Goal: Task Accomplishment & Management: Use online tool/utility

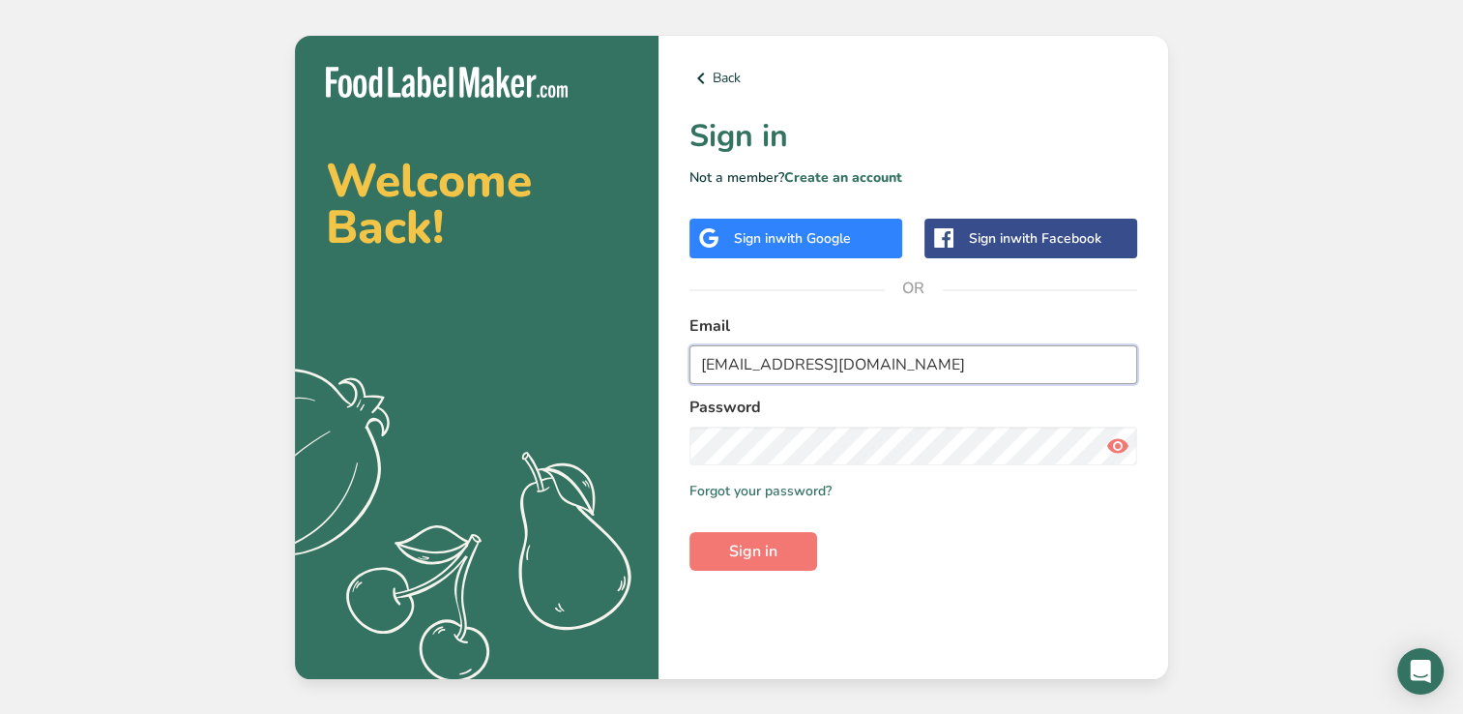
click at [883, 365] on input "[EMAIL_ADDRESS][DOMAIN_NAME]" at bounding box center [913, 364] width 448 height 39
type input "k"
type input "[EMAIL_ADDRESS][DOMAIN_NAME]"
click at [689, 532] on button "Sign in" at bounding box center [753, 551] width 128 height 39
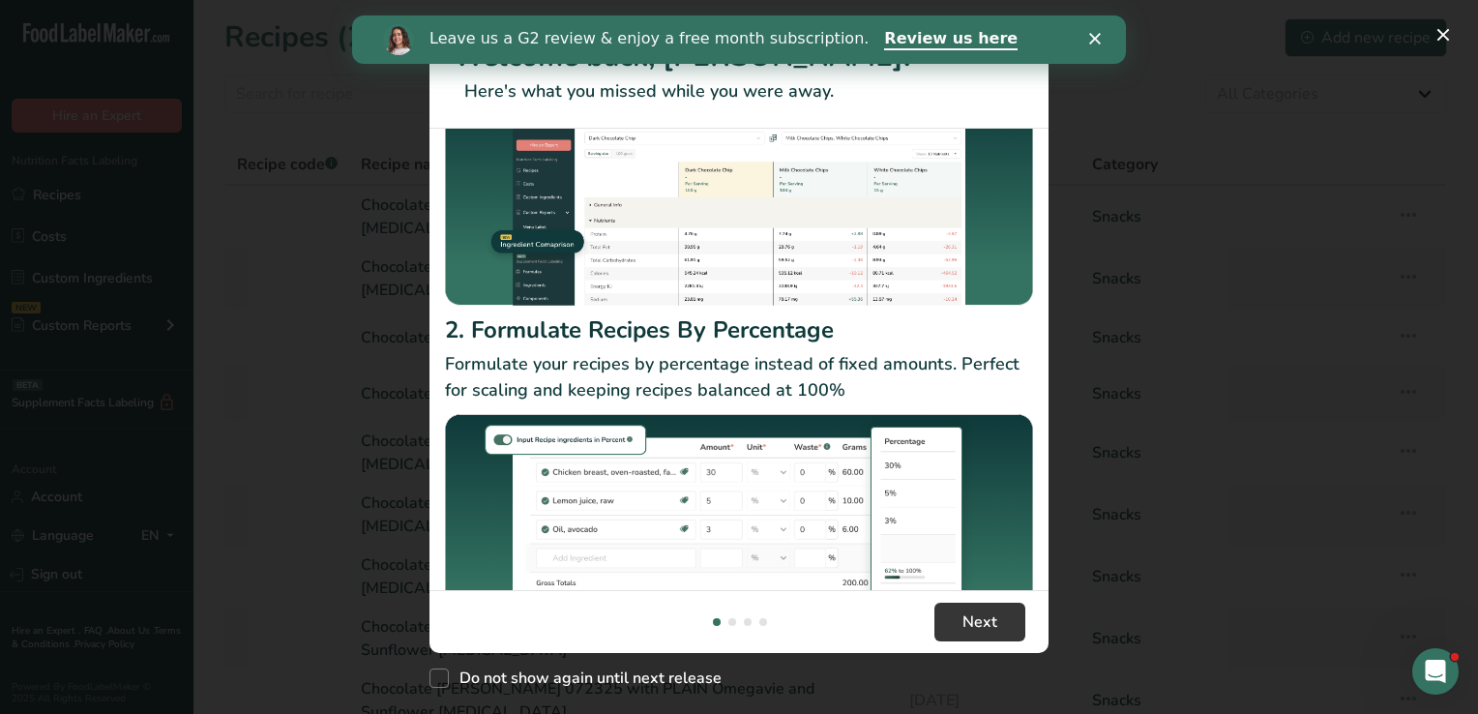
scroll to position [220, 0]
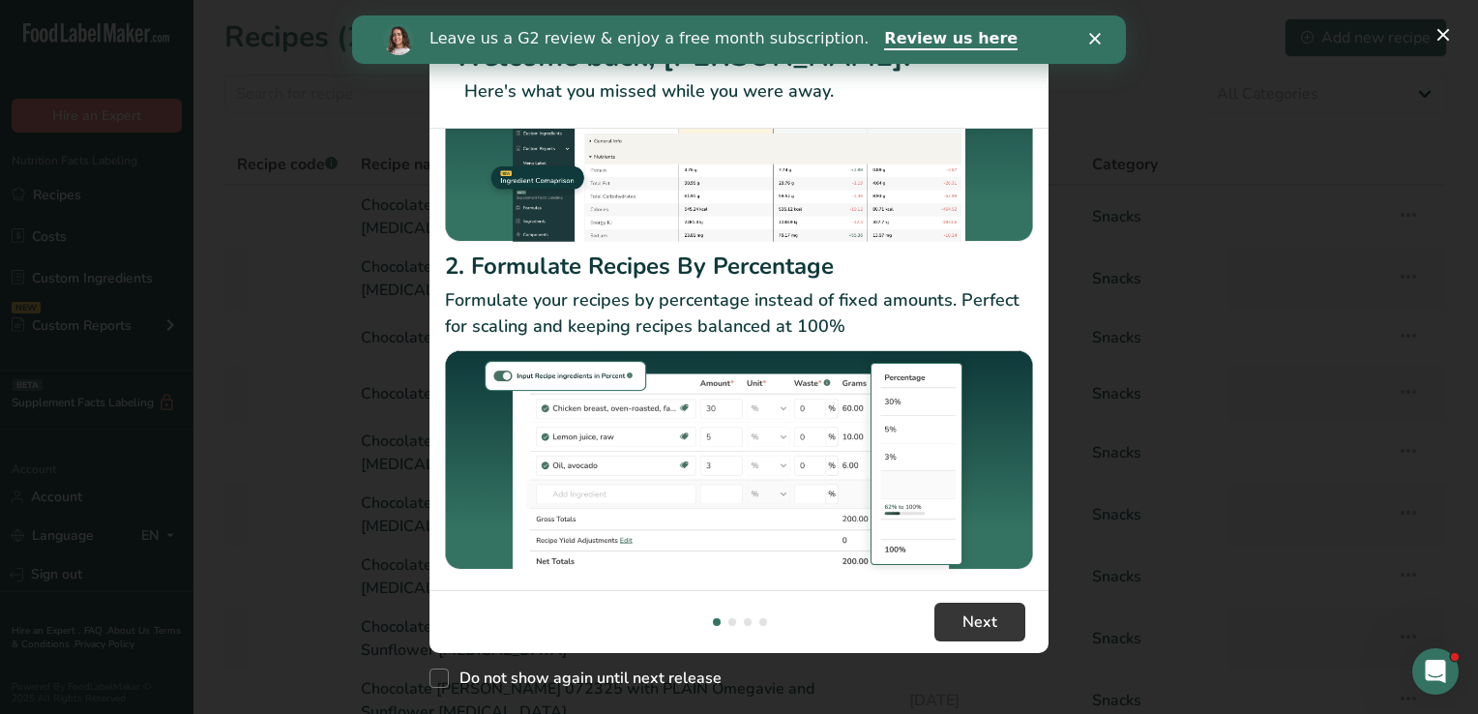
click at [1095, 37] on icon "Close" at bounding box center [1095, 39] width 12 height 12
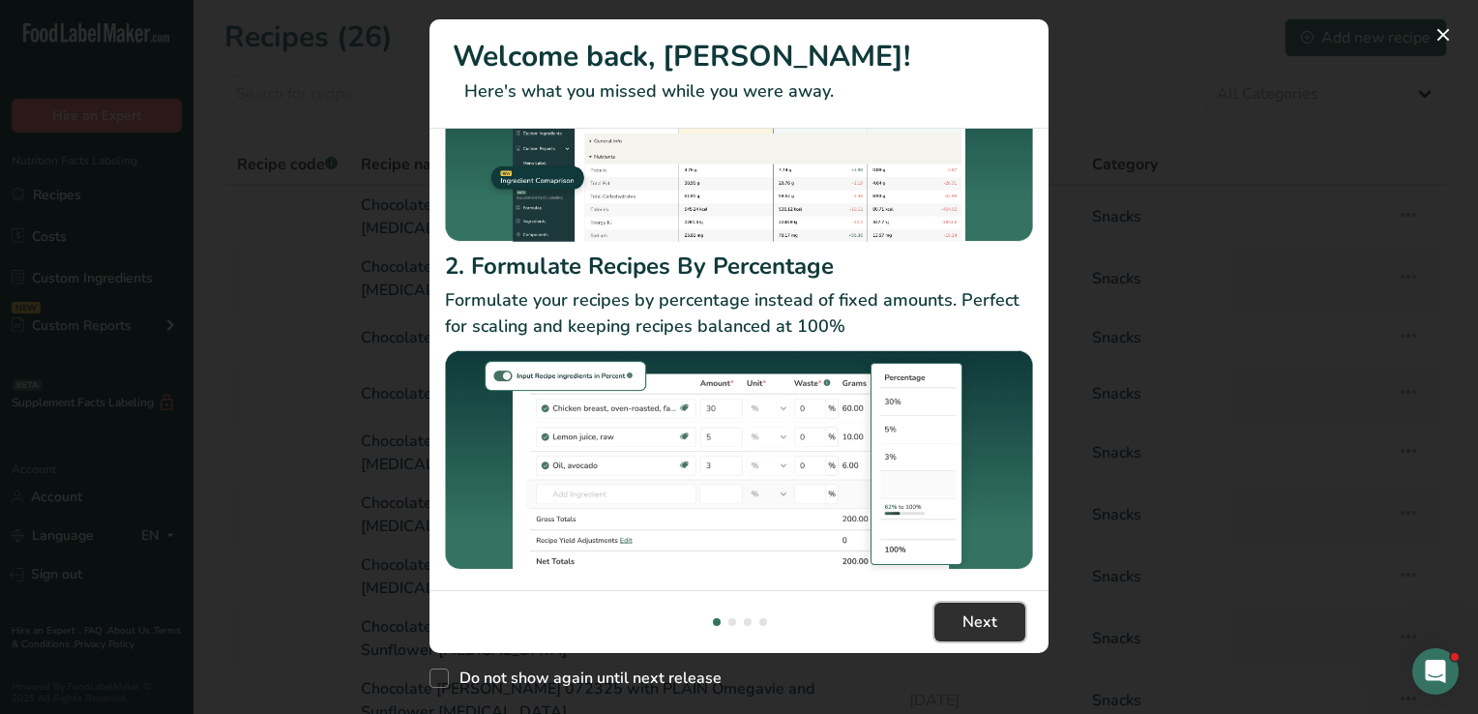
click at [999, 620] on button "Next" at bounding box center [979, 621] width 91 height 39
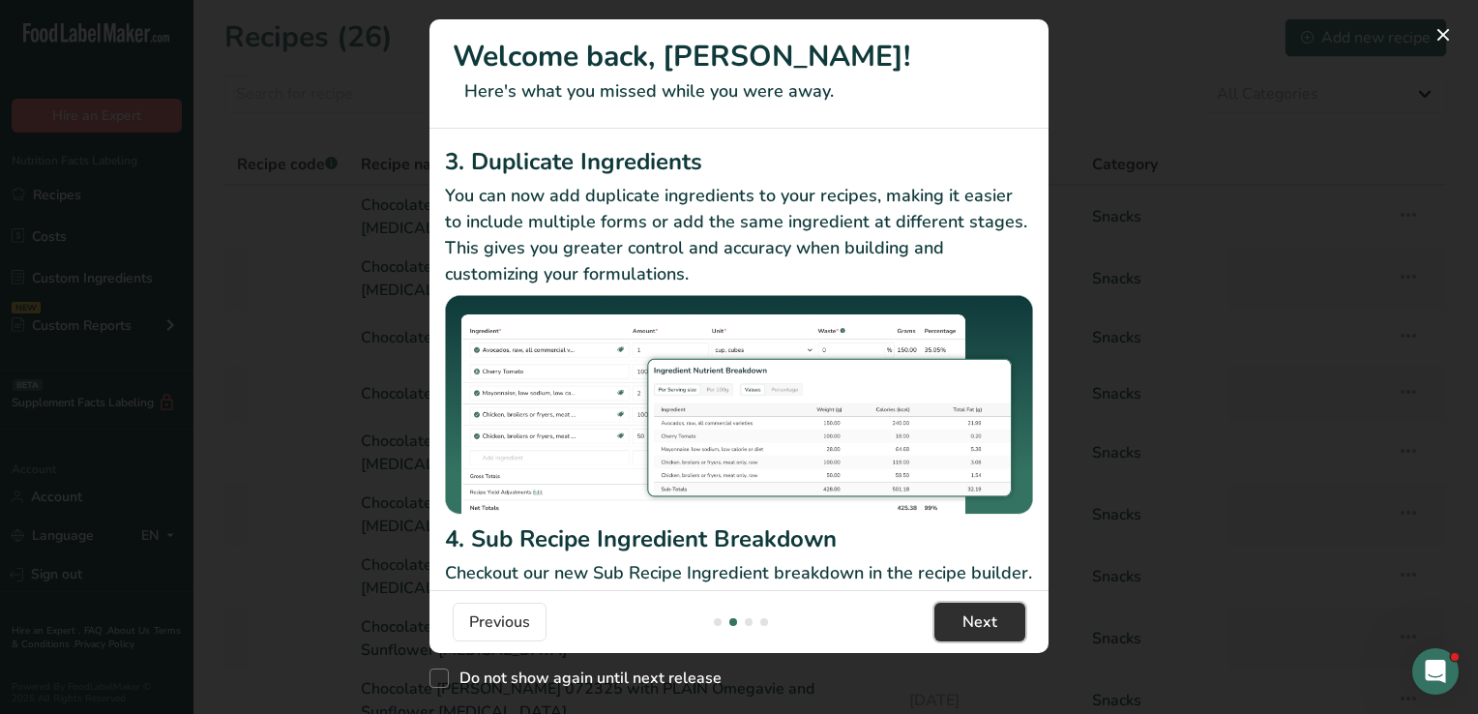
click at [999, 620] on button "Next" at bounding box center [979, 621] width 91 height 39
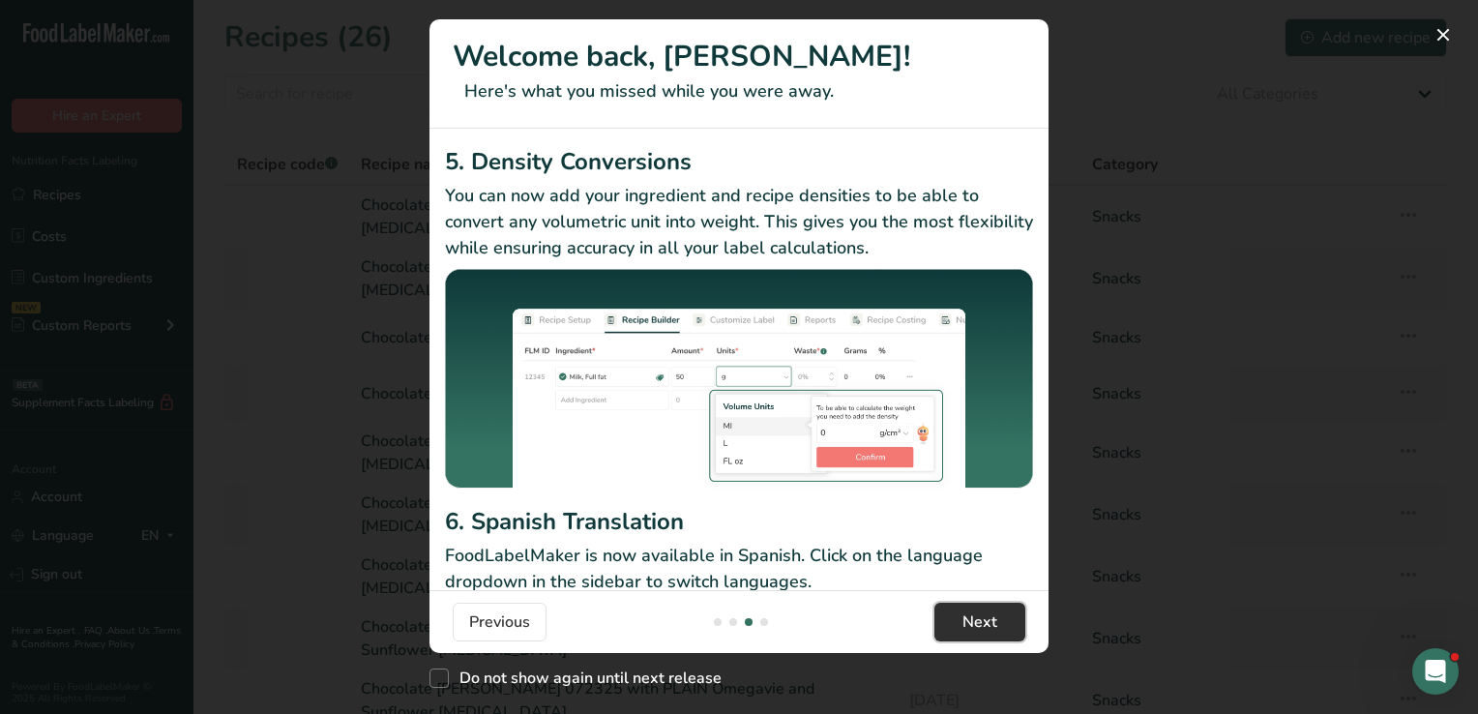
click at [999, 620] on button "Next" at bounding box center [979, 621] width 91 height 39
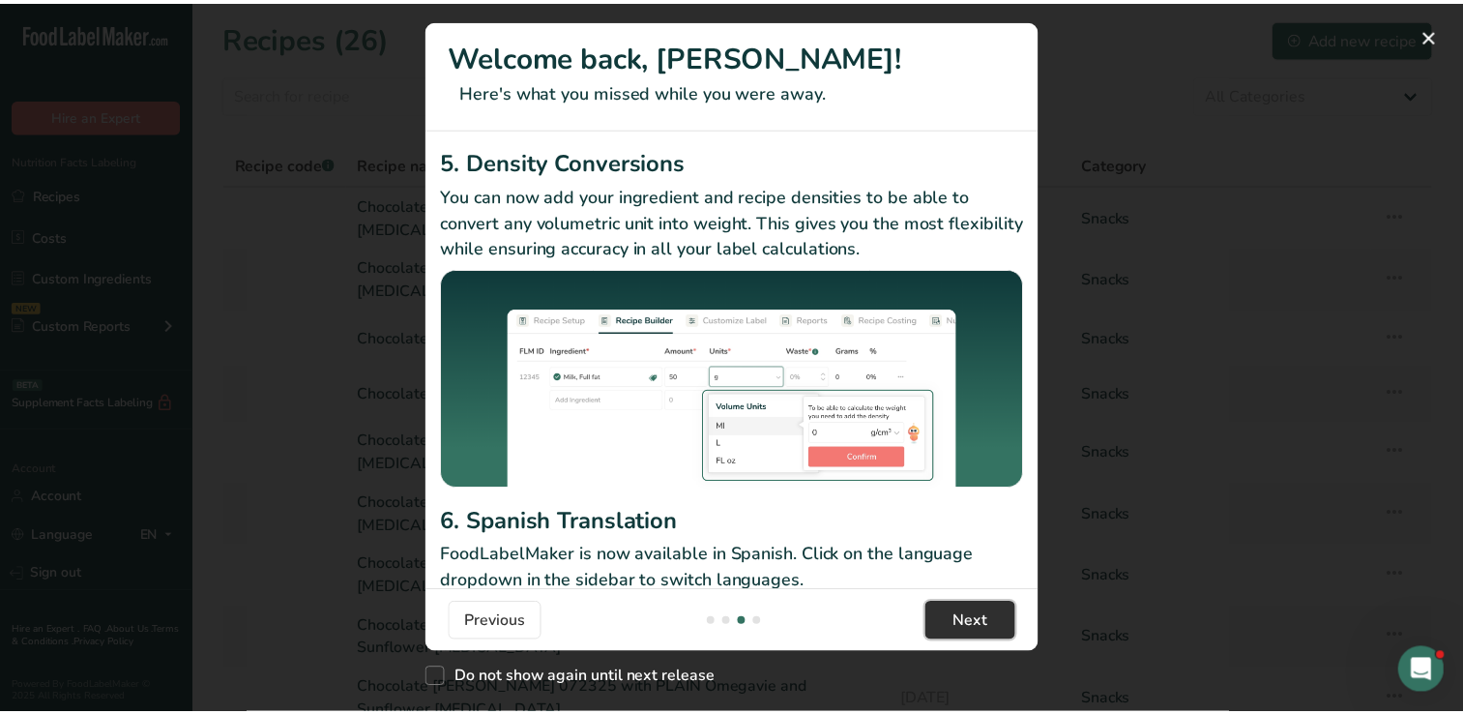
scroll to position [0, 1857]
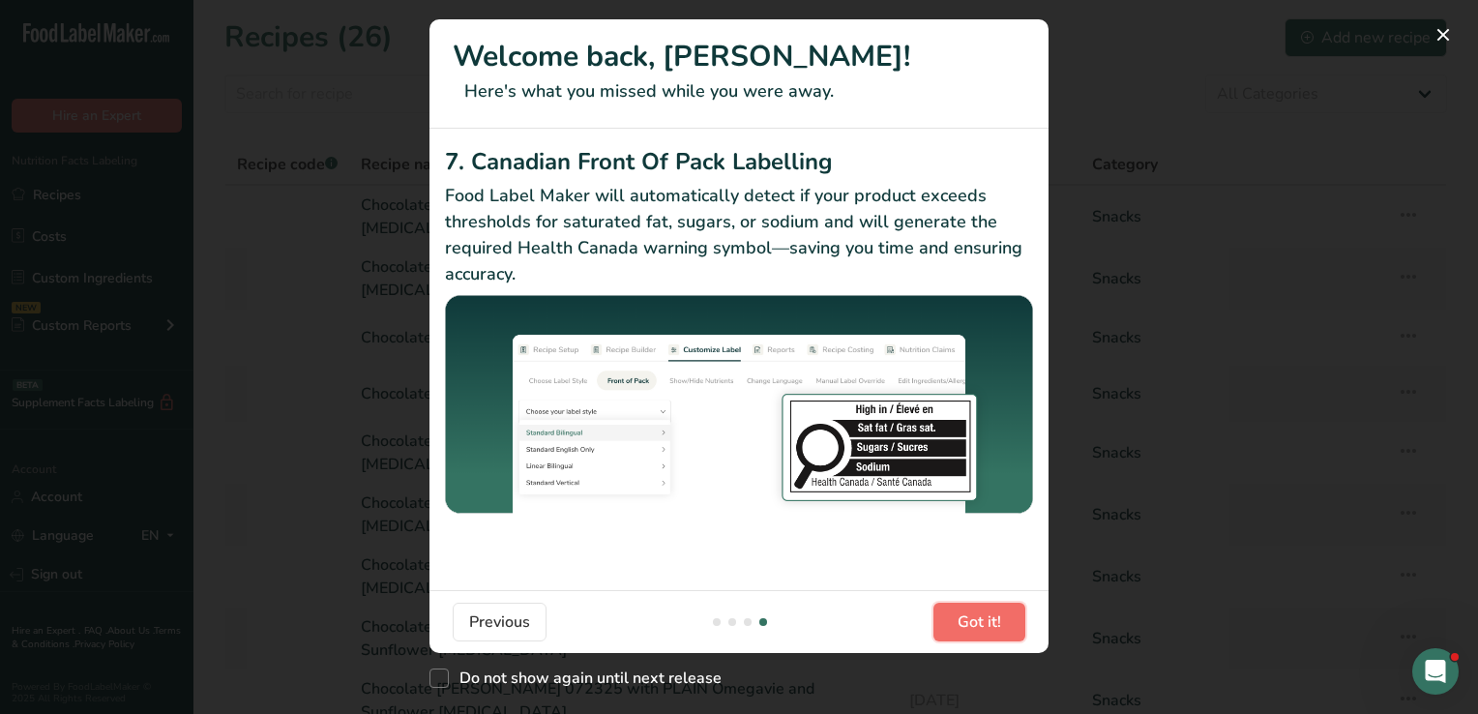
click at [999, 620] on span "Got it!" at bounding box center [979, 621] width 44 height 23
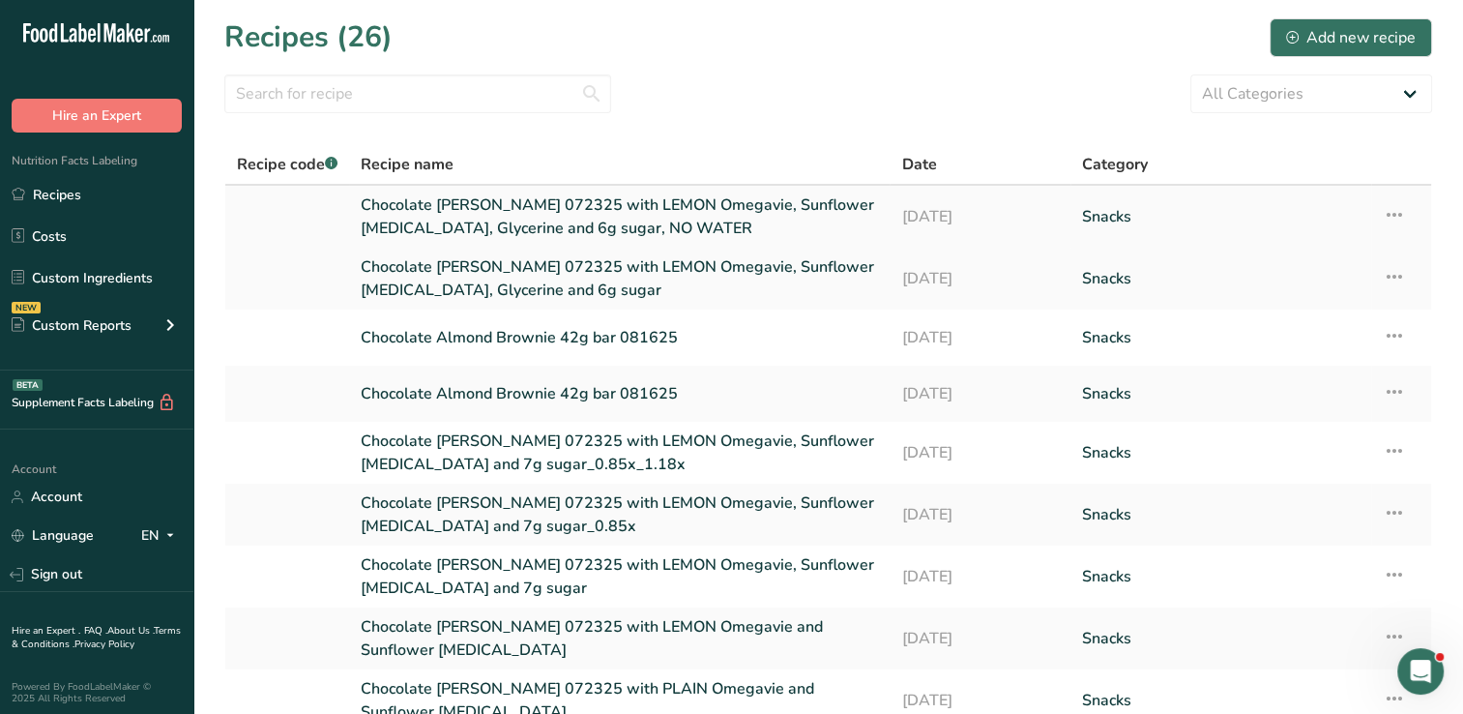
click at [598, 215] on link "Chocolate [PERSON_NAME] 072325 with LEMON Omegavie, Sunflower [MEDICAL_DATA], G…" at bounding box center [619, 216] width 517 height 46
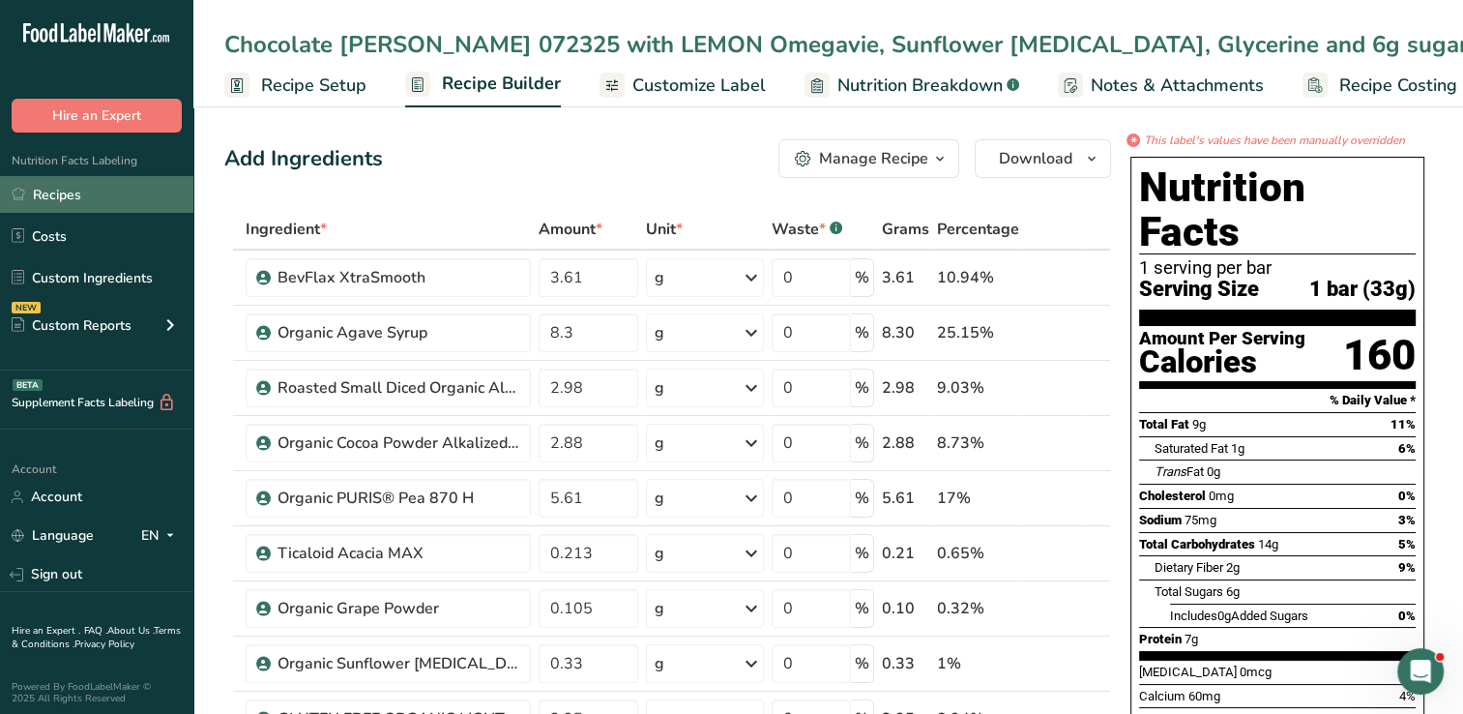
click at [65, 195] on link "Recipes" at bounding box center [96, 194] width 193 height 37
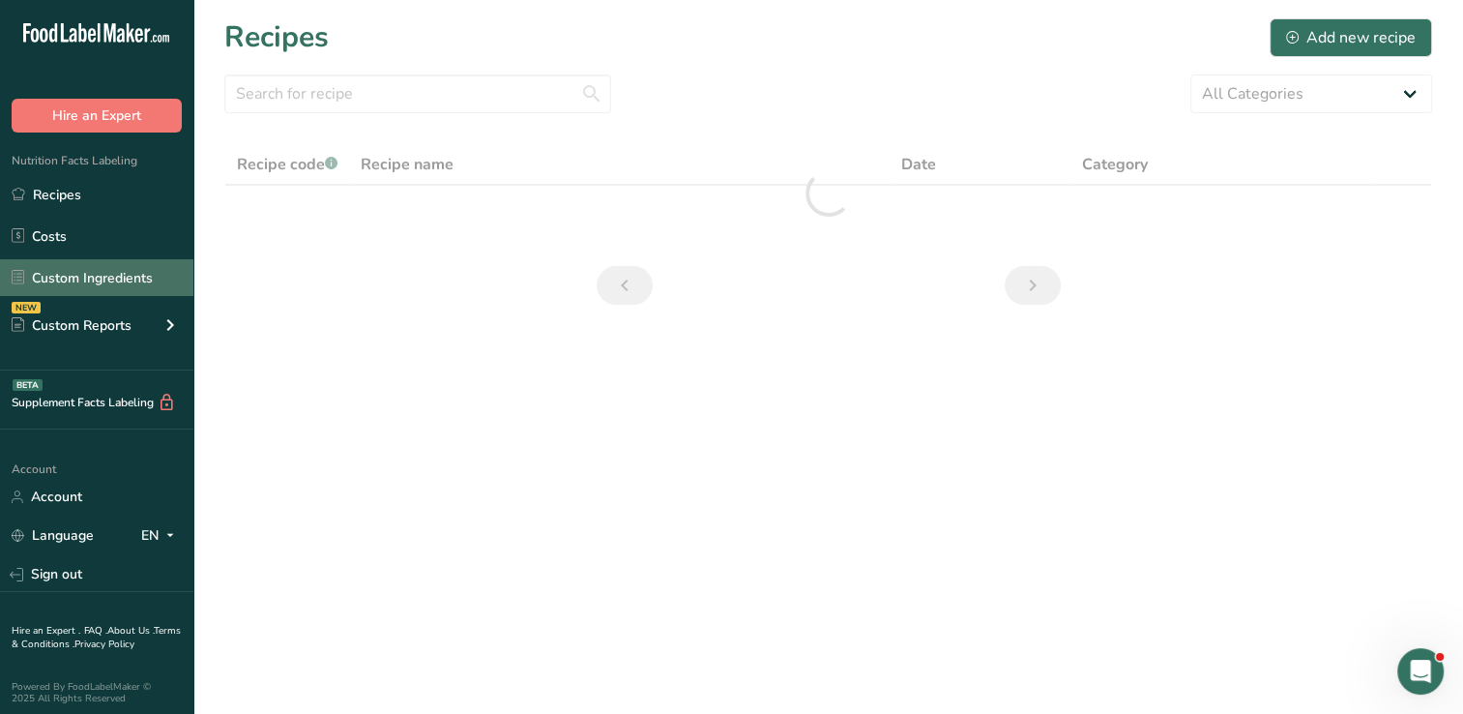
click at [106, 285] on link "Custom Ingredients" at bounding box center [96, 277] width 193 height 37
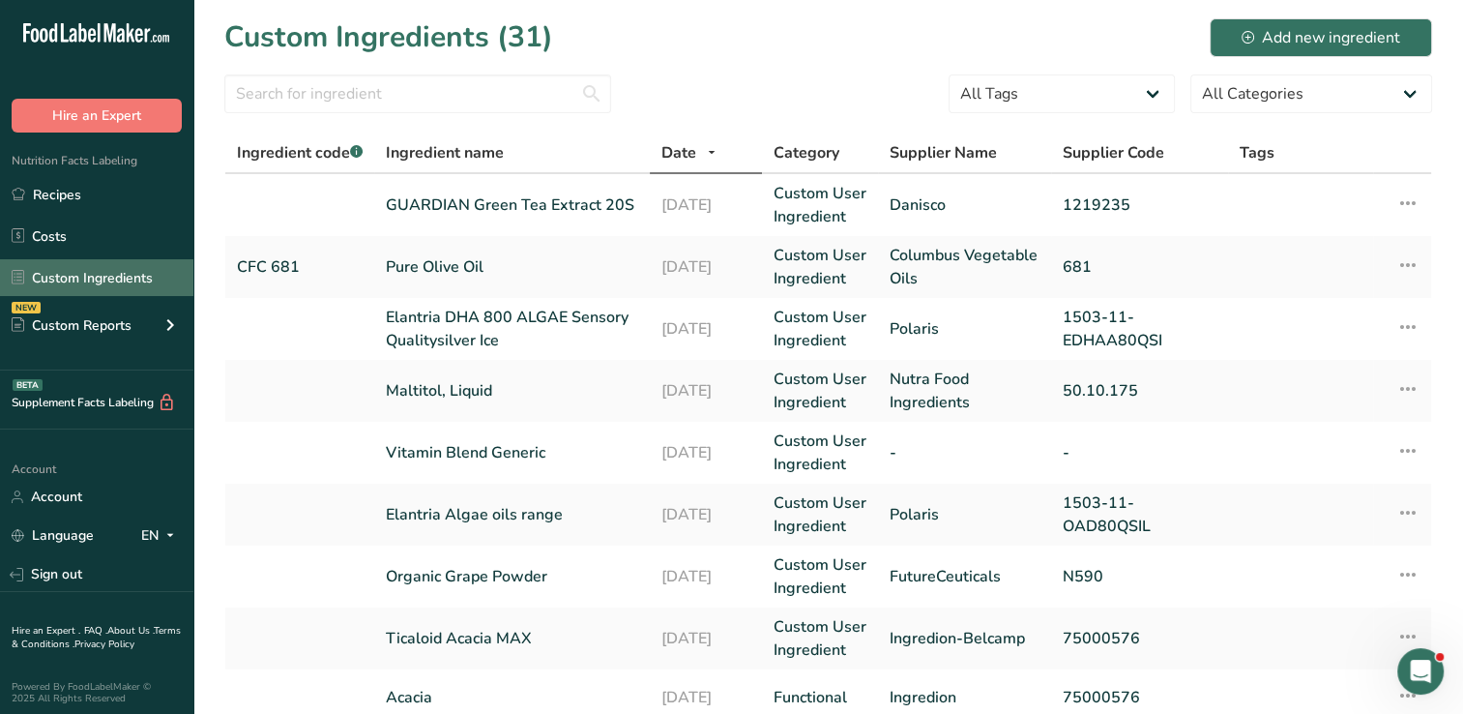
click at [116, 280] on link "Custom Ingredients" at bounding box center [96, 277] width 193 height 37
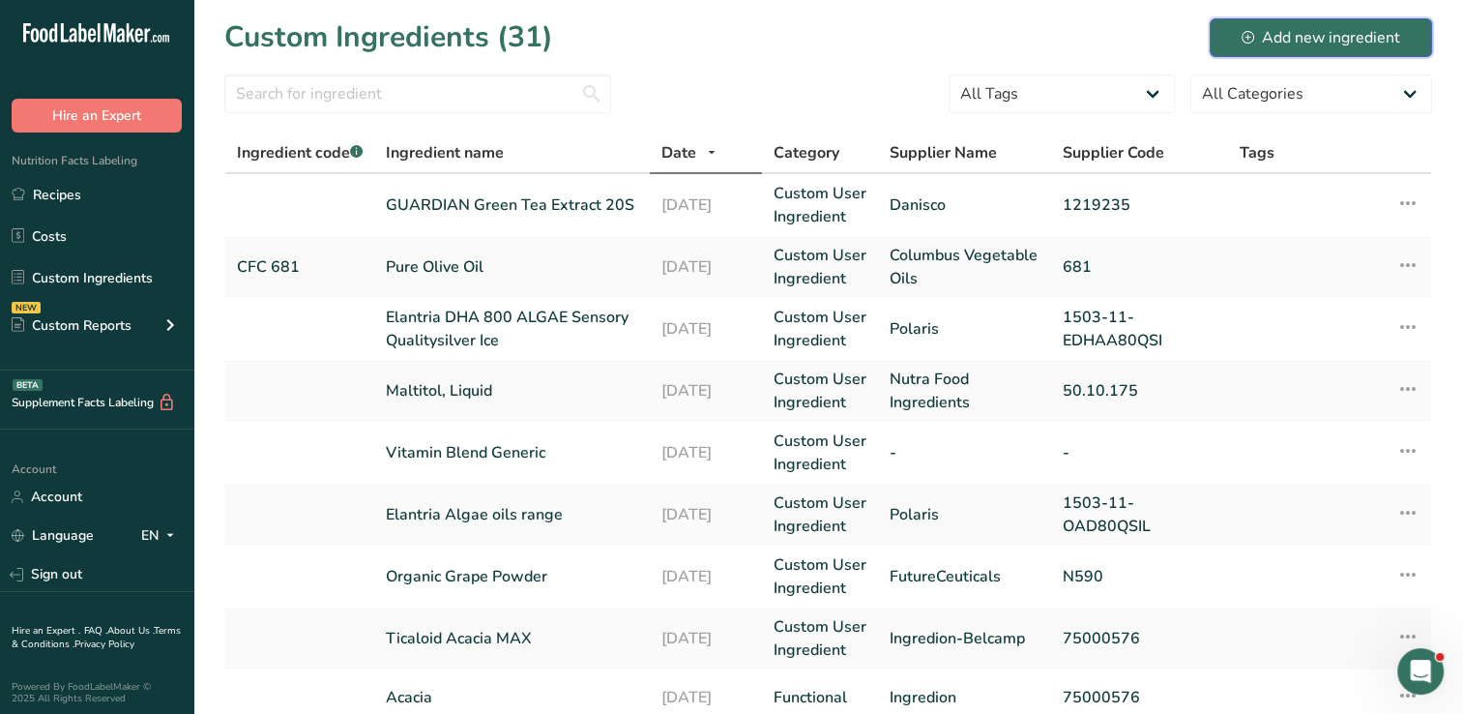
click at [1265, 48] on button "Add new ingredient" at bounding box center [1321, 37] width 222 height 39
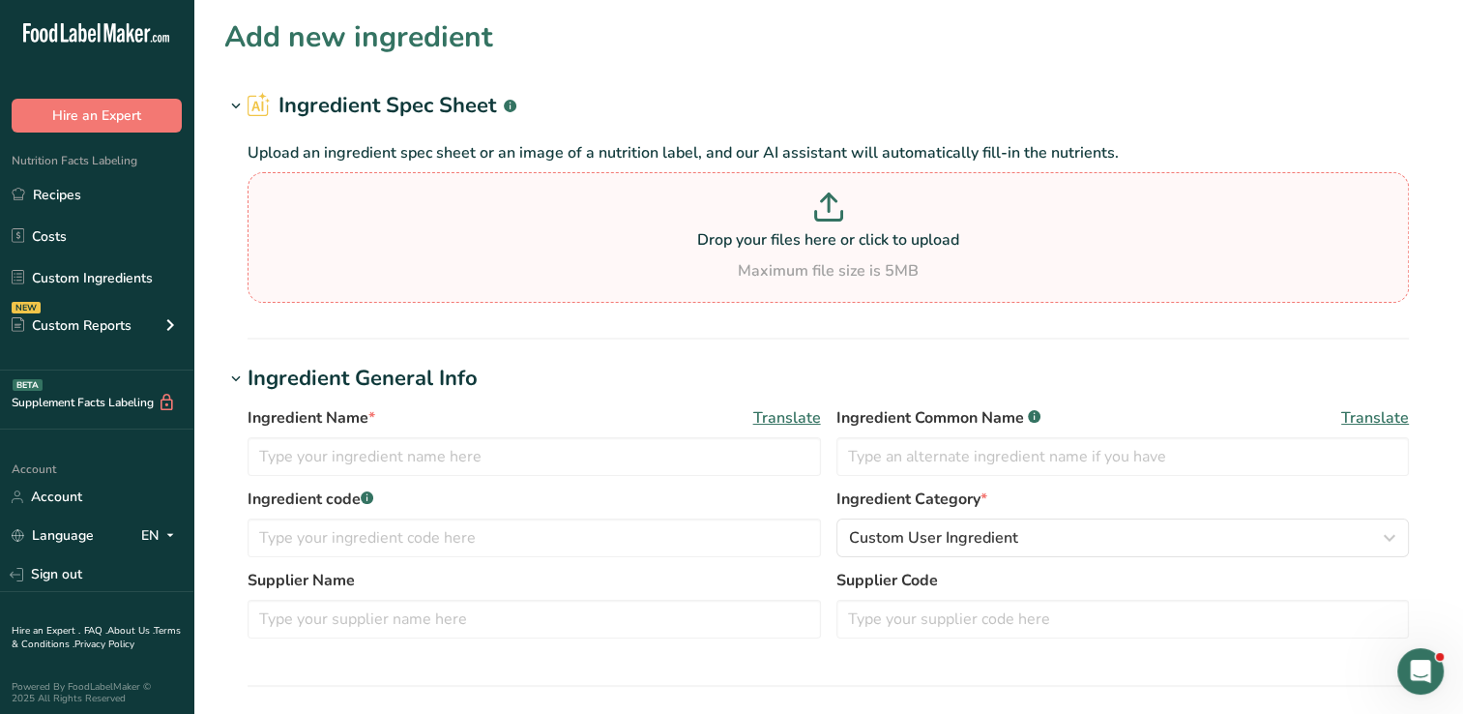
click at [603, 232] on p "Drop your files here or click to upload" at bounding box center [828, 239] width 1152 height 23
click at [603, 232] on input "Drop your files here or click to upload Maximum file size is 5MB" at bounding box center [828, 237] width 1161 height 131
click at [820, 205] on icon at bounding box center [828, 206] width 29 height 29
click at [820, 205] on input "Drop your files here or click to upload Maximum file size is 5MB" at bounding box center [828, 237] width 1161 height 131
type input "C:\fakepath\1051 Spec.pdf"
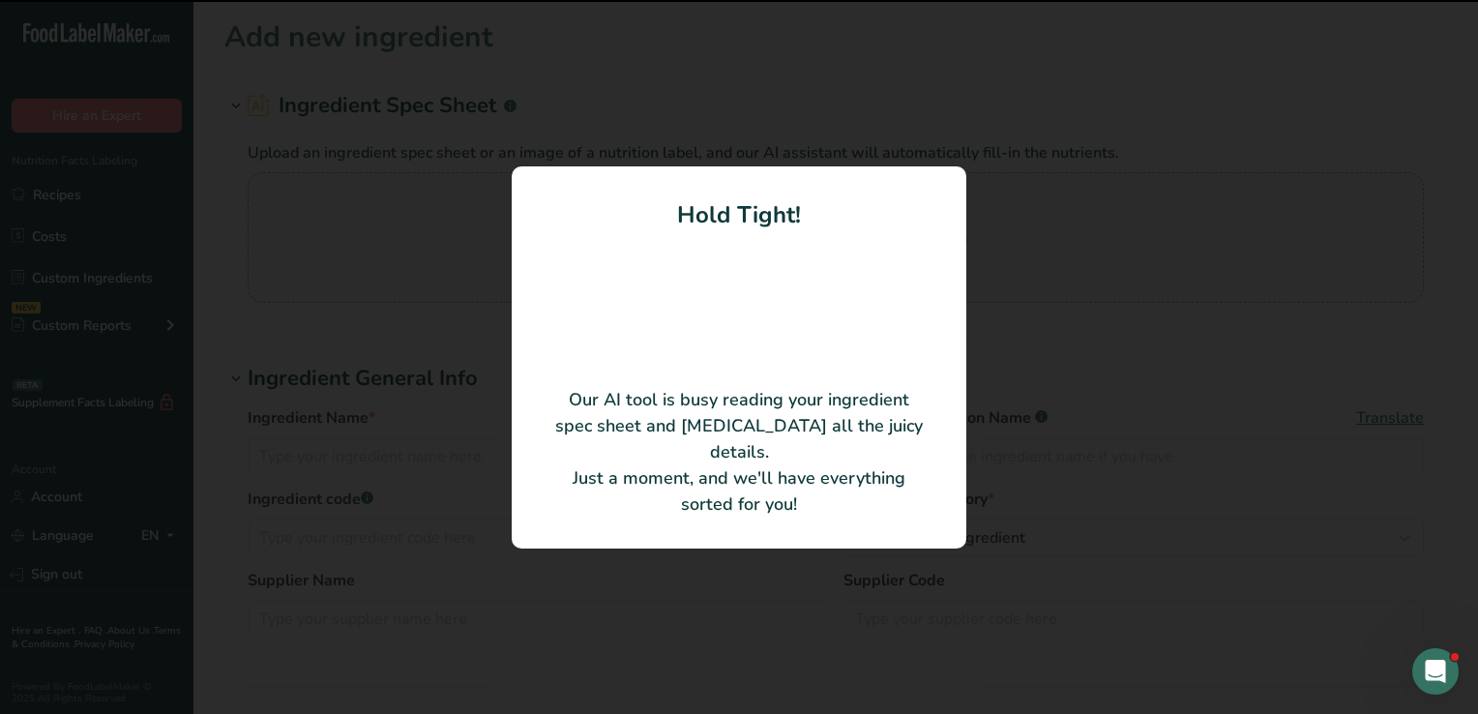
type input "Whole Grain Brown Rice Flour"
type input "8305"
type input "Cereal Ingredients, Inc."
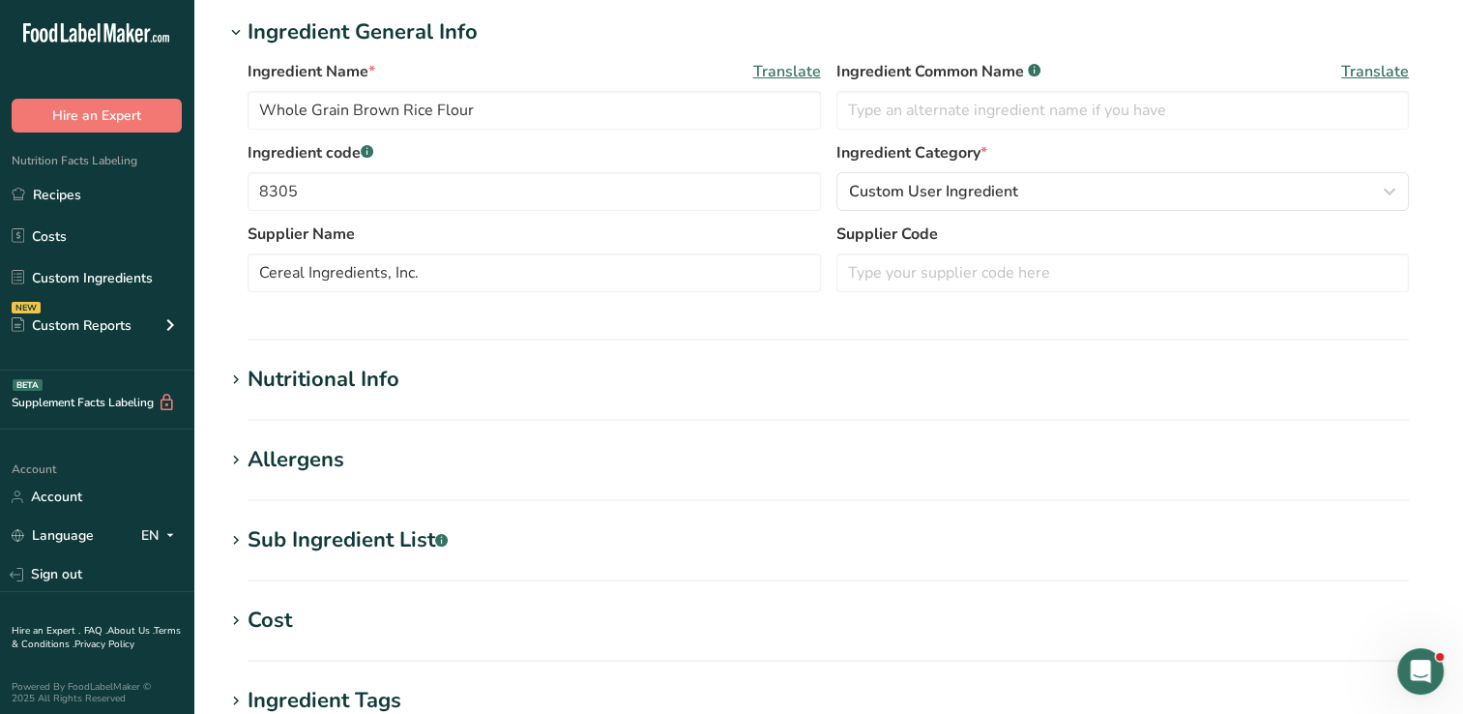
scroll to position [255, 0]
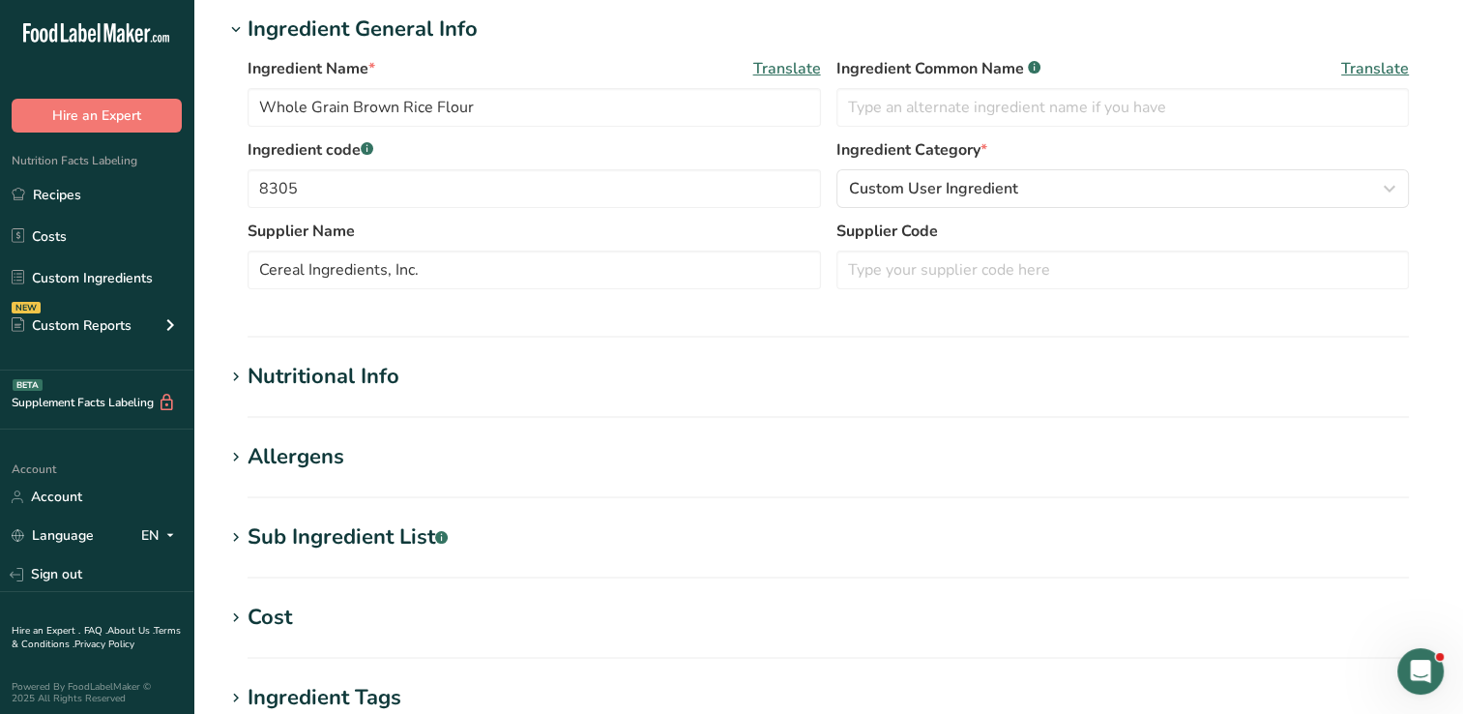
click at [227, 370] on icon at bounding box center [235, 377] width 17 height 27
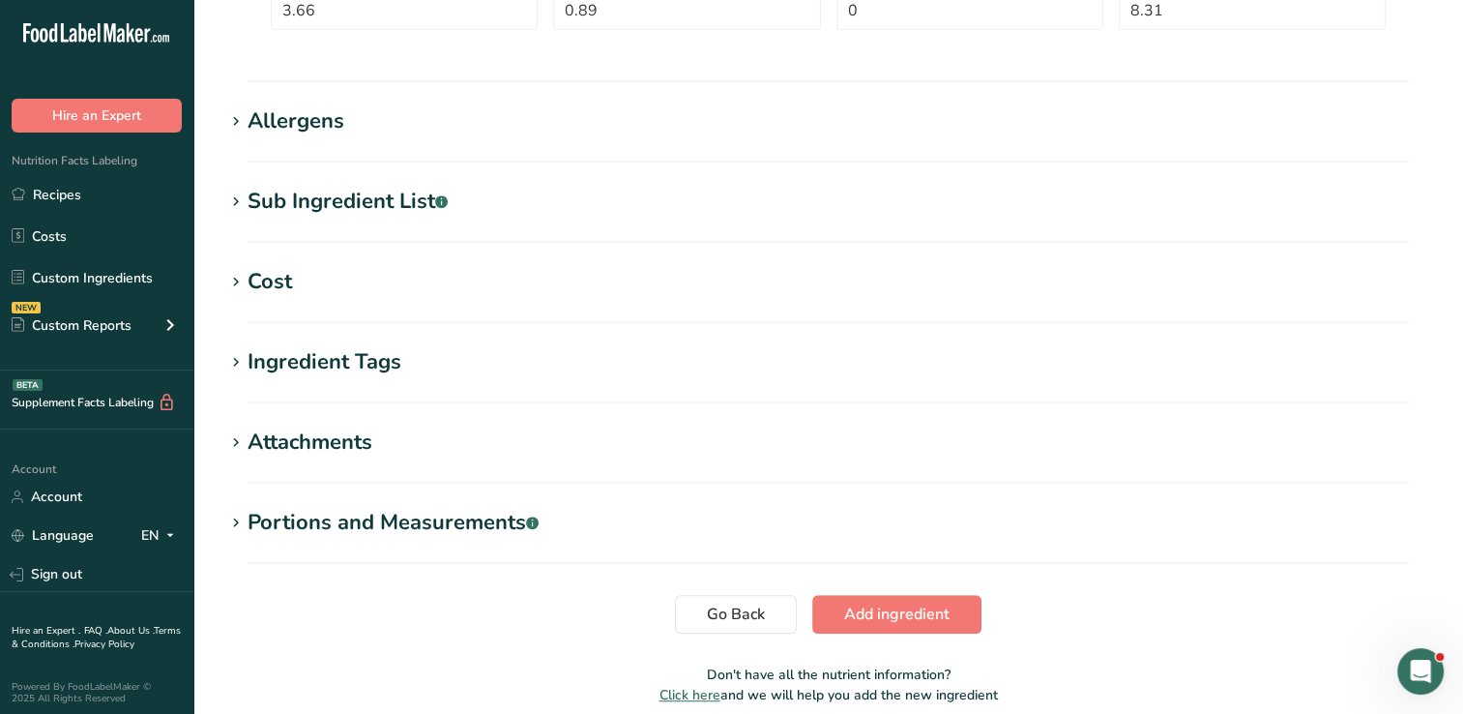
scroll to position [1122, 0]
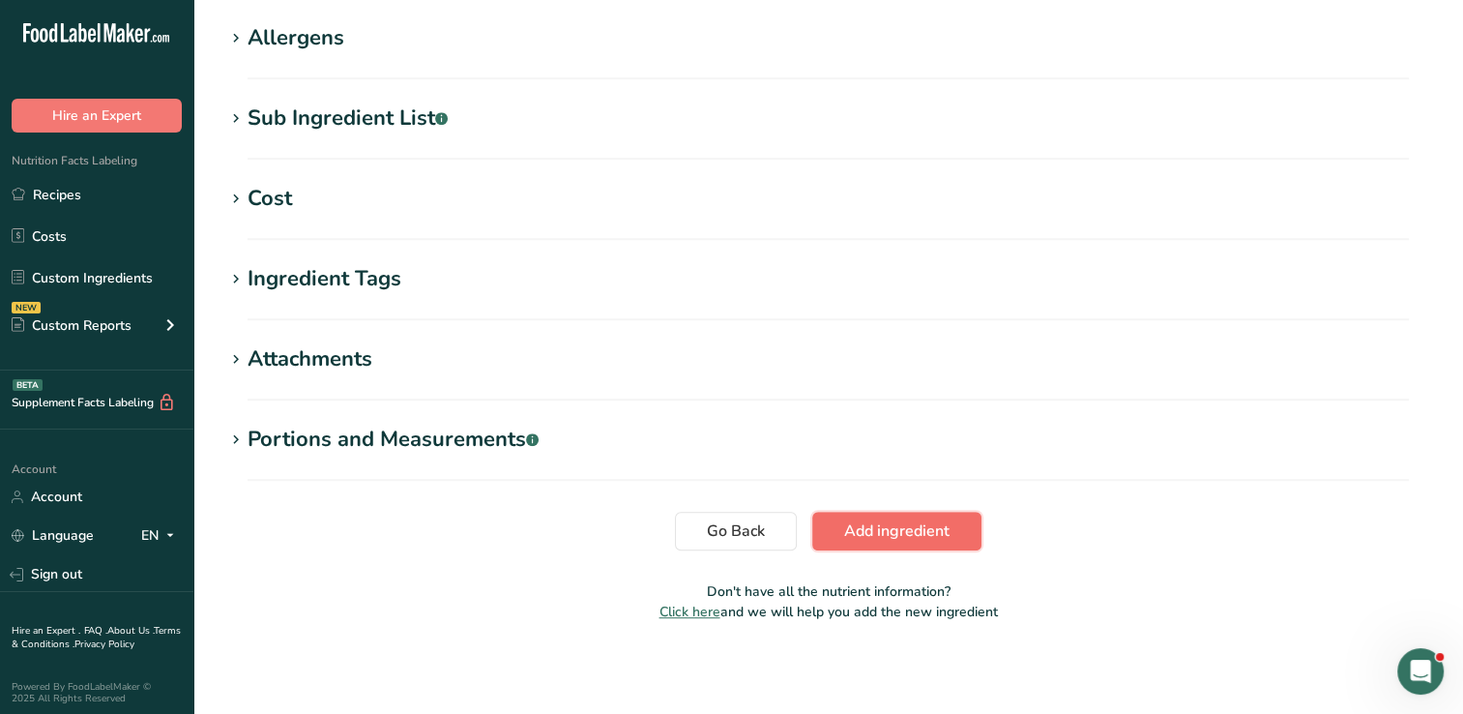
click at [924, 528] on span "Add ingredient" at bounding box center [896, 530] width 105 height 23
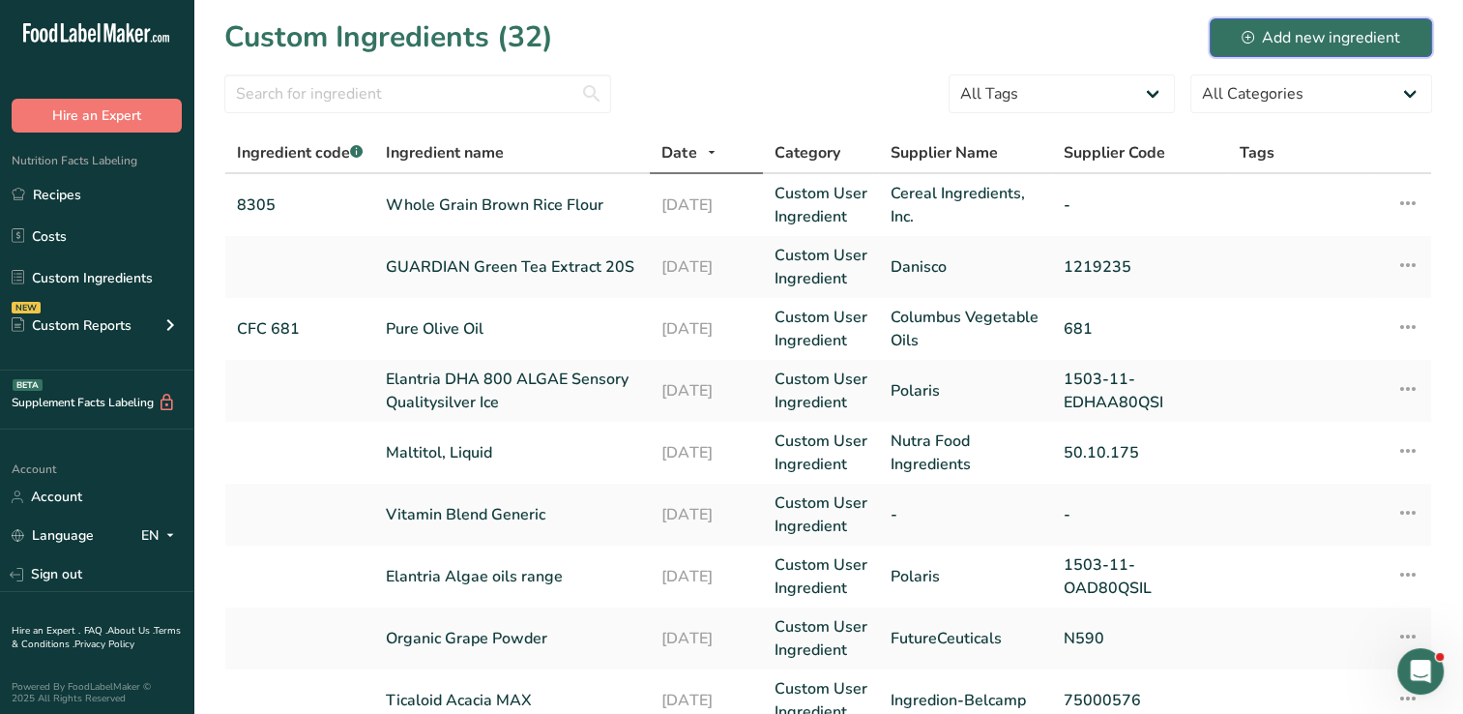
click at [1301, 37] on div "Add new ingredient" at bounding box center [1321, 37] width 159 height 23
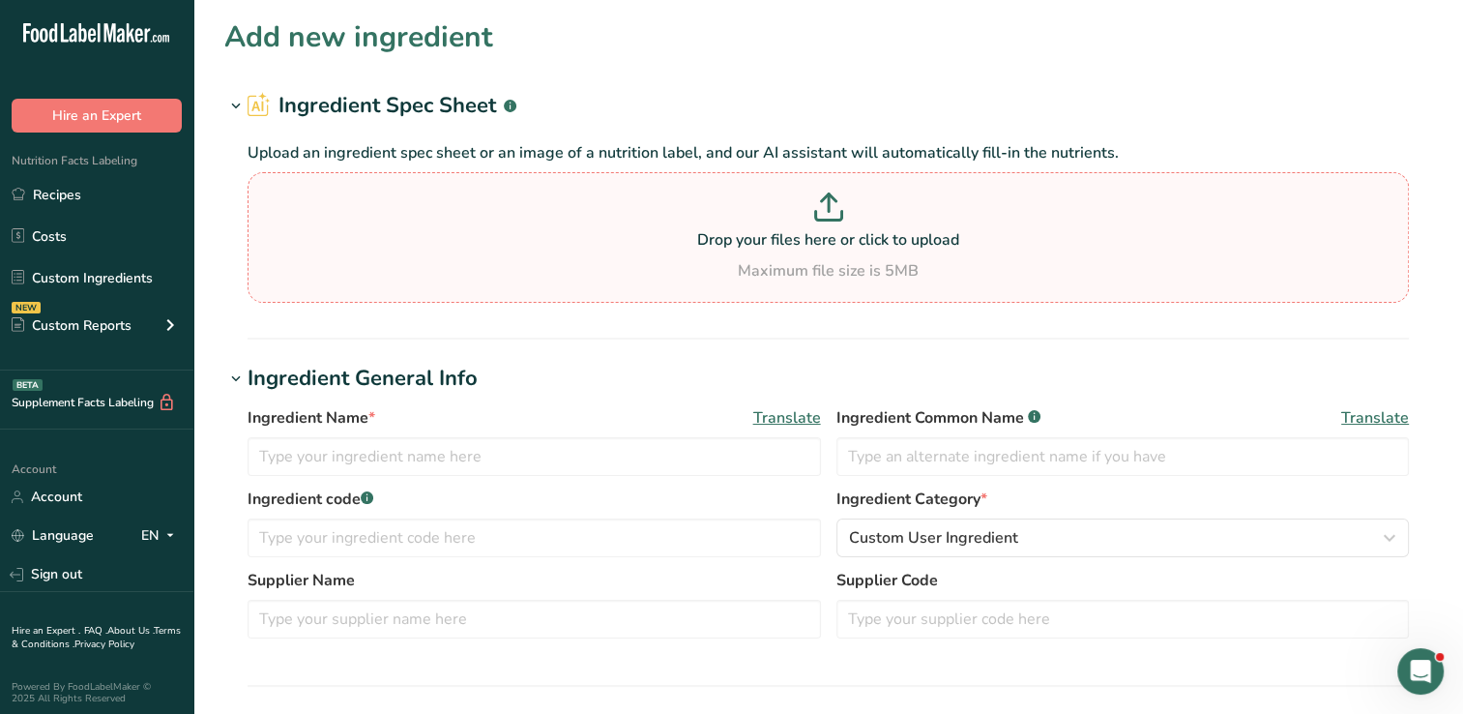
click at [847, 220] on p at bounding box center [828, 210] width 1152 height 36
click at [847, 220] on input "Drop your files here or click to upload Maximum file size is 5MB" at bounding box center [828, 237] width 1161 height 131
type input "C:\fakepath\Yeast Extract High LS Protein.pdf"
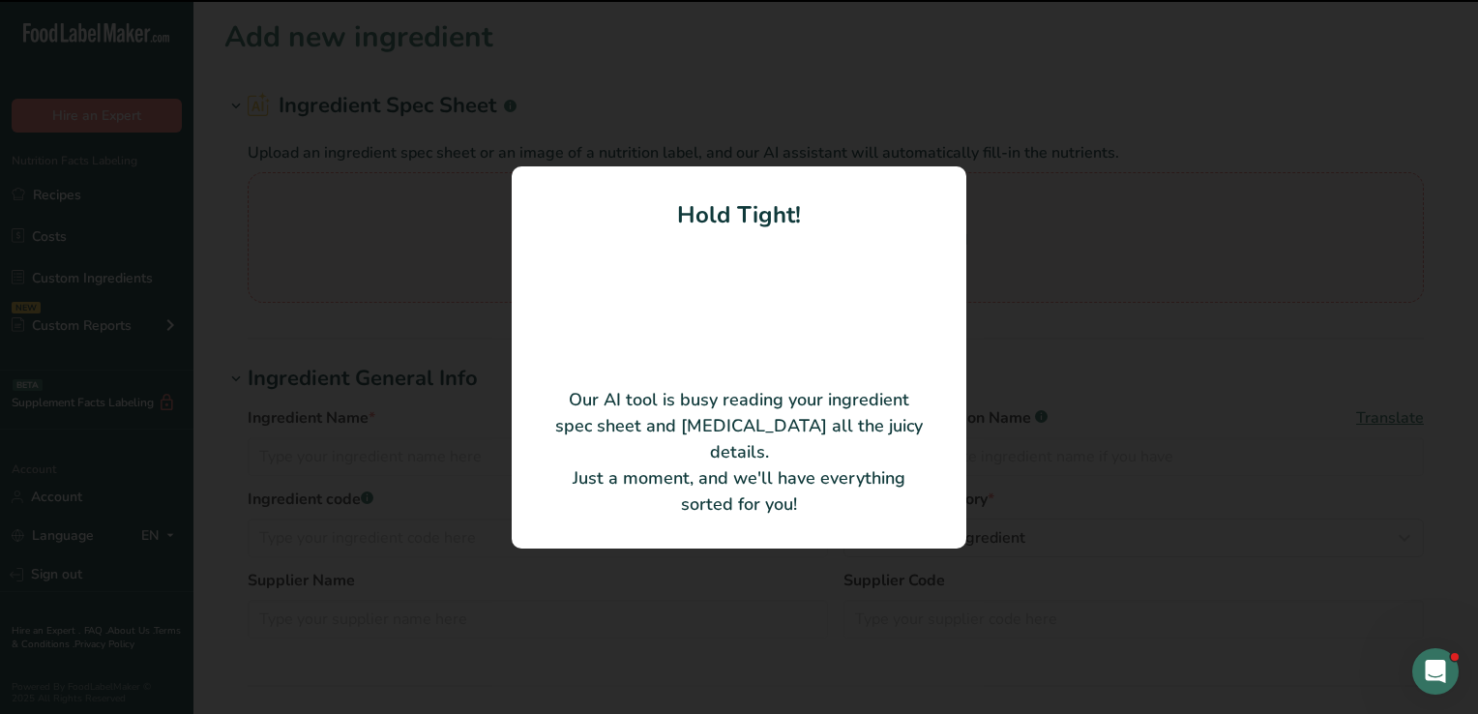
type input "Brookside Flavors & Ingredients, LLC"
type input "1100"
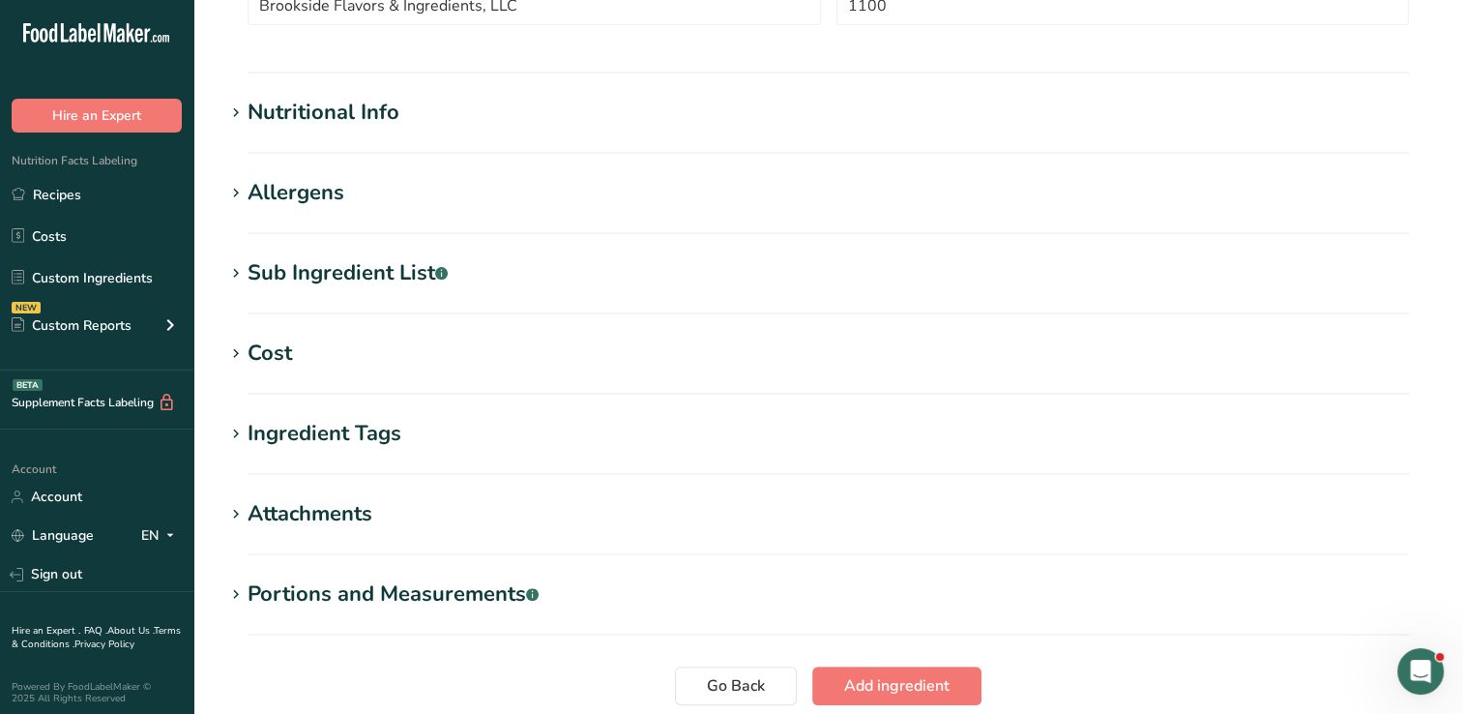
scroll to position [674, 0]
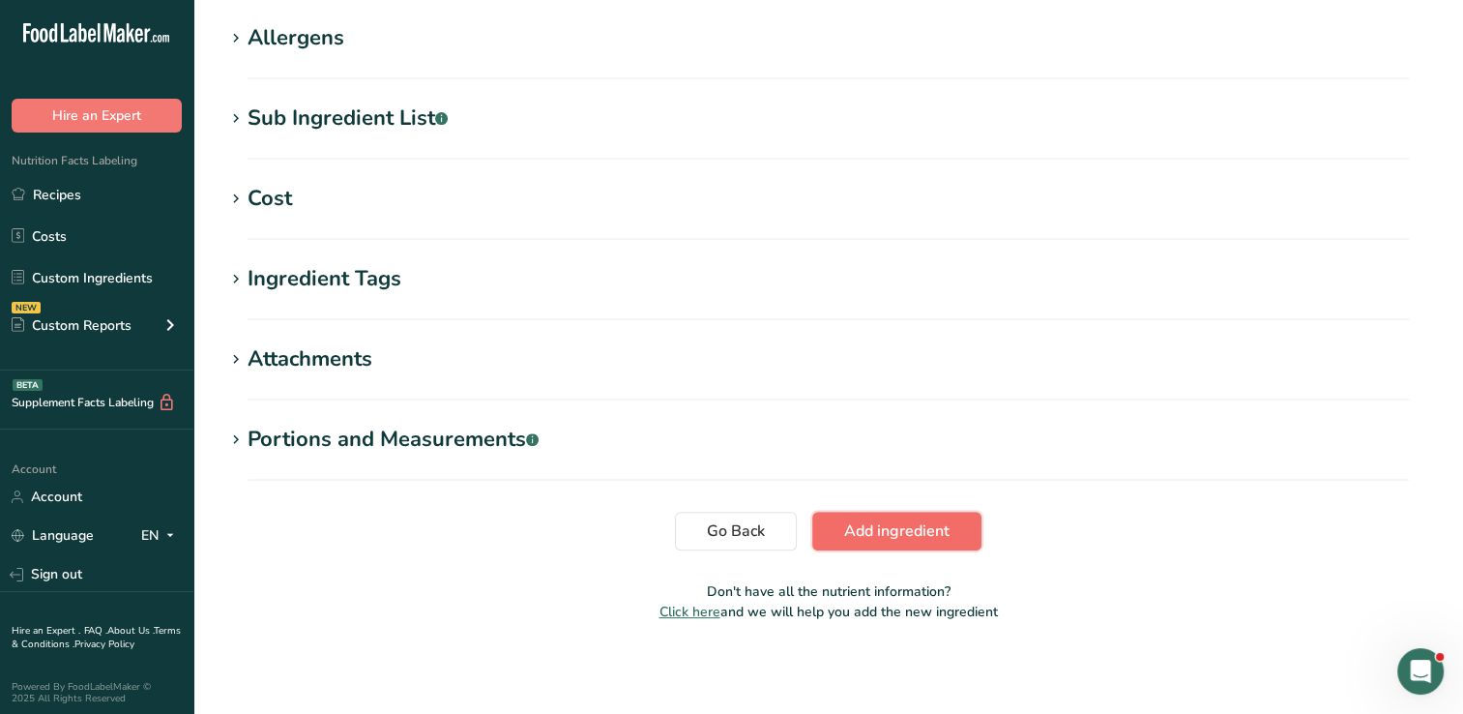
click at [937, 530] on span "Add ingredient" at bounding box center [896, 530] width 105 height 23
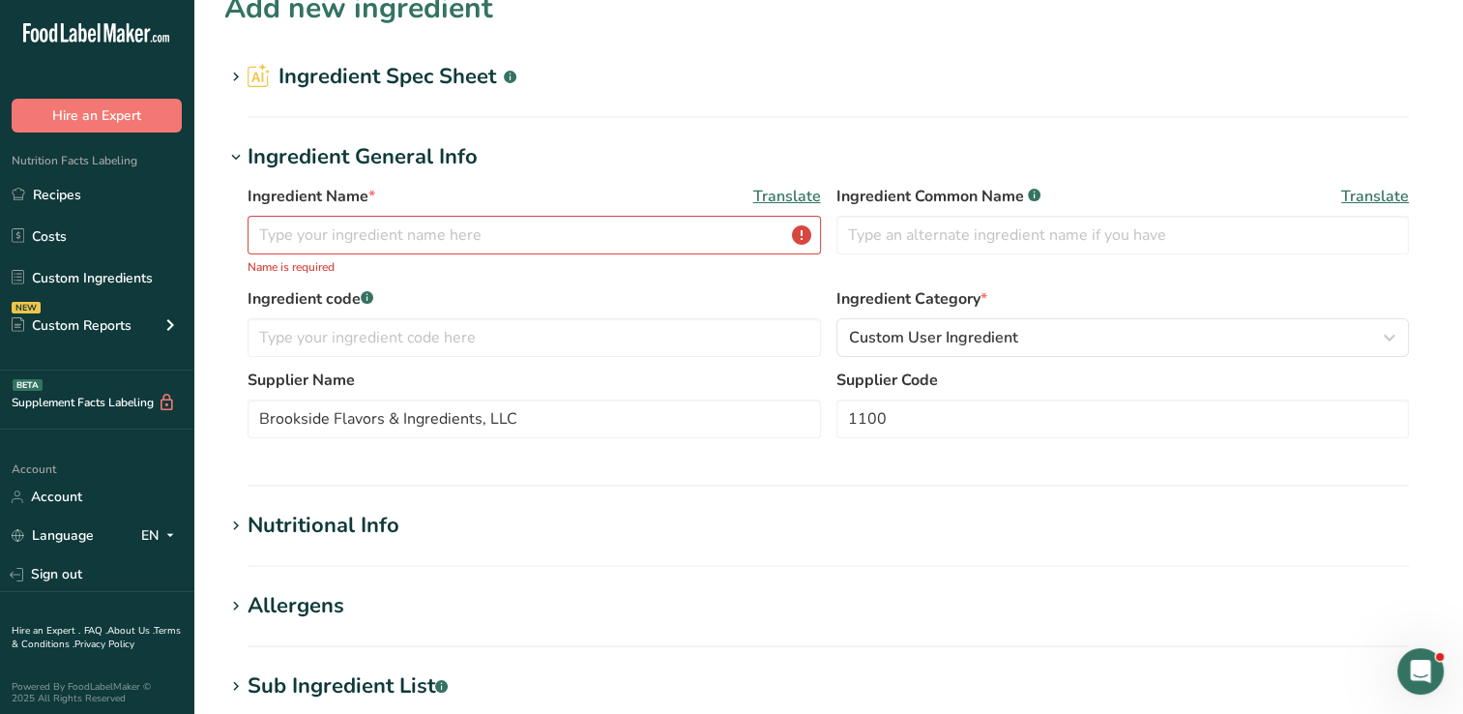
scroll to position [0, 0]
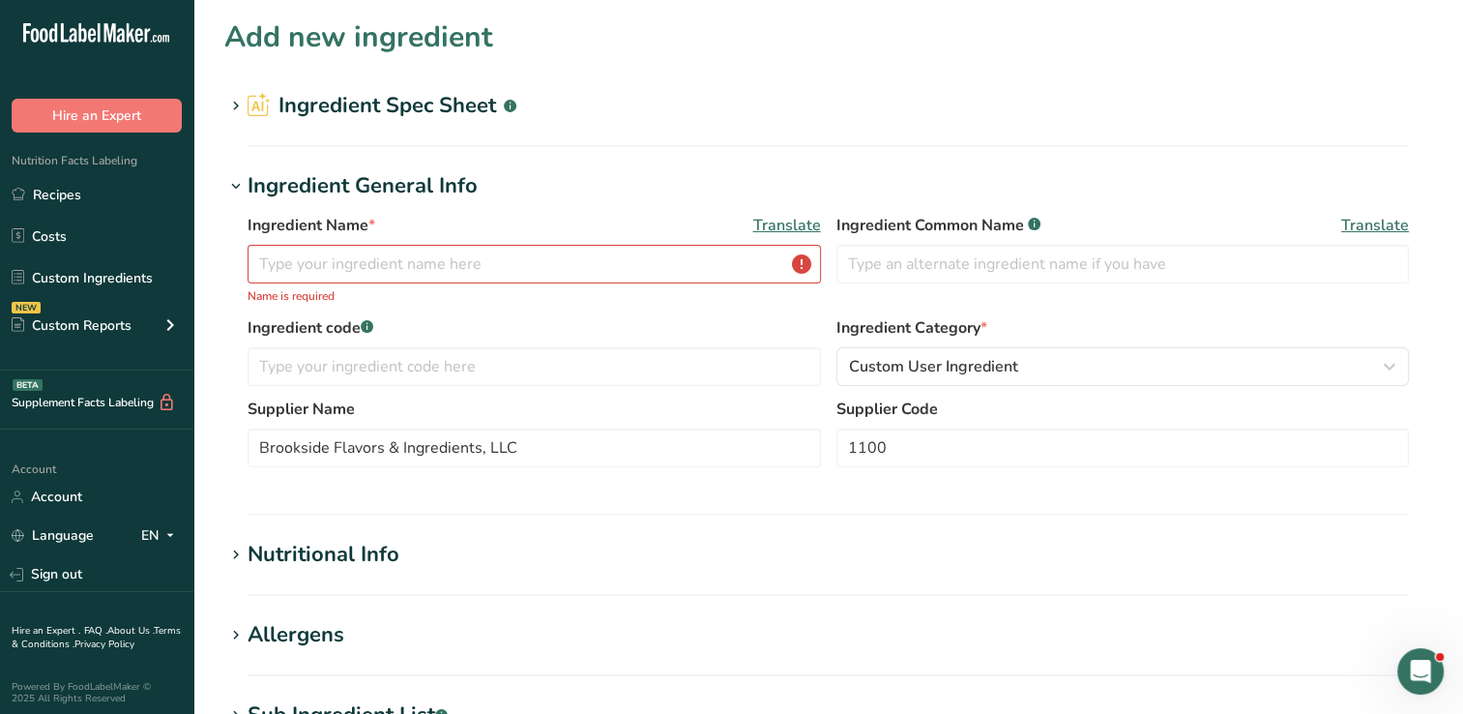
click at [491, 290] on p "Name is required" at bounding box center [534, 295] width 573 height 17
click at [490, 269] on input "text" at bounding box center [534, 264] width 573 height 39
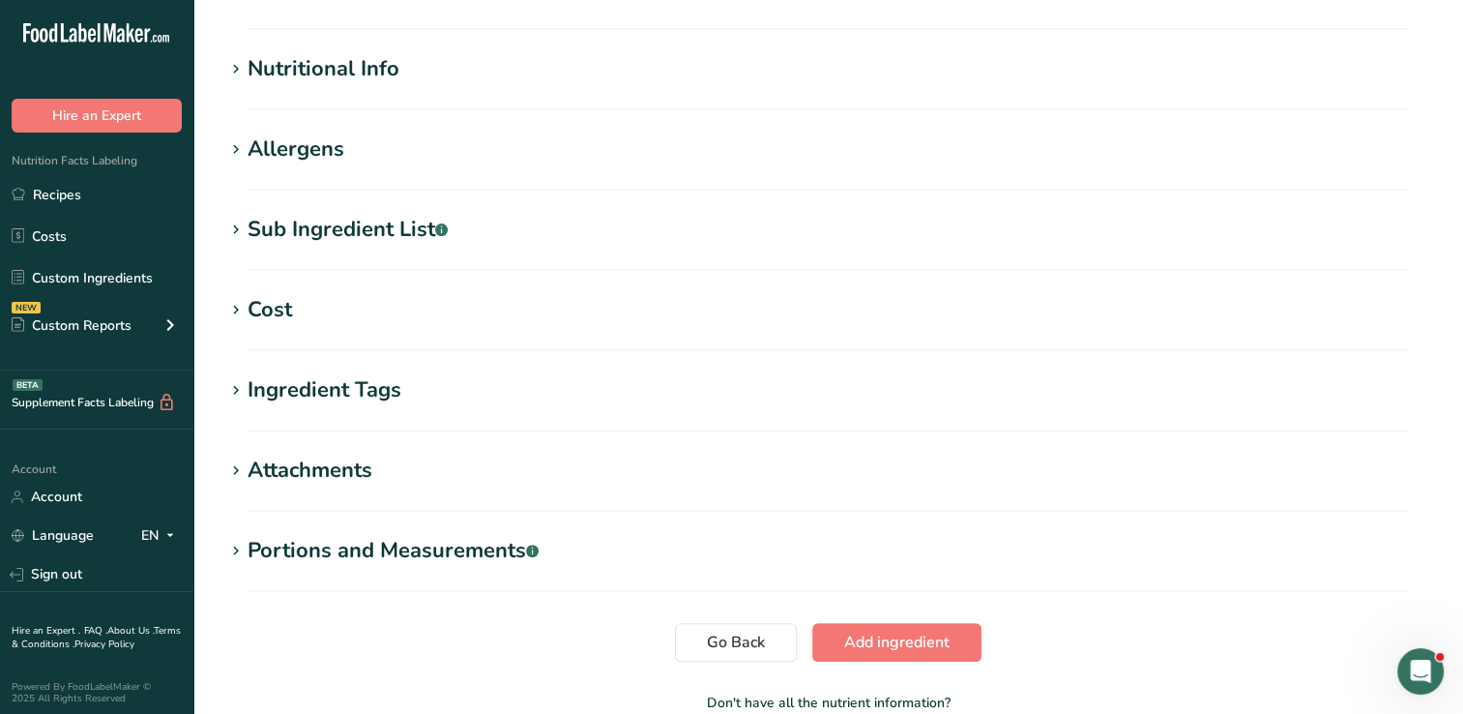
scroll to position [576, 0]
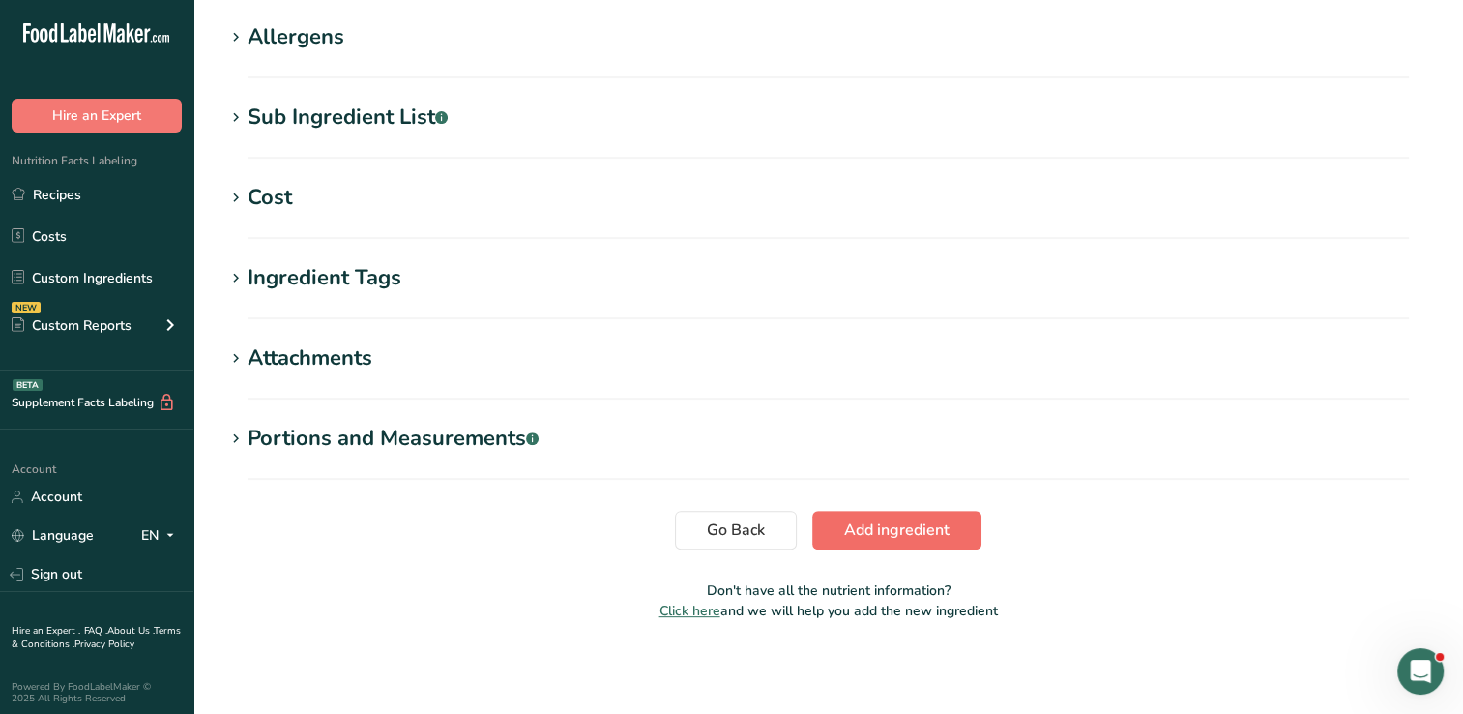
type input "Yeast Protein"
click at [866, 522] on span "Add ingredient" at bounding box center [896, 529] width 105 height 23
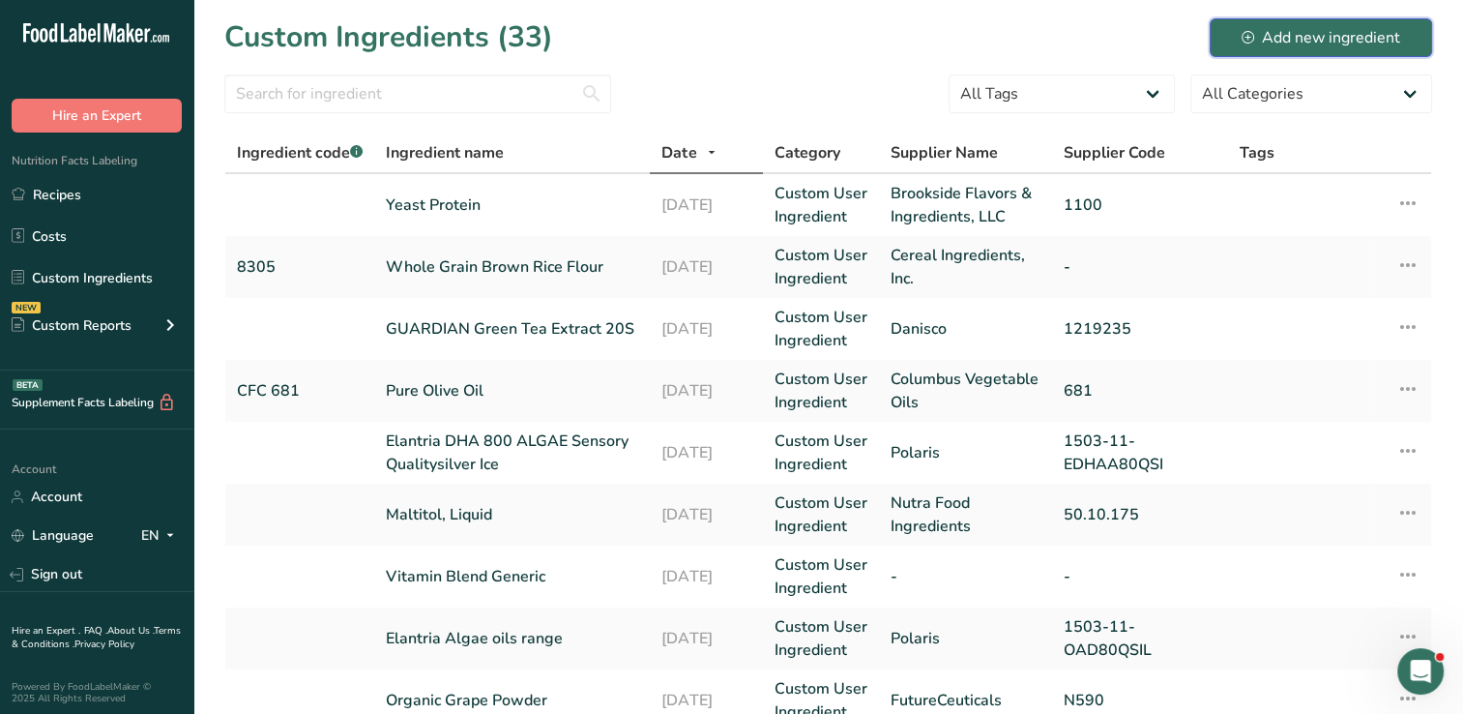
click at [1350, 38] on div "Add new ingredient" at bounding box center [1321, 37] width 159 height 23
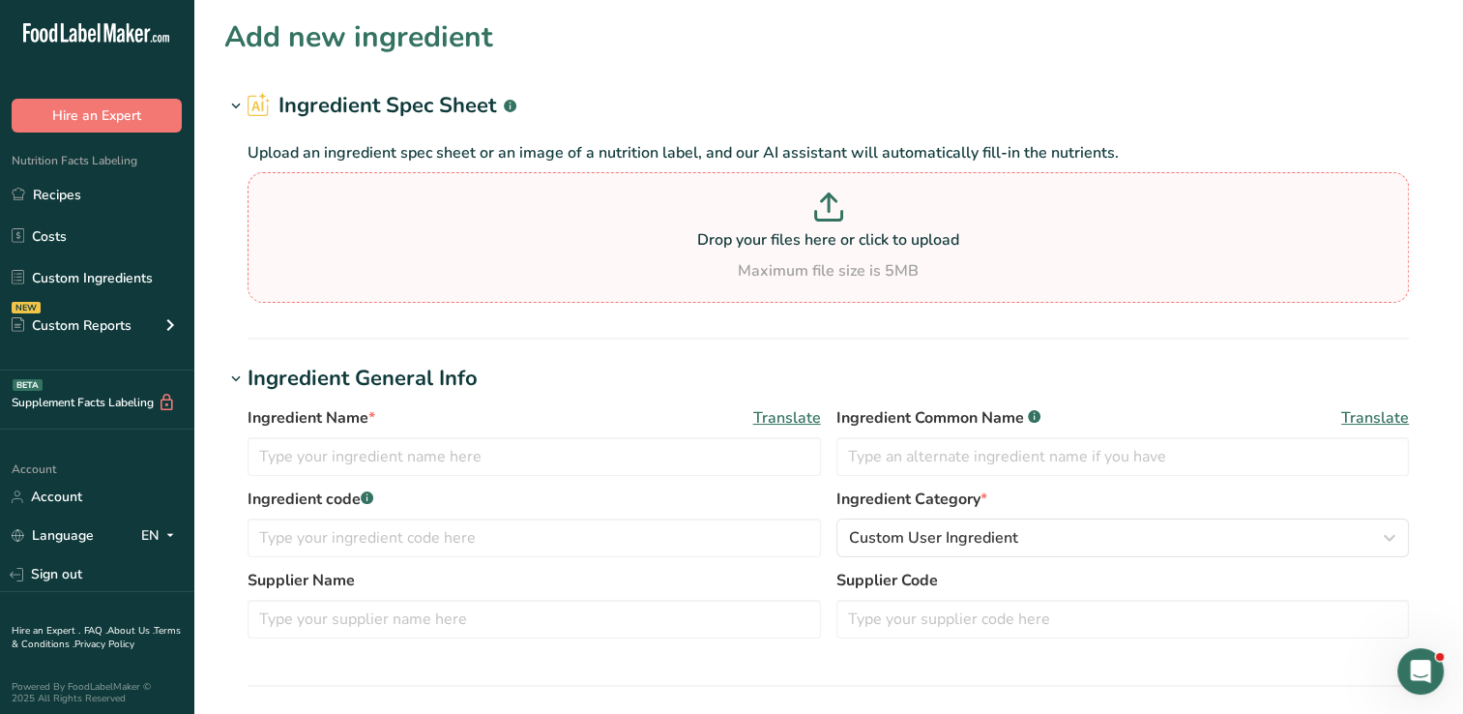
click at [859, 265] on div "Maximum file size is 5MB" at bounding box center [828, 270] width 1152 height 23
click at [859, 265] on input "Drop your files here or click to upload Maximum file size is 5MB" at bounding box center [828, 237] width 1161 height 131
type input "C:\fakepath\CS.574_Buckwheat Flour Org IP GF Light (V05)_signed (1).pdf"
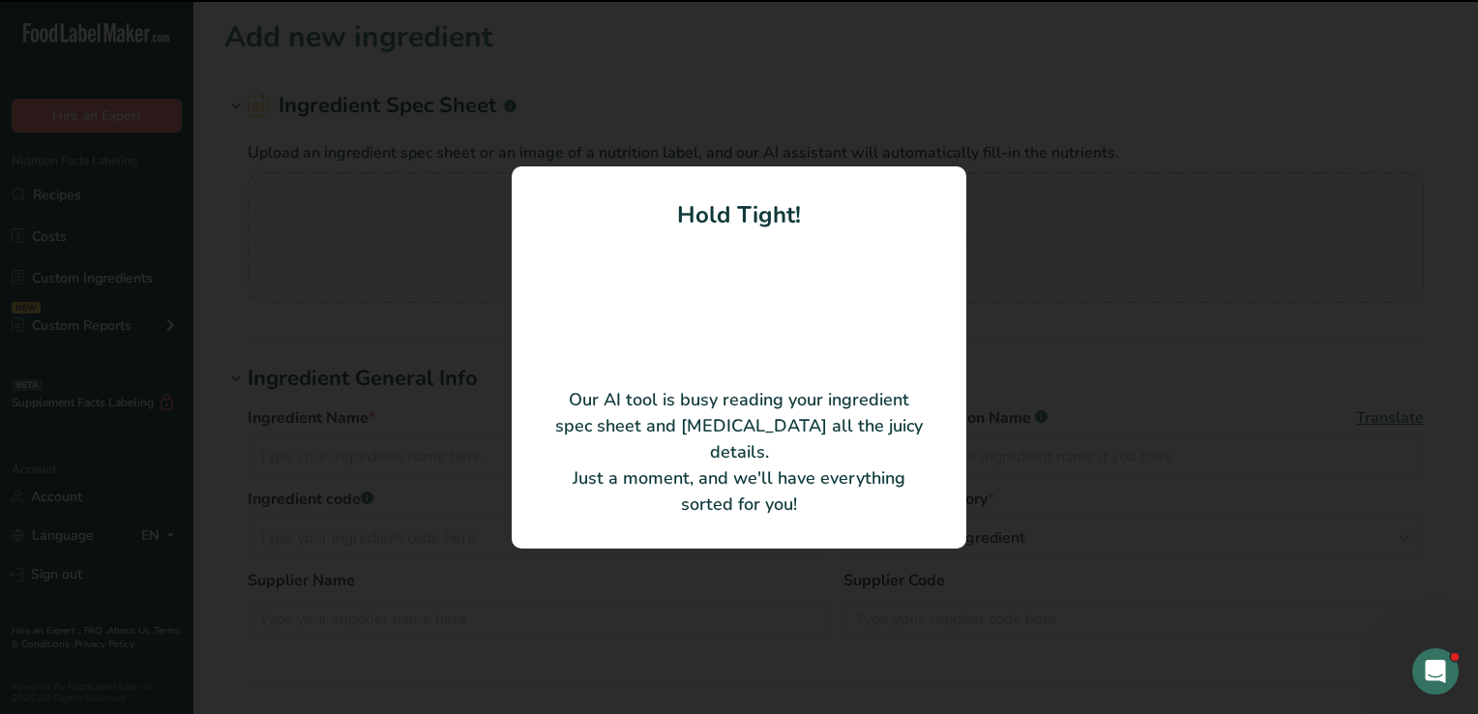
type input "Buckwheat Flour"
type input "Healthy Food Ingredients"
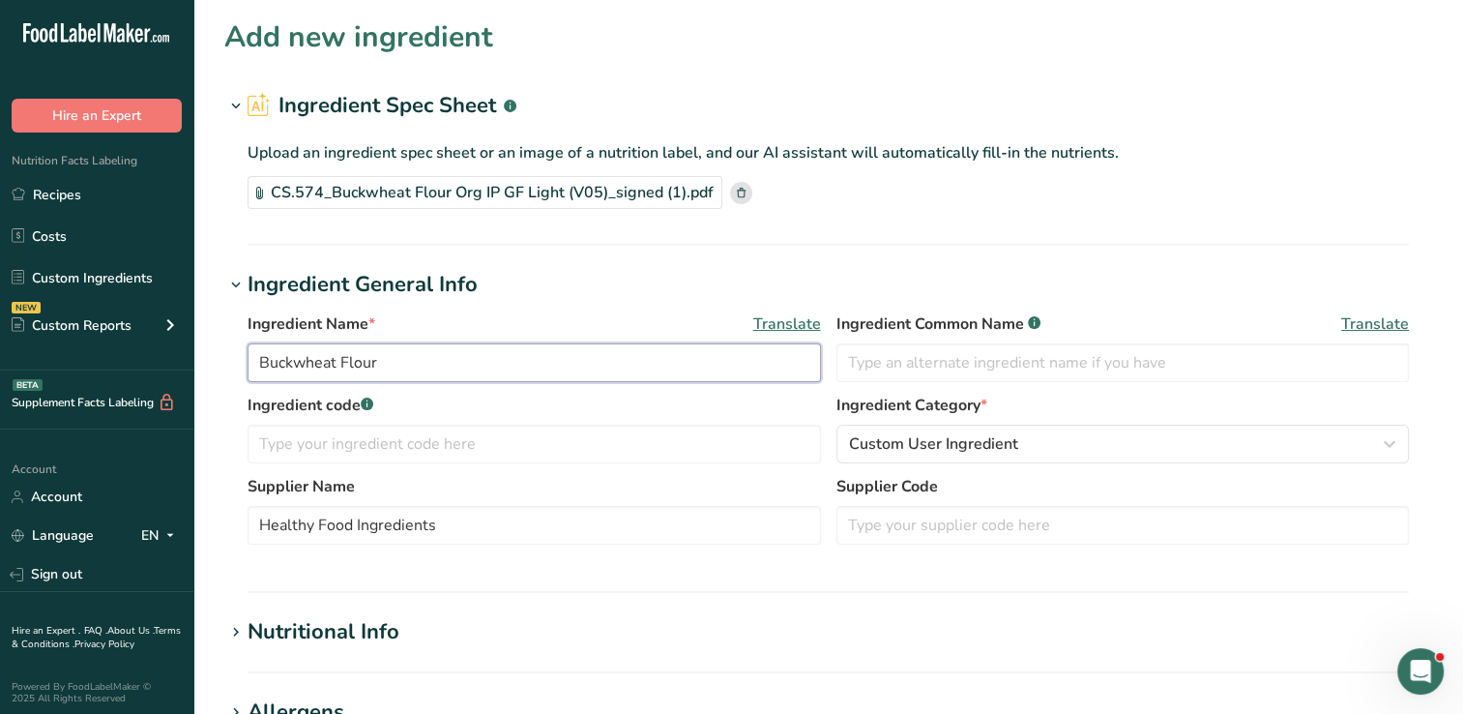
click at [626, 366] on input "Buckwheat Flour" at bounding box center [534, 362] width 573 height 39
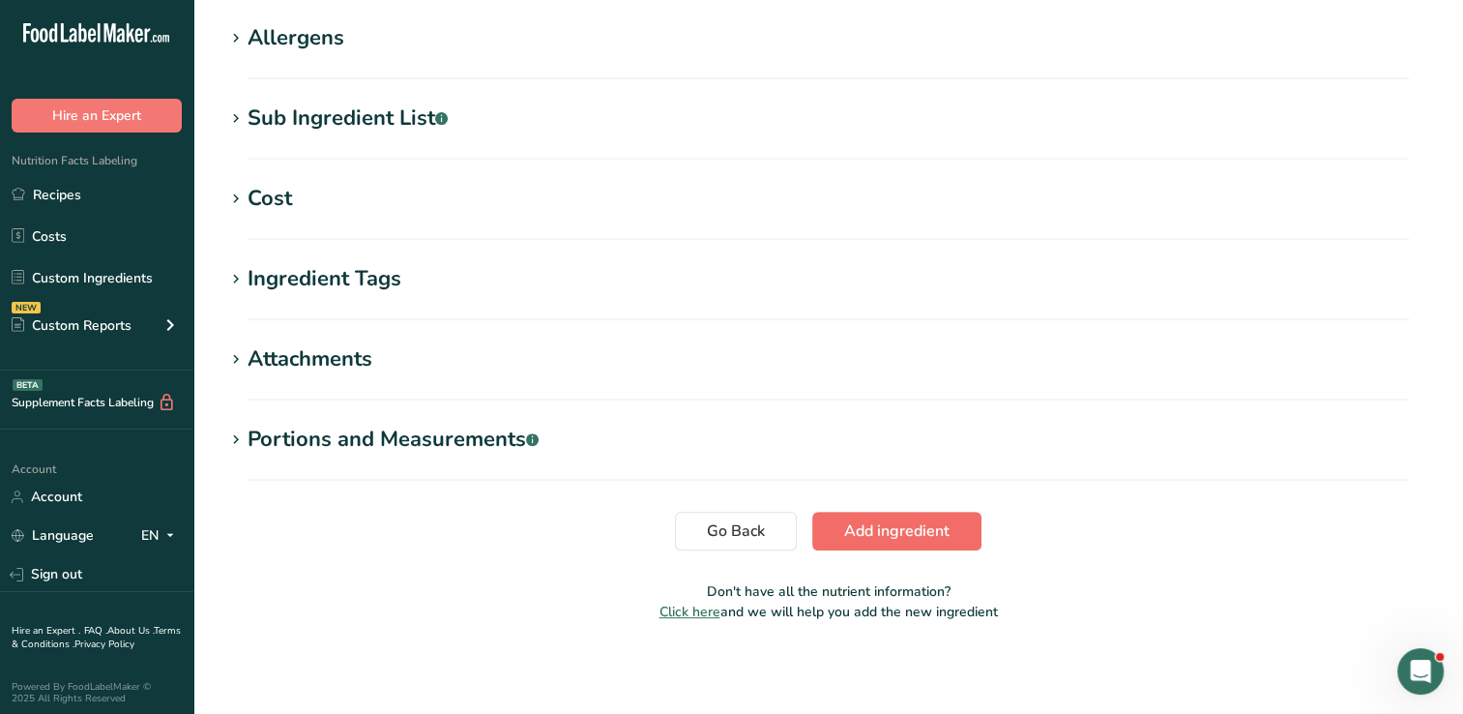
type input "Buckwheat Flour HFI"
click at [899, 535] on span "Add ingredient" at bounding box center [896, 530] width 105 height 23
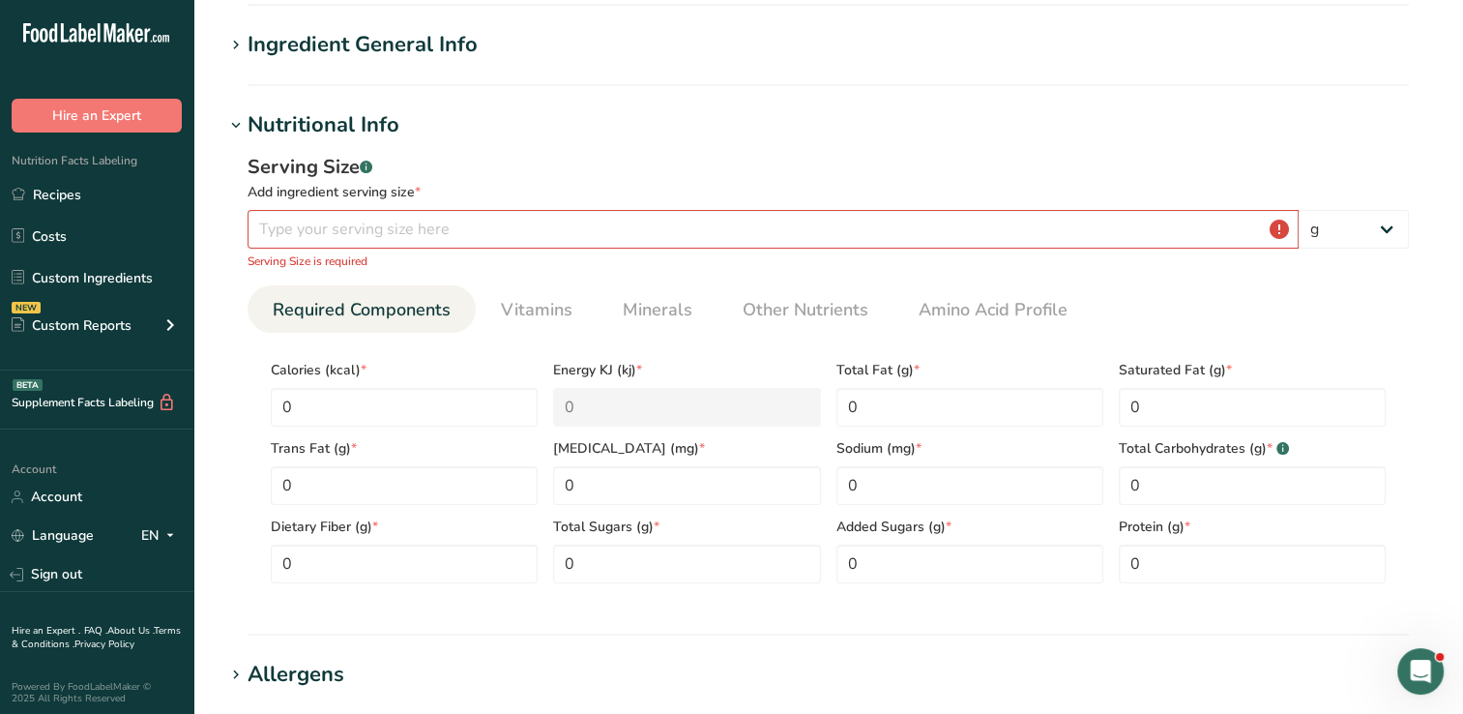
scroll to position [138, 0]
click at [656, 225] on input "number" at bounding box center [773, 232] width 1051 height 39
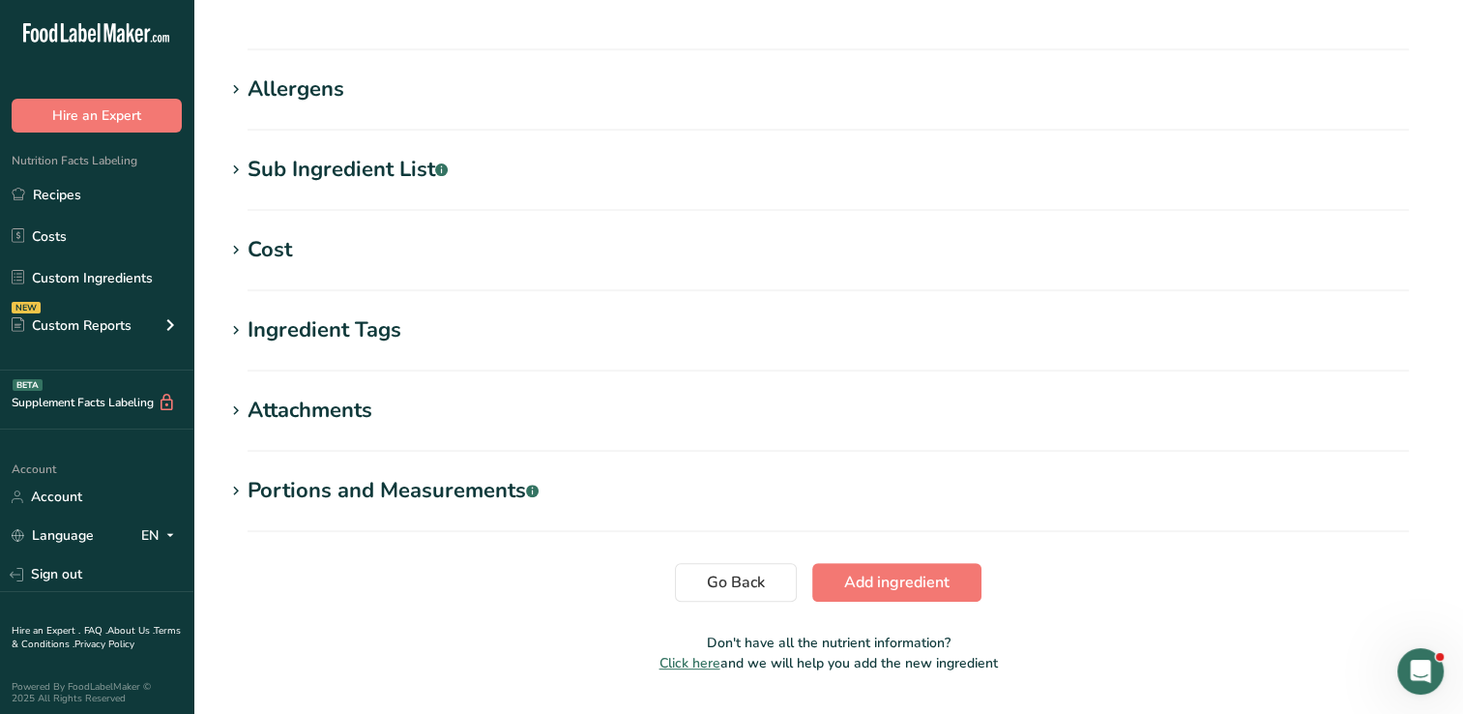
scroll to position [756, 0]
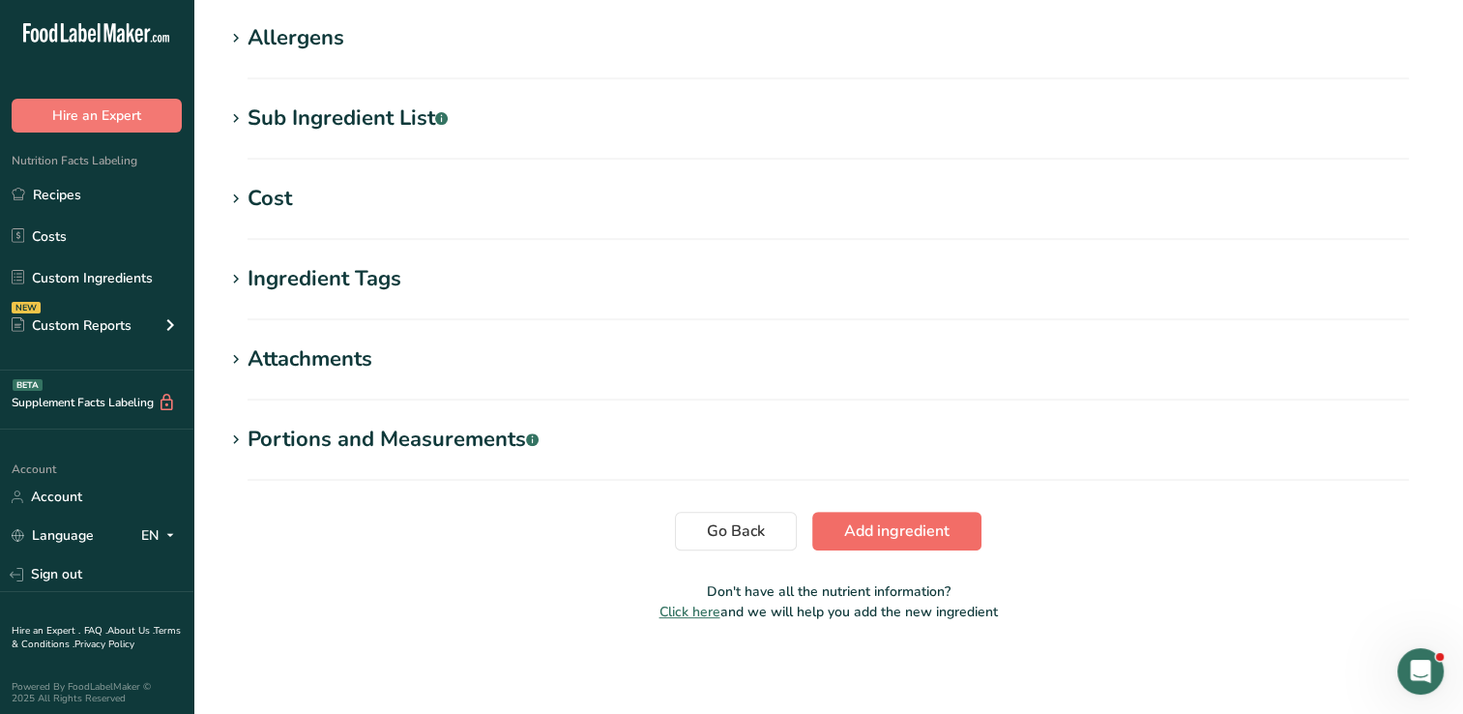
type input "100"
click at [886, 529] on span "Add ingredient" at bounding box center [896, 530] width 105 height 23
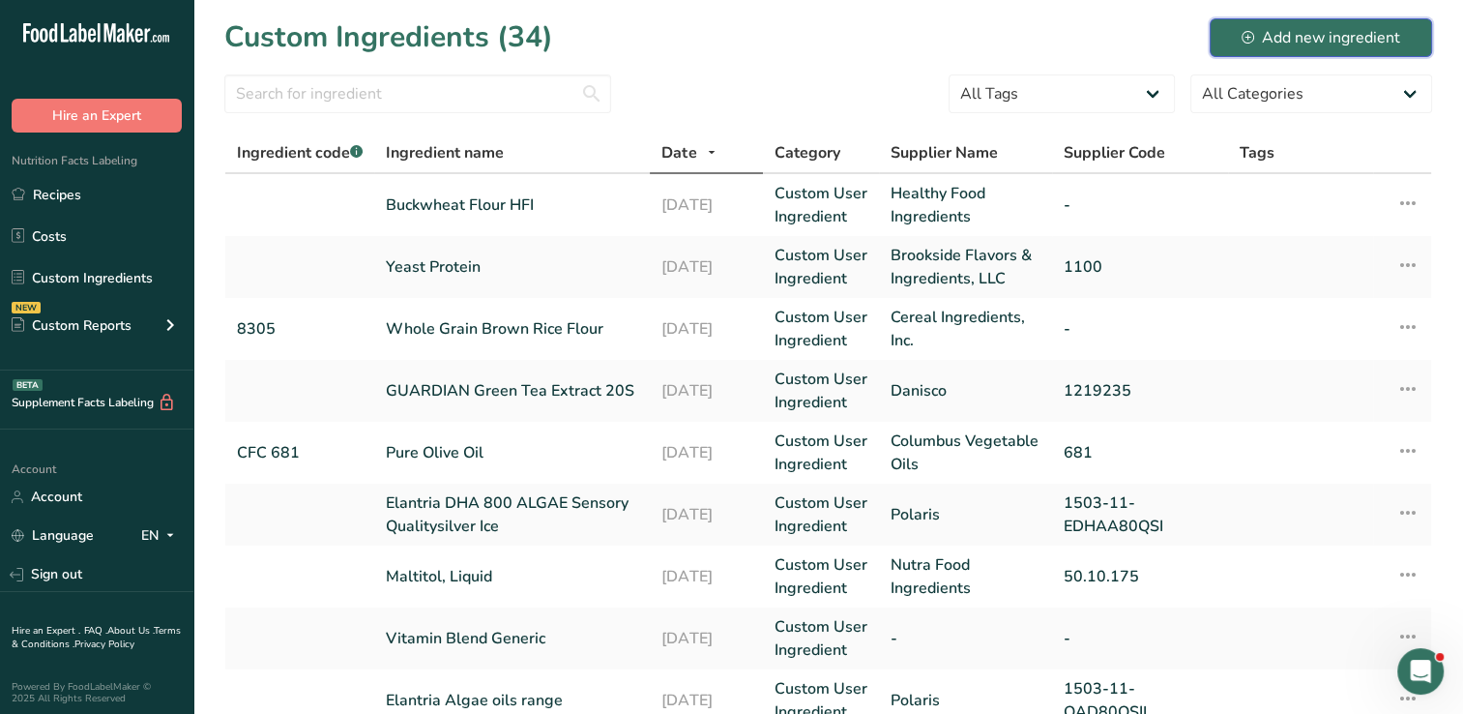
click at [1296, 34] on div "Add new ingredient" at bounding box center [1321, 37] width 159 height 23
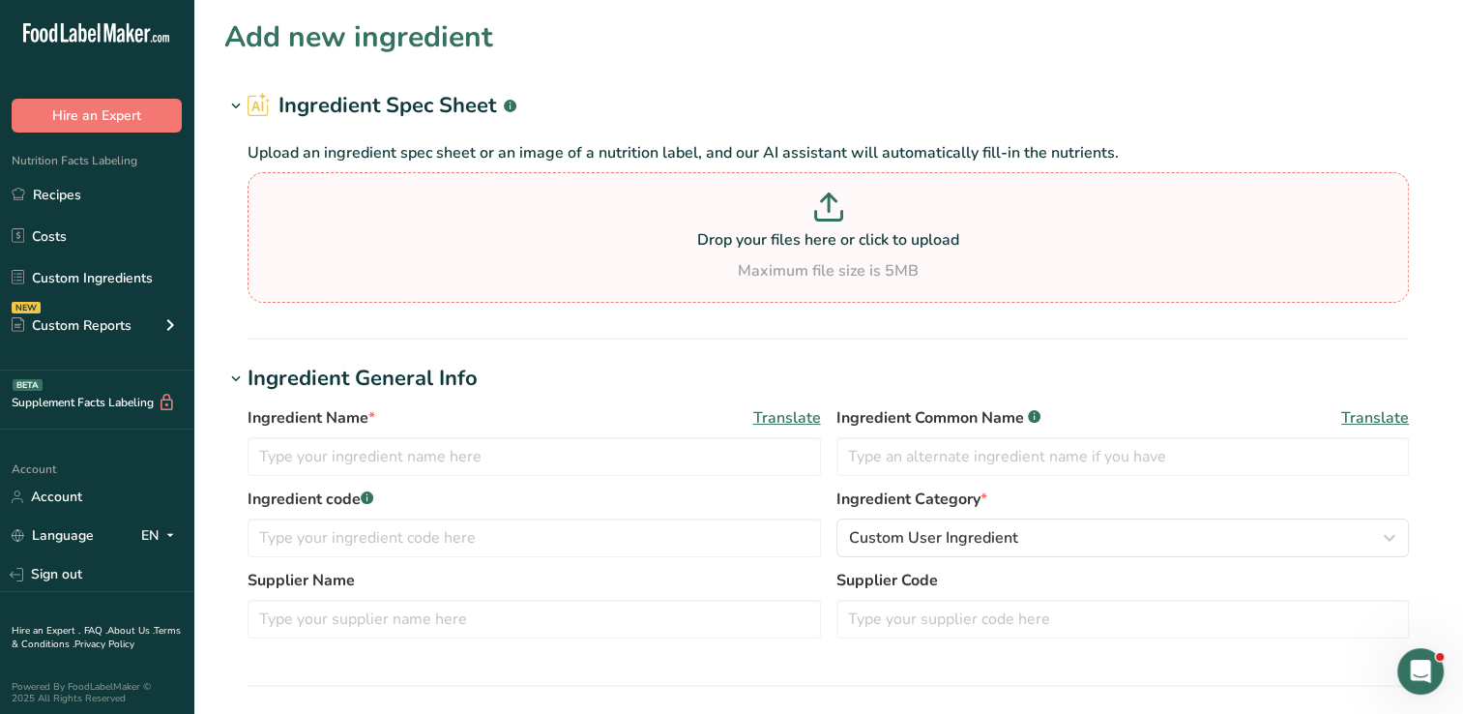
click at [832, 219] on icon at bounding box center [828, 216] width 26 height 9
click at [832, 219] on input "Drop your files here or click to upload Maximum file size is 5MB" at bounding box center [828, 237] width 1161 height 131
type input "C:\fakepath\Arise 500 WPI NFP.pdf"
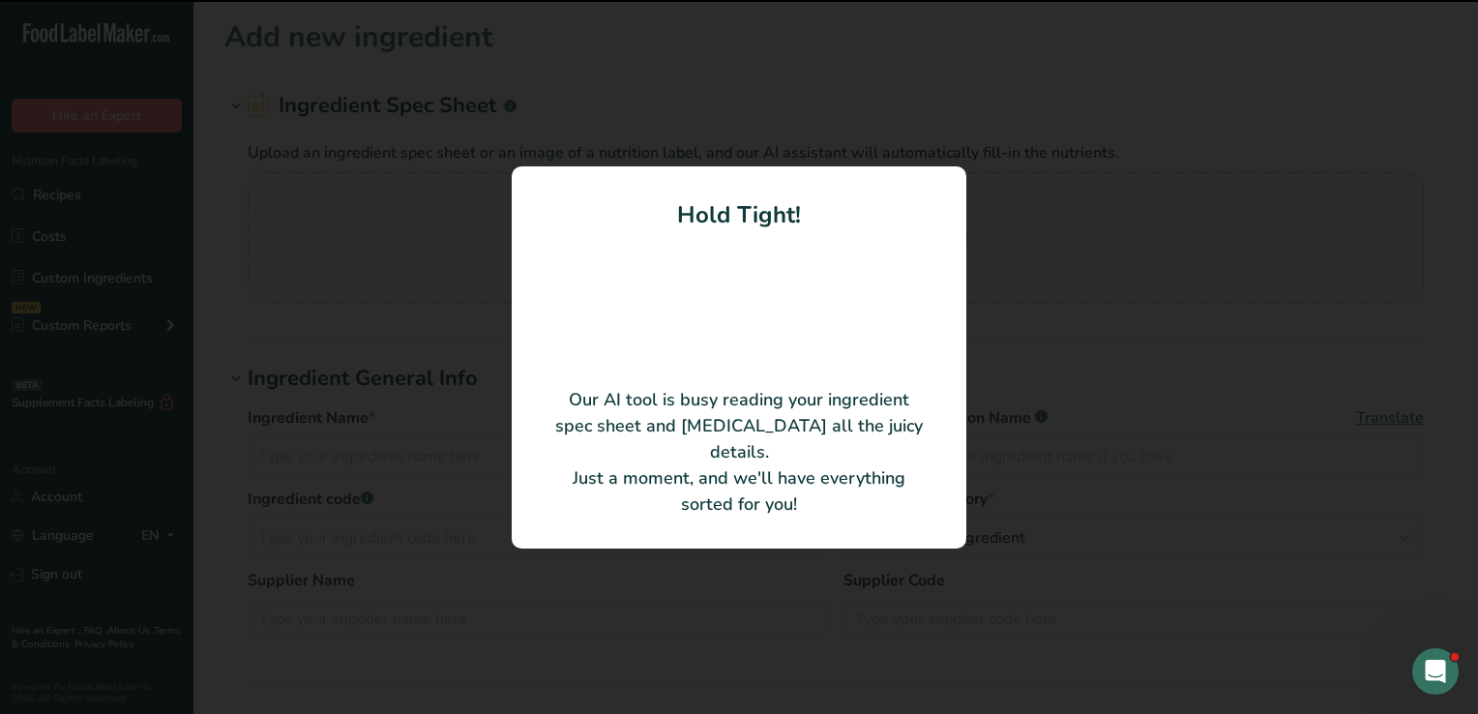
type input "MCP Ingredients, Inc."
type input "15032"
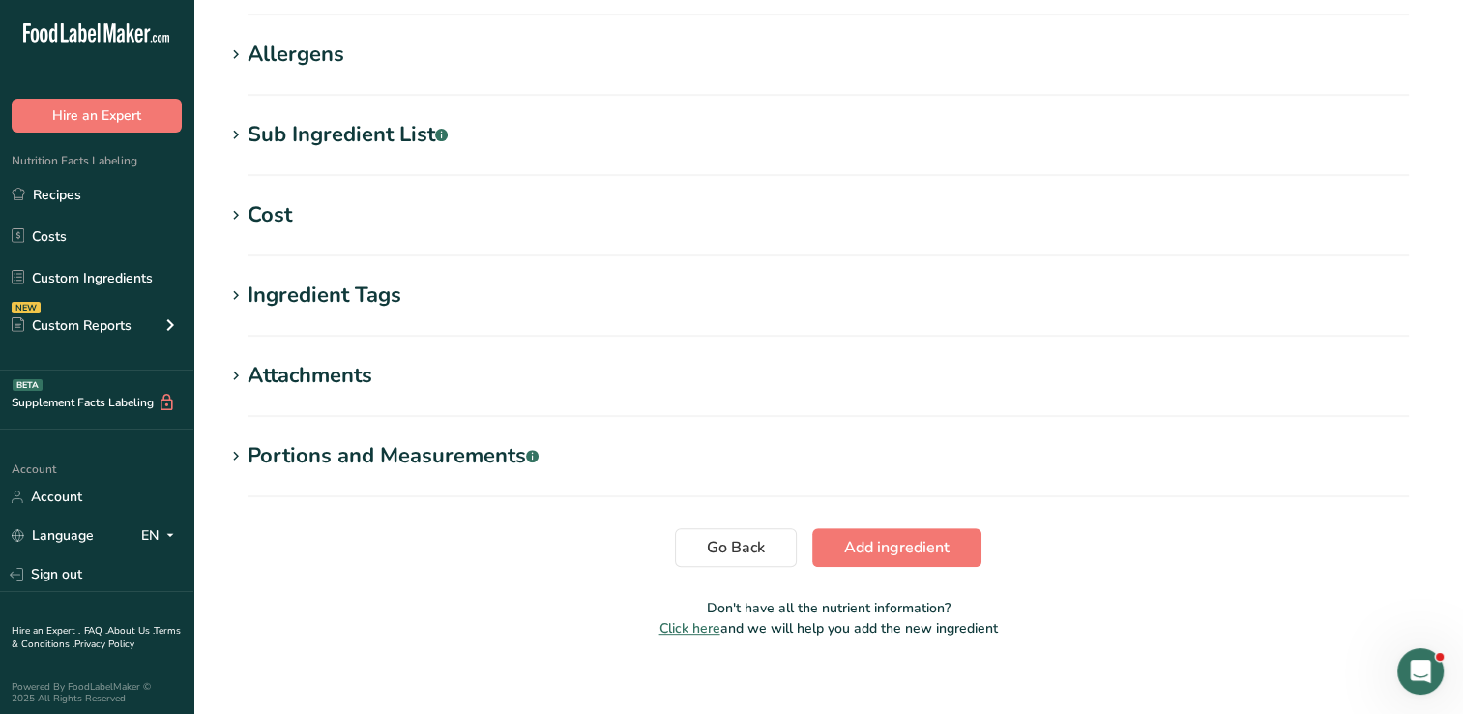
scroll to position [674, 0]
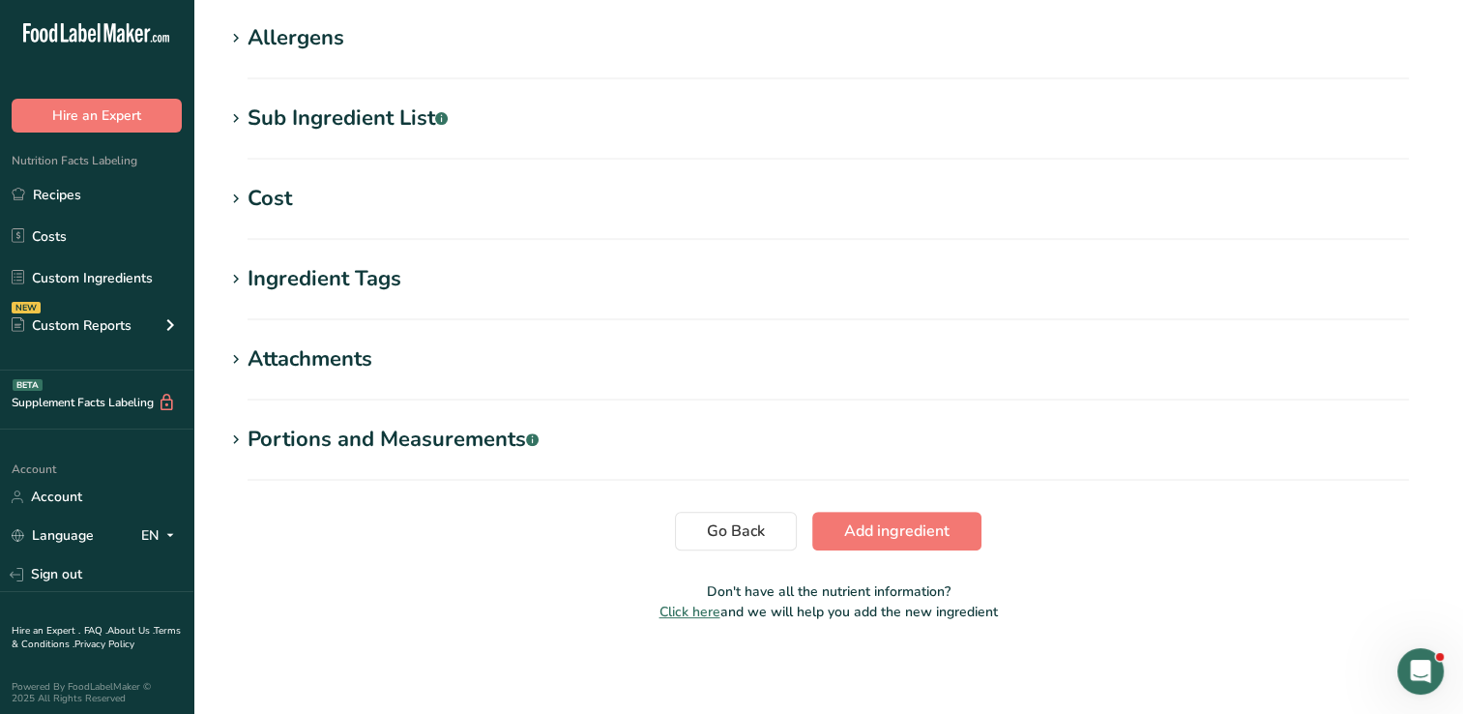
drag, startPoint x: 1470, startPoint y: 307, endPoint x: 31, endPoint y: 19, distance: 1467.2
click at [880, 530] on span "Add ingredient" at bounding box center [896, 530] width 105 height 23
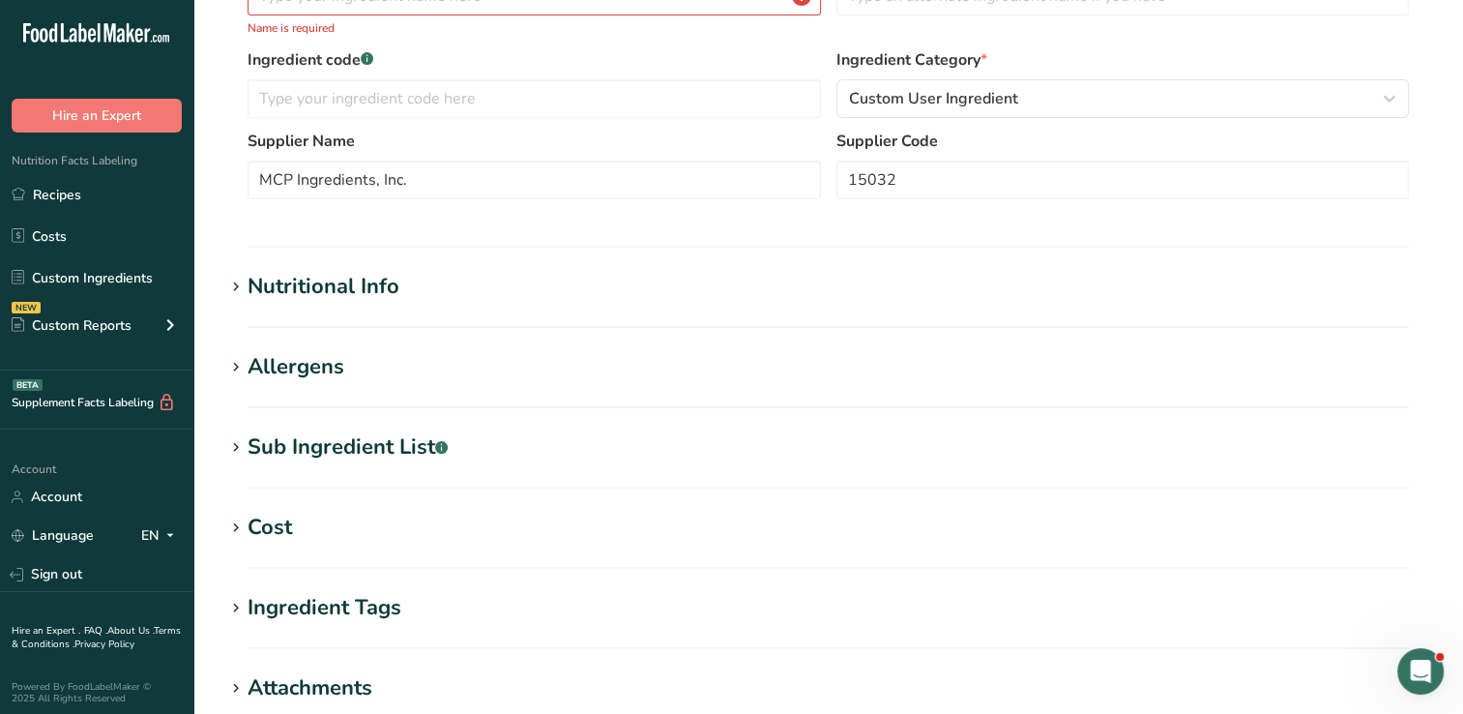
scroll to position [0, 0]
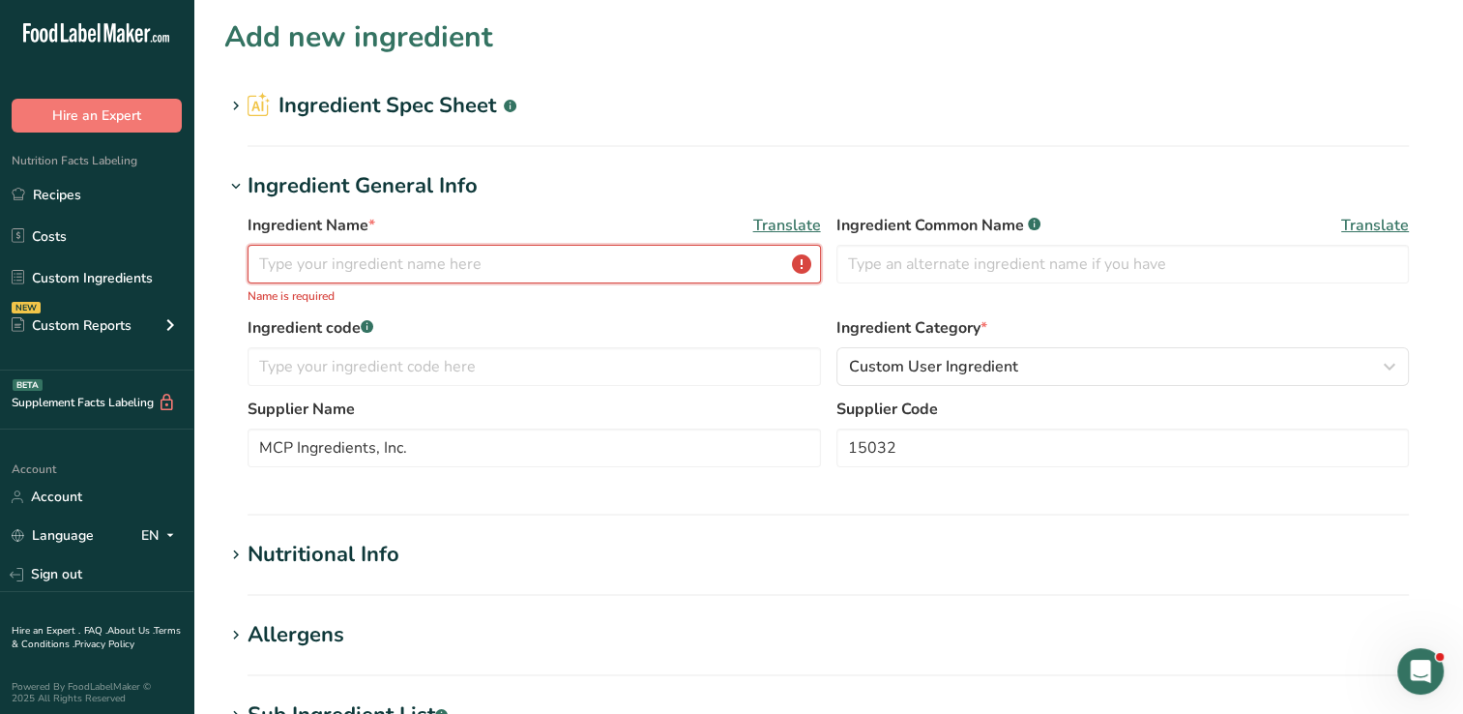
click at [480, 273] on input "text" at bounding box center [534, 264] width 573 height 39
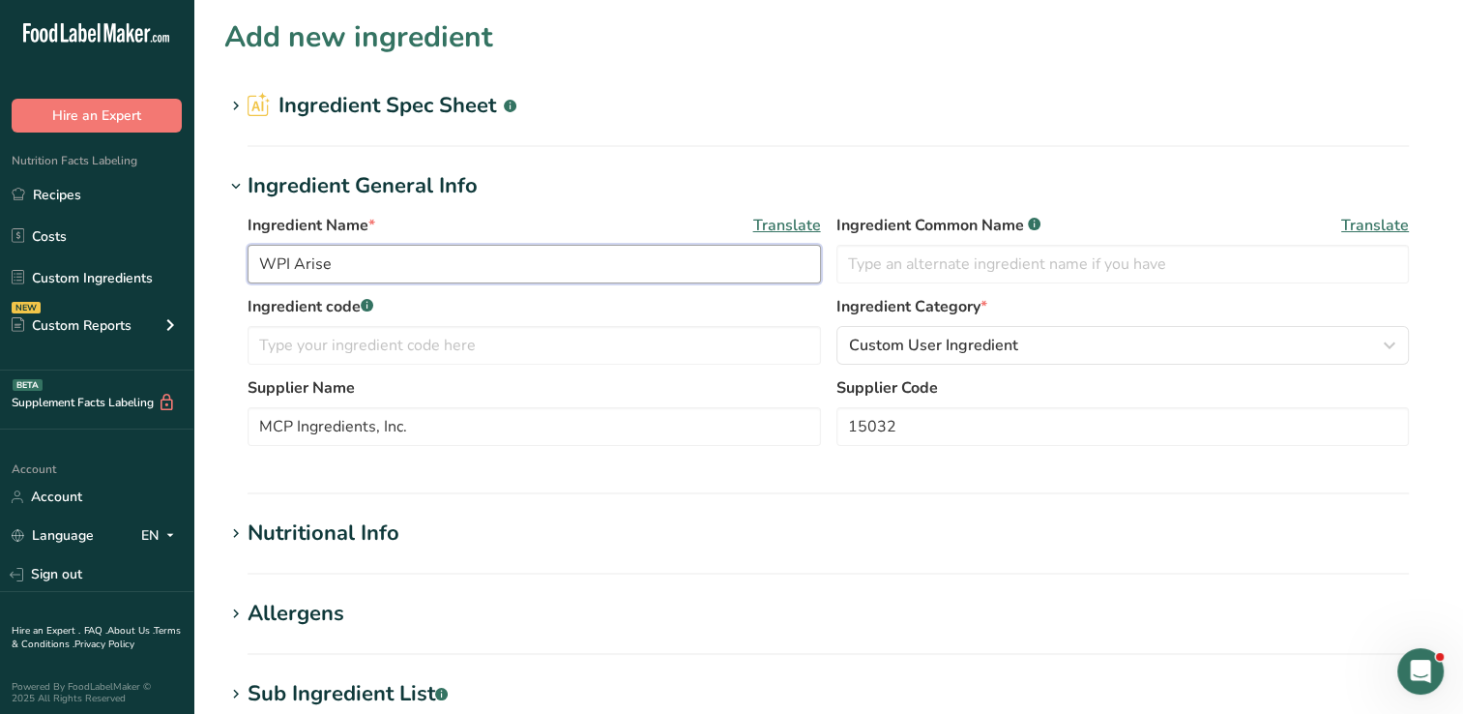
scroll to position [576, 0]
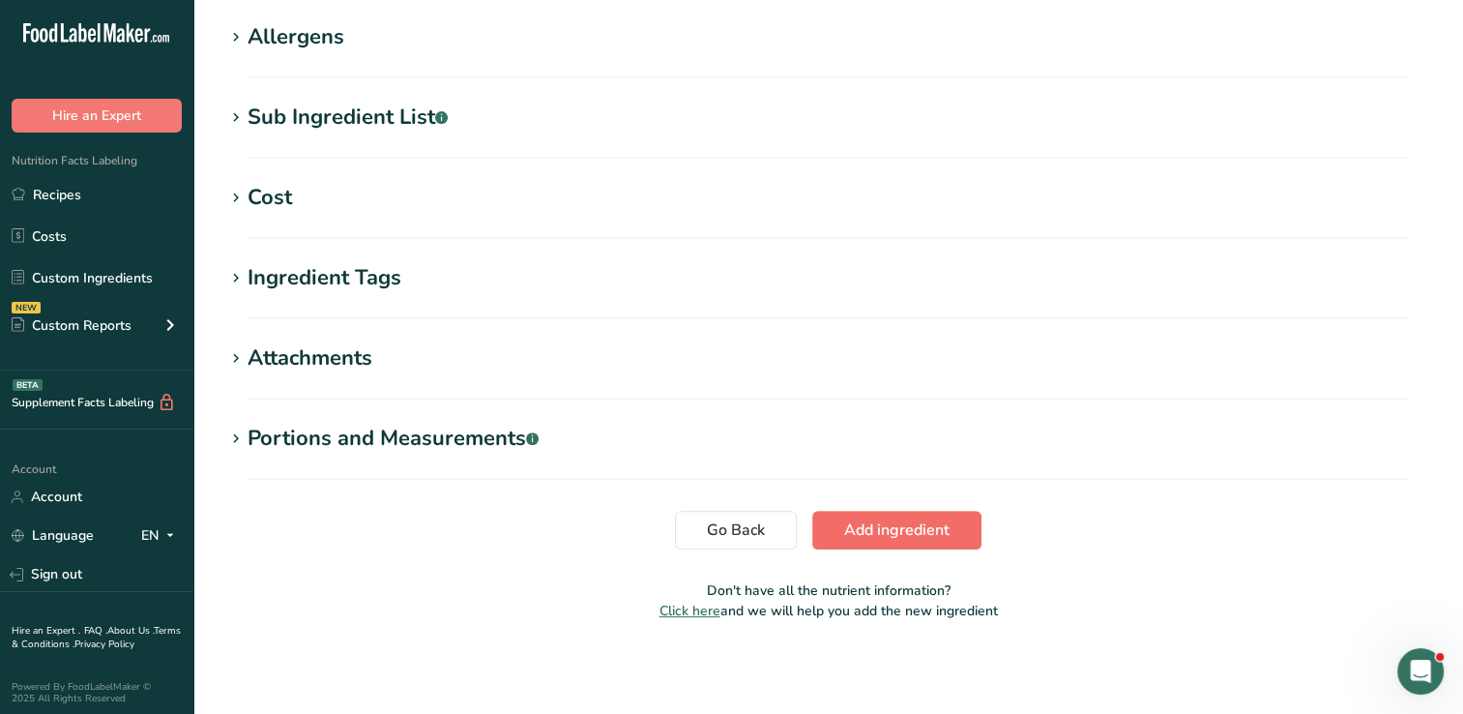
type input "WPI Arise"
click at [880, 536] on span "Add ingredient" at bounding box center [896, 529] width 105 height 23
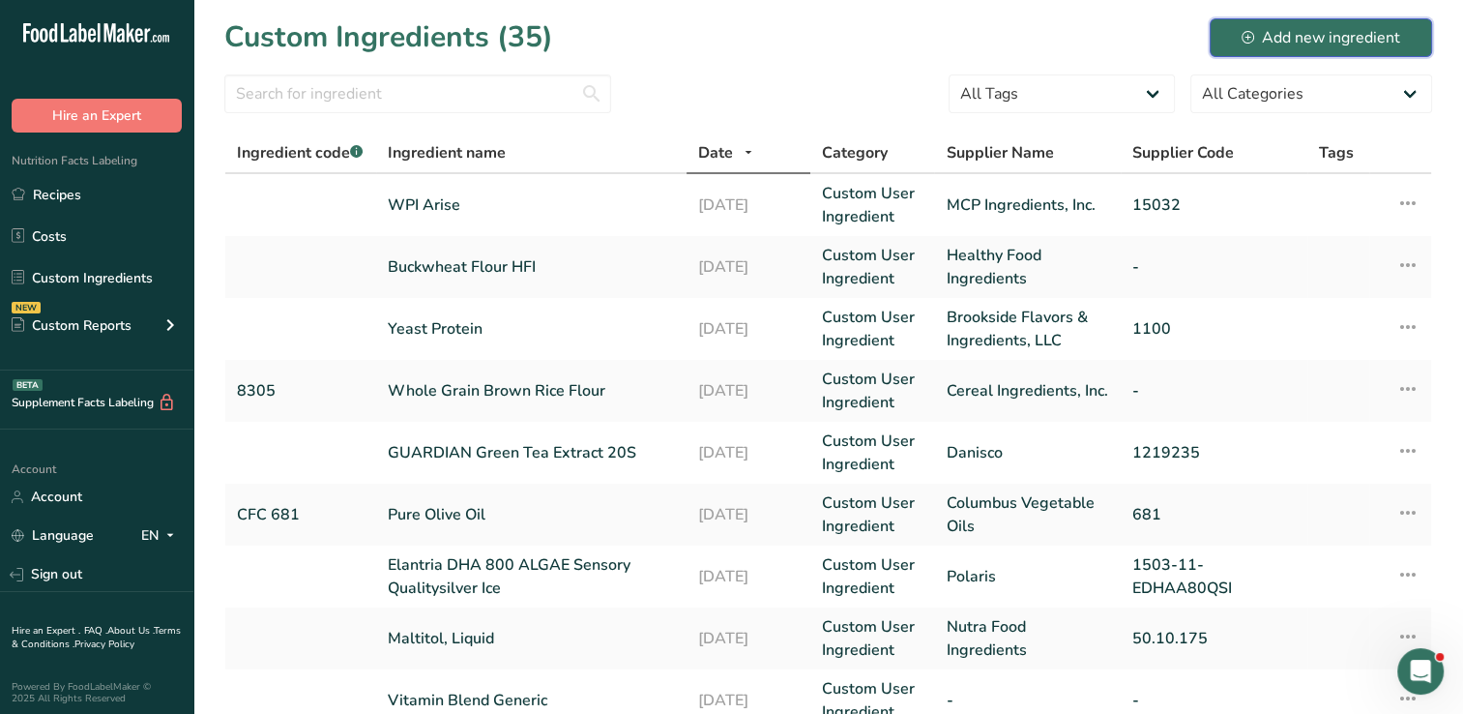
click at [1297, 40] on div "Add new ingredient" at bounding box center [1321, 37] width 159 height 23
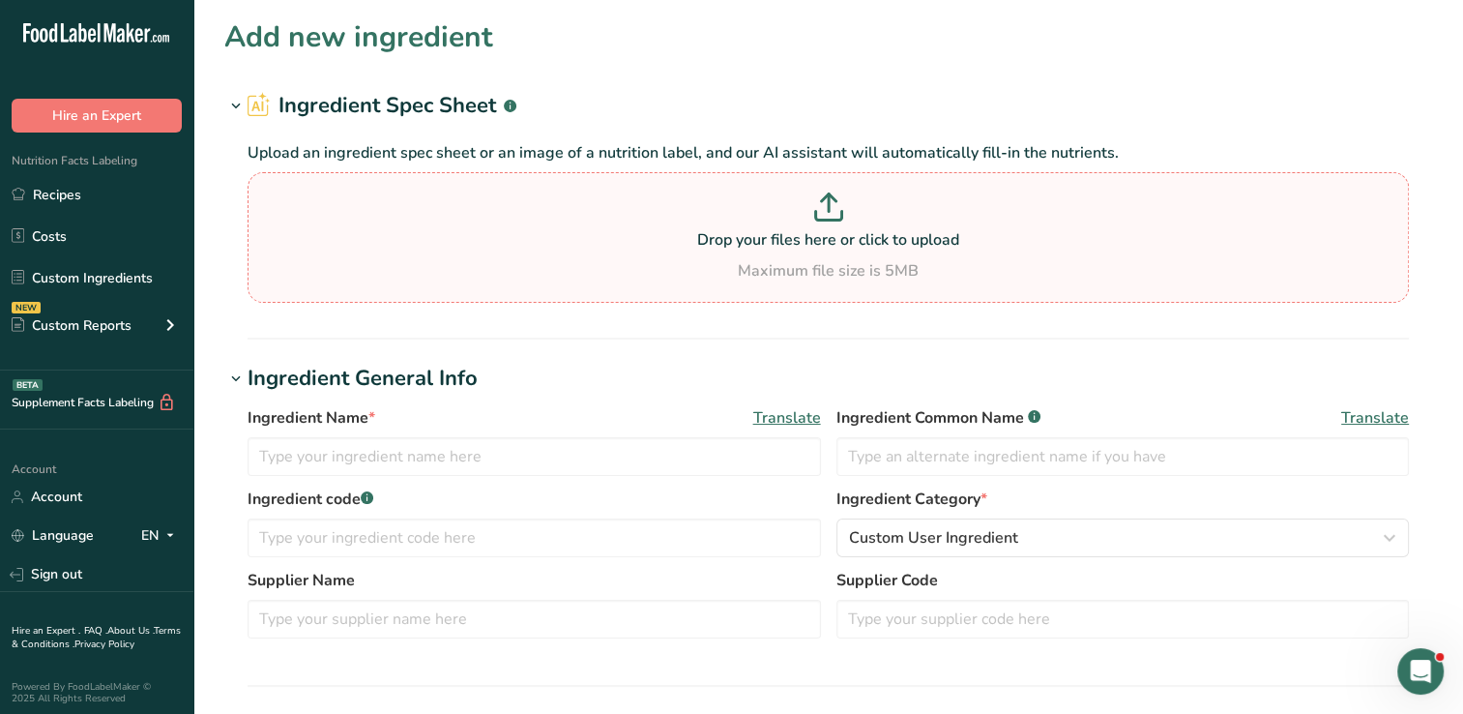
click at [619, 259] on div "Maximum file size is 5MB" at bounding box center [828, 270] width 1152 height 23
click at [619, 259] on input "Drop your files here or click to upload Maximum file size is 5MB" at bounding box center [828, 237] width 1161 height 131
type input "C:\fakepath\1043 Spec.pdf"
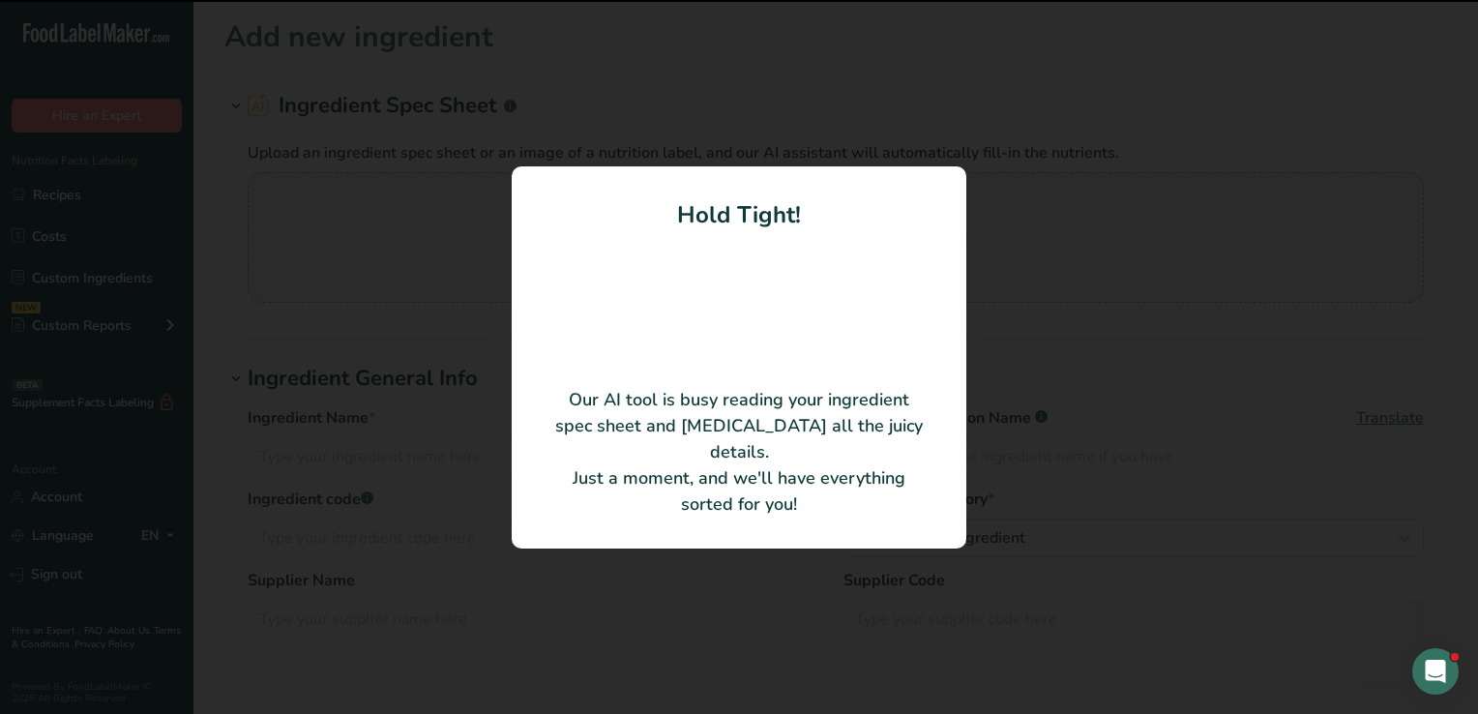
type input "Brown Crisp Rice"
type input "PGP International"
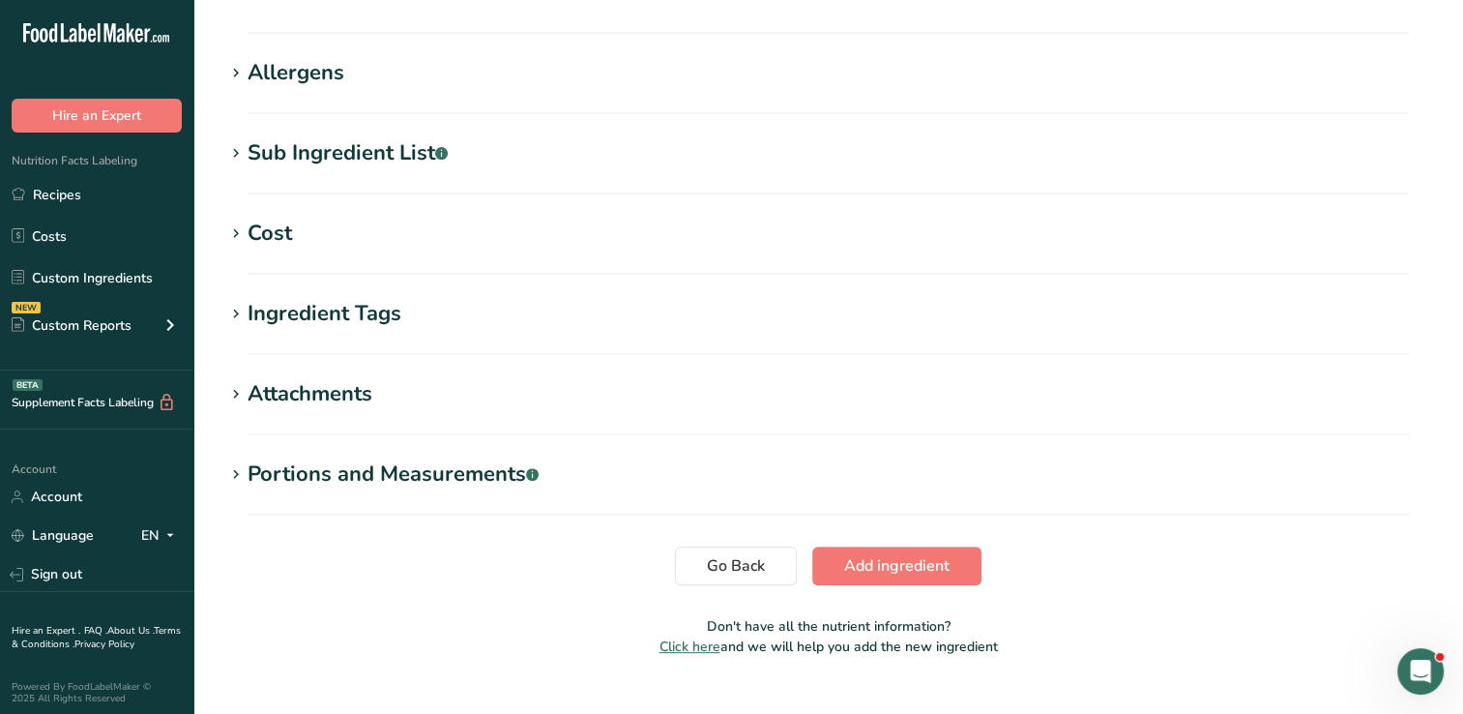
scroll to position [674, 0]
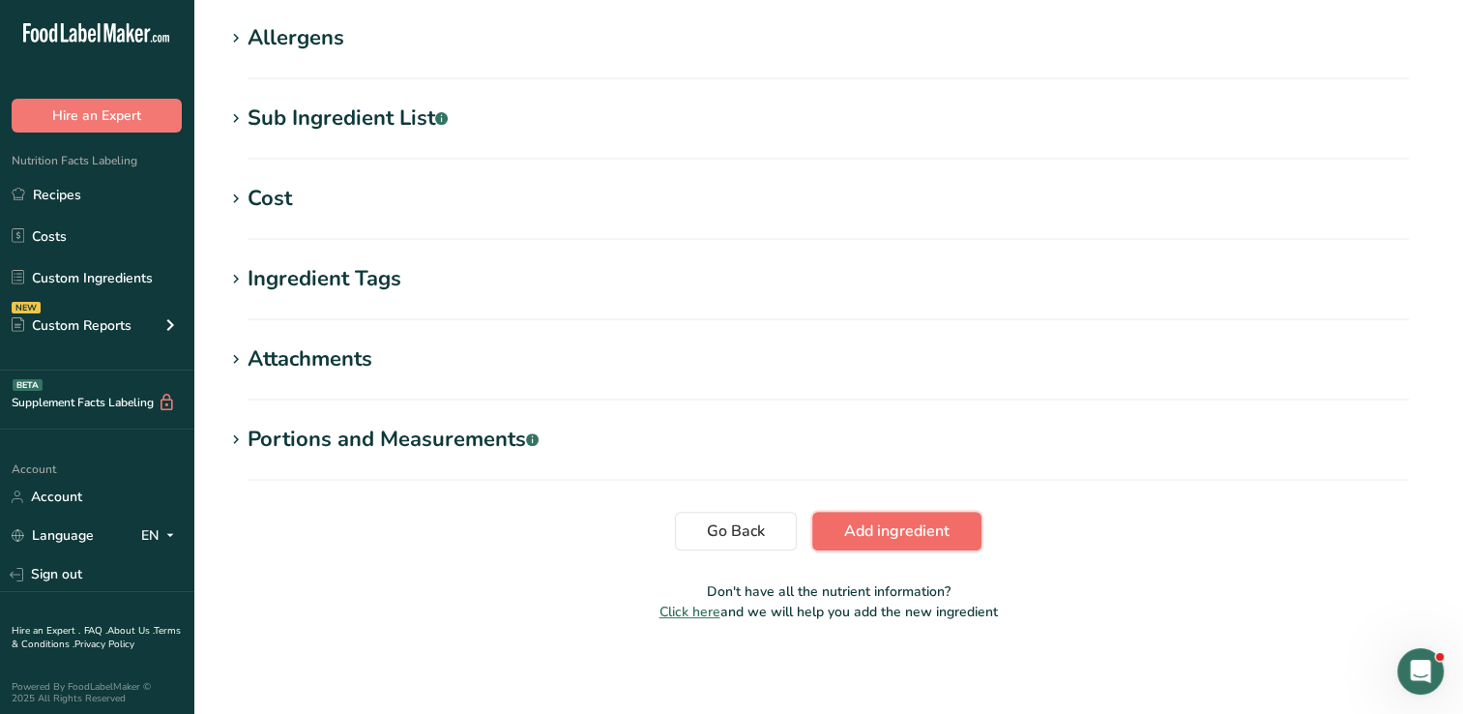
click at [895, 540] on span "Add ingredient" at bounding box center [896, 530] width 105 height 23
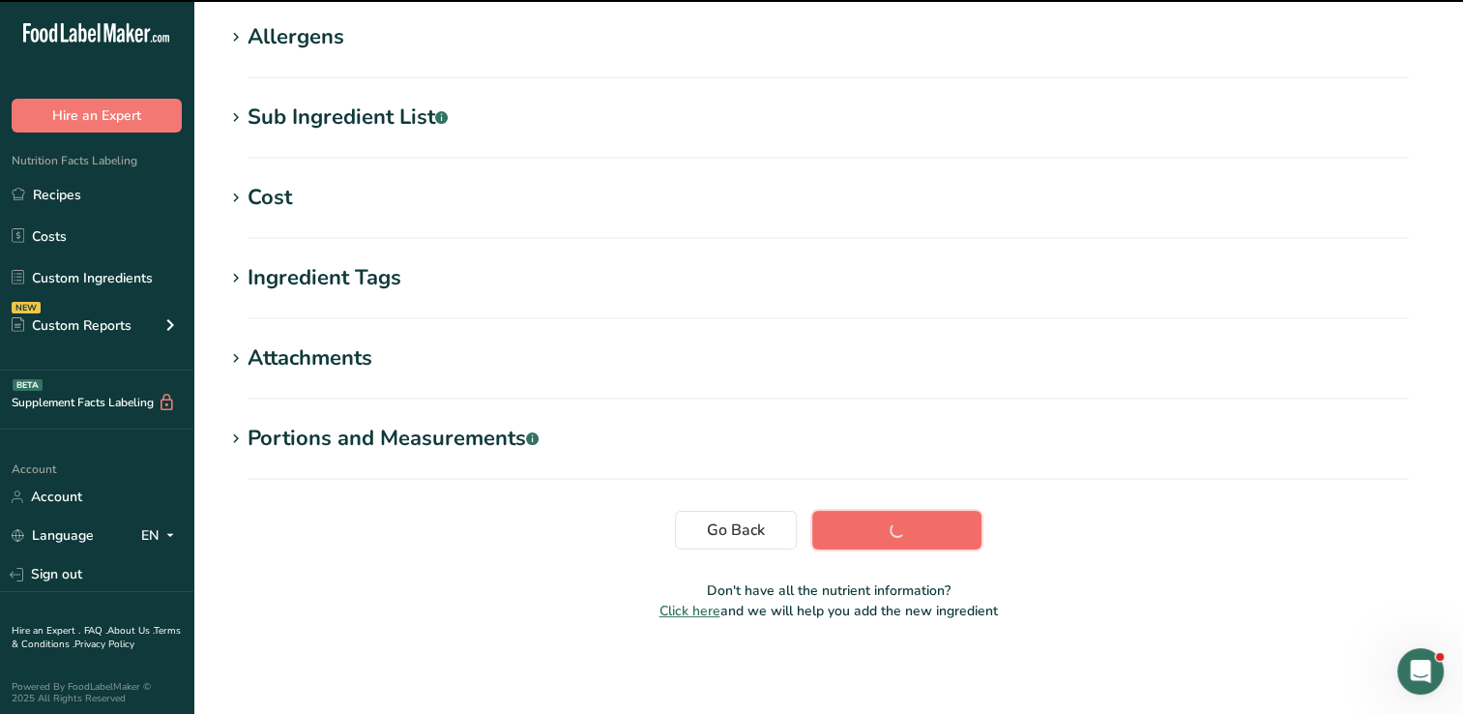
scroll to position [309, 0]
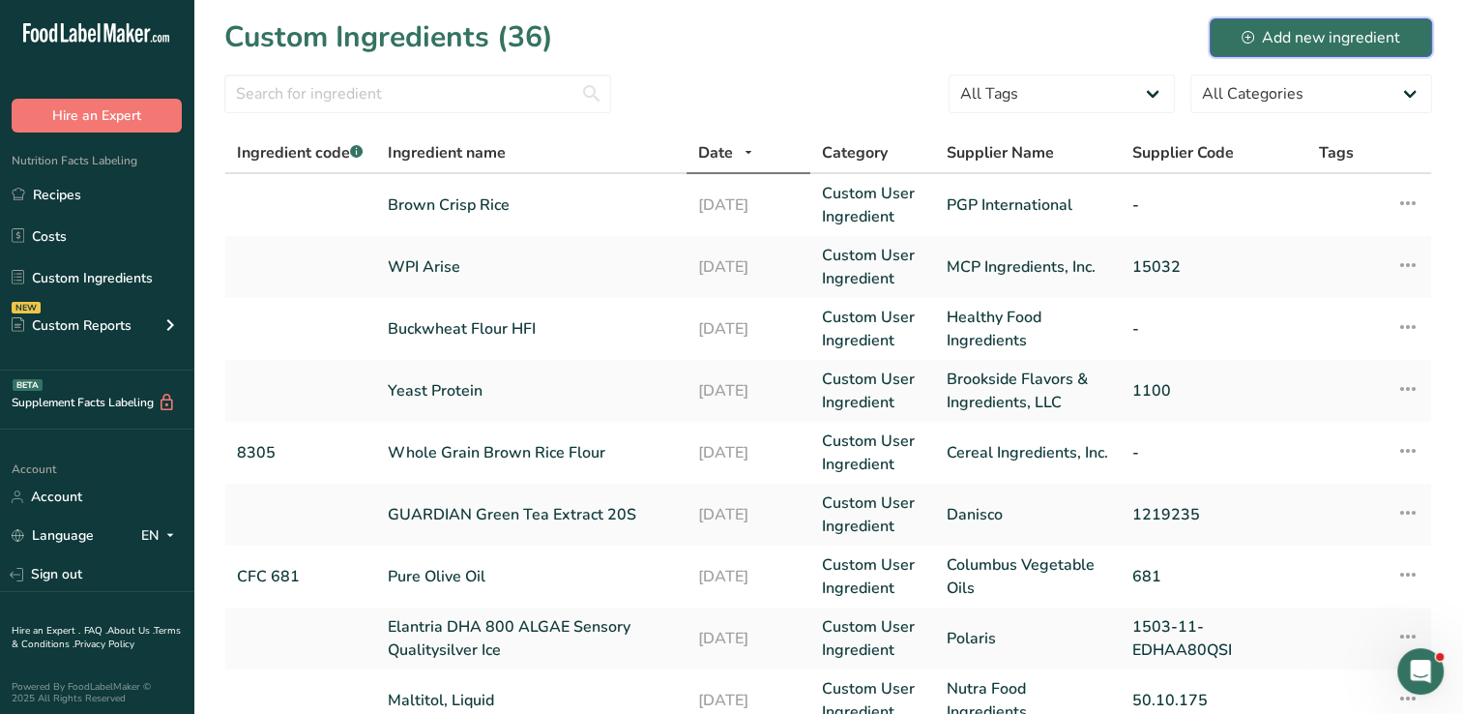
click at [1327, 30] on div "Add new ingredient" at bounding box center [1321, 37] width 159 height 23
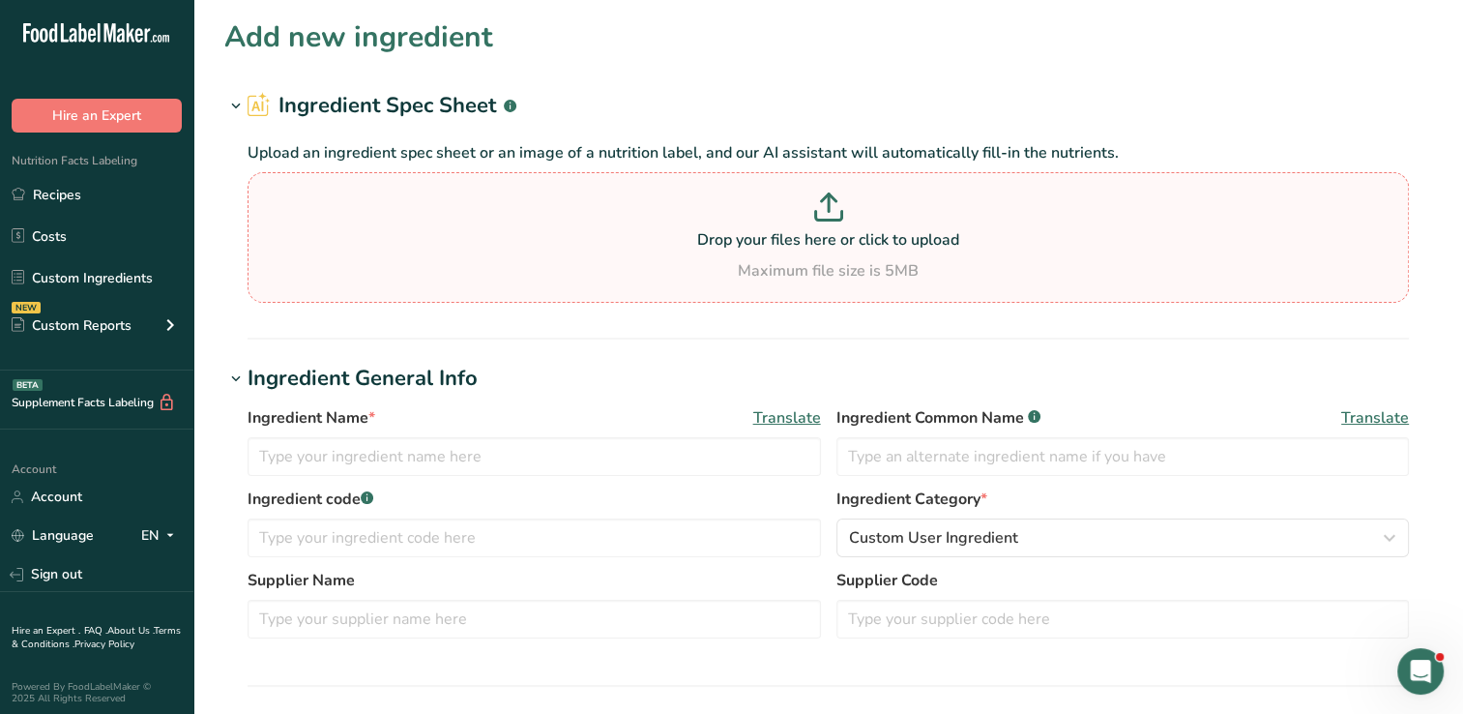
click at [679, 241] on p "Drop your files here or click to upload" at bounding box center [828, 239] width 1152 height 23
click at [679, 241] on input "Drop your files here or click to upload Maximum file size is 5MB" at bounding box center [828, 237] width 1161 height 131
type input "C:\fakepath\gluten free oat flour.pdf"
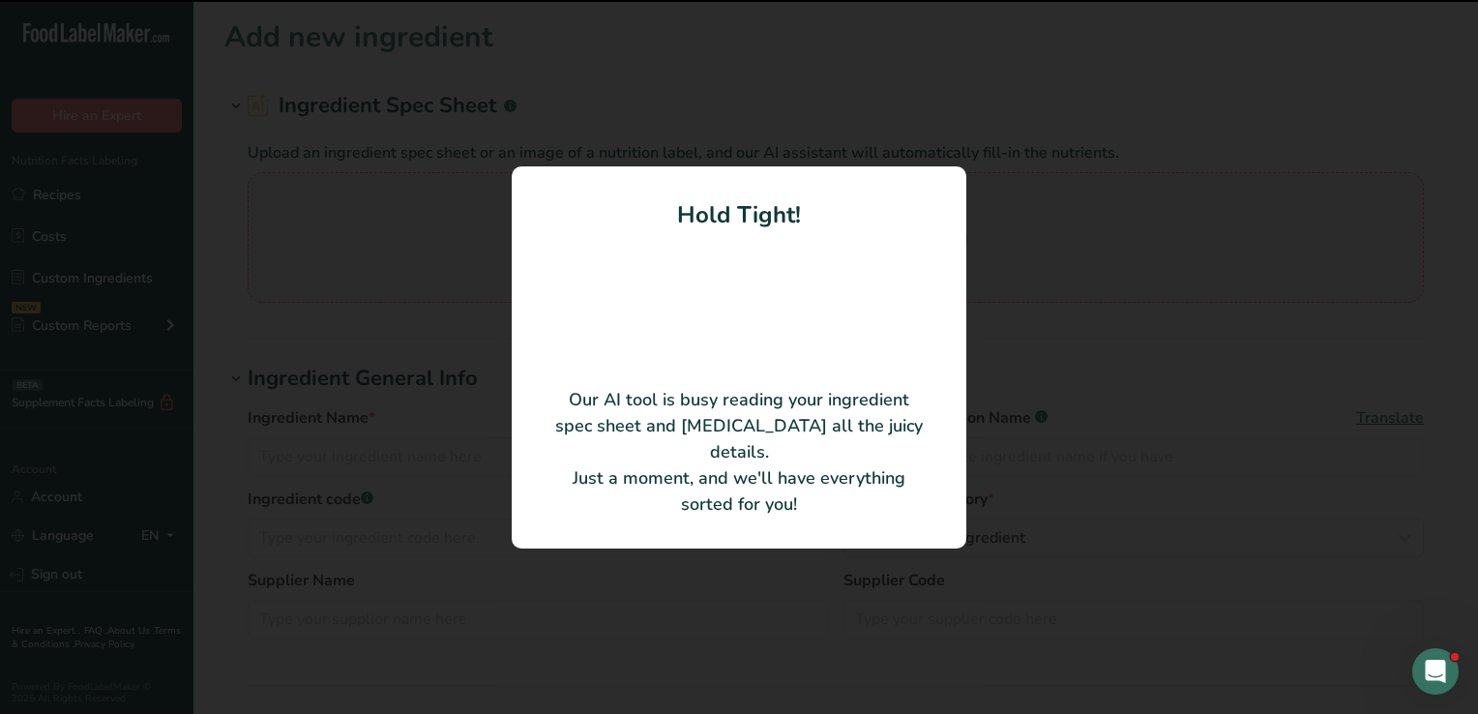
type input "Whole Grain Oats"
type input "Grain Millers Canada Corp."
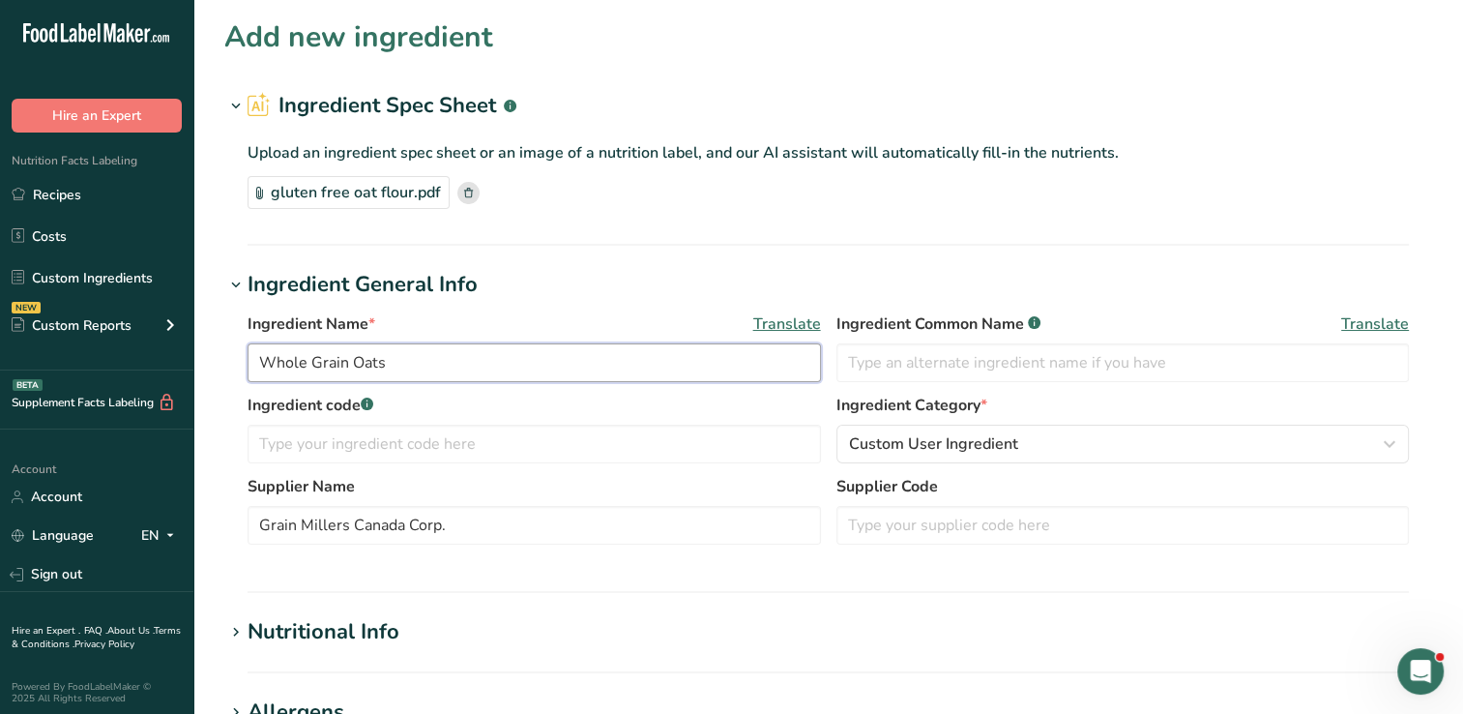
click at [429, 363] on input "Whole Grain Oats" at bounding box center [534, 362] width 573 height 39
type input "W"
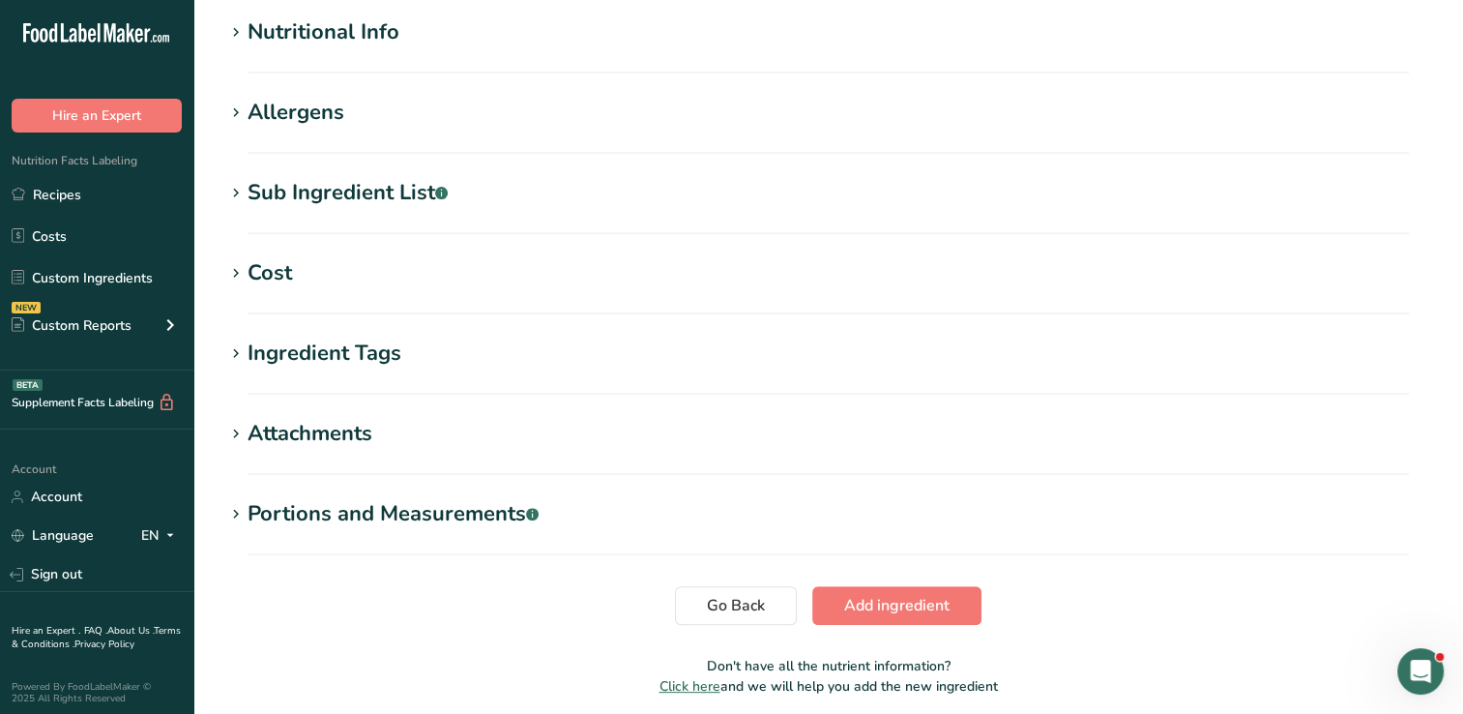
scroll to position [674, 0]
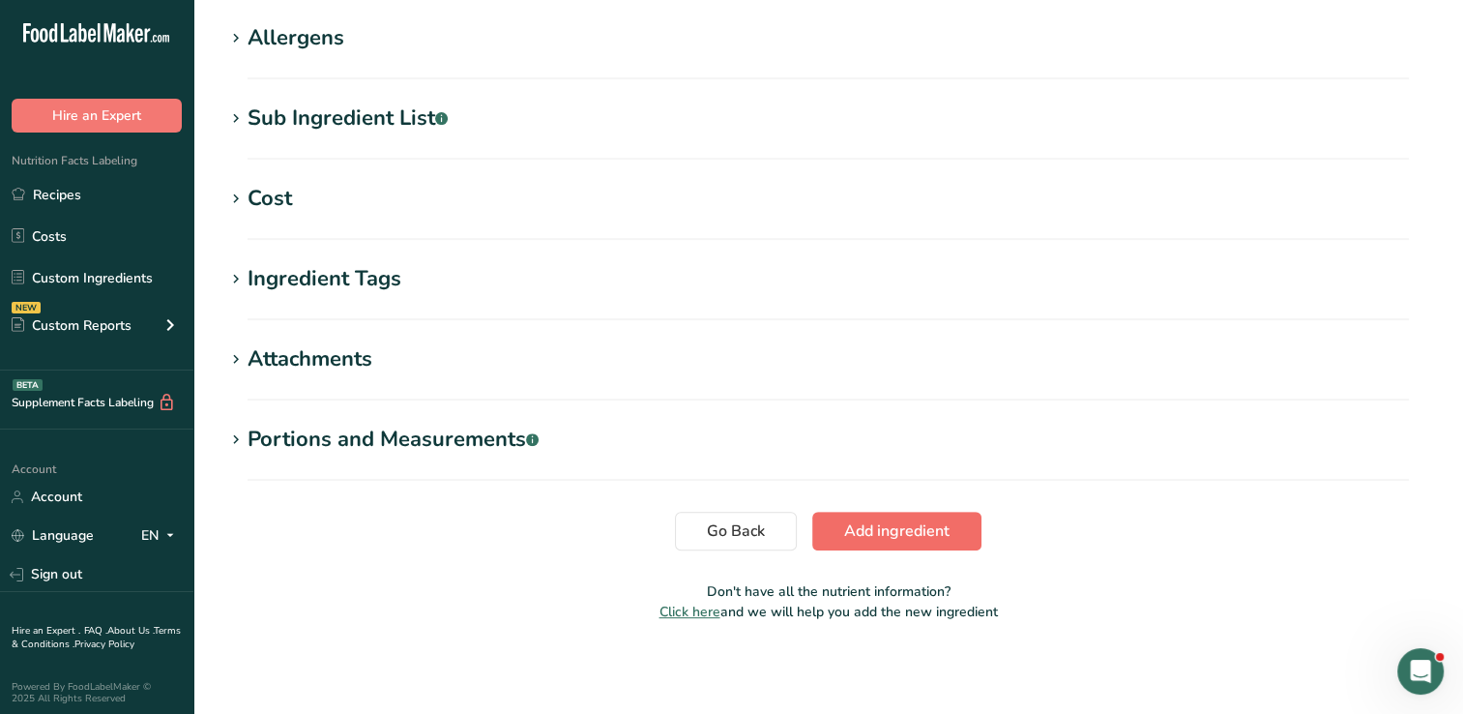
type input "gluten free oat flour"
click at [890, 535] on span "Add ingredient" at bounding box center [896, 530] width 105 height 23
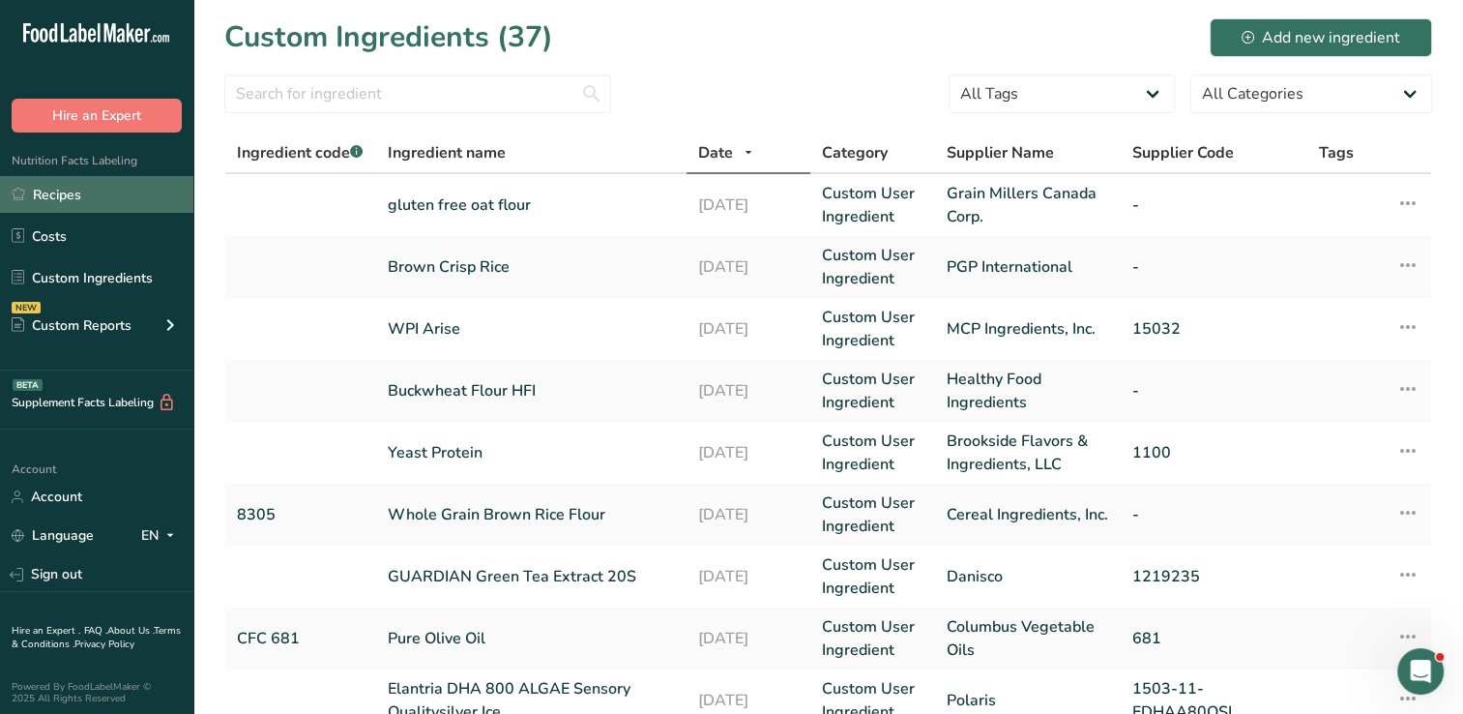
click at [77, 195] on link "Recipes" at bounding box center [96, 194] width 193 height 37
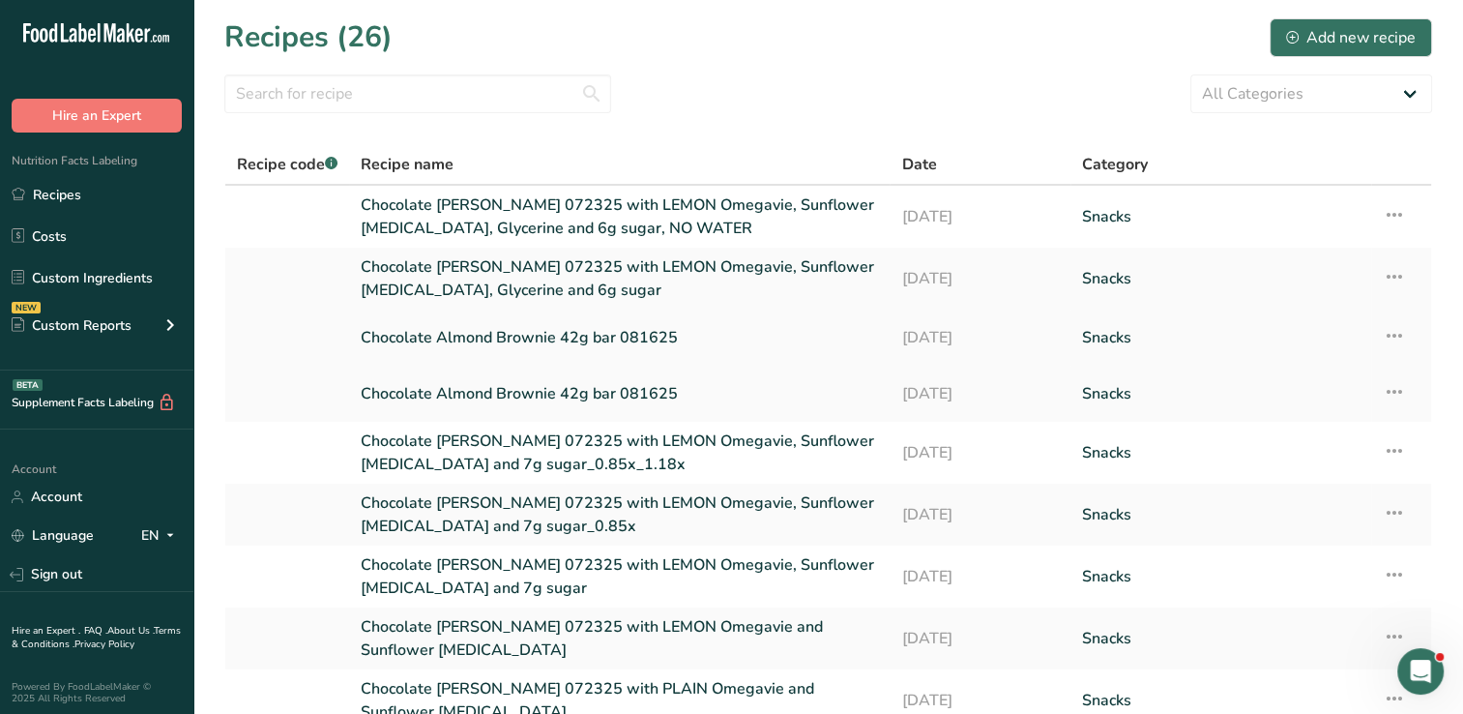
click at [1393, 337] on icon at bounding box center [1394, 335] width 23 height 35
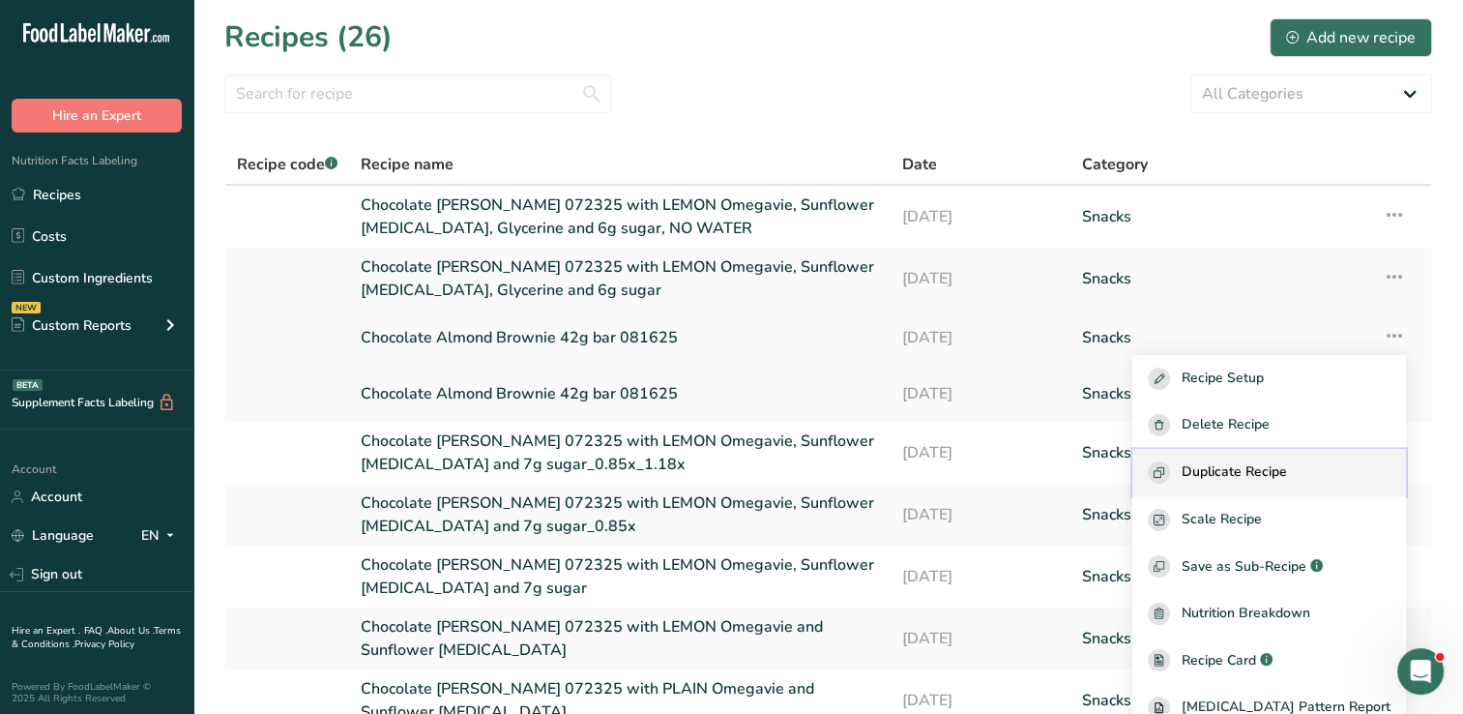
click at [1287, 466] on span "Duplicate Recipe" at bounding box center [1234, 472] width 105 height 22
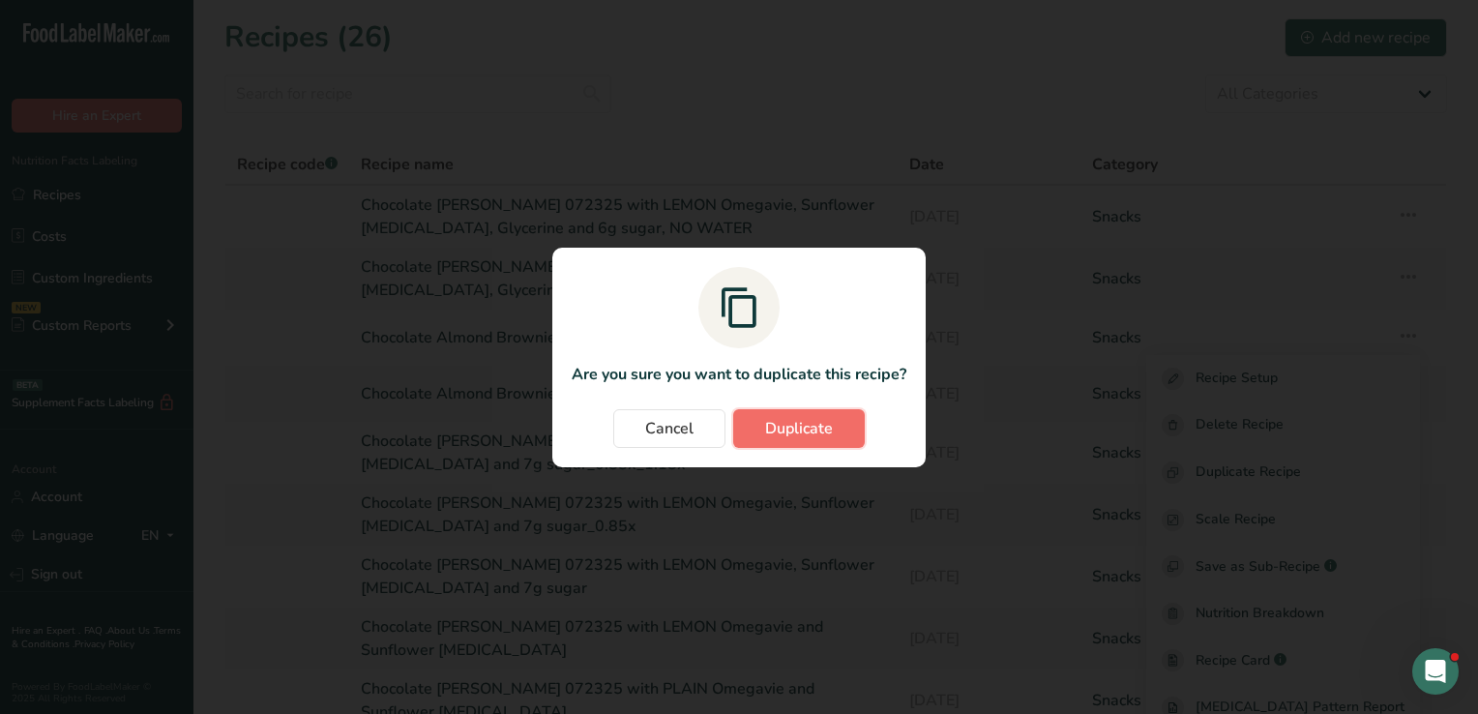
click at [829, 439] on span "Duplicate" at bounding box center [799, 428] width 68 height 23
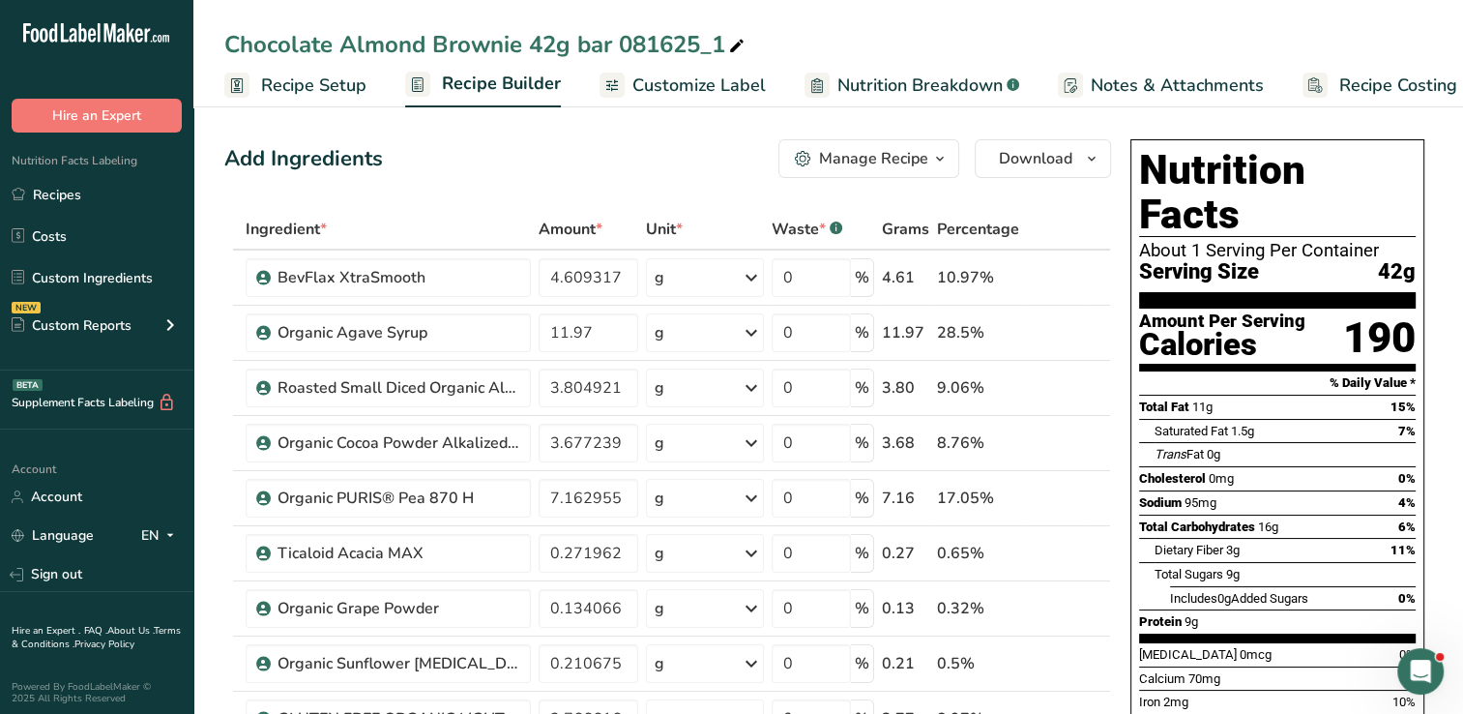
click at [740, 42] on icon at bounding box center [736, 46] width 17 height 27
type input "C"
type input "Oats and Yeast Protein 090125"
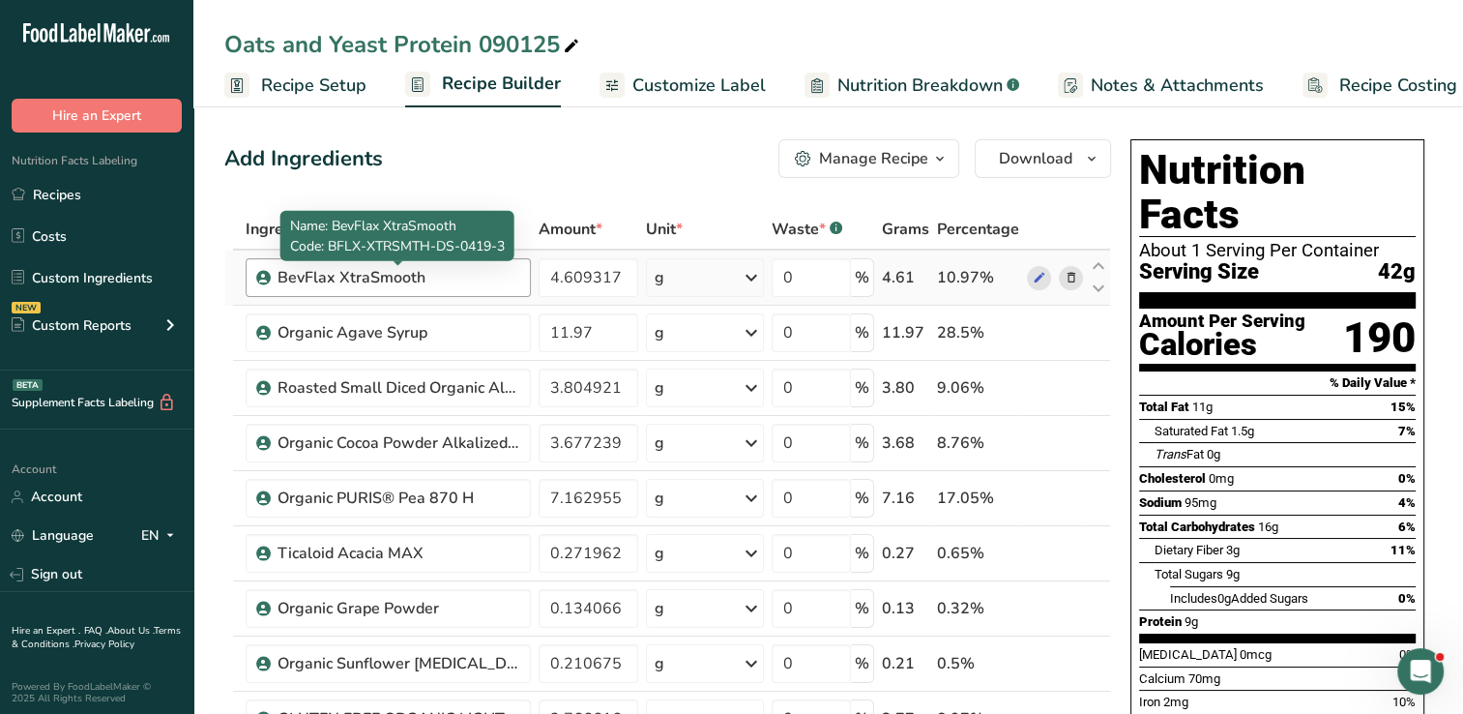
click at [474, 275] on div "BevFlax XtraSmooth" at bounding box center [399, 277] width 242 height 23
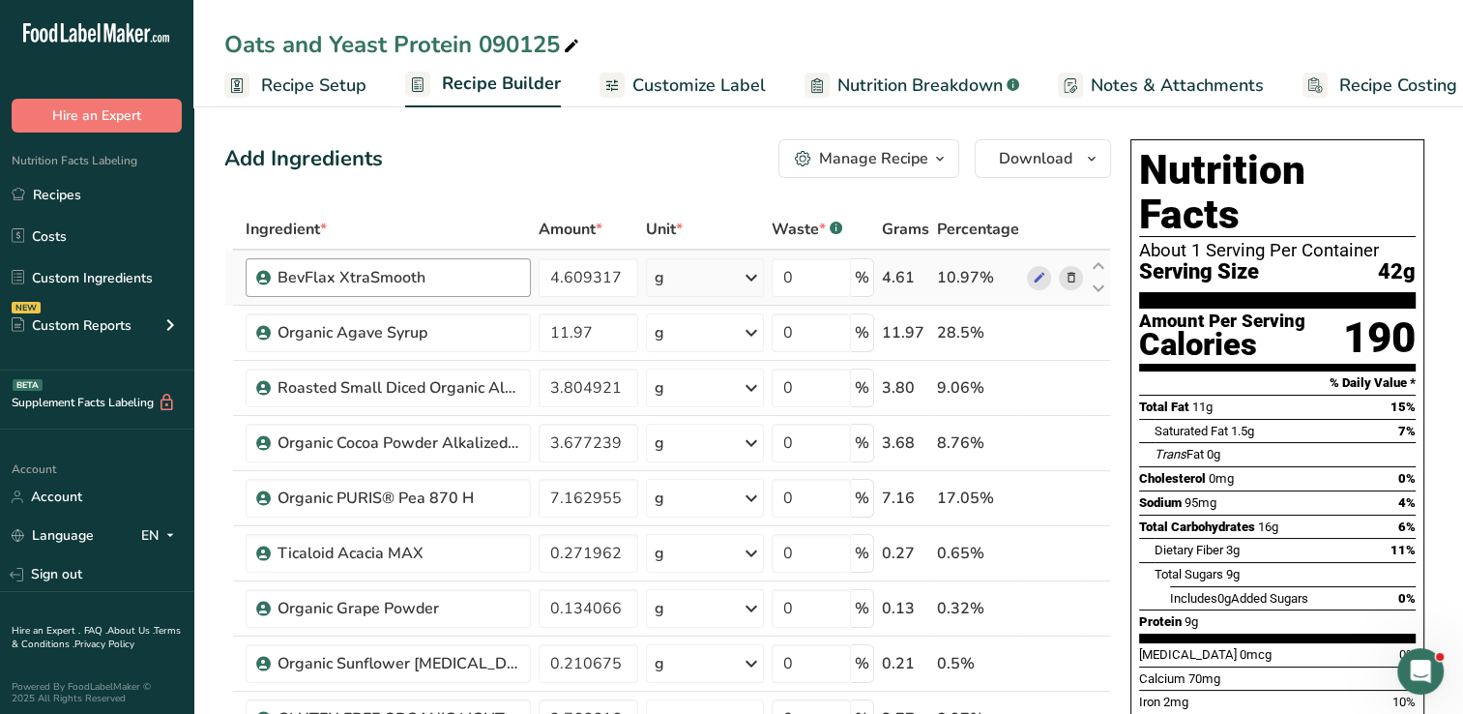
click at [429, 279] on div "BevFlax XtraSmooth" at bounding box center [399, 277] width 242 height 23
click at [1071, 279] on icon at bounding box center [1071, 278] width 14 height 20
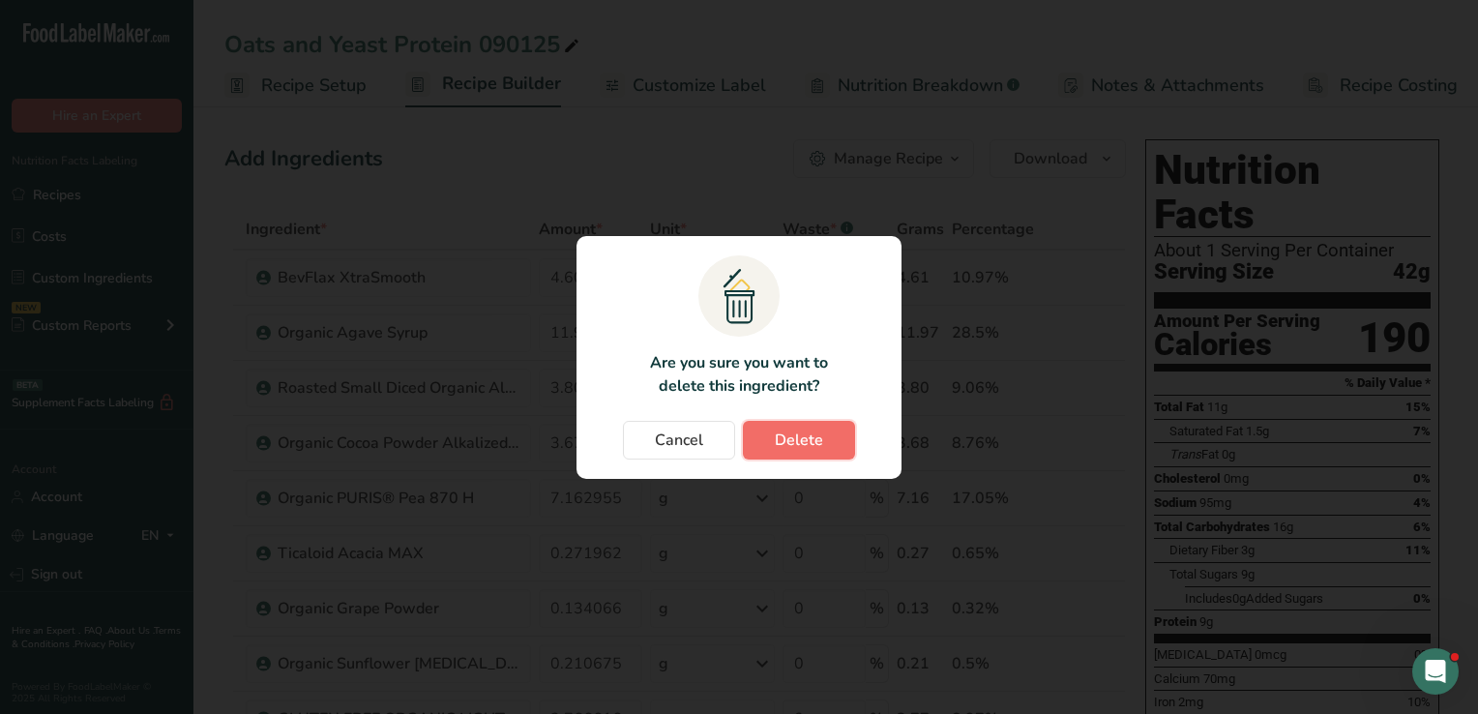
click at [793, 444] on span "Delete" at bounding box center [799, 439] width 48 height 23
type input "11.97"
type input "3.804921"
type input "3.677239"
type input "7.162955"
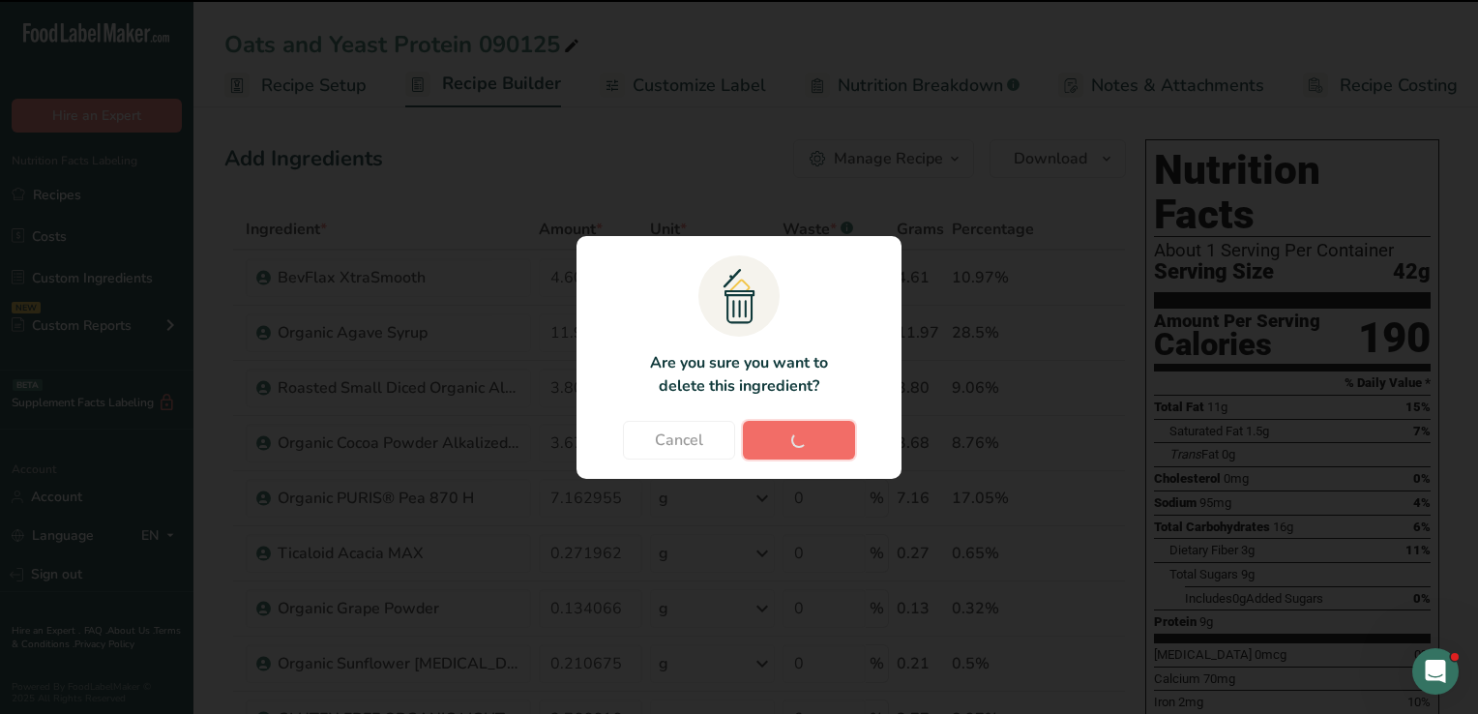
type input "0.271962"
type input "0.134066"
type input "0.210675"
type input "3.766616"
type input "0.523496"
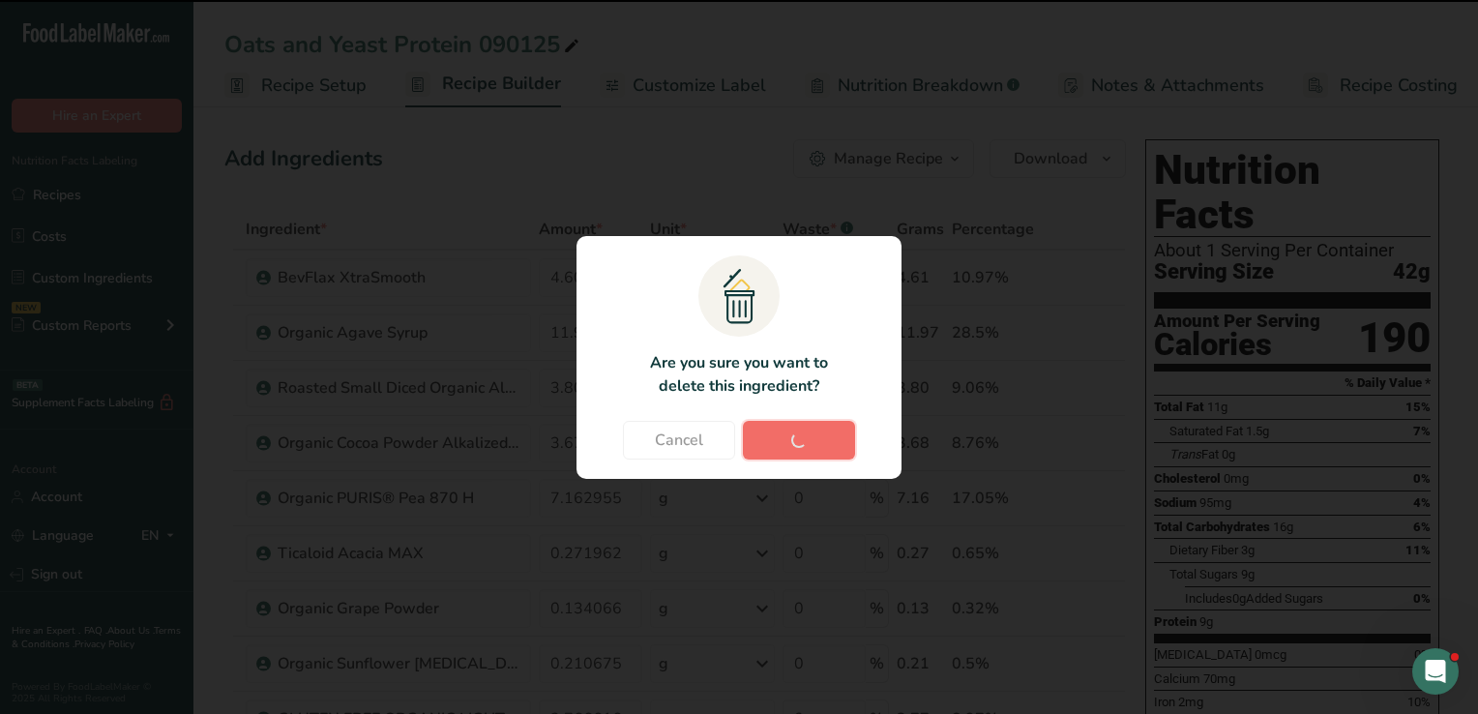
type input "1.88"
type input "3.855993"
type input "0.134066"
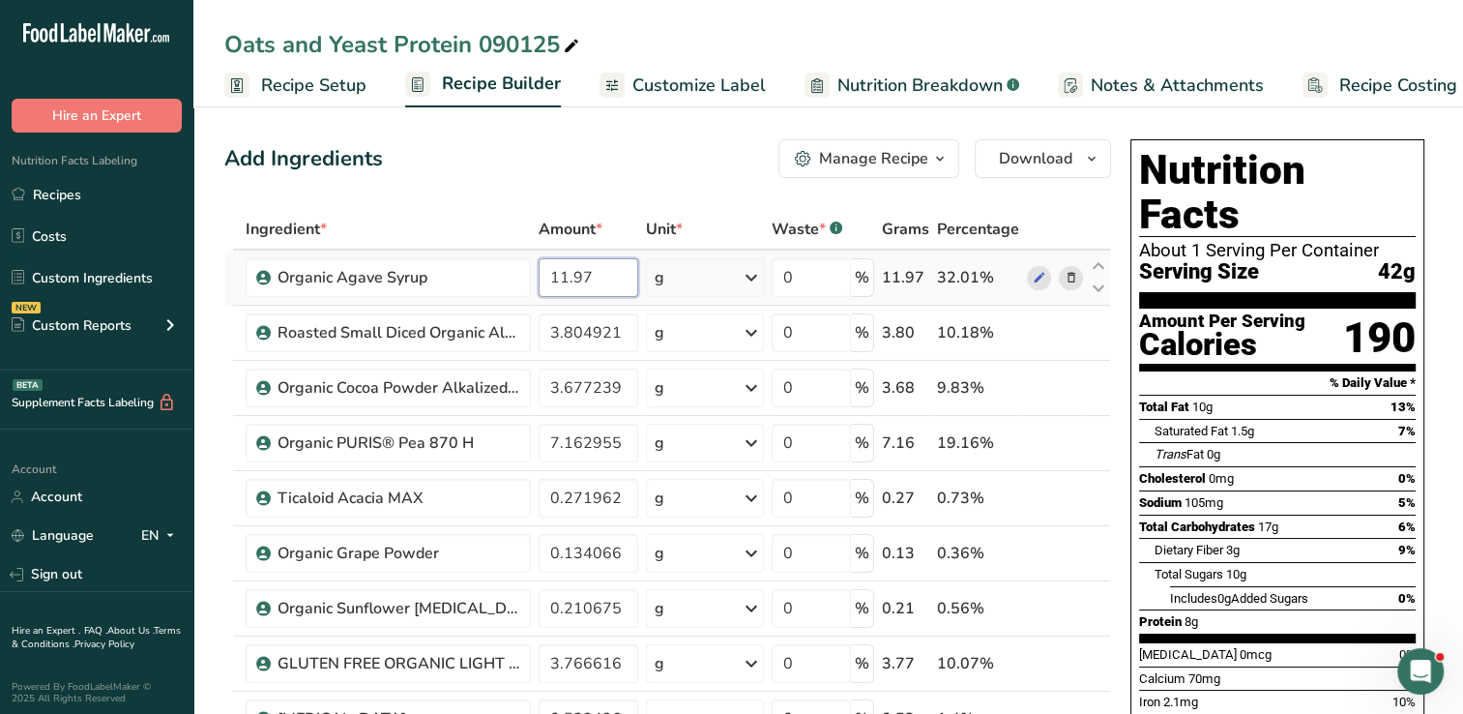
click at [607, 268] on input "11.97" at bounding box center [589, 277] width 100 height 39
type input "1"
type input "5.03"
click at [1034, 331] on div "Ingredient * Amount * Unit * Waste * .a-a{fill:#347362;}.b-a{fill:#fff;} Grams …" at bounding box center [667, 648] width 887 height 879
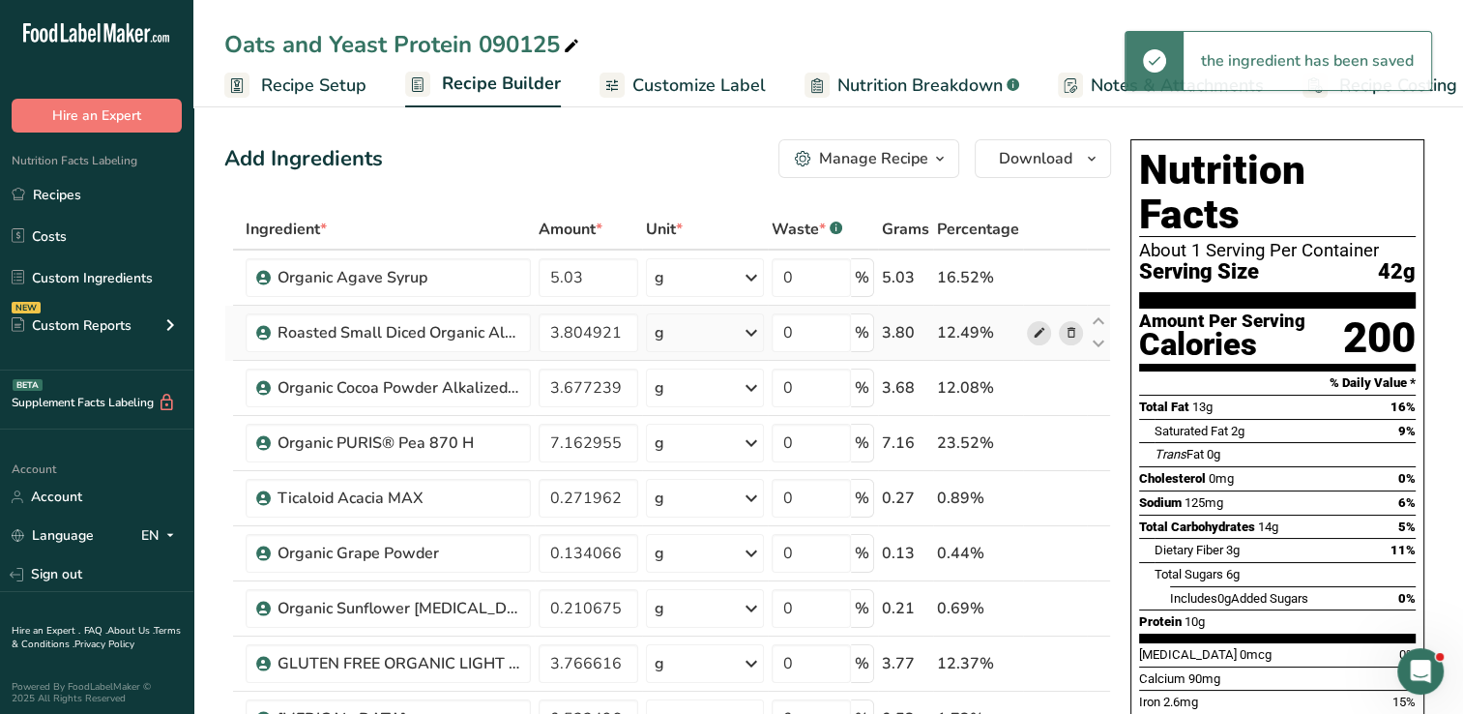
click at [1034, 331] on icon at bounding box center [1039, 333] width 14 height 20
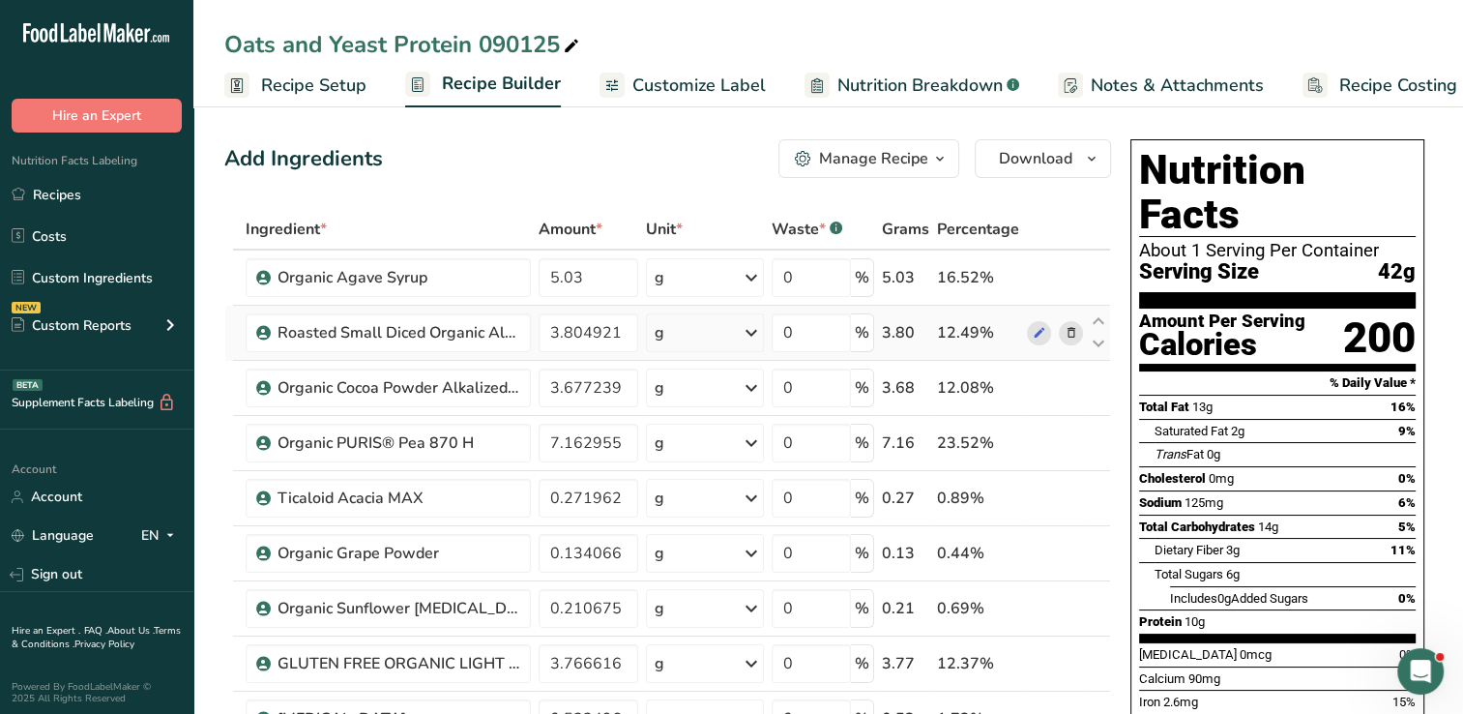
click at [1069, 332] on icon at bounding box center [1071, 333] width 14 height 20
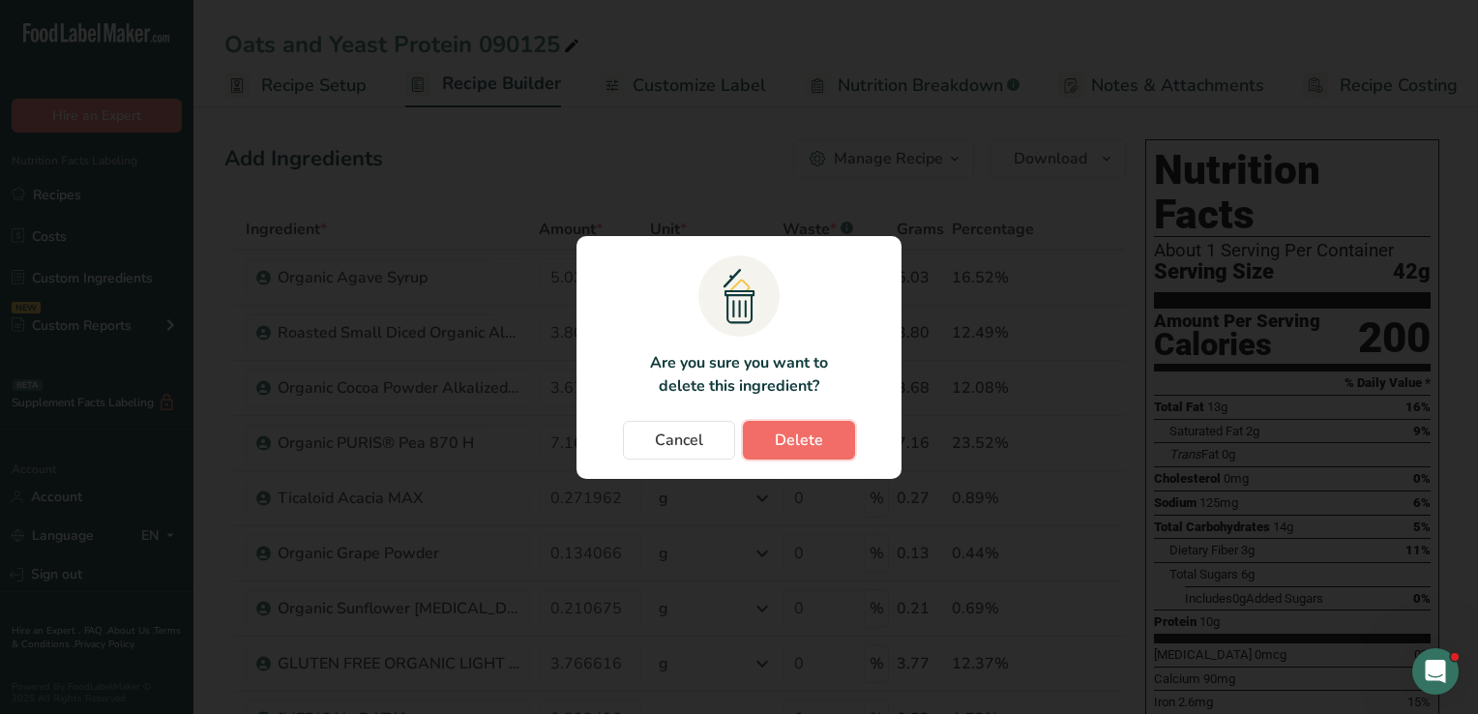
click at [826, 436] on button "Delete" at bounding box center [799, 440] width 112 height 39
type input "3.677239"
type input "7.162955"
type input "0.271962"
type input "0.134066"
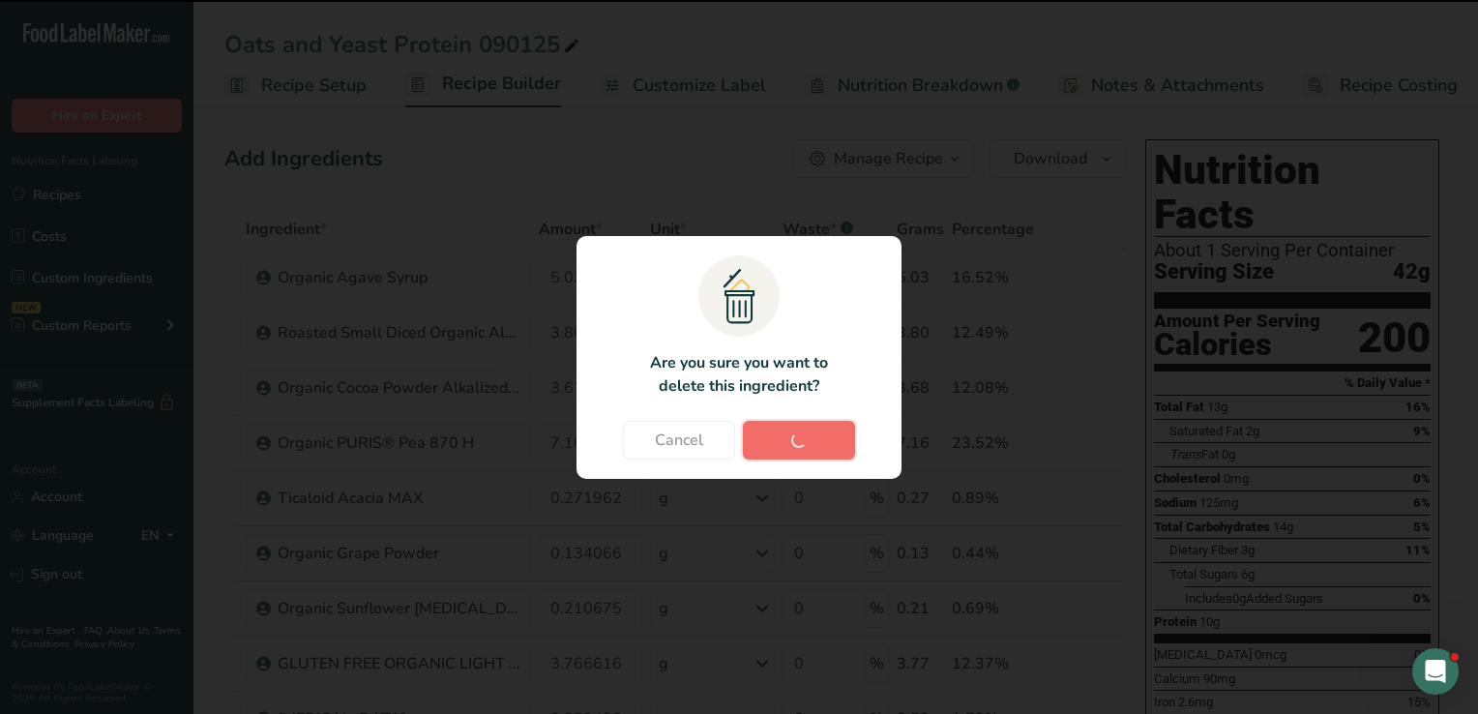
type input "0.210675"
type input "3.766616"
type input "0.523496"
type input "1.88"
type input "3.855993"
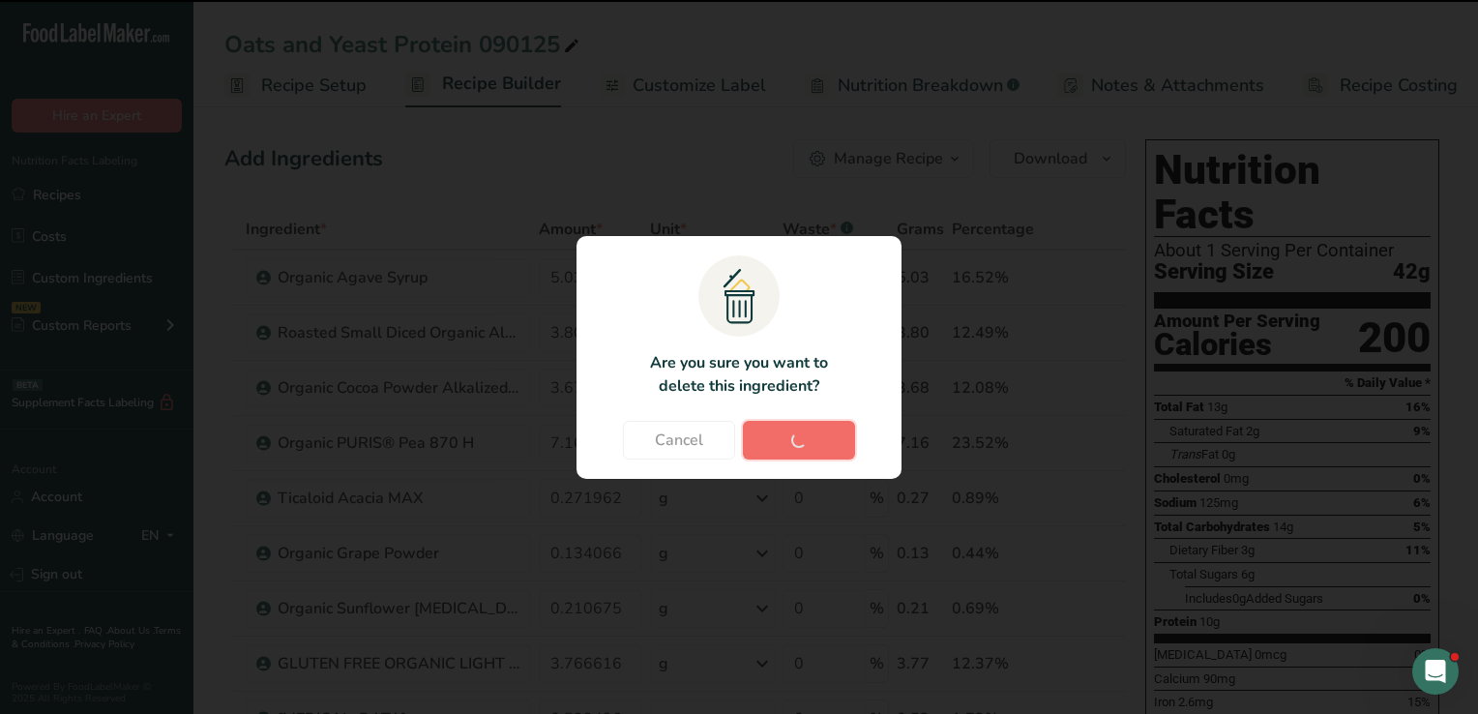
type input "0.134066"
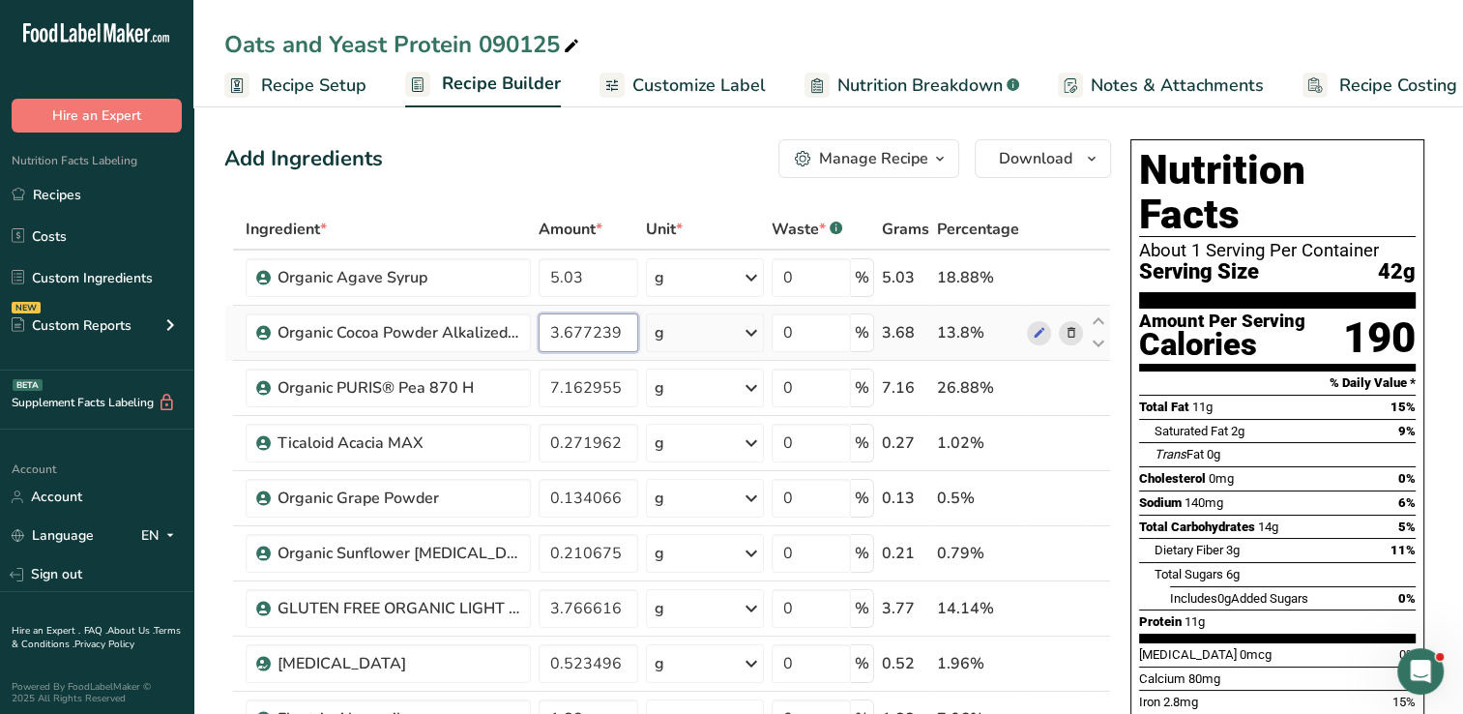
click at [620, 335] on input "3.677239" at bounding box center [589, 332] width 100 height 39
type input "3"
type input "1.8"
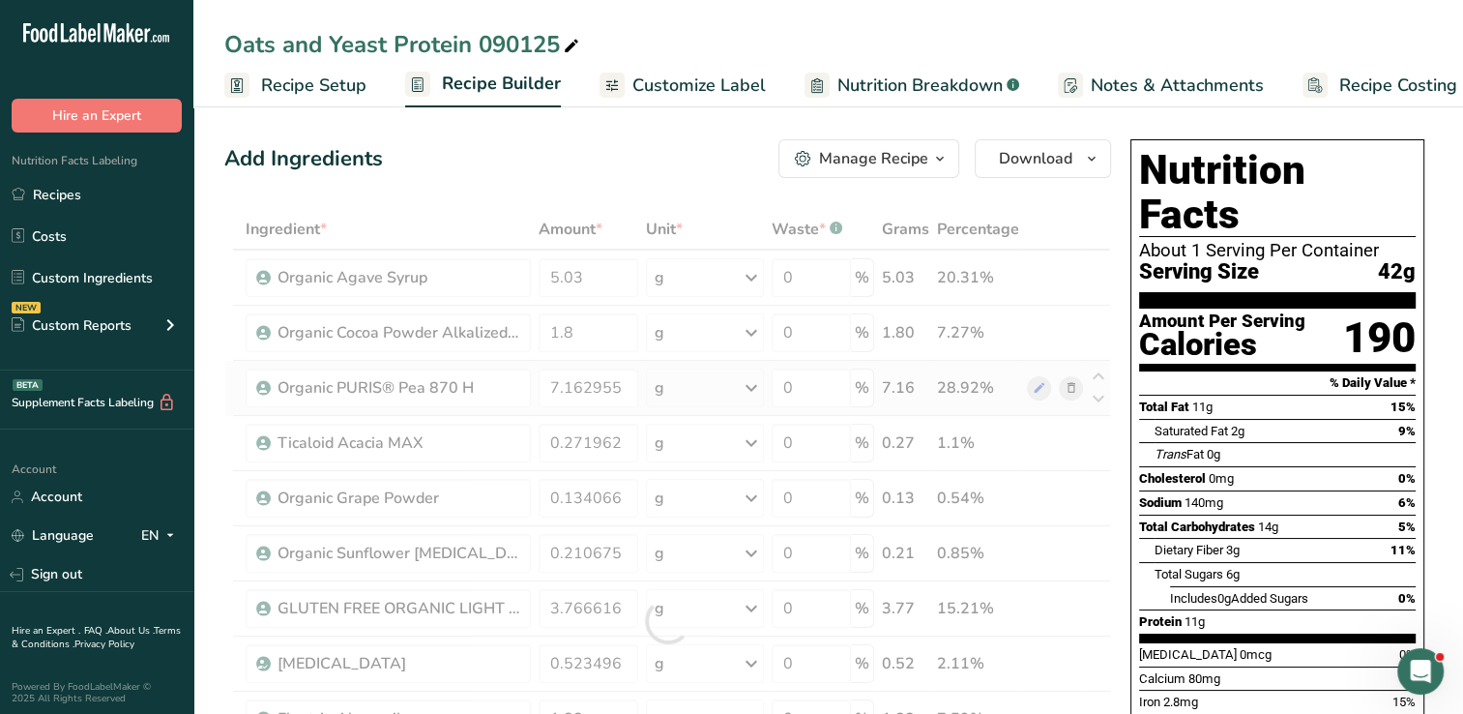
click at [1071, 393] on div "Ingredient * Amount * Unit * Waste * .a-a{fill:#347362;}.b-a{fill:#fff;} Grams …" at bounding box center [667, 621] width 887 height 824
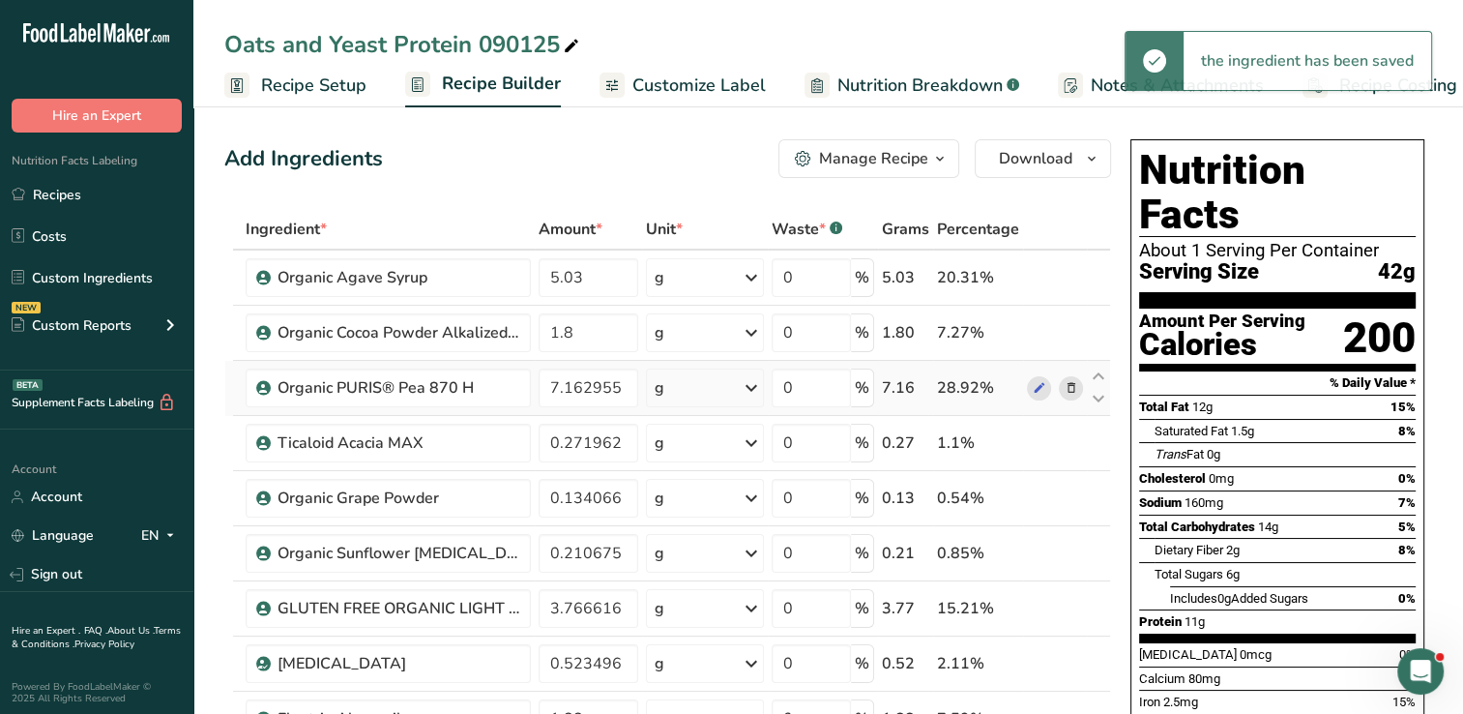
click at [1071, 393] on icon at bounding box center [1071, 388] width 14 height 20
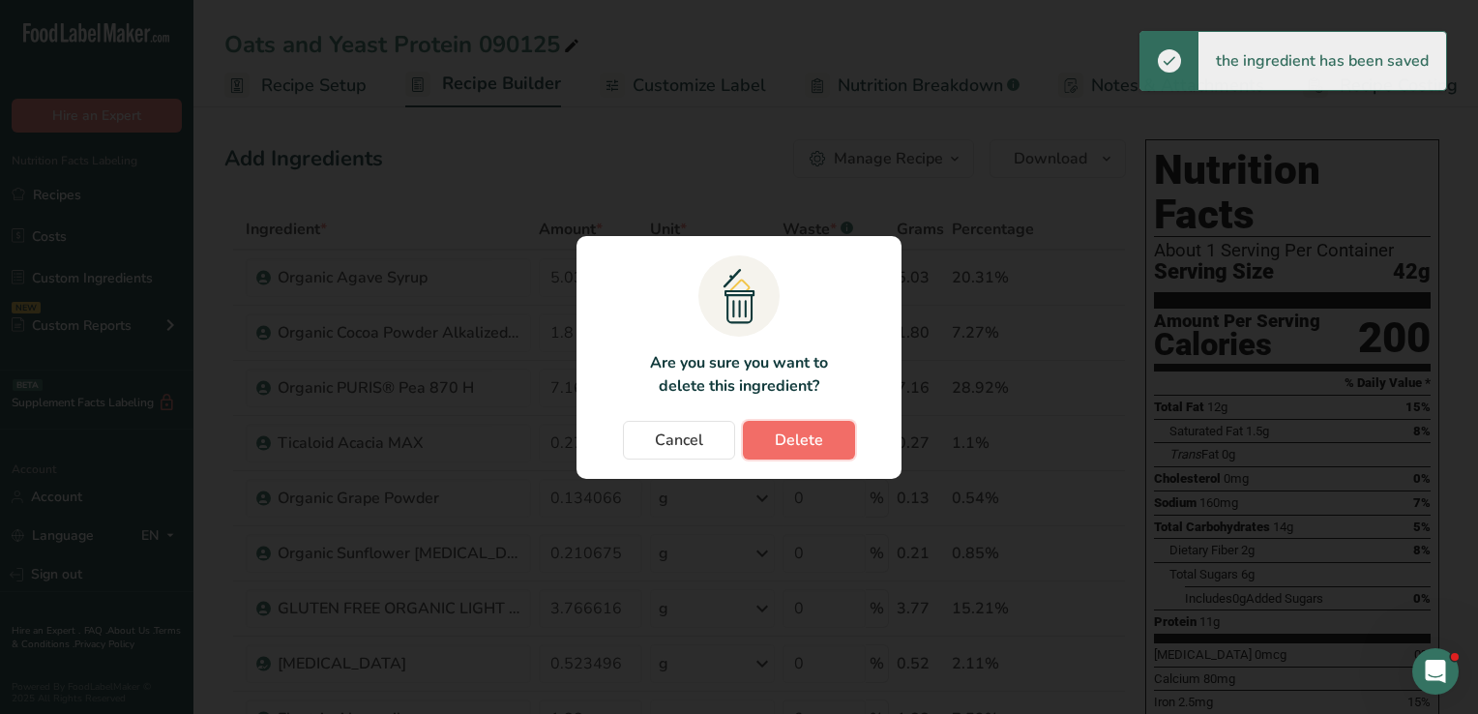
click at [804, 440] on span "Delete" at bounding box center [799, 439] width 48 height 23
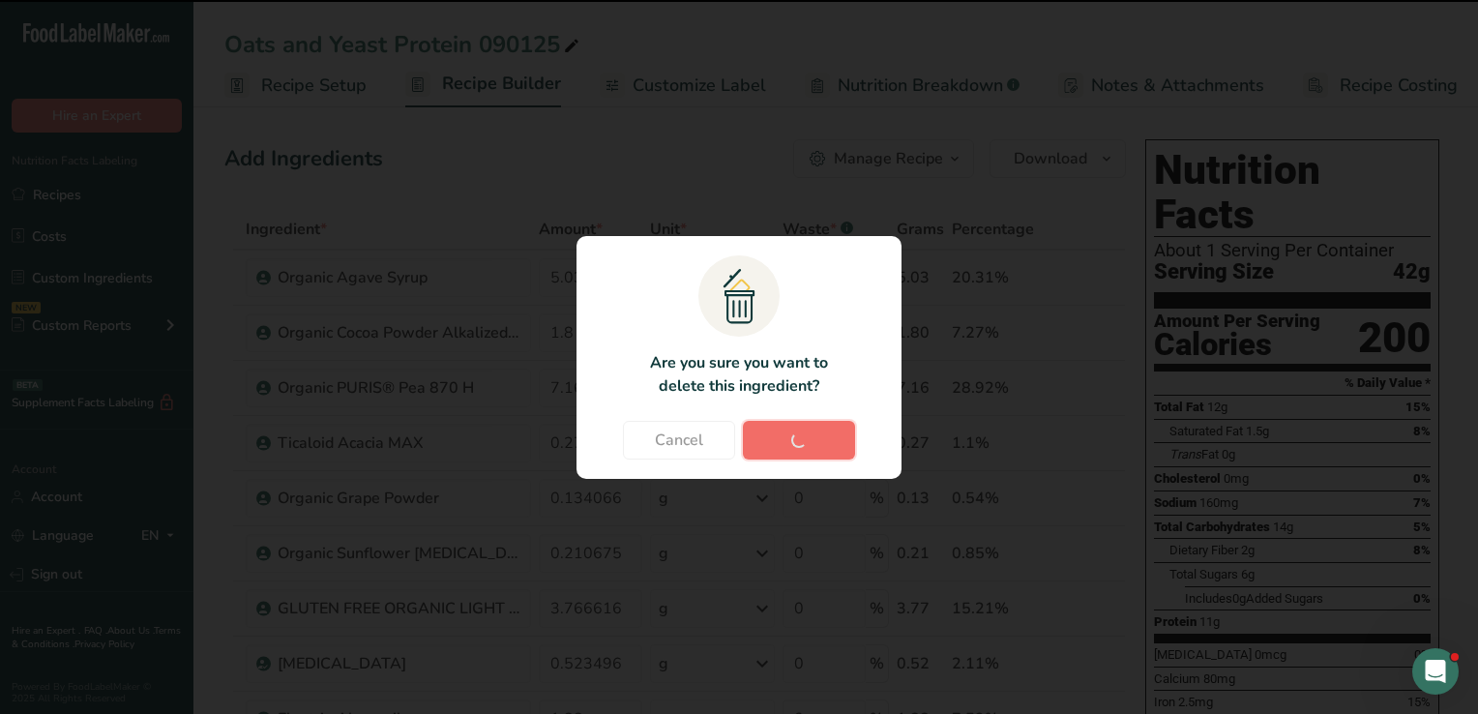
type input "0.271962"
type input "0.134066"
type input "0.210675"
type input "3.766616"
type input "0.523496"
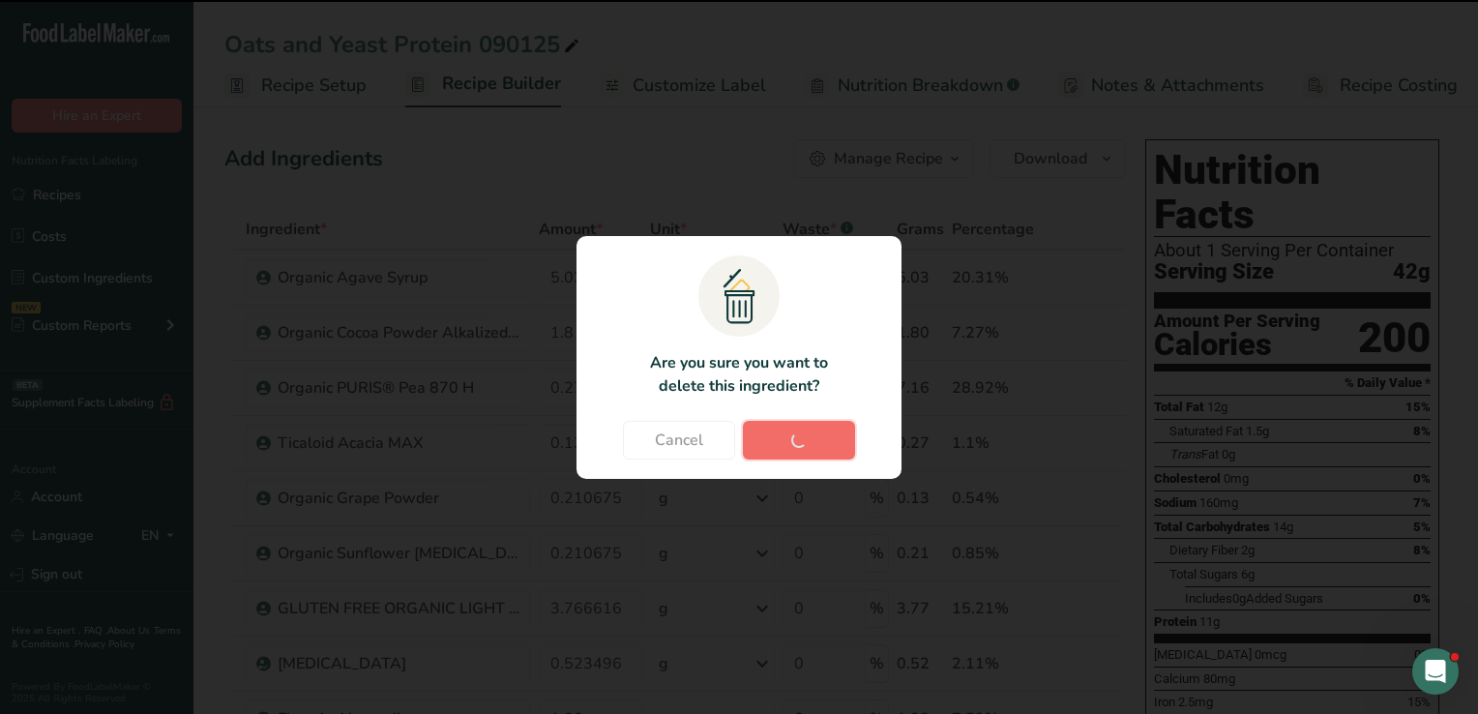
type input "1.88"
type input "3.855993"
type input "0.134066"
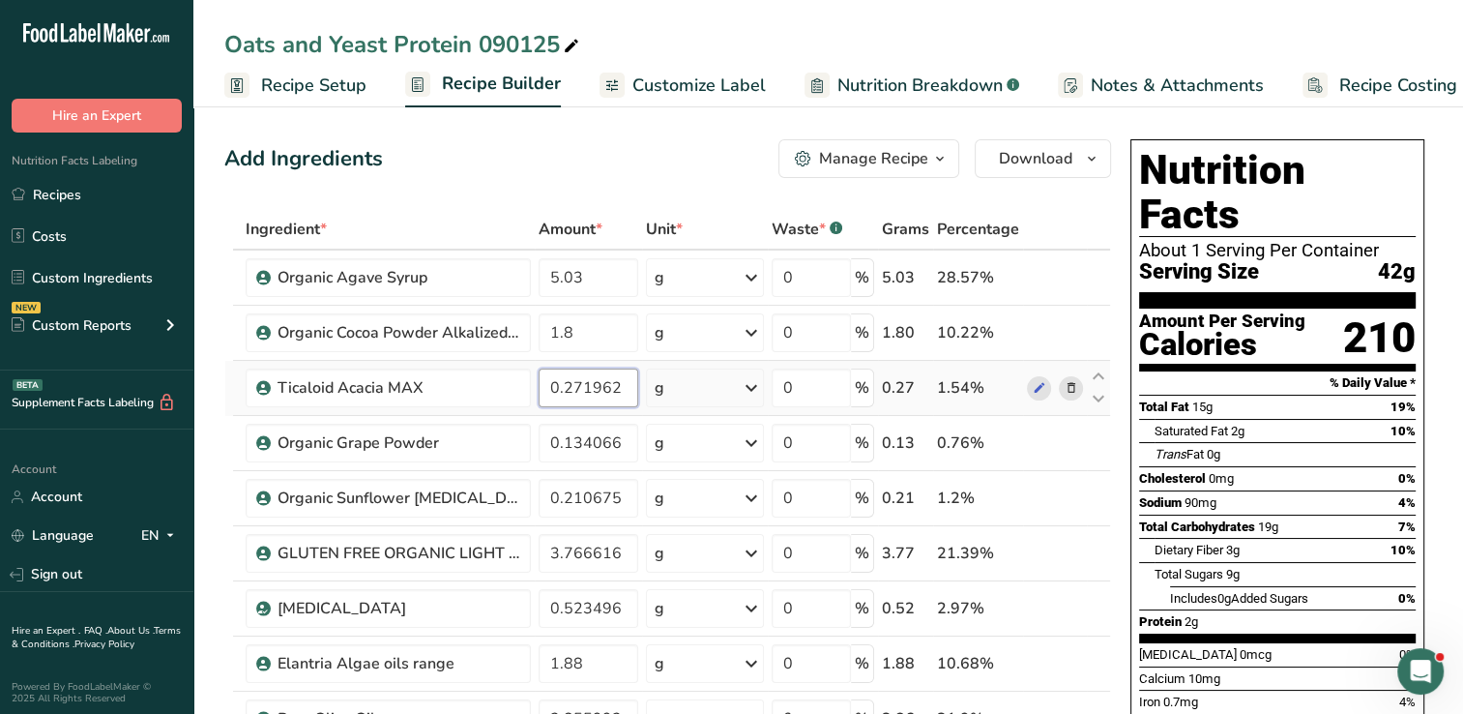
click at [623, 389] on input "0.271962" at bounding box center [589, 387] width 100 height 39
type input "0.14"
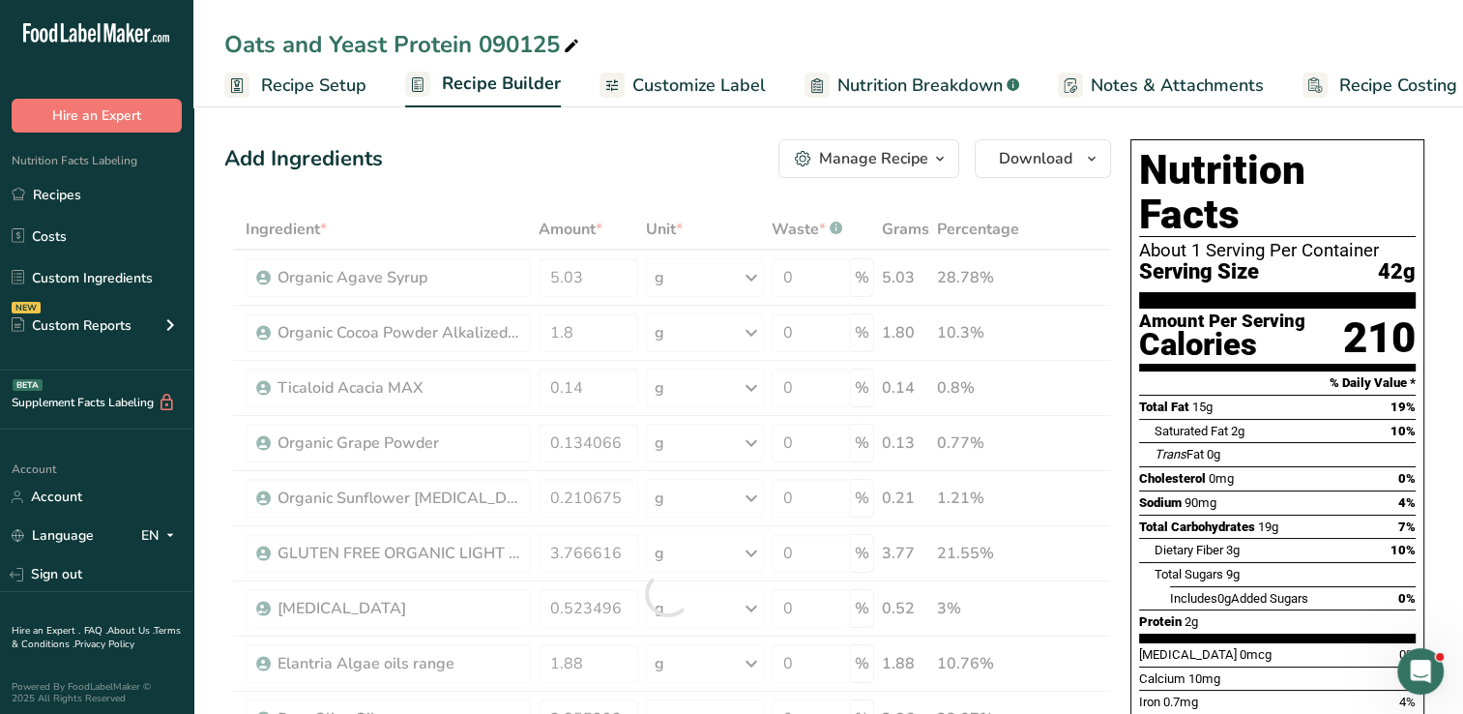
click at [1253, 442] on div "Trans Fat 0g" at bounding box center [1285, 454] width 261 height 24
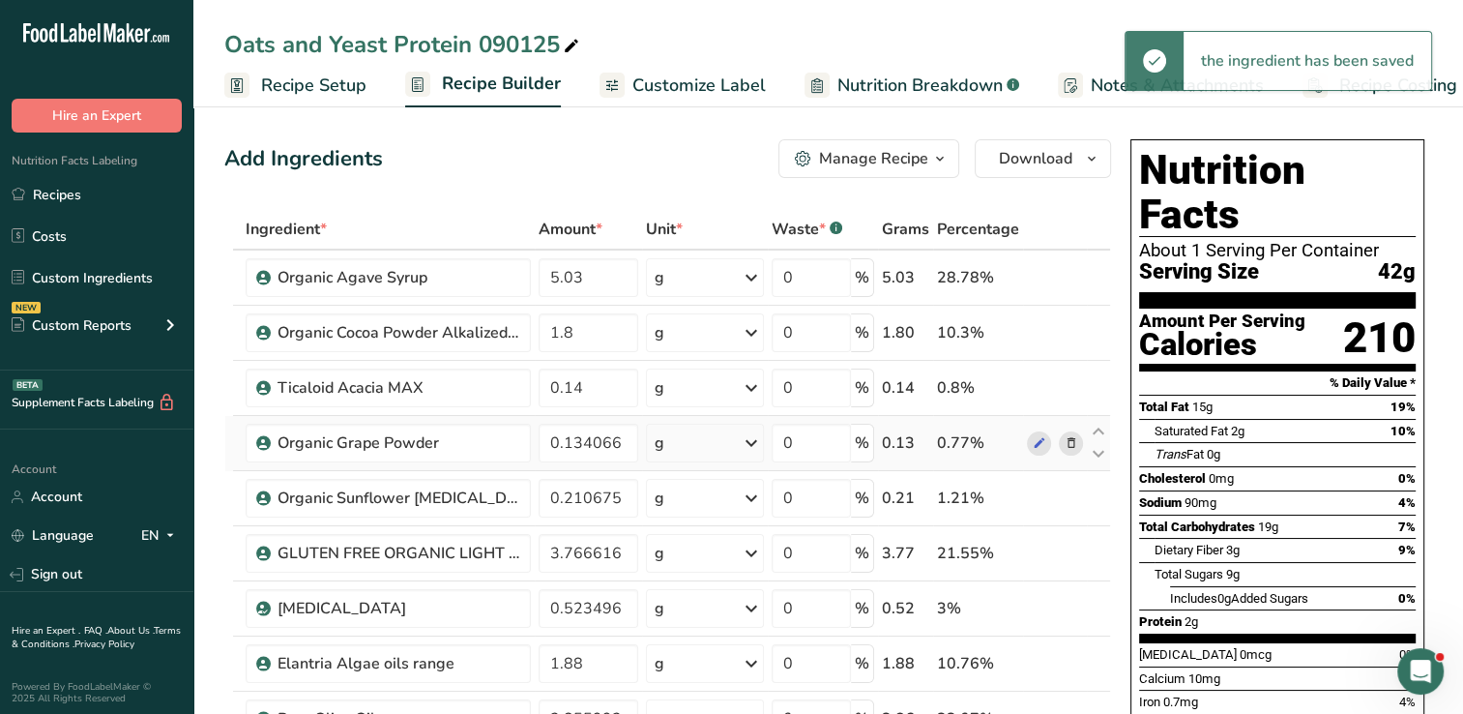
click at [1072, 440] on icon at bounding box center [1071, 443] width 14 height 20
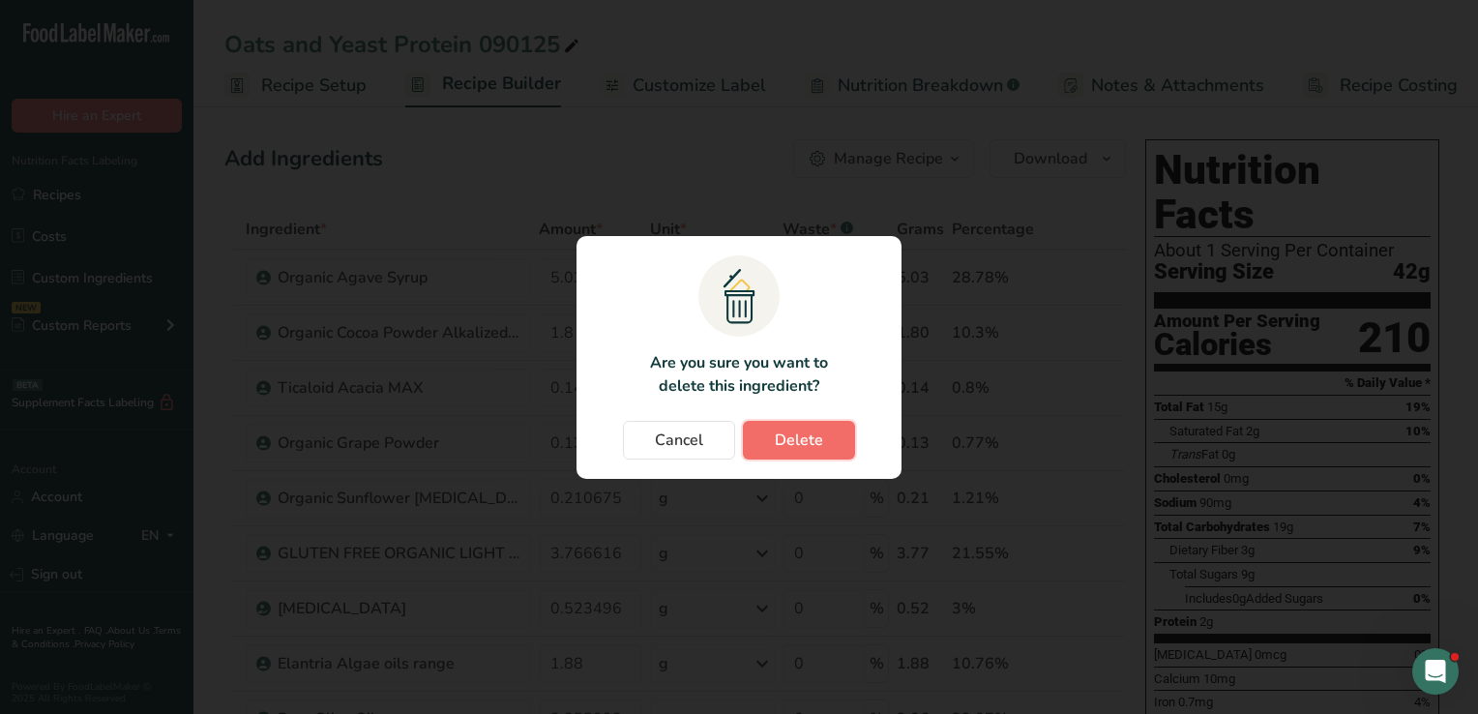
click at [824, 441] on button "Delete" at bounding box center [799, 440] width 112 height 39
type input "0.210675"
type input "3.766616"
type input "0.523496"
type input "1.88"
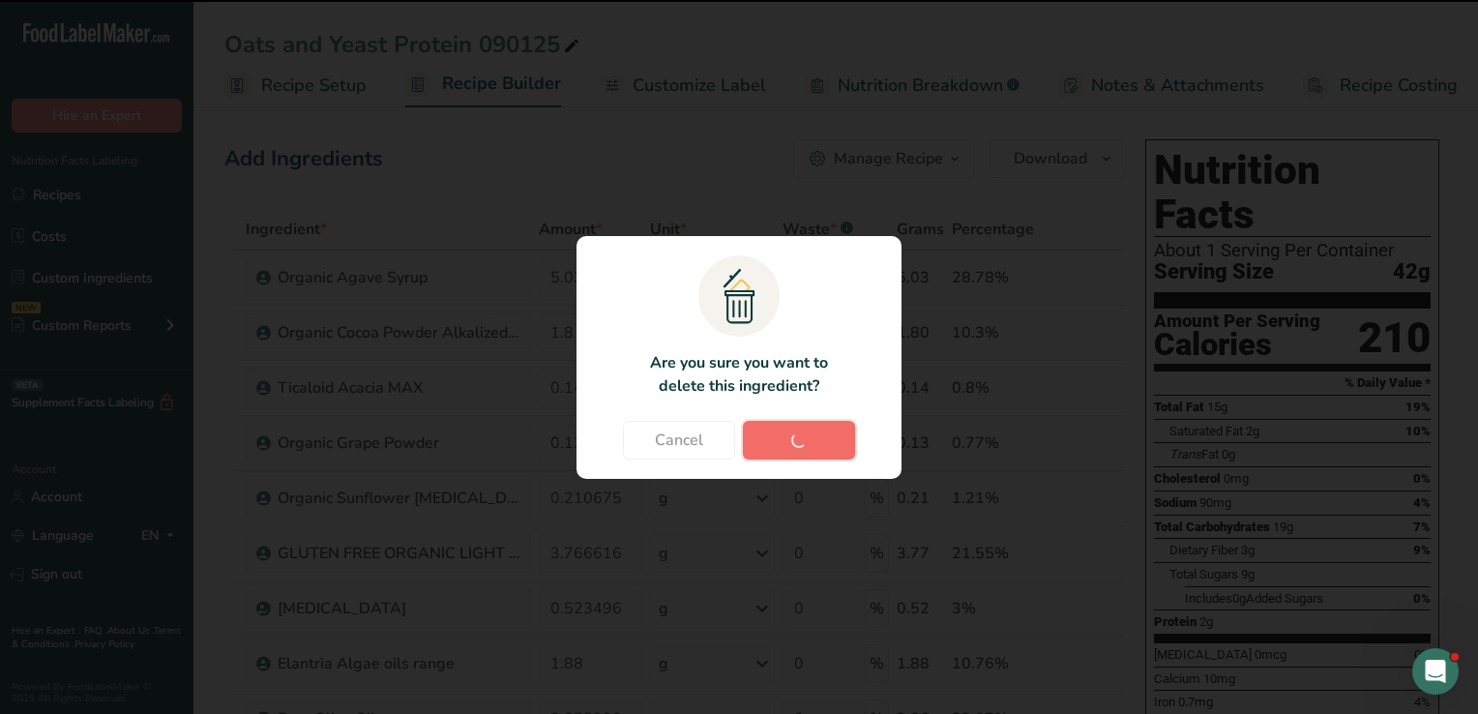
type input "3.855993"
type input "0.134066"
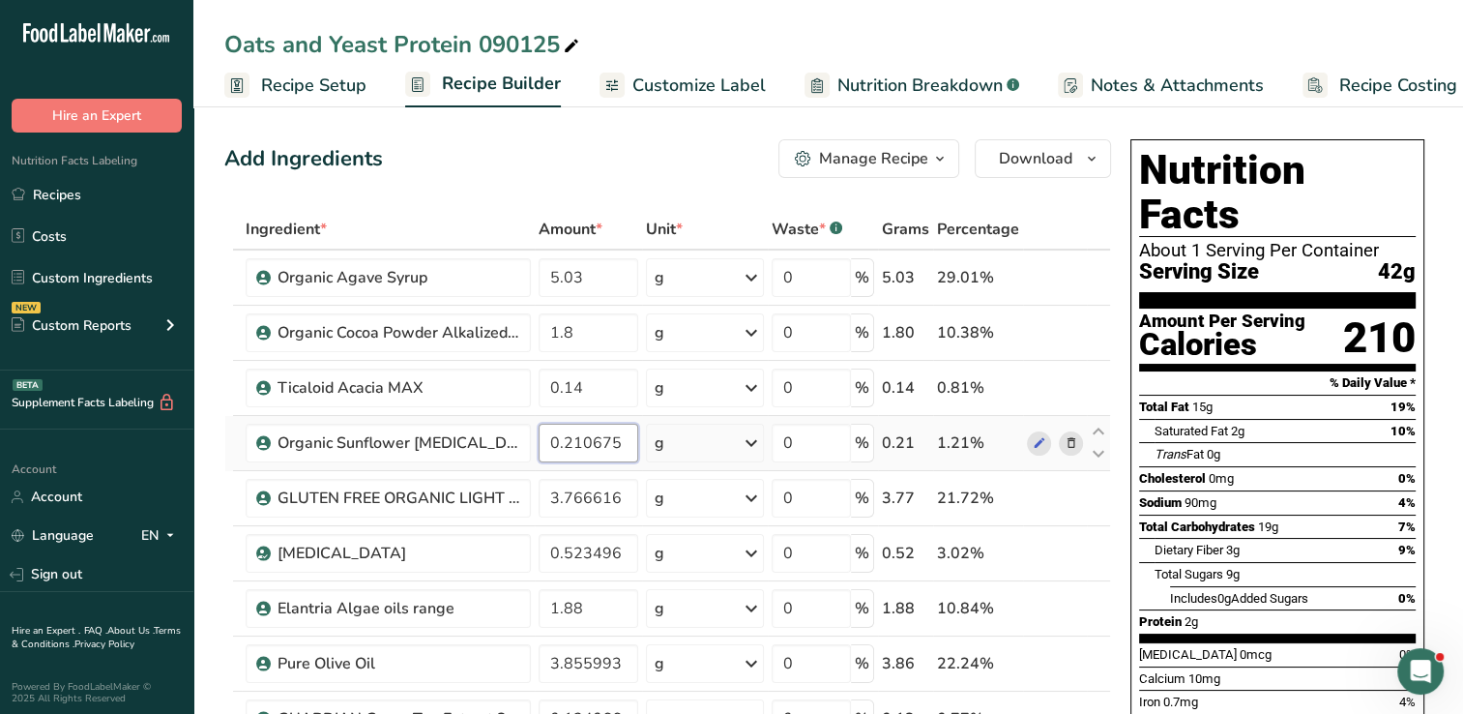
click at [627, 442] on input "0.210675" at bounding box center [589, 443] width 100 height 39
type input "0.2"
click at [1068, 500] on icon at bounding box center [1071, 498] width 14 height 20
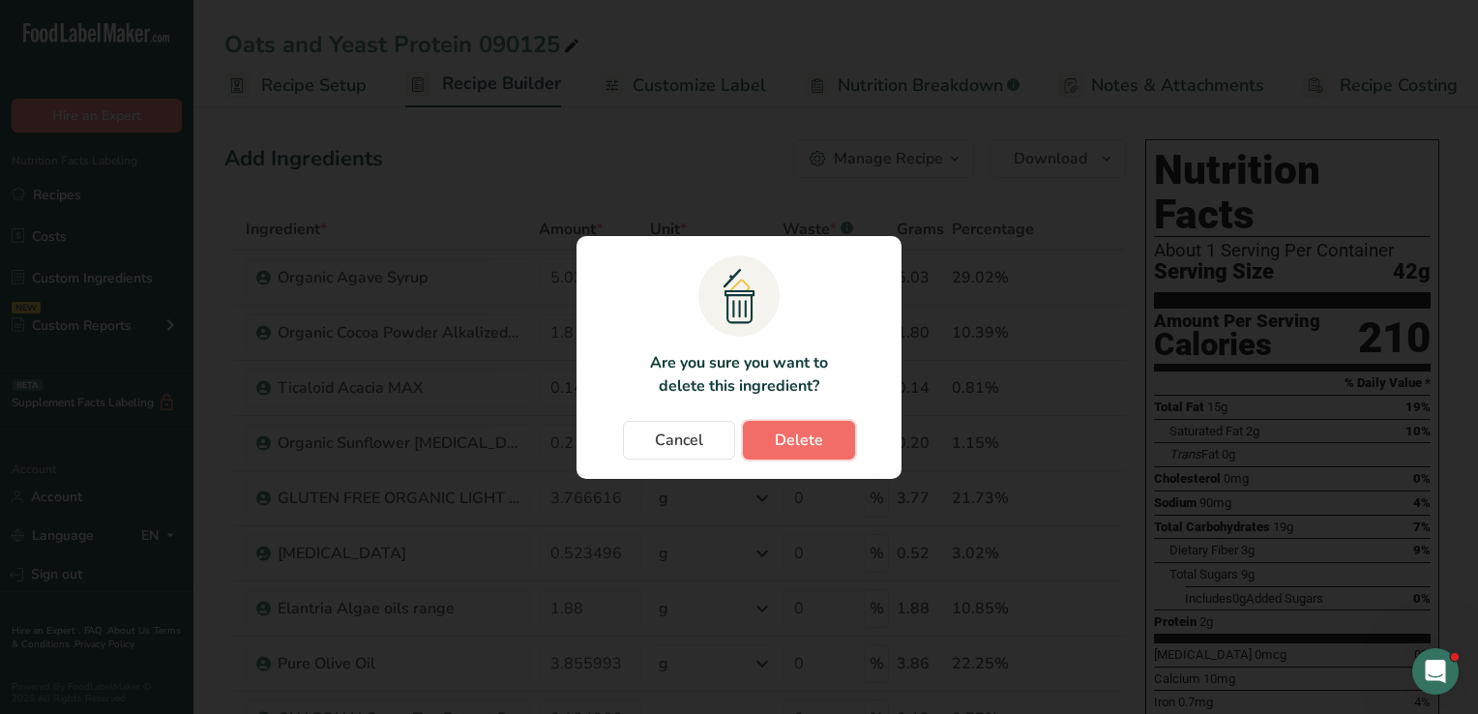
click at [807, 443] on span "Delete" at bounding box center [799, 439] width 48 height 23
type input "0.523496"
type input "1.88"
type input "3.855993"
type input "0.134066"
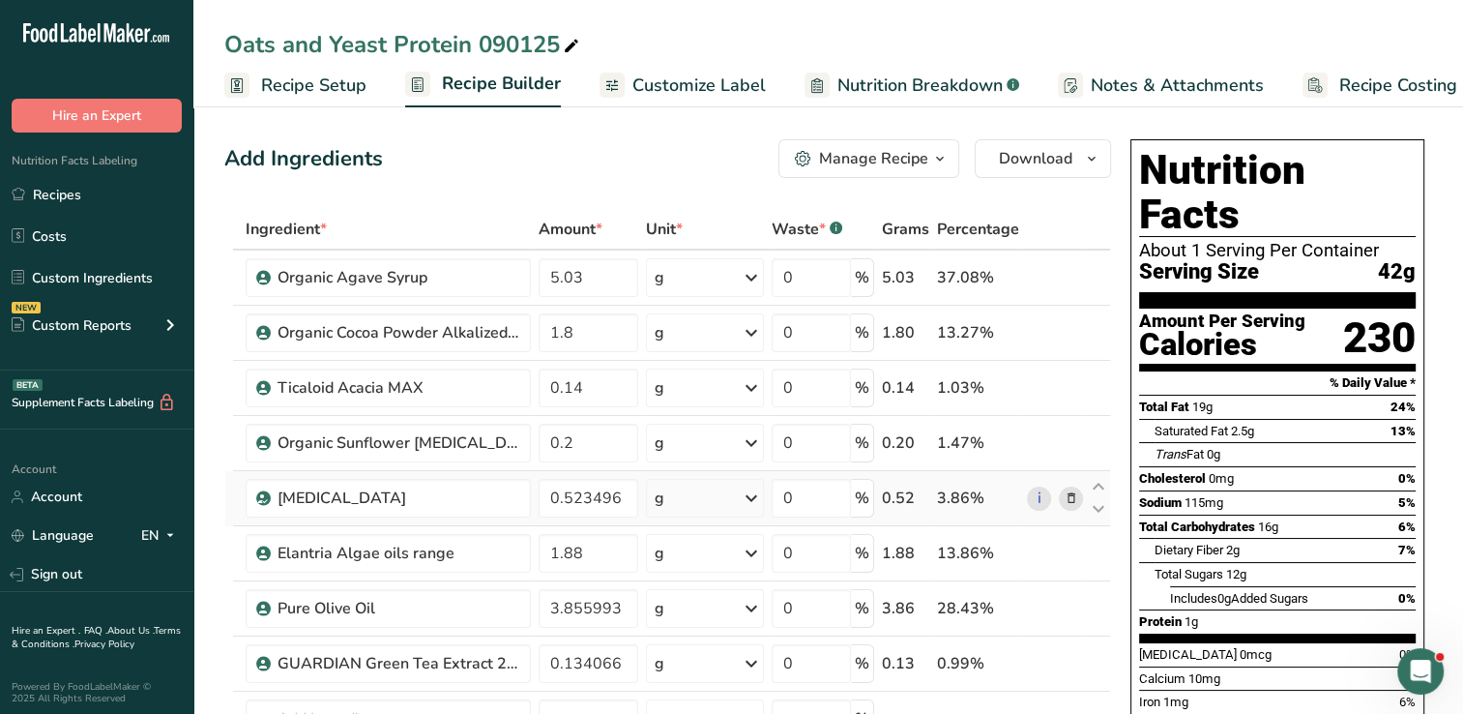
click at [1075, 494] on icon at bounding box center [1071, 498] width 14 height 20
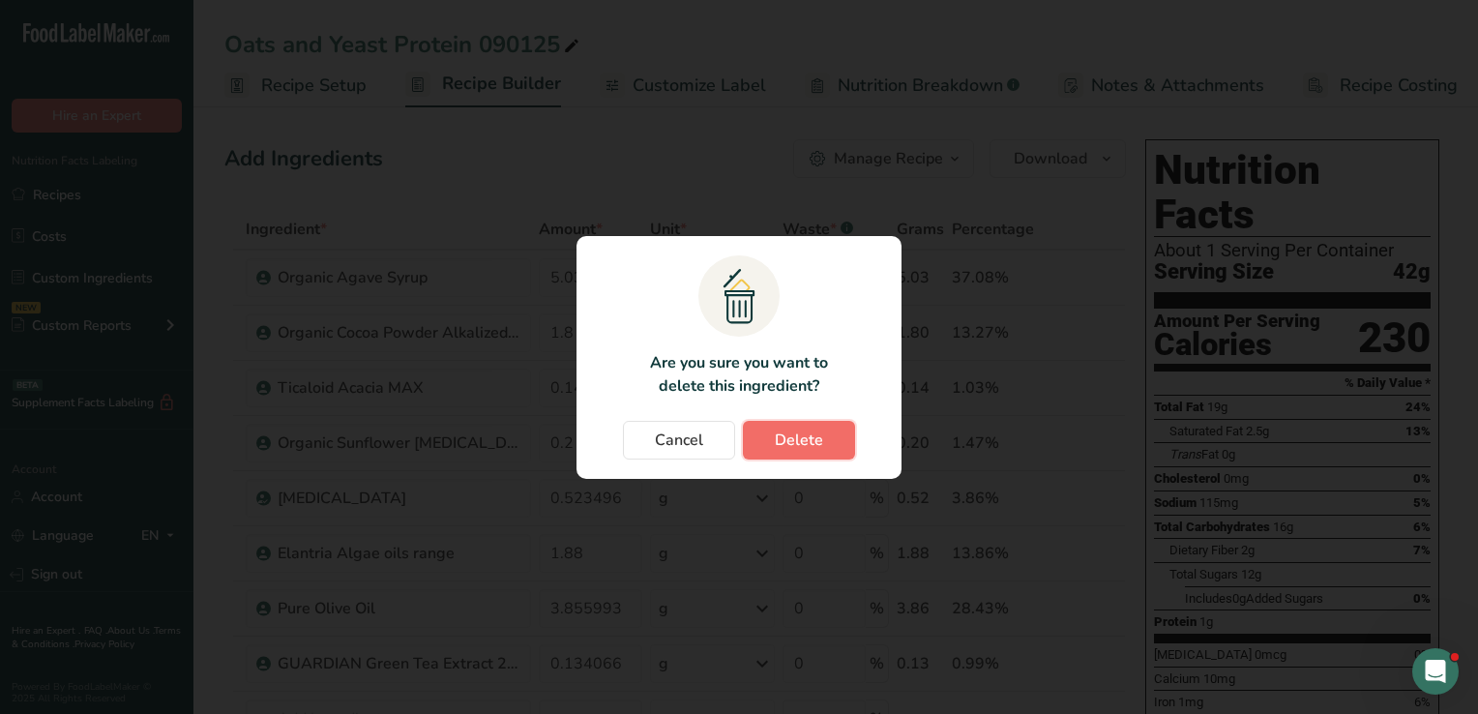
click at [778, 429] on span "Delete" at bounding box center [799, 439] width 48 height 23
type input "1.88"
type input "3.855993"
type input "0.134066"
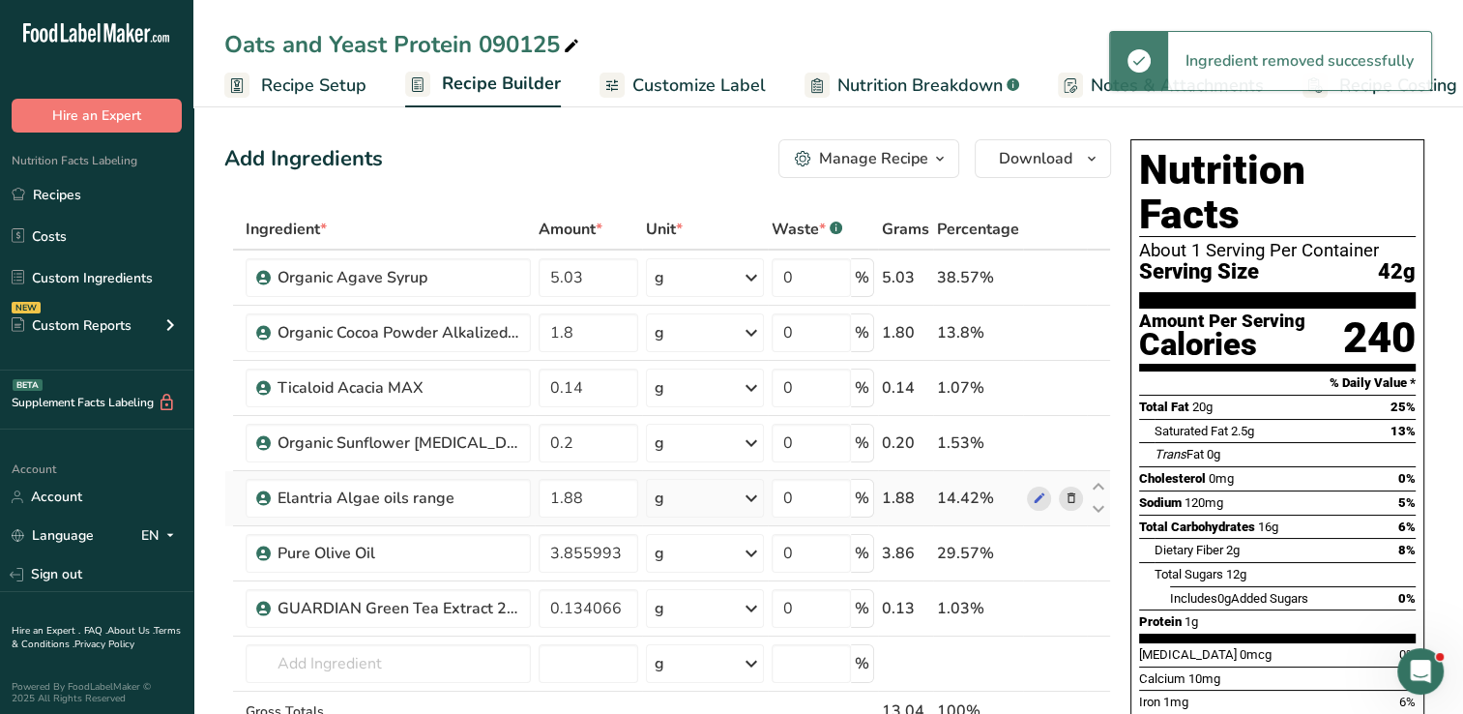
click at [1071, 498] on icon at bounding box center [1071, 498] width 14 height 20
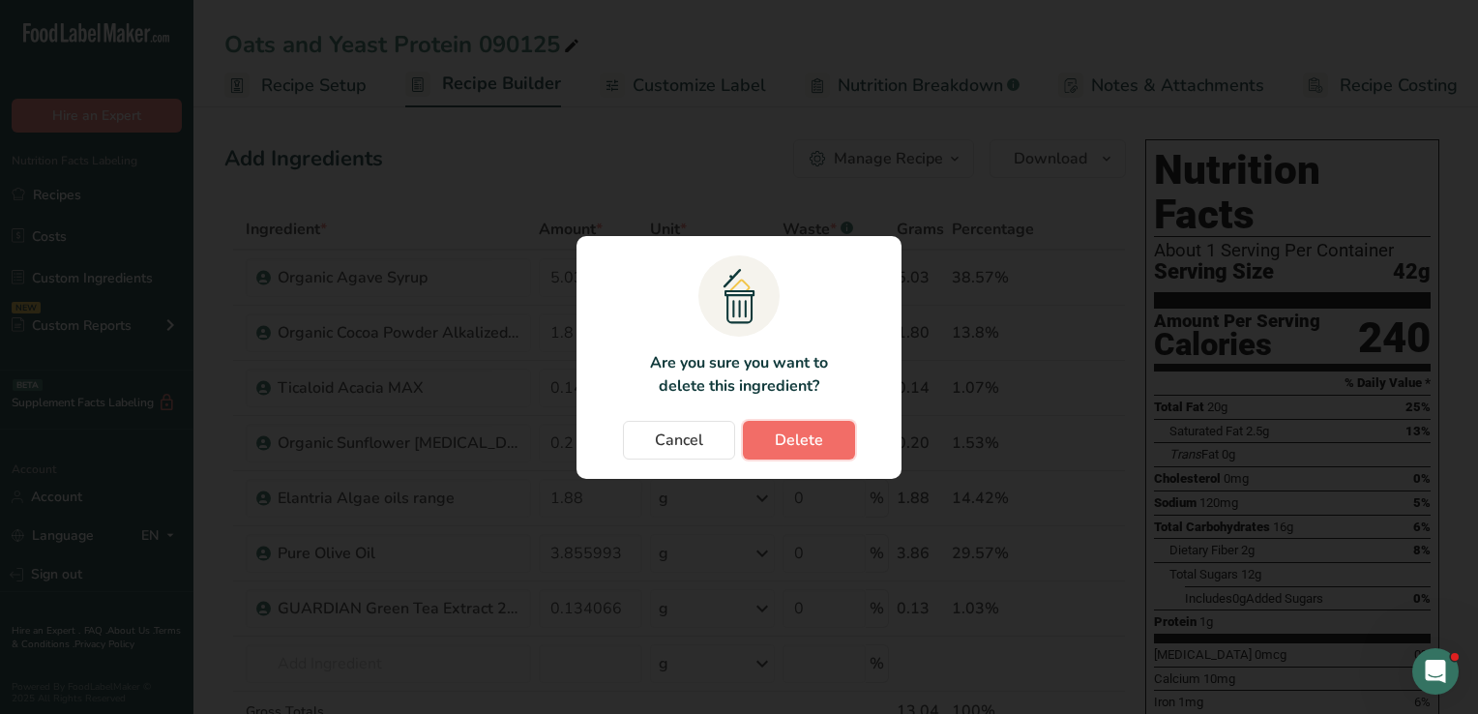
click at [789, 445] on span "Delete" at bounding box center [799, 439] width 48 height 23
type input "3.855993"
type input "0.134066"
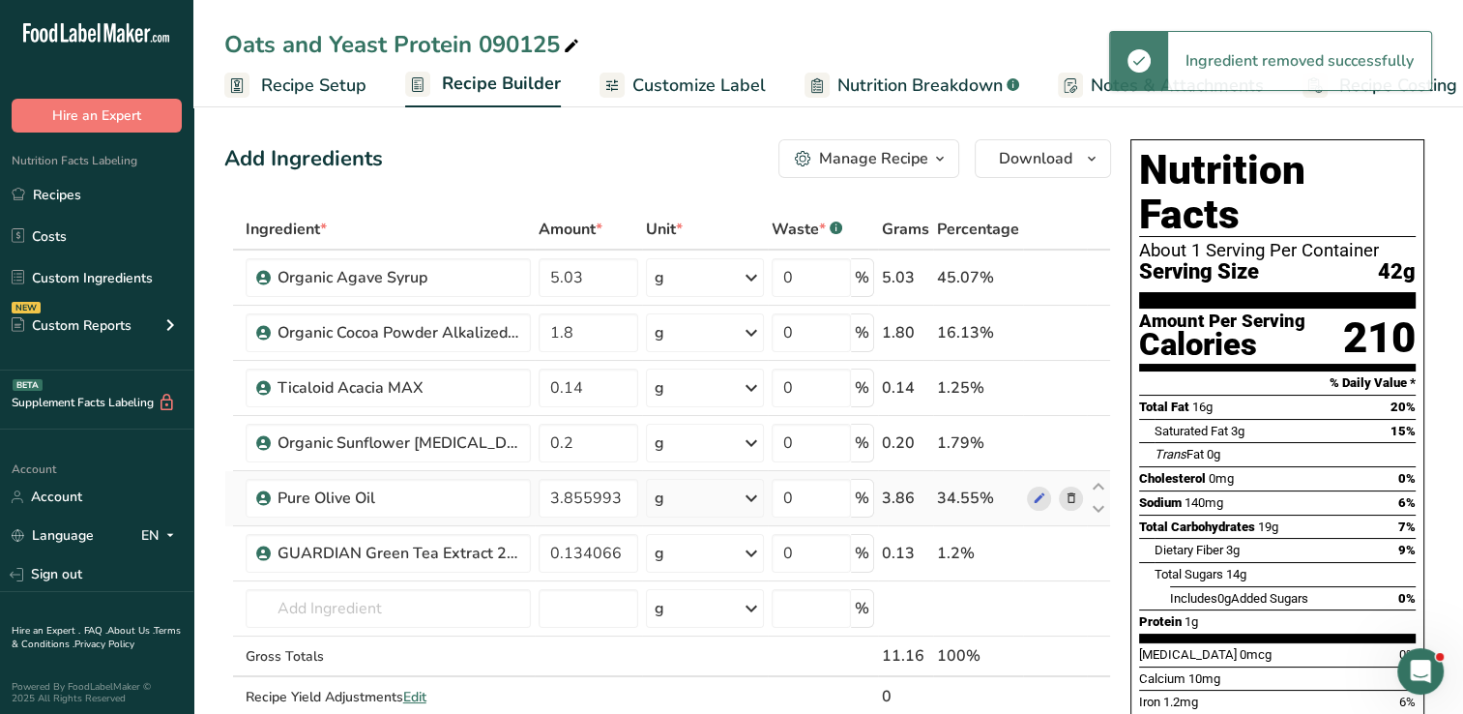
click at [1070, 500] on icon at bounding box center [1071, 498] width 14 height 20
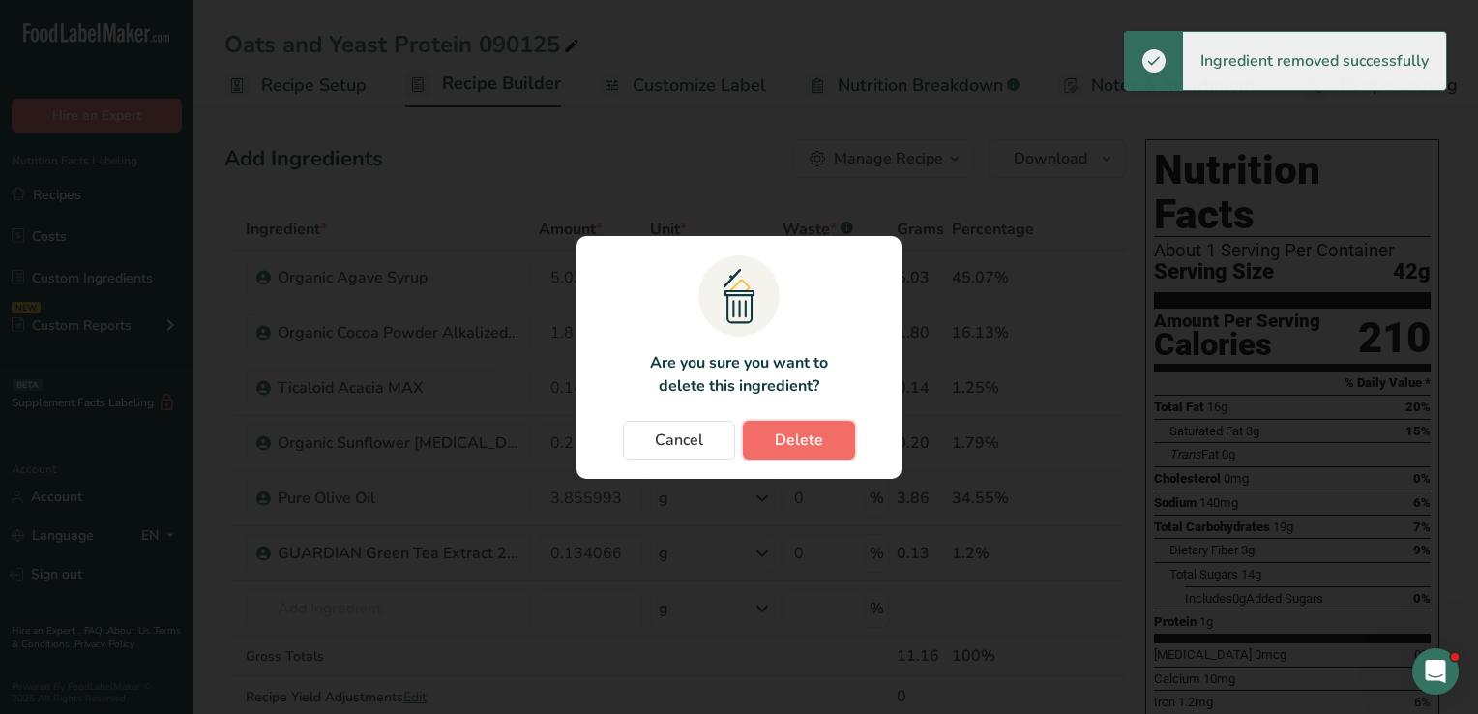
click at [799, 438] on span "Delete" at bounding box center [799, 439] width 48 height 23
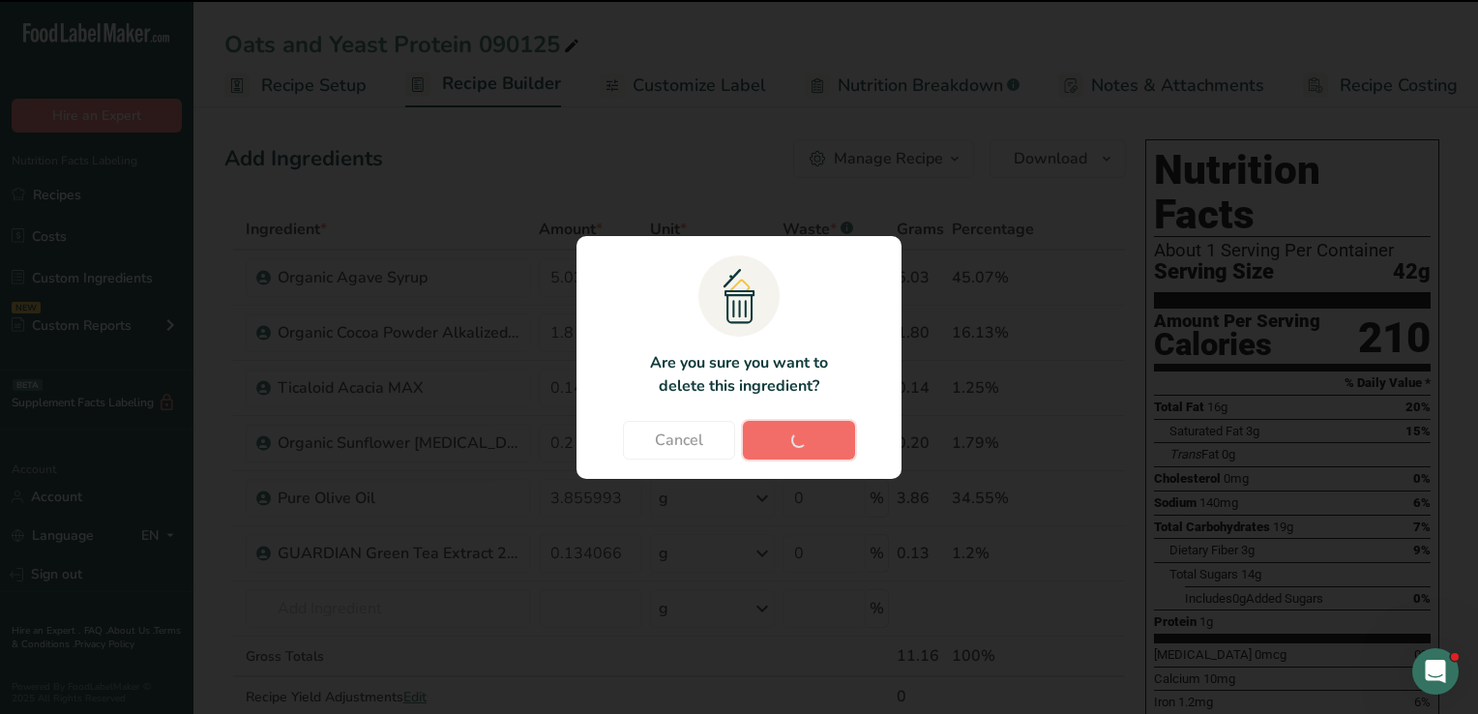
type input "0.134066"
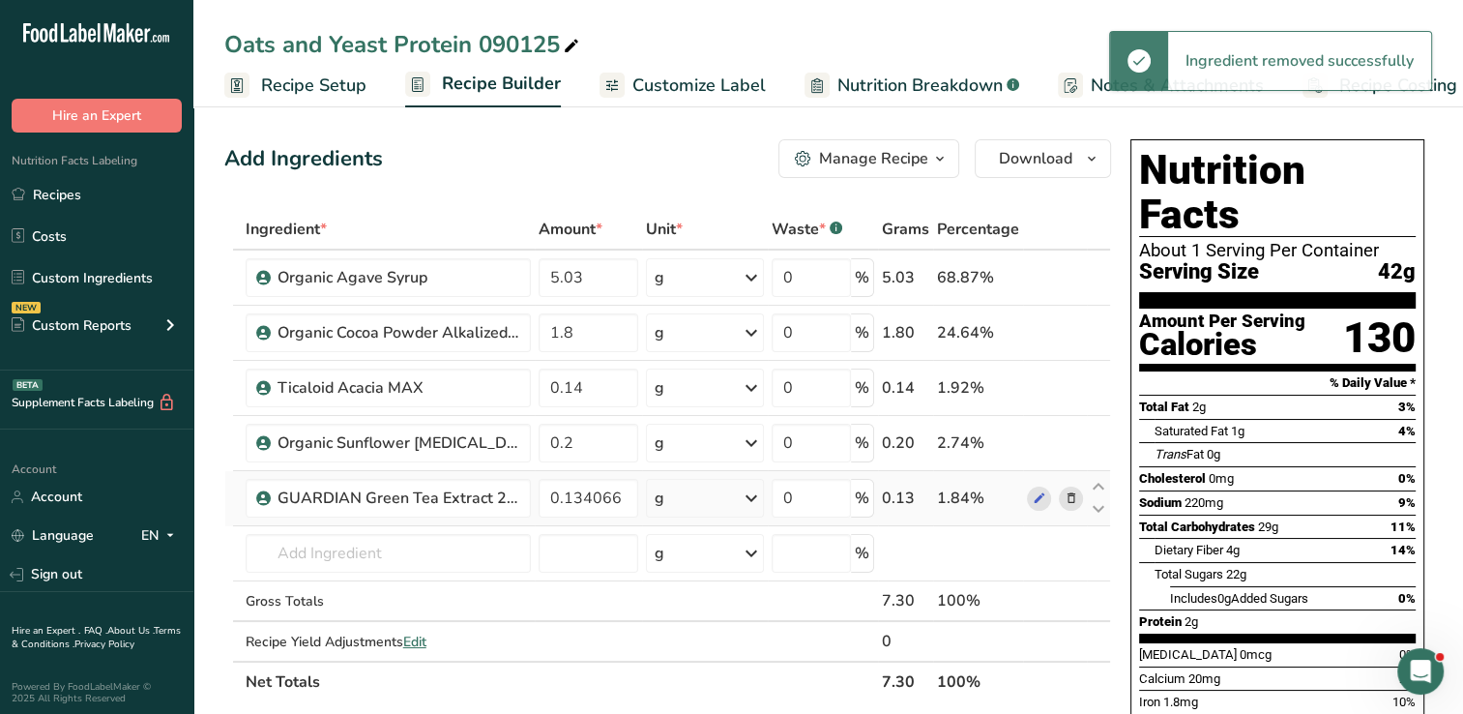
click at [1066, 497] on icon at bounding box center [1071, 498] width 14 height 20
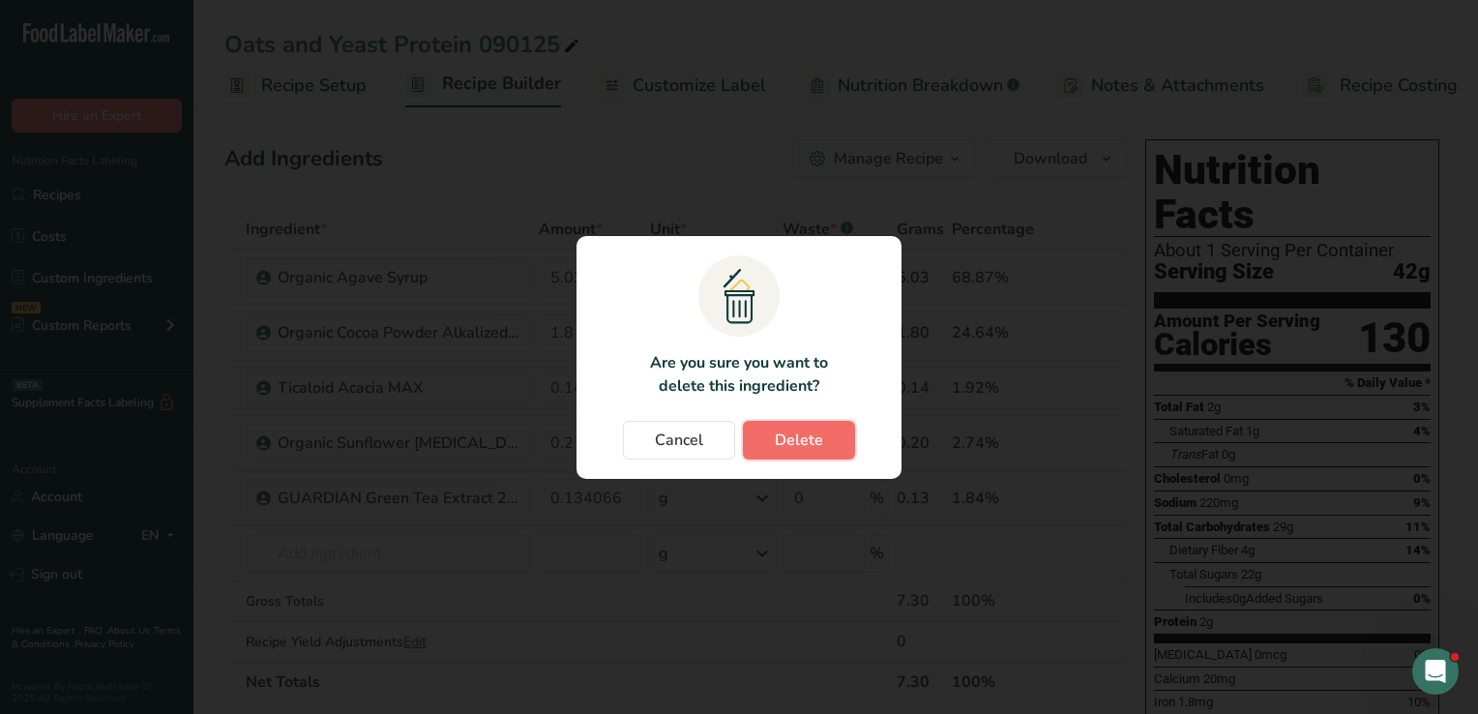
click at [804, 443] on span "Delete" at bounding box center [799, 439] width 48 height 23
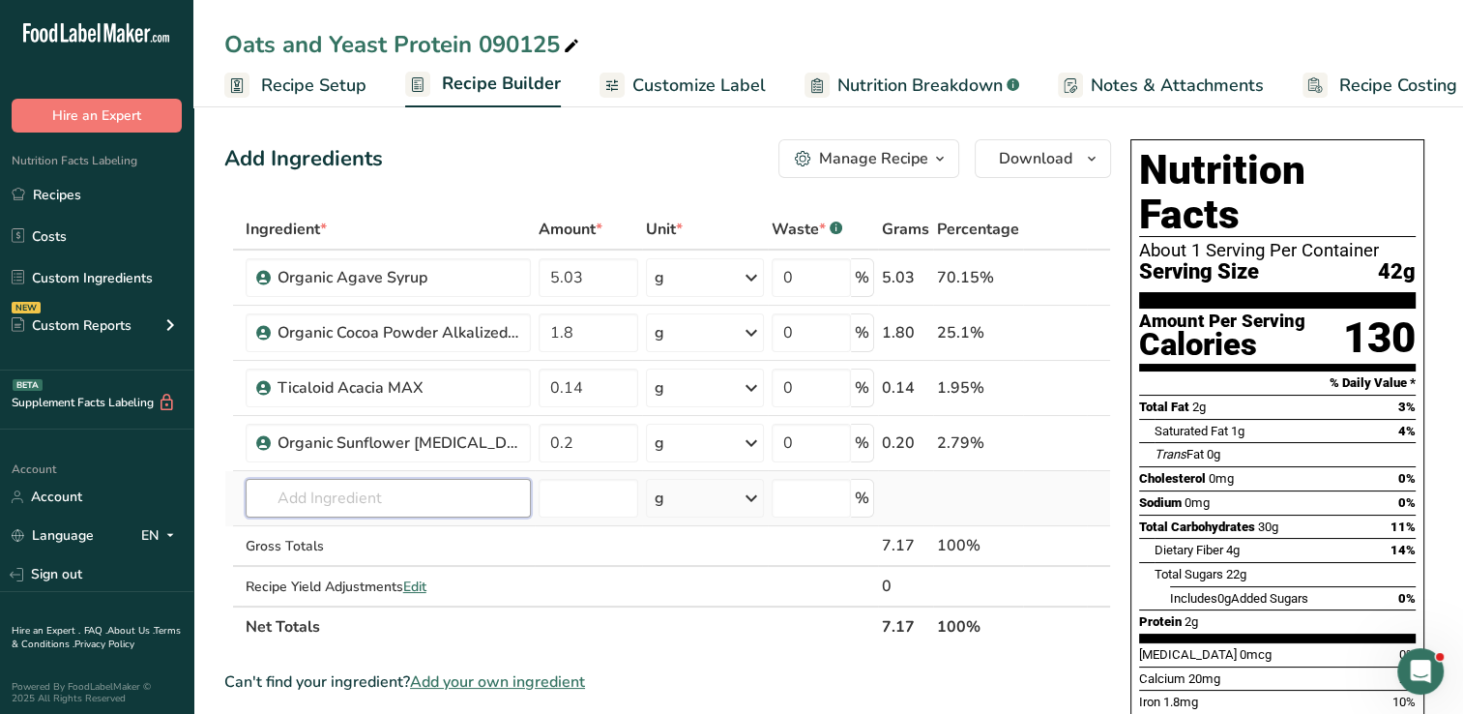
click at [416, 497] on input "text" at bounding box center [388, 498] width 285 height 39
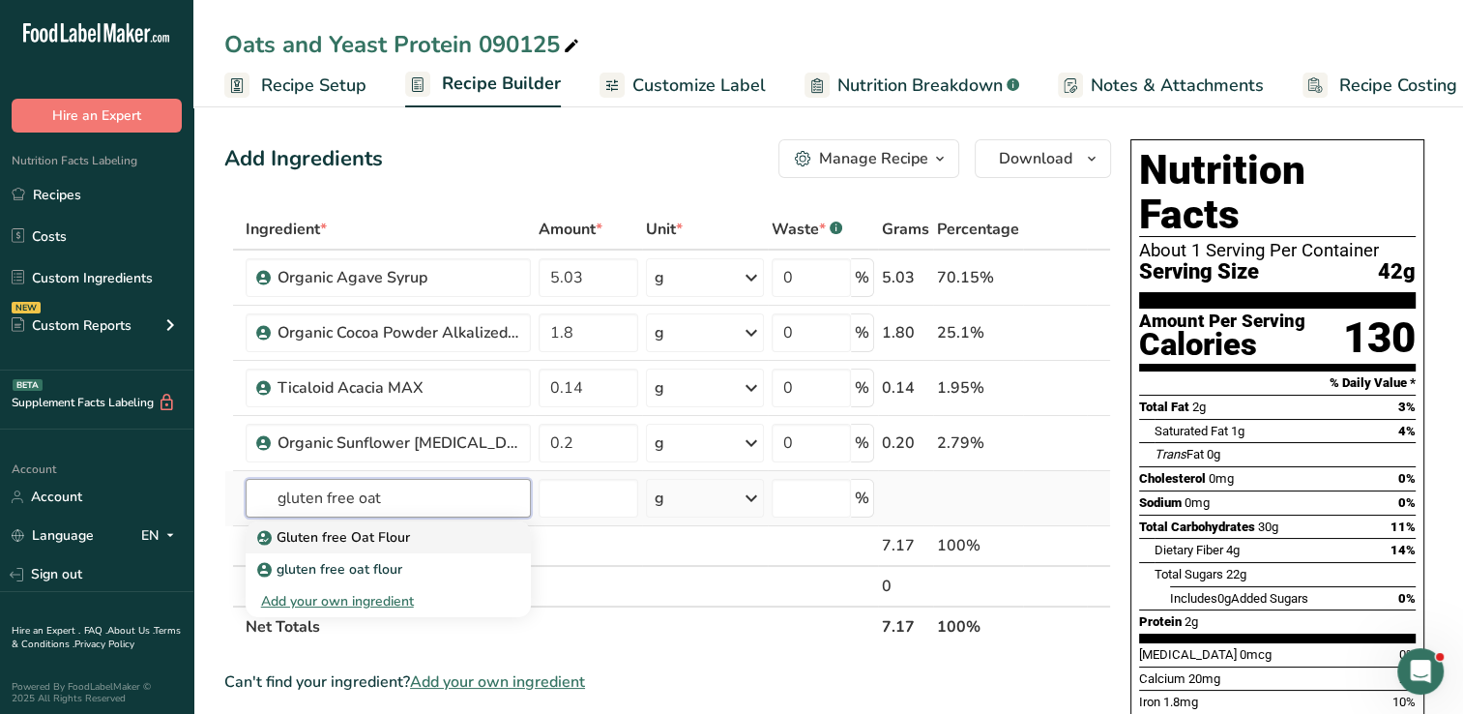
type input "gluten free oat"
click at [390, 535] on p "Gluten free Oat Flour" at bounding box center [335, 537] width 149 height 20
type input "Gluten free Oat Flour"
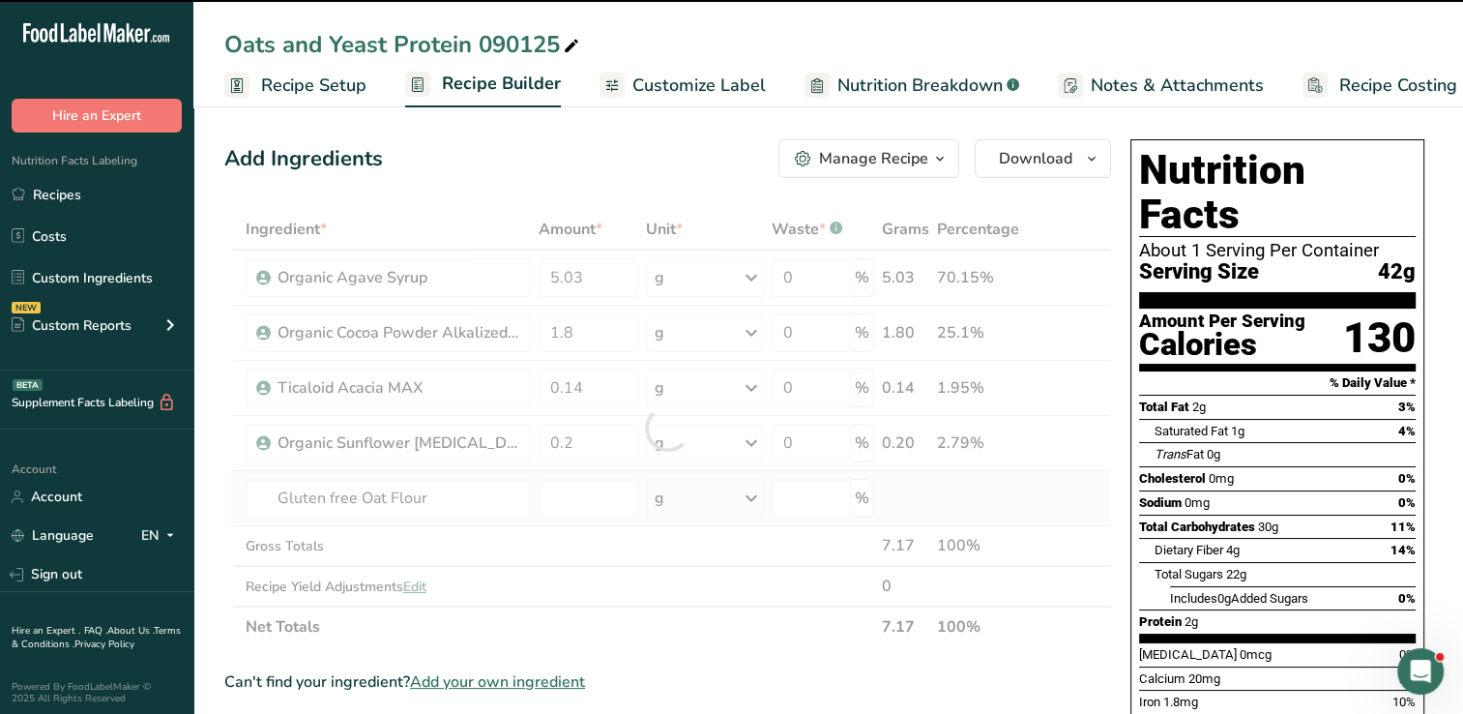
type input "0"
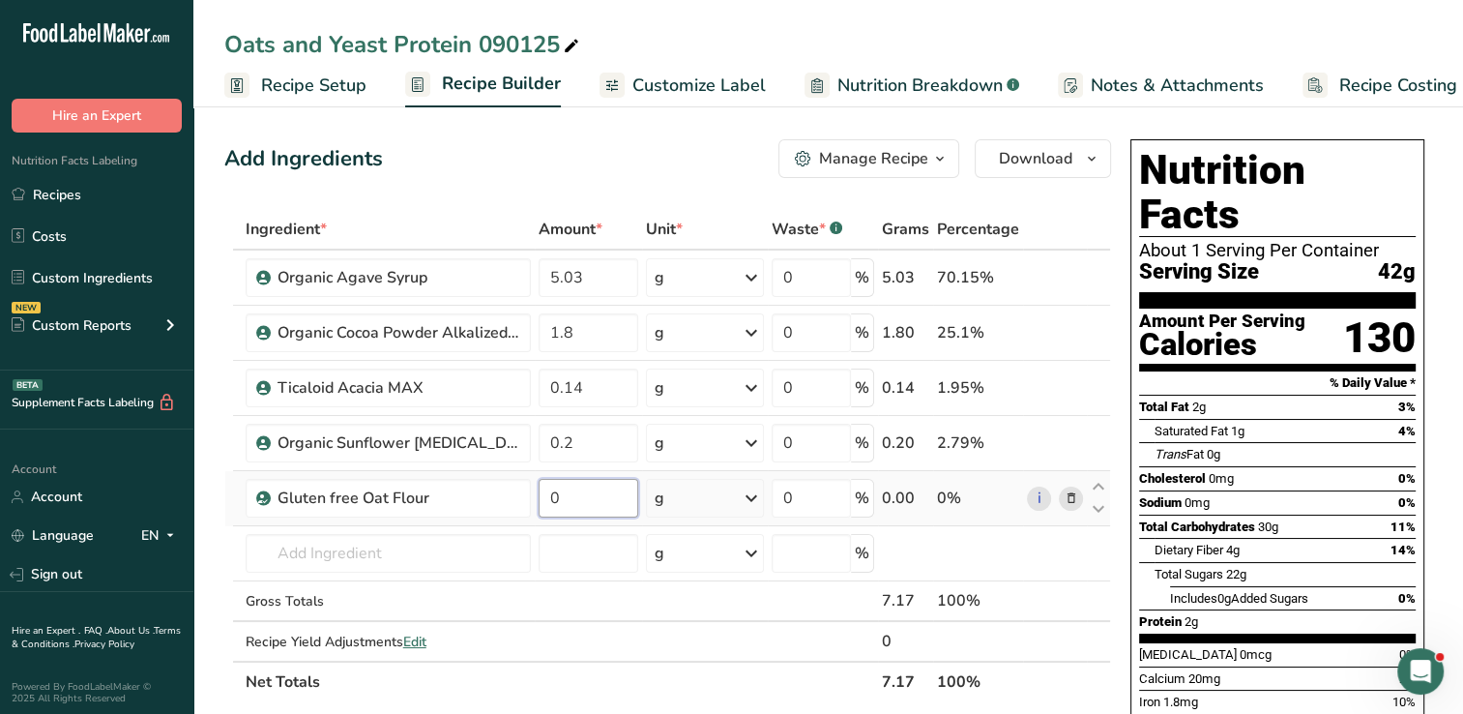
click at [569, 497] on input "0" at bounding box center [589, 498] width 100 height 39
type input "4"
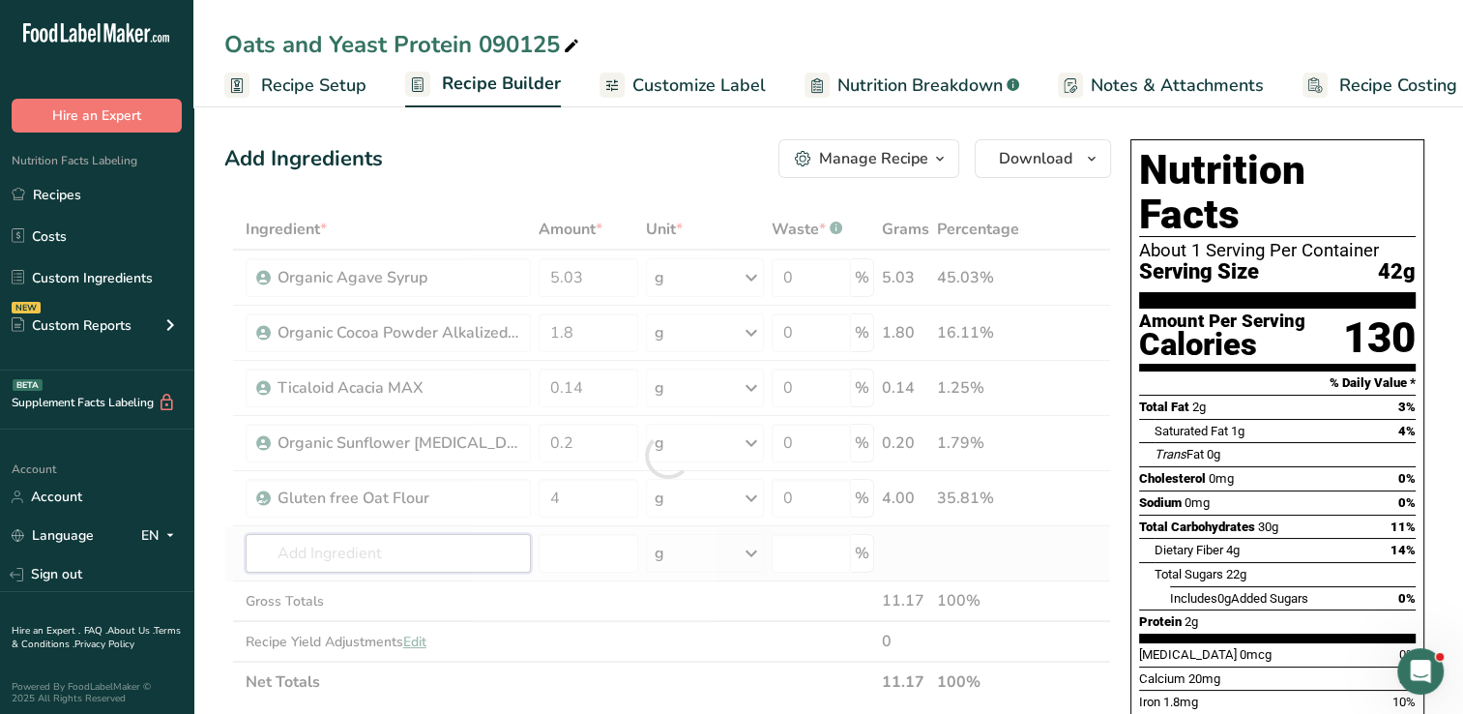
click at [426, 563] on div "Ingredient * Amount * Unit * Waste * .a-a{fill:#347362;}.b-a{fill:#fff;} Grams …" at bounding box center [667, 455] width 887 height 493
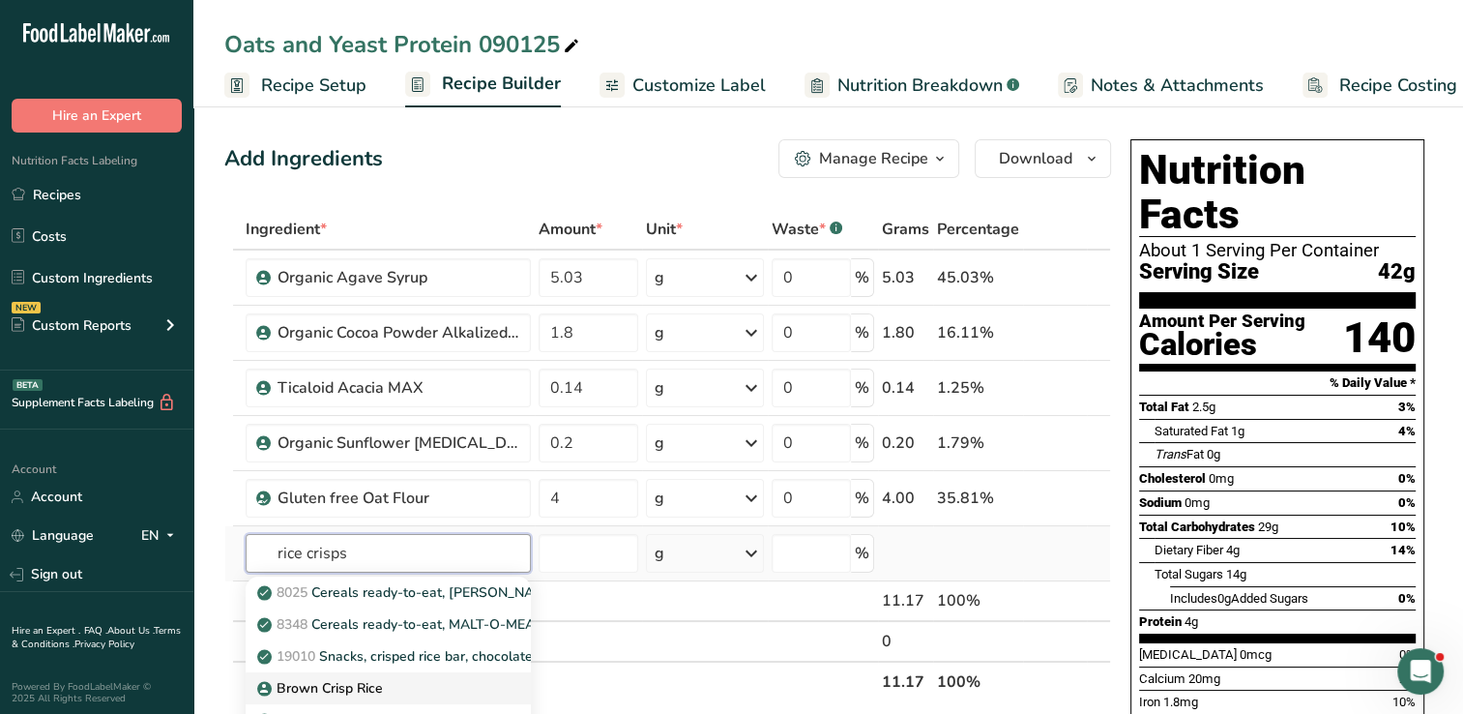
type input "rice crisps"
click at [336, 673] on link "Brown Crisp Rice" at bounding box center [388, 688] width 285 height 32
type input "Brown Crisp Rice"
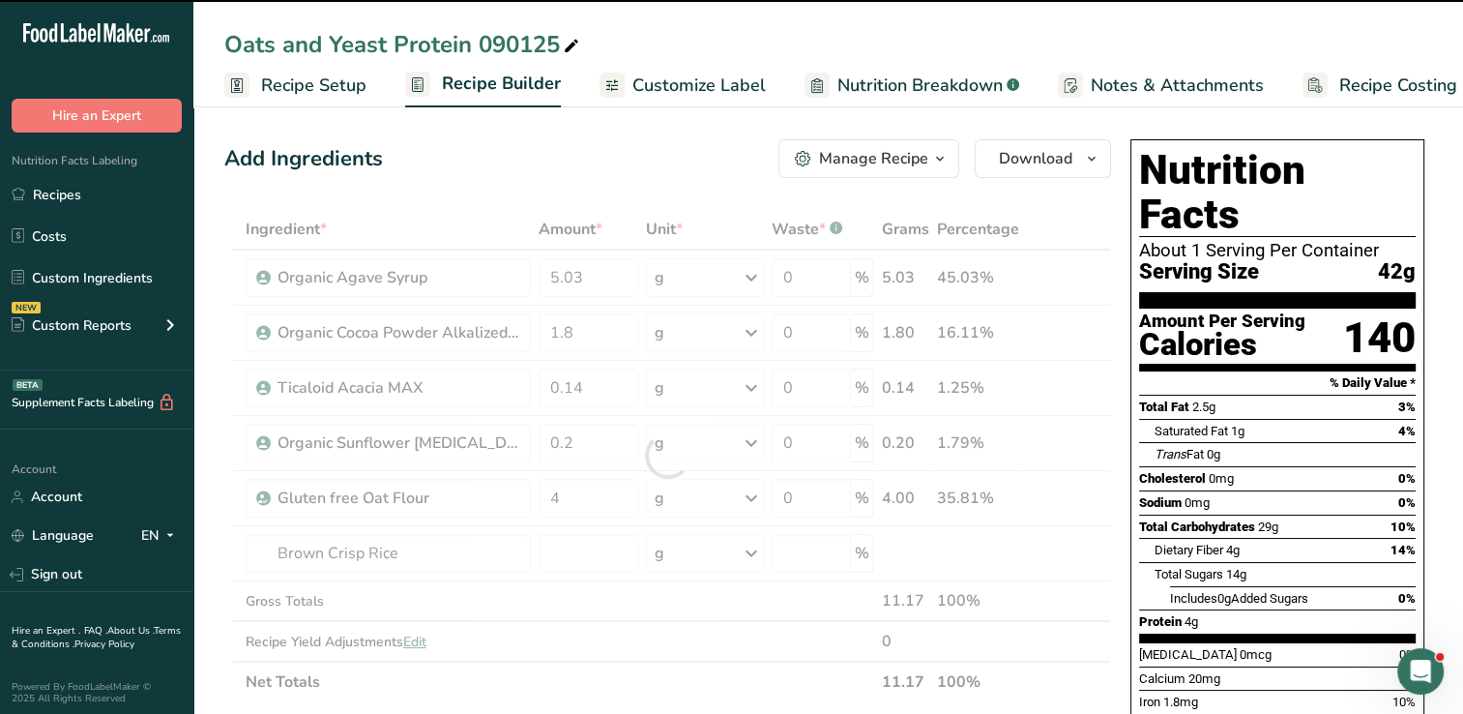
type input "0"
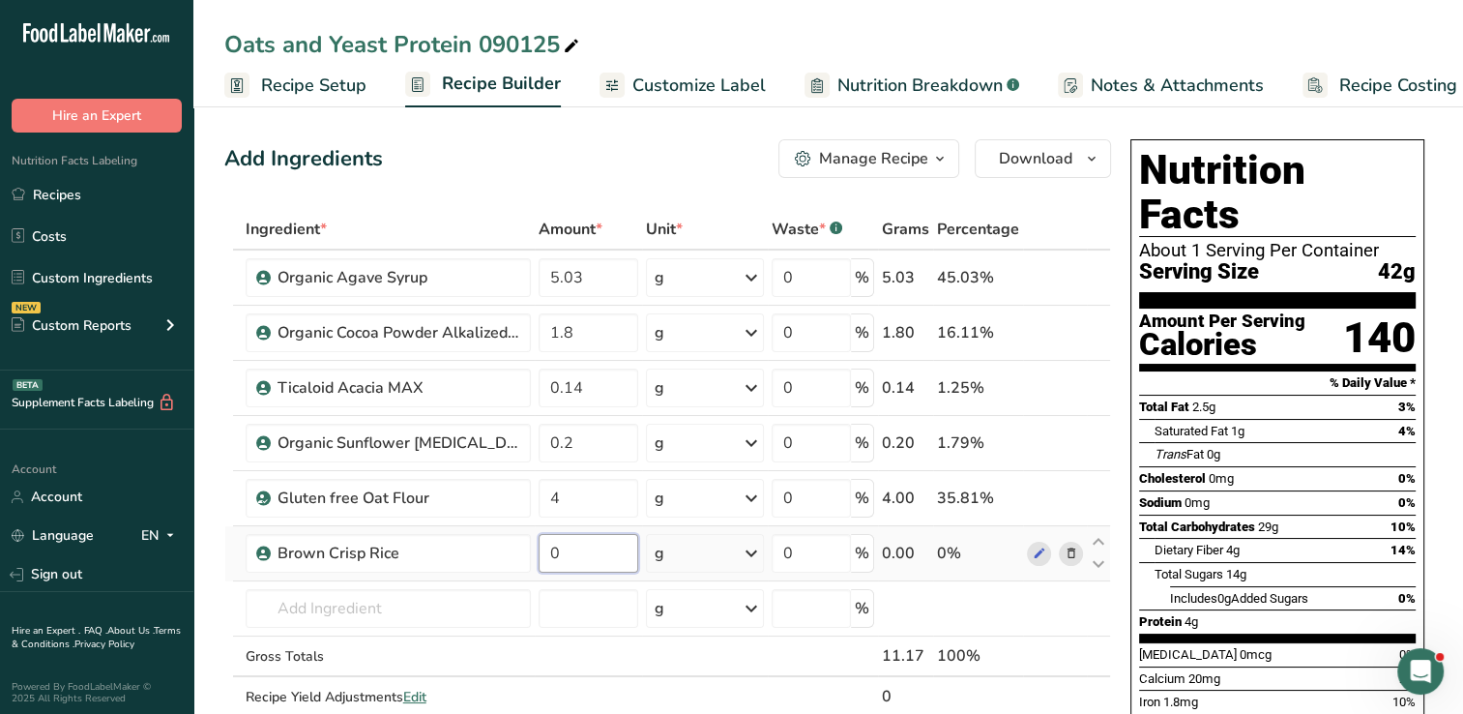
click at [574, 560] on input "0" at bounding box center [589, 553] width 100 height 39
type input "1.63"
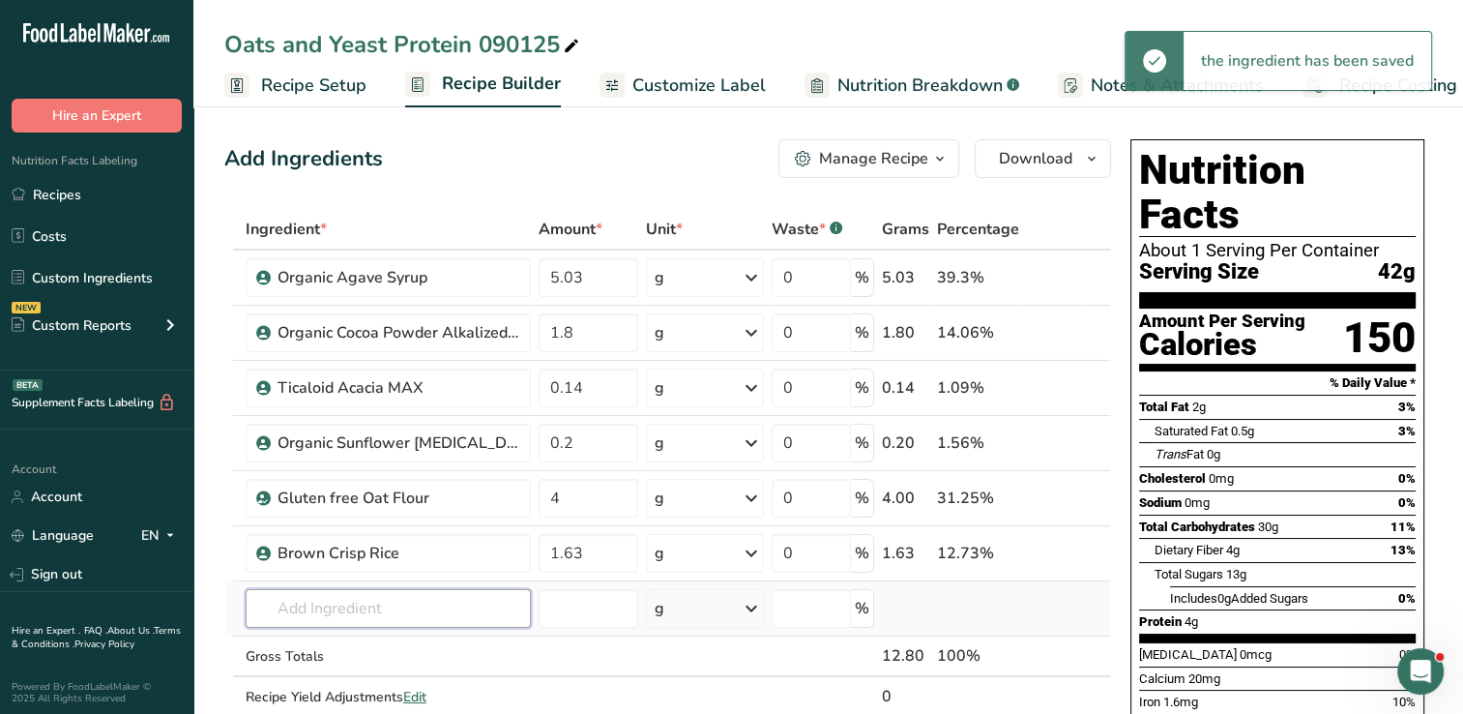
click at [406, 602] on input "text" at bounding box center [388, 608] width 285 height 39
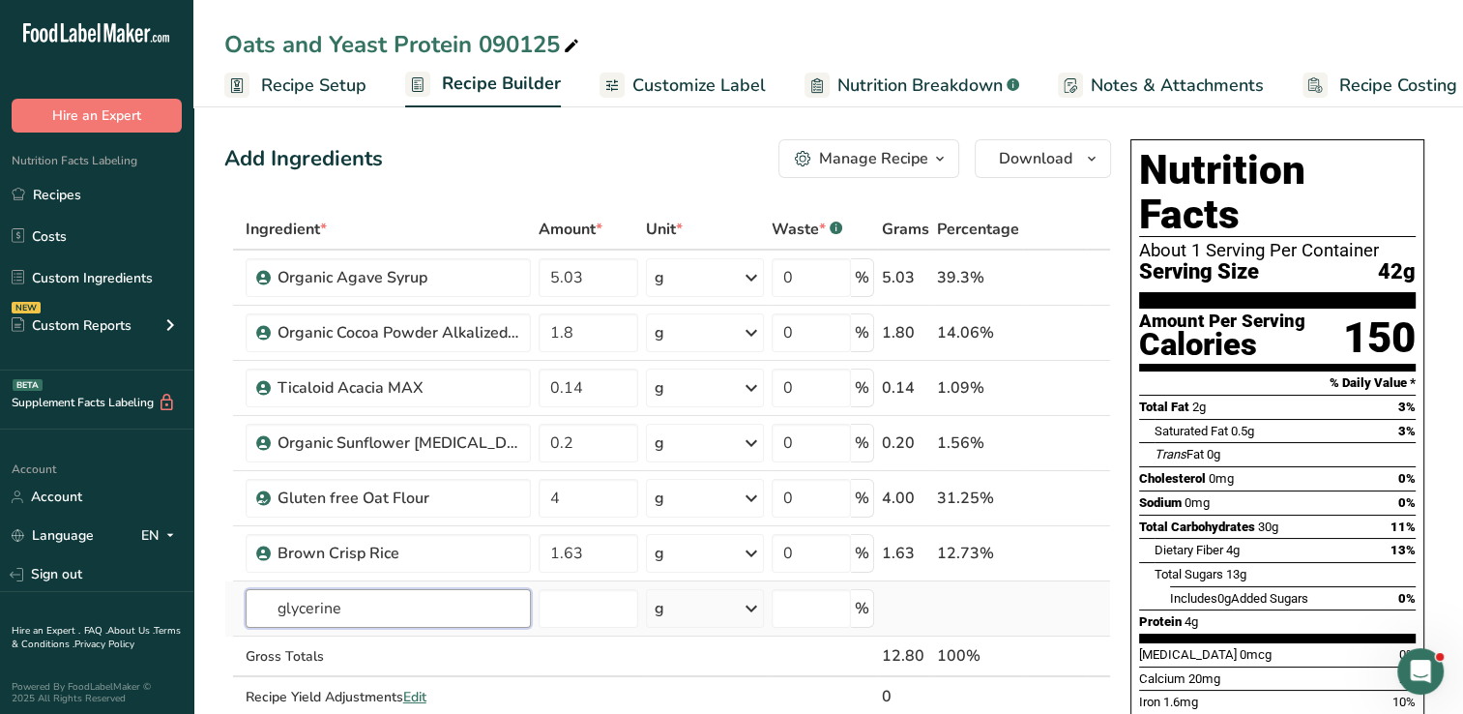
type input "glycerine"
click at [410, 617] on input "text" at bounding box center [388, 608] width 285 height 39
type input "glycer"
click at [366, 652] on p "Vegetable [MEDICAL_DATA]" at bounding box center [359, 647] width 196 height 20
type input "Vegetable [MEDICAL_DATA]"
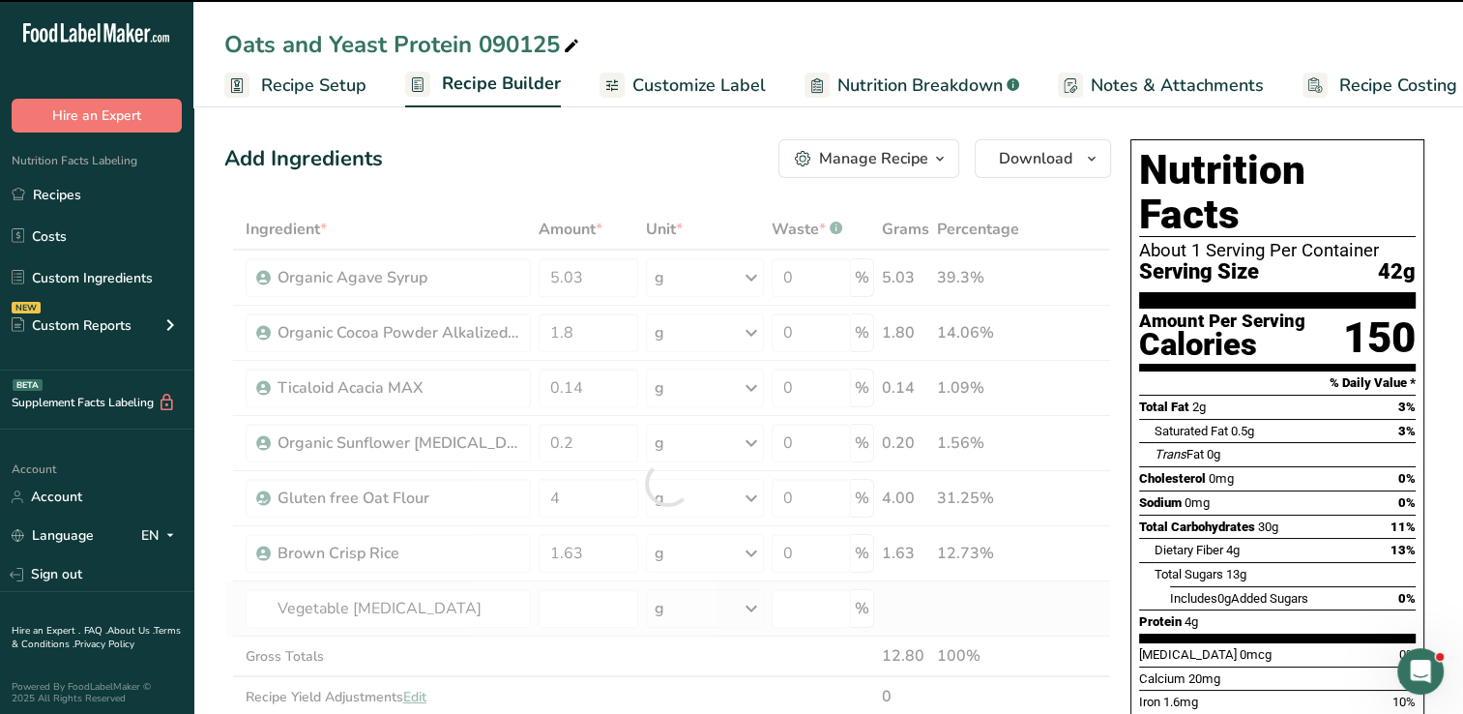
type input "0"
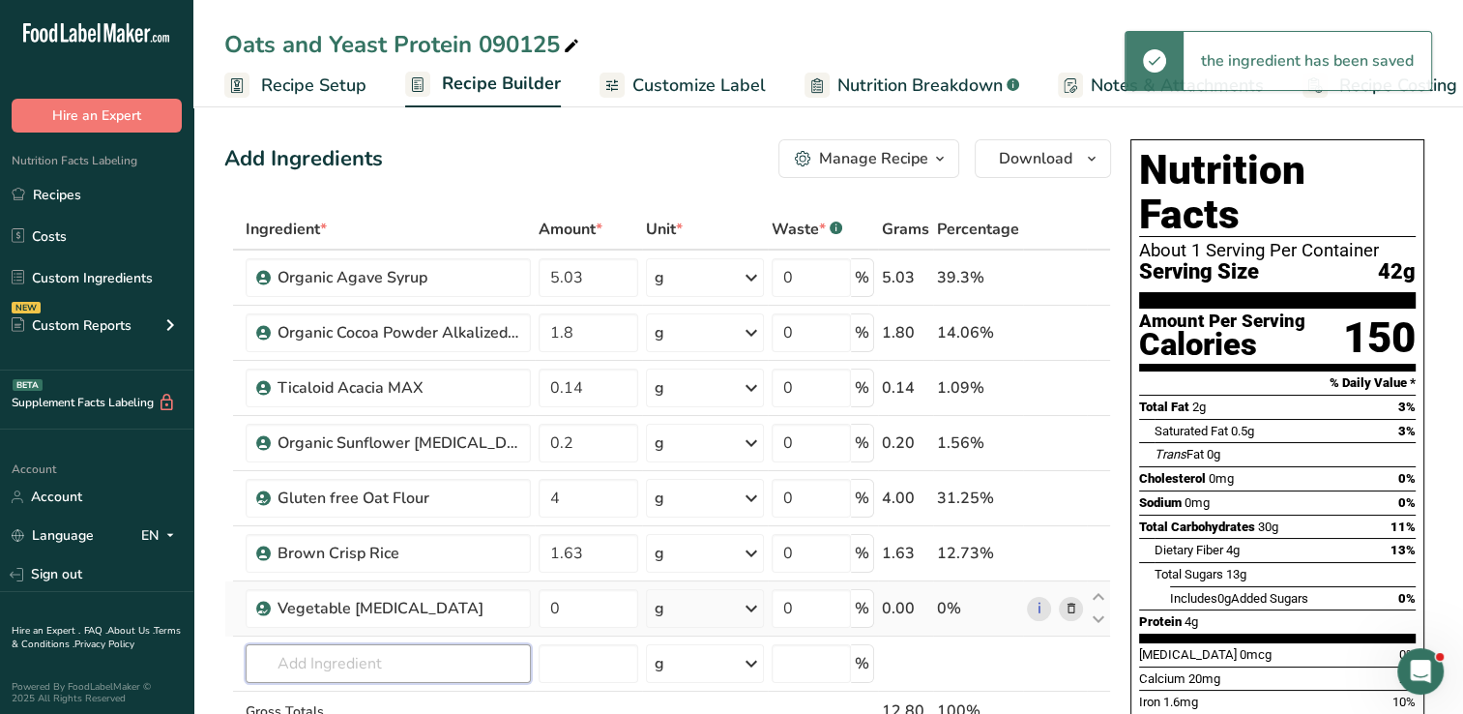
click at [366, 652] on input "text" at bounding box center [388, 663] width 285 height 39
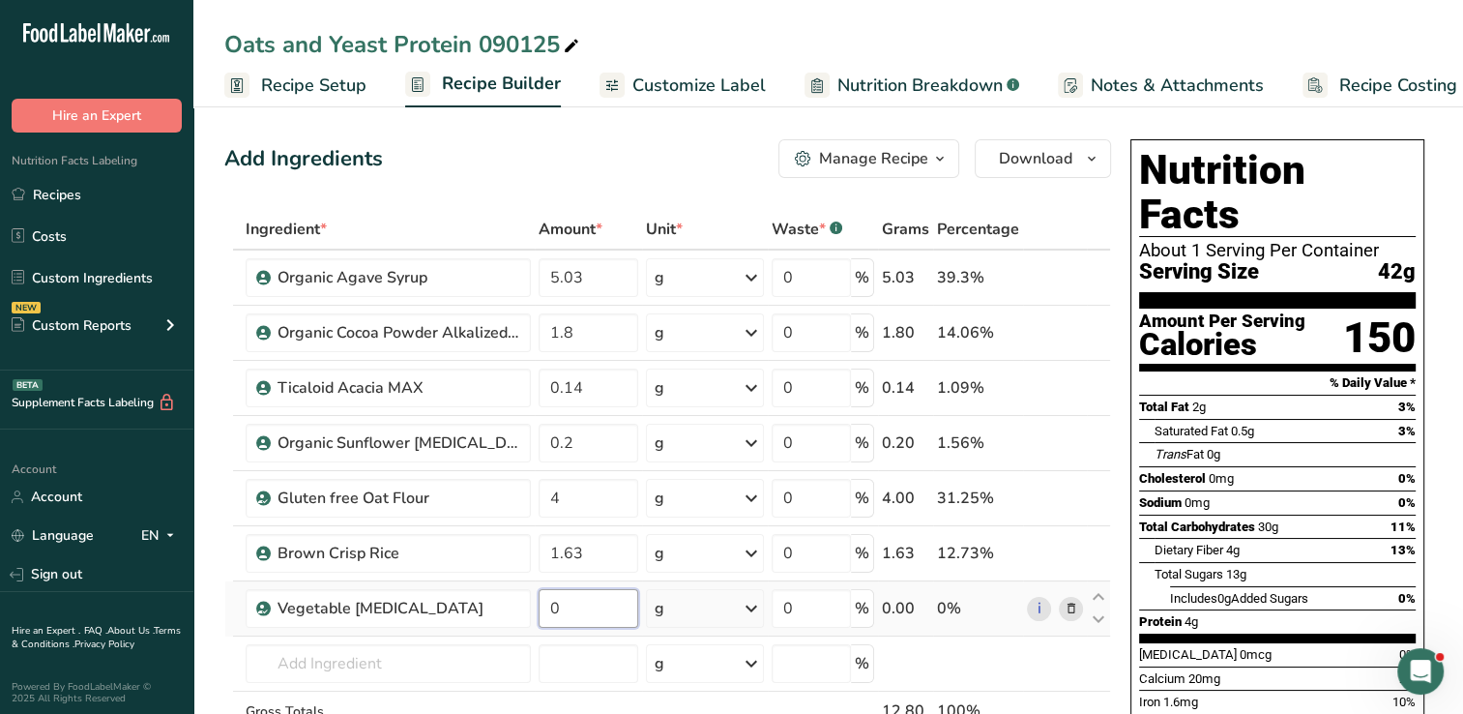
click at [579, 617] on input "0" at bounding box center [589, 608] width 100 height 39
type input "1"
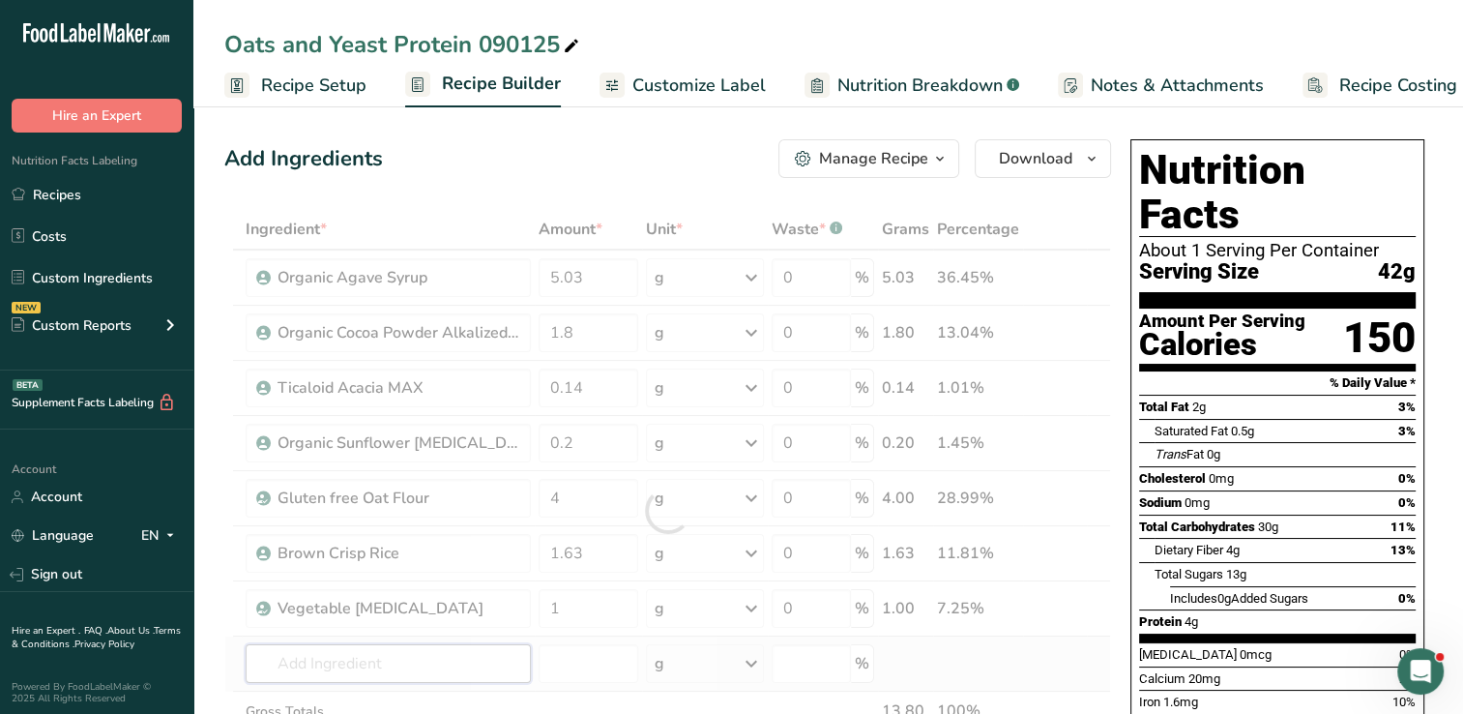
click at [476, 656] on div "Ingredient * Amount * Unit * Waste * .a-a{fill:#347362;}.b-a{fill:#fff;} Grams …" at bounding box center [667, 510] width 887 height 603
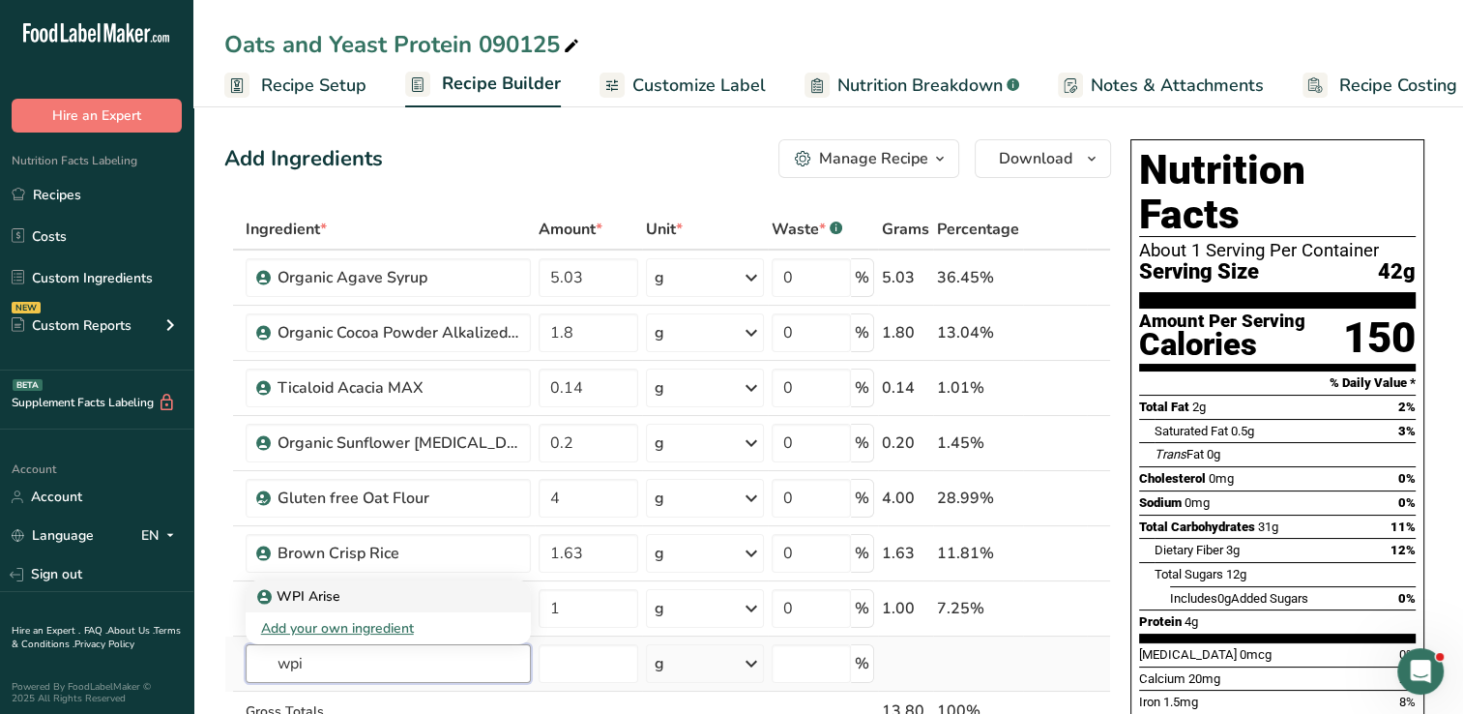
type input "wpi"
click at [307, 598] on p "WPI Arise" at bounding box center [300, 596] width 79 height 20
type input "WPI Arise"
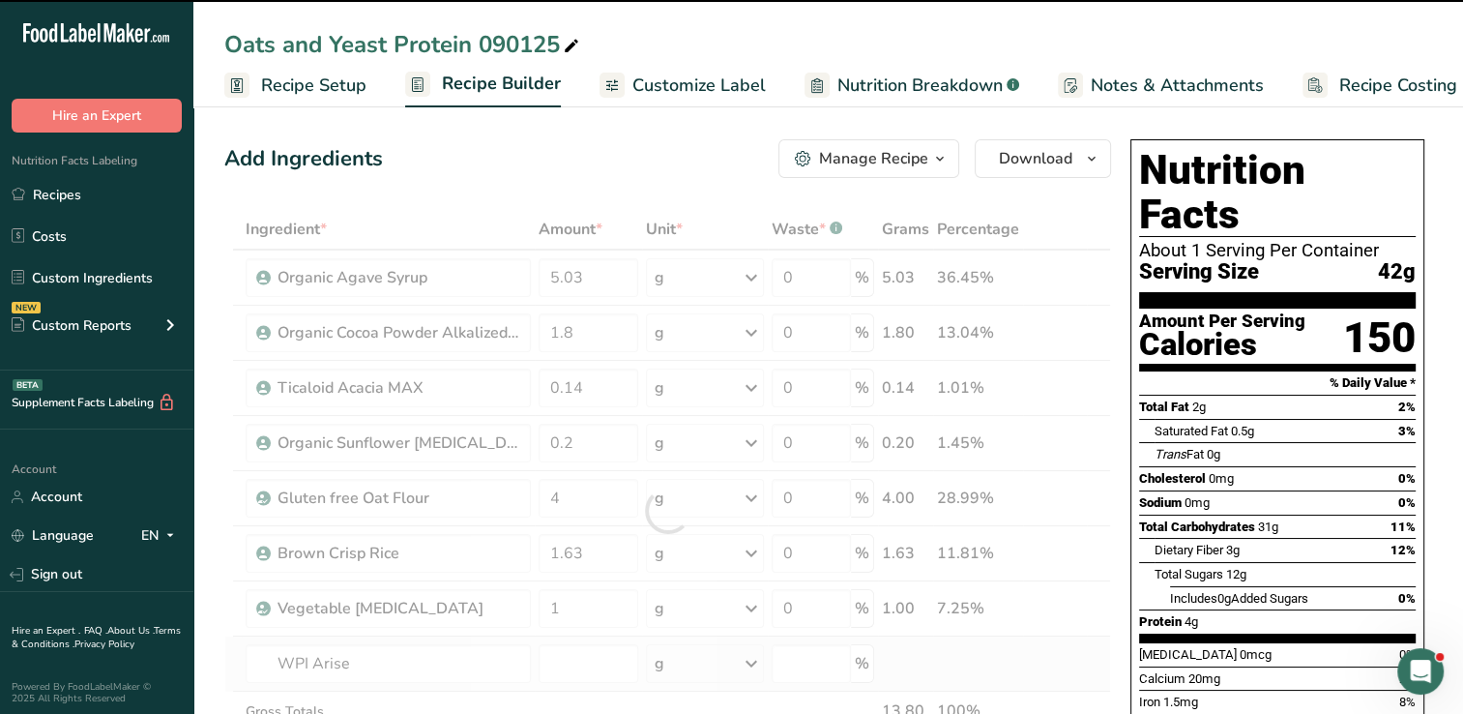
type input "0"
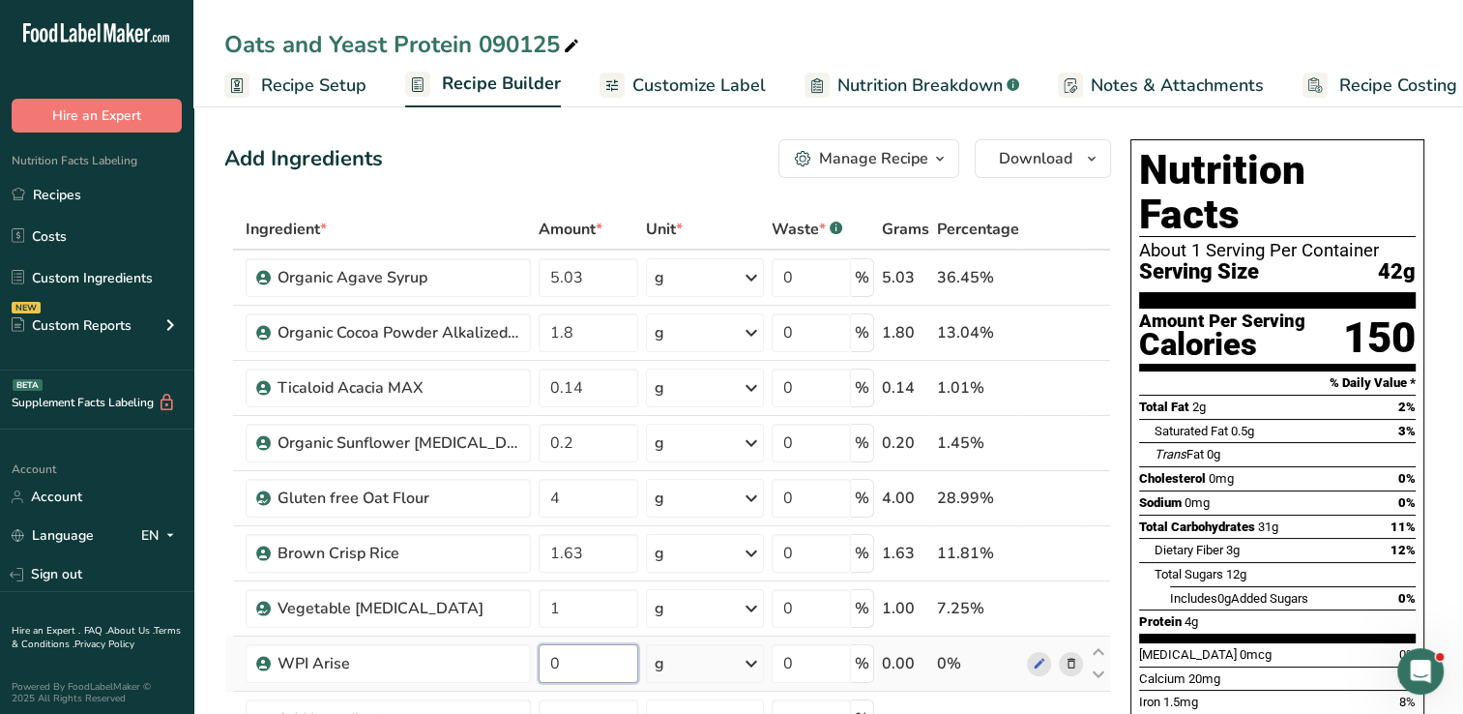
click at [596, 663] on input "0" at bounding box center [589, 663] width 100 height 39
type input "0.2"
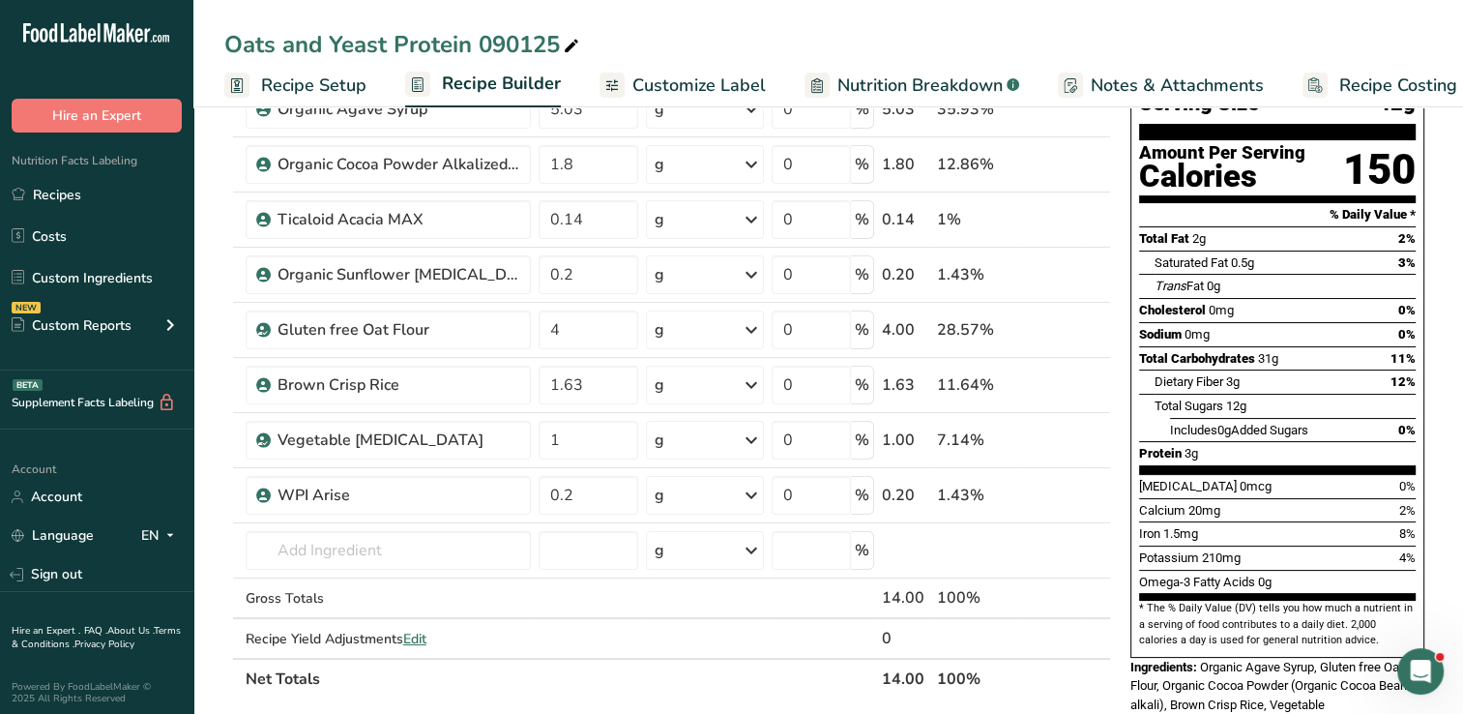
scroll to position [209, 0]
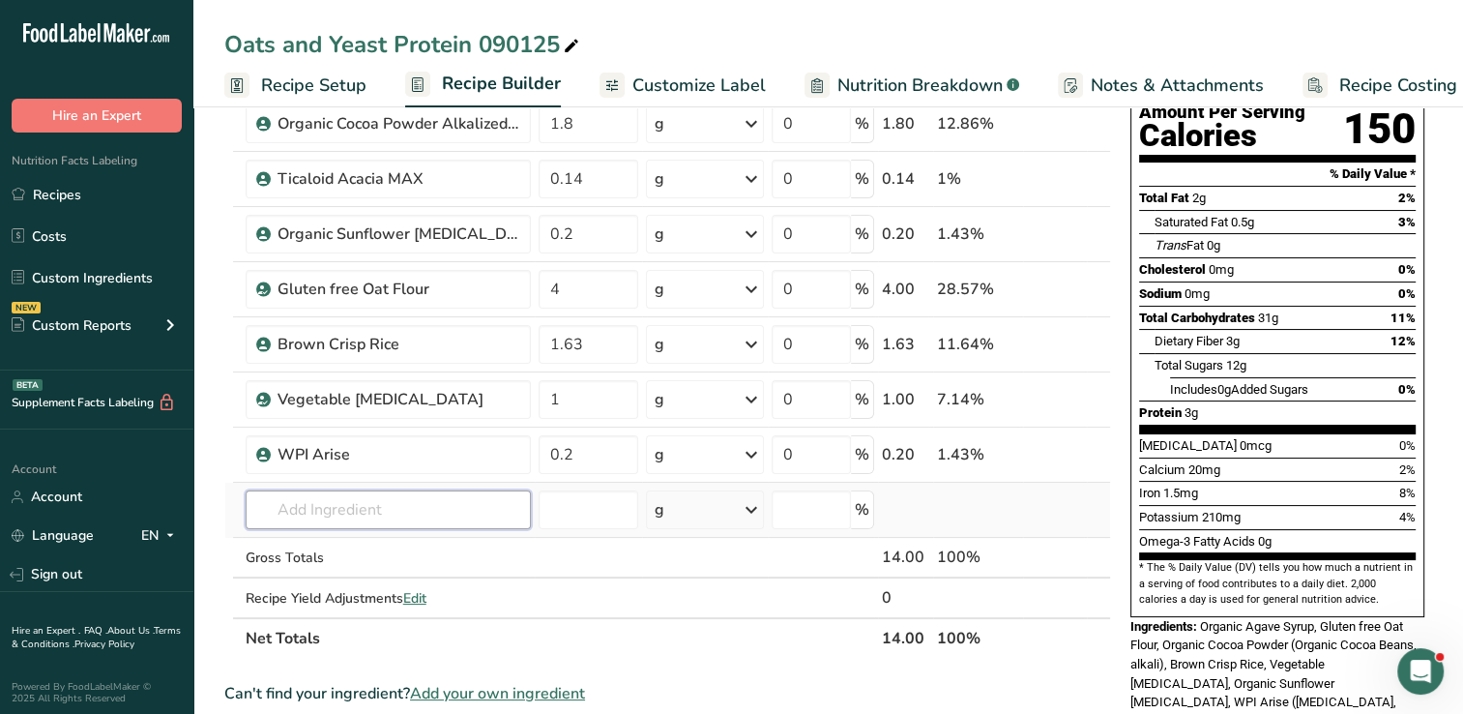
click at [371, 512] on input "text" at bounding box center [388, 509] width 285 height 39
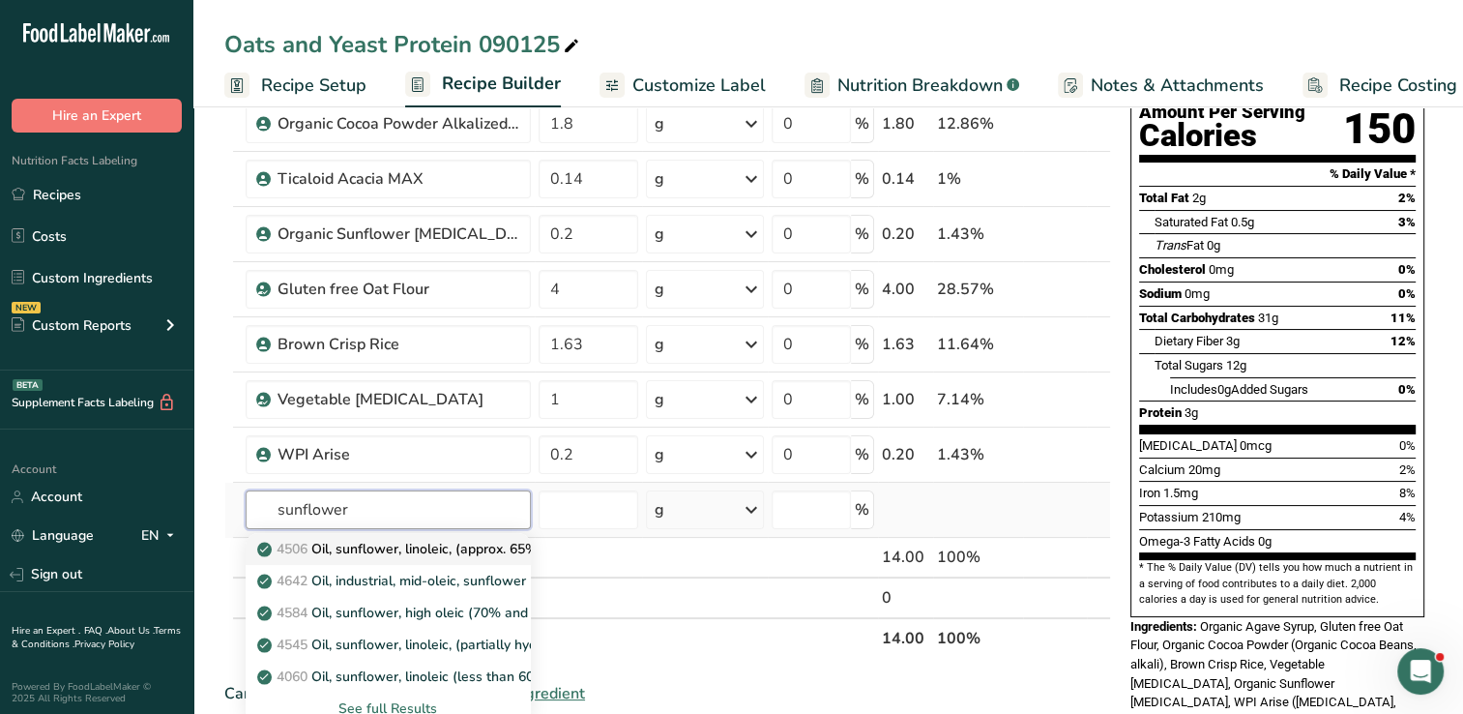
type input "sunflower"
click at [397, 540] on p "4506 Oil, sunflower, linoleic, (approx. 65%)" at bounding box center [401, 549] width 281 height 20
type input "Oil, sunflower, linoleic, (approx. 65%)"
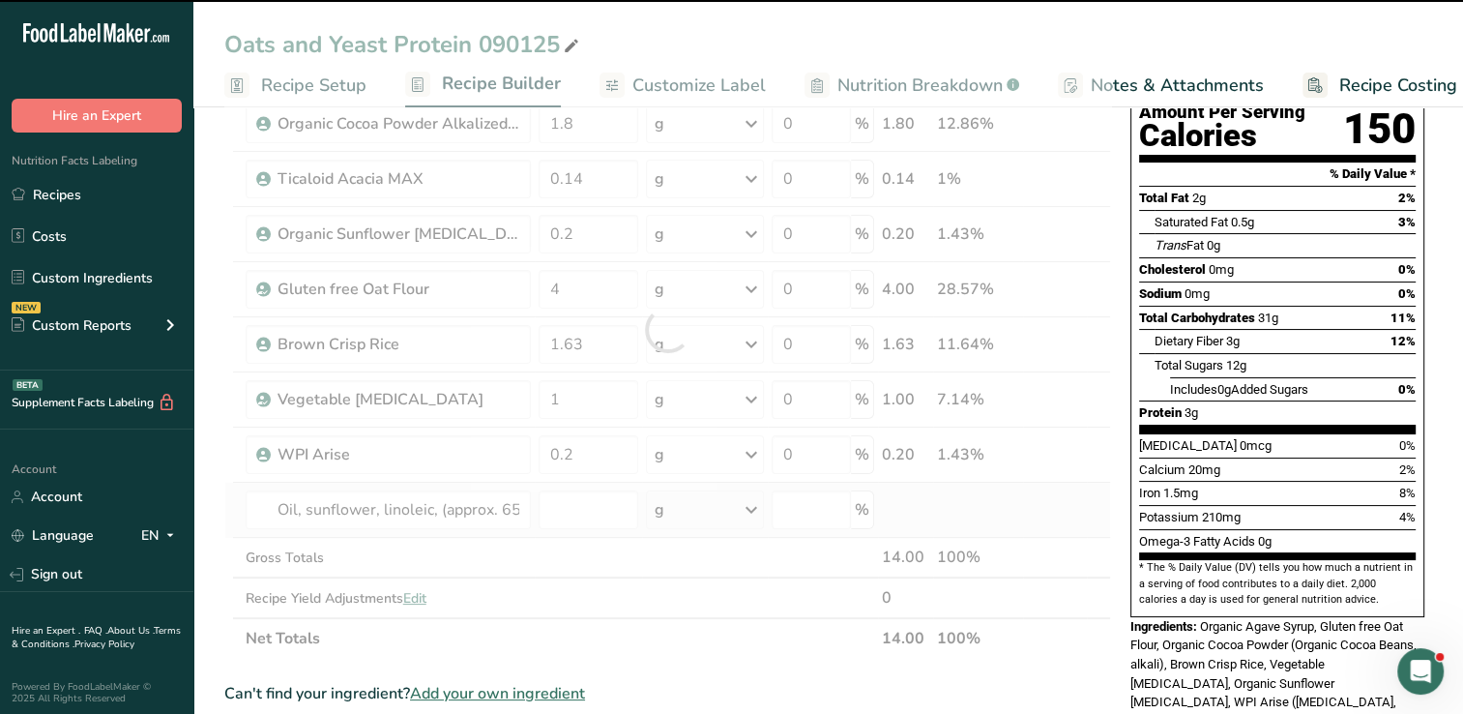
type input "0"
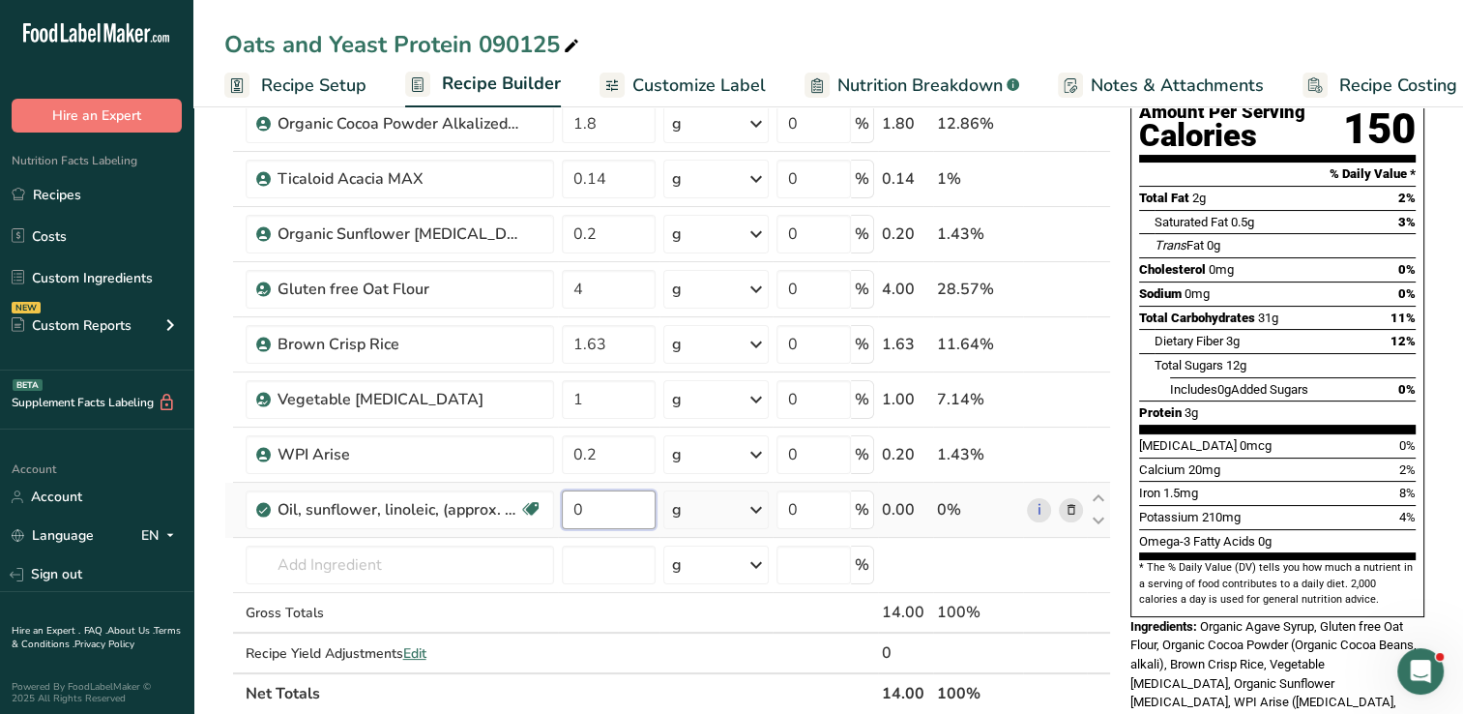
click at [598, 501] on input "0" at bounding box center [609, 509] width 94 height 39
type input "2.6"
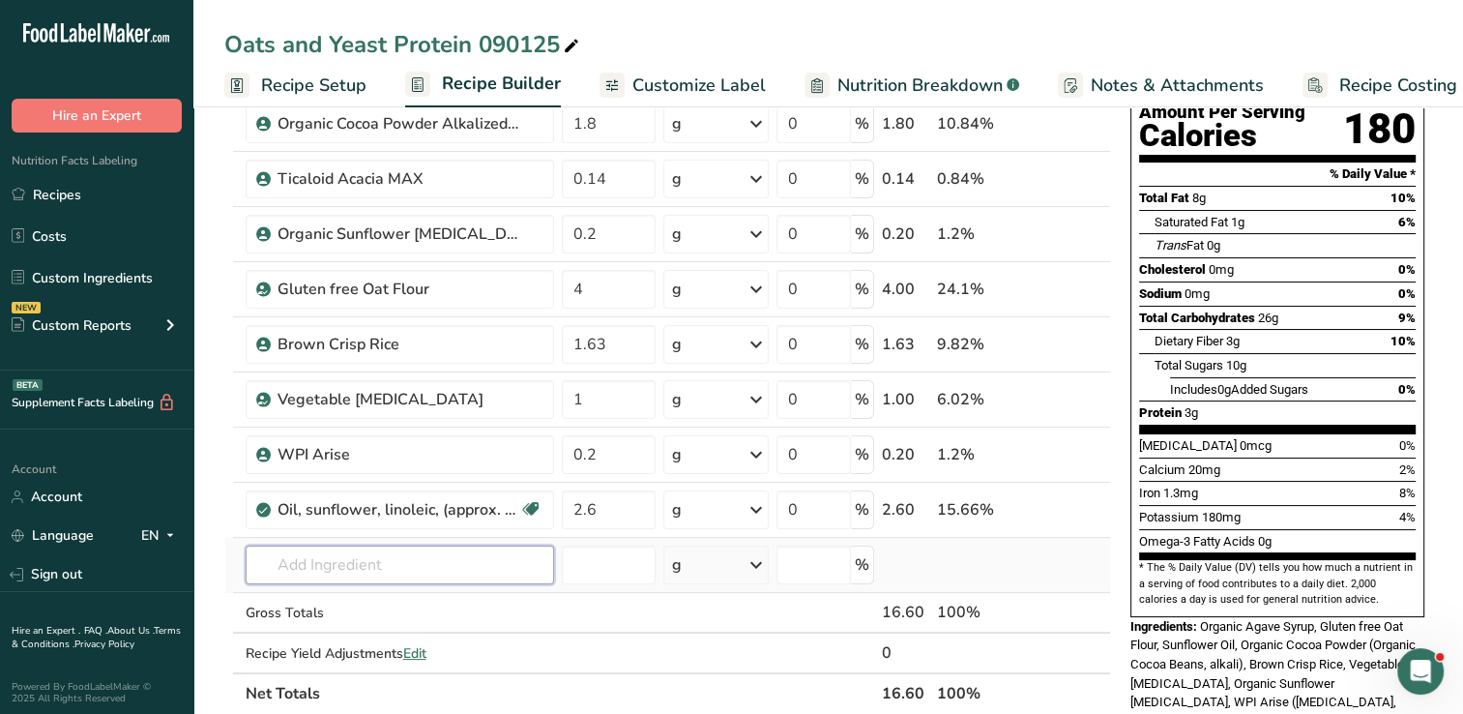
click at [447, 571] on input "text" at bounding box center [400, 564] width 308 height 39
type input "yeast protein"
click at [347, 489] on p "Yeast Protein" at bounding box center [310, 497] width 98 height 20
type input "Yeast Protein"
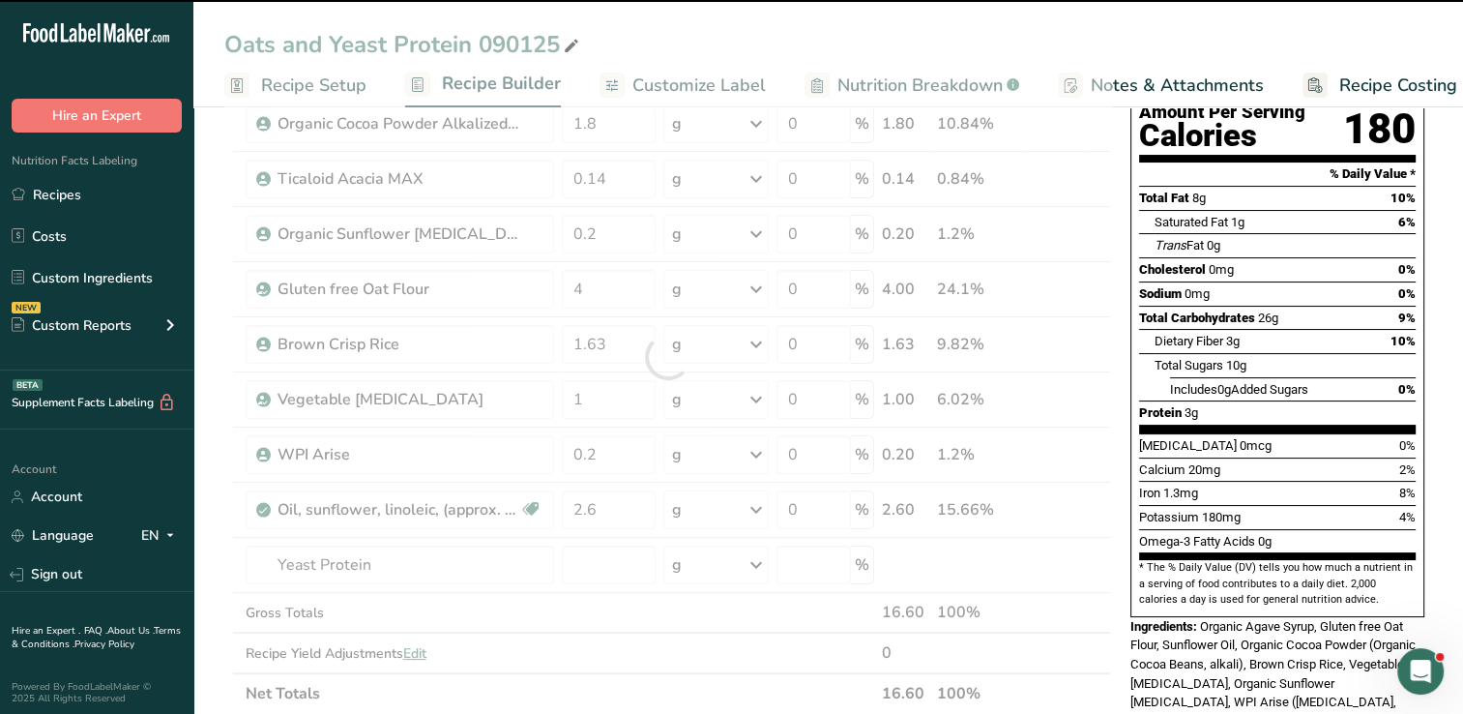
type input "0"
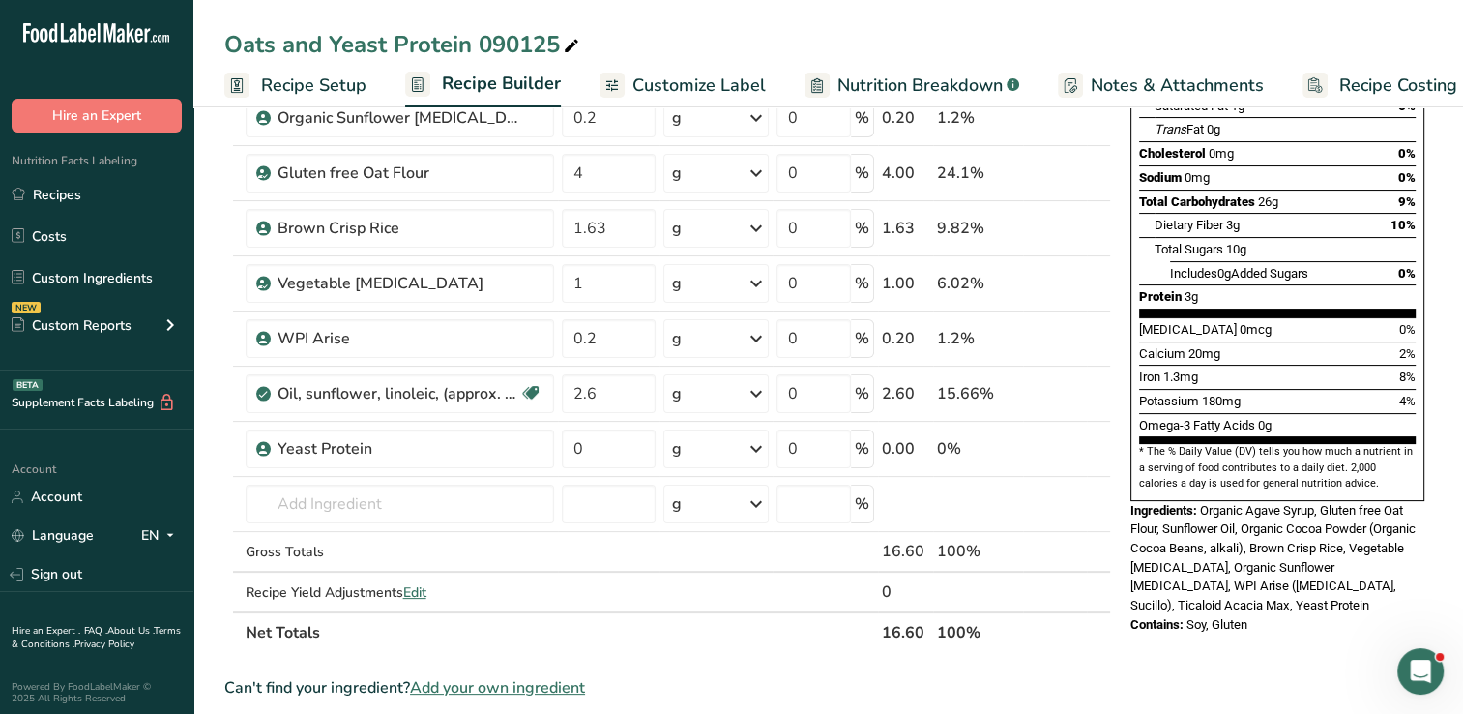
scroll to position [321, 0]
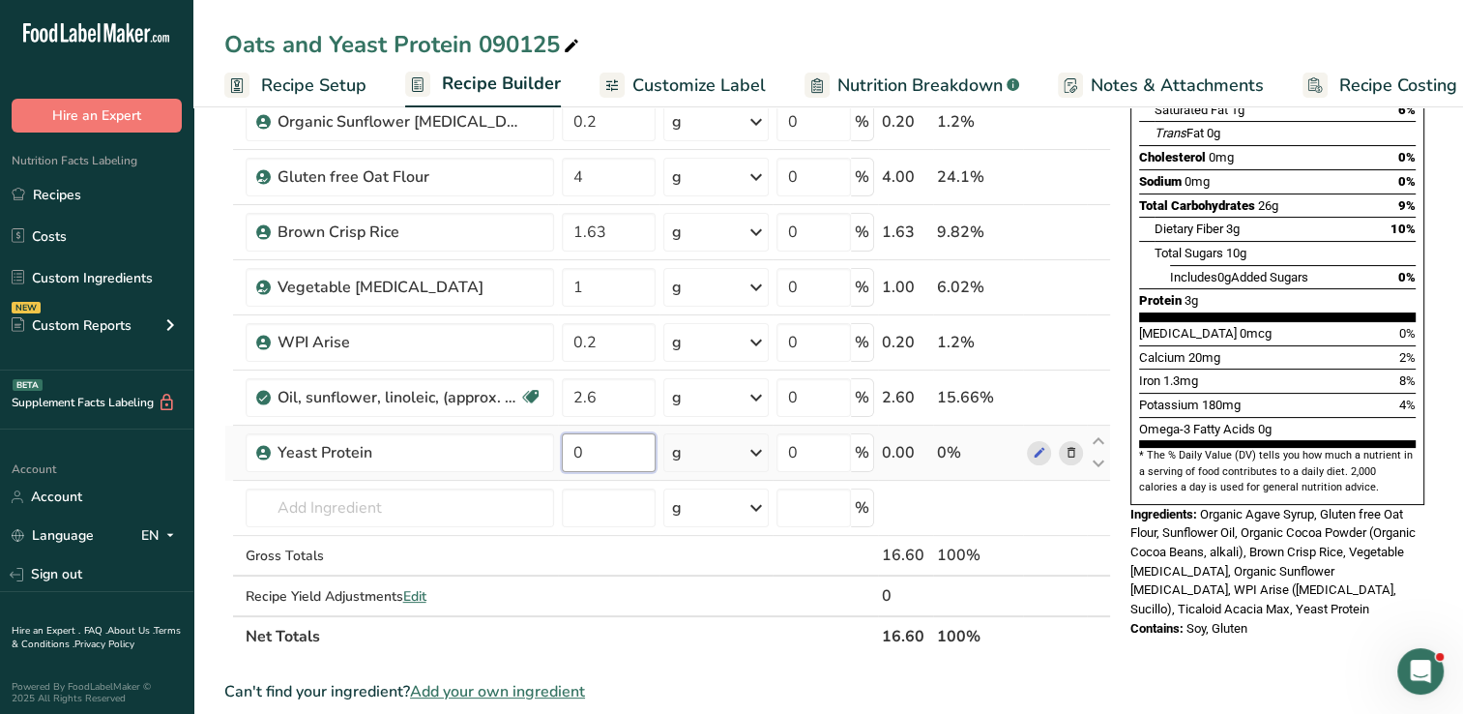
click at [630, 454] on input "0" at bounding box center [609, 452] width 94 height 39
type input "3.4"
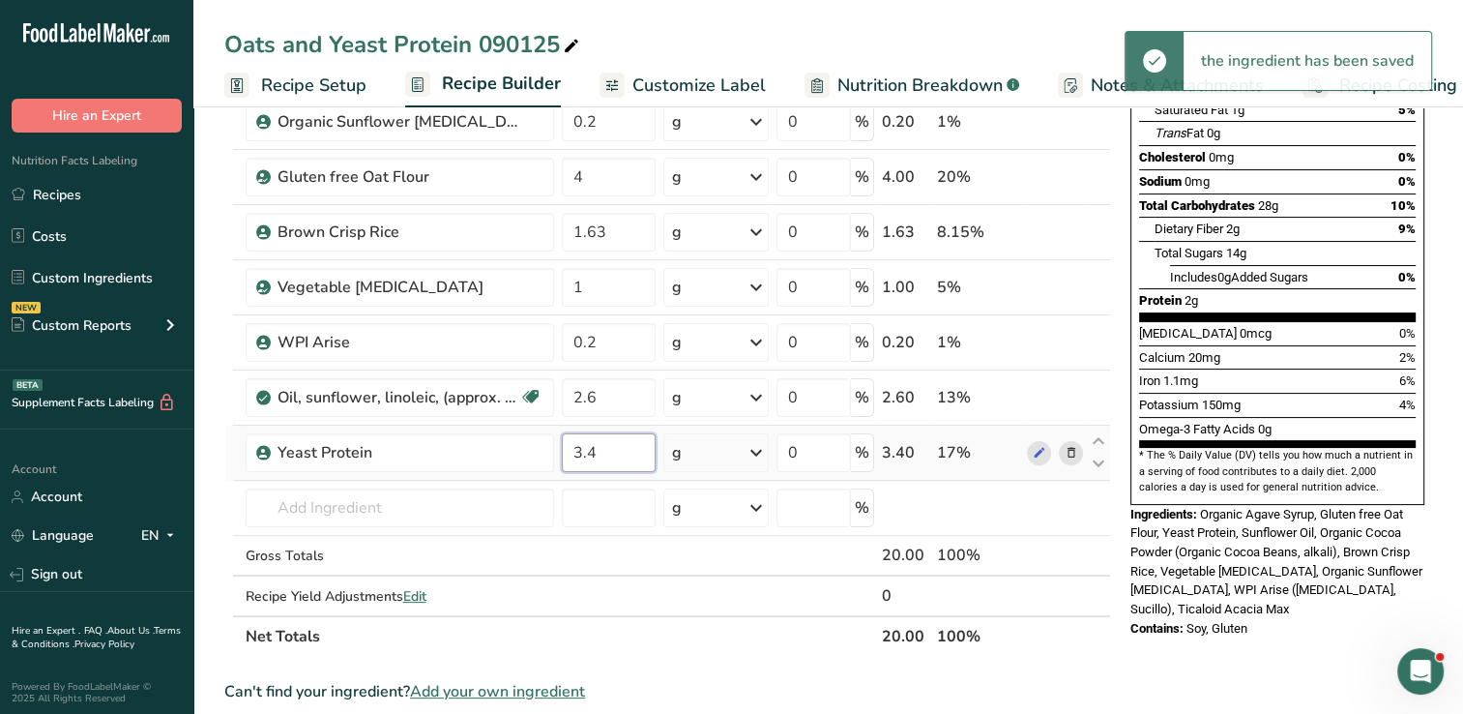
click at [630, 454] on input "3.4" at bounding box center [609, 452] width 94 height 39
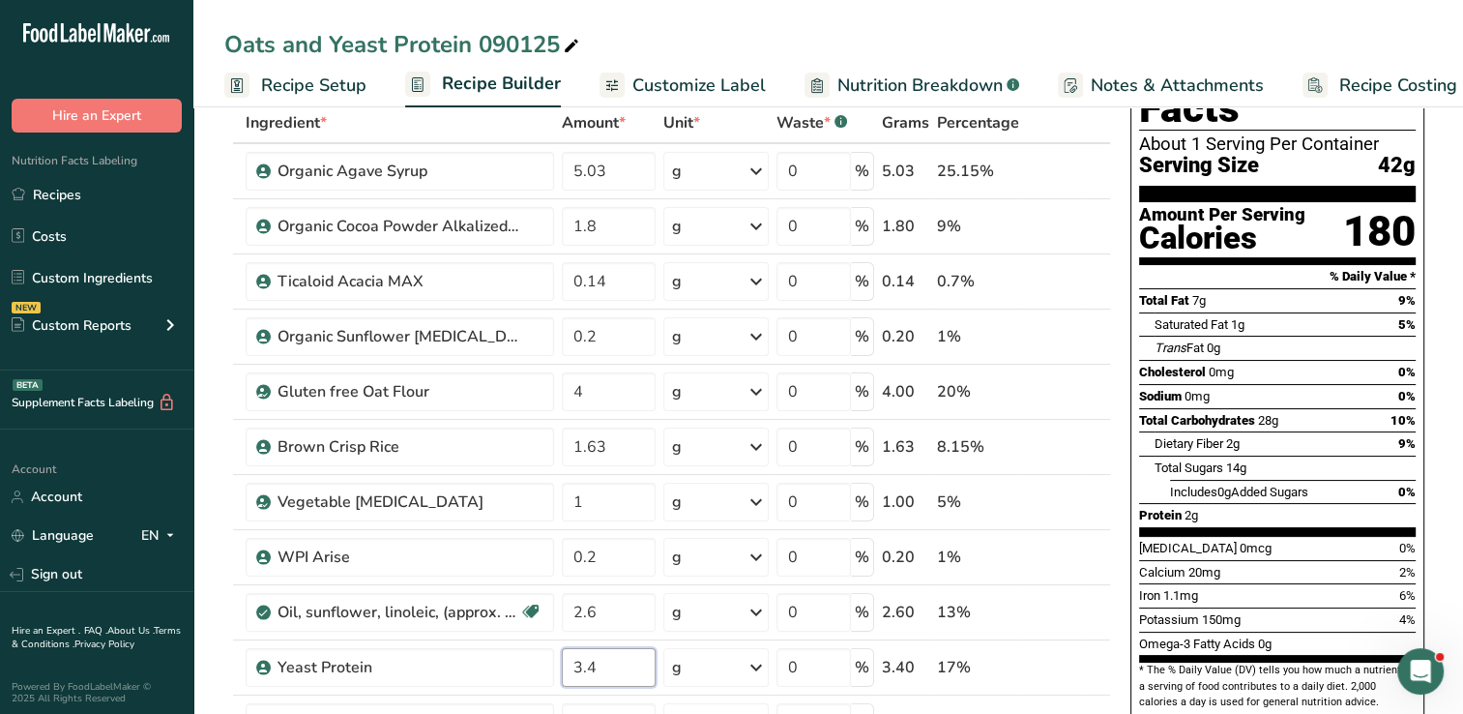
scroll to position [0, 0]
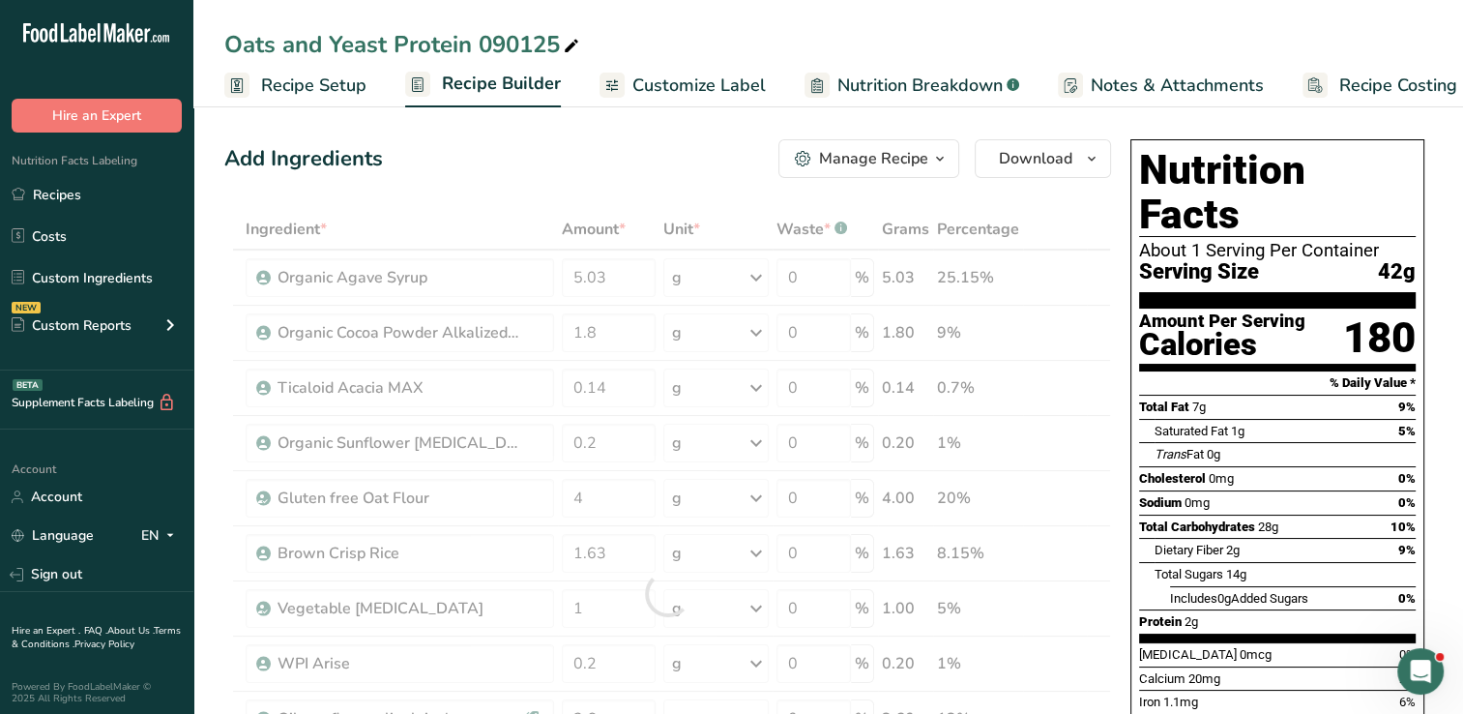
click at [307, 85] on span "Recipe Setup" at bounding box center [313, 86] width 105 height 26
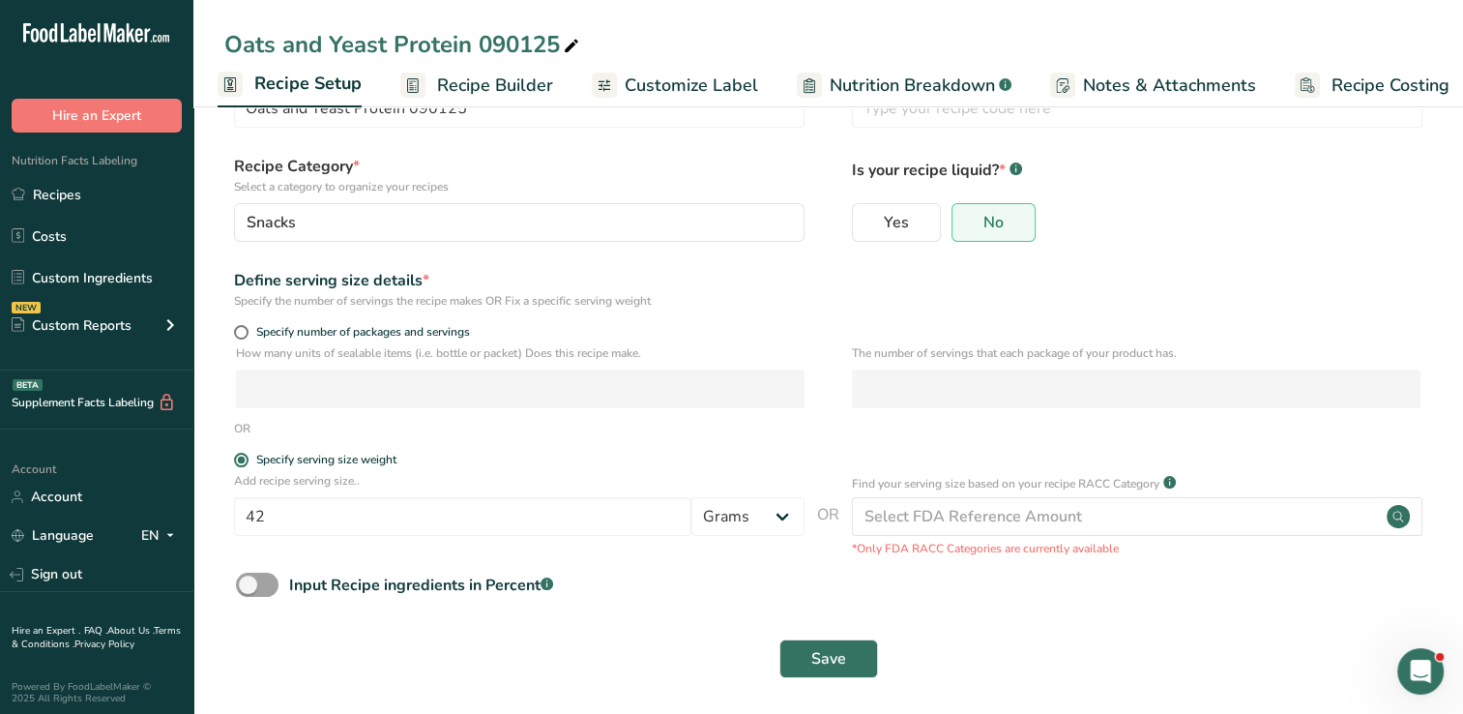
scroll to position [88, 0]
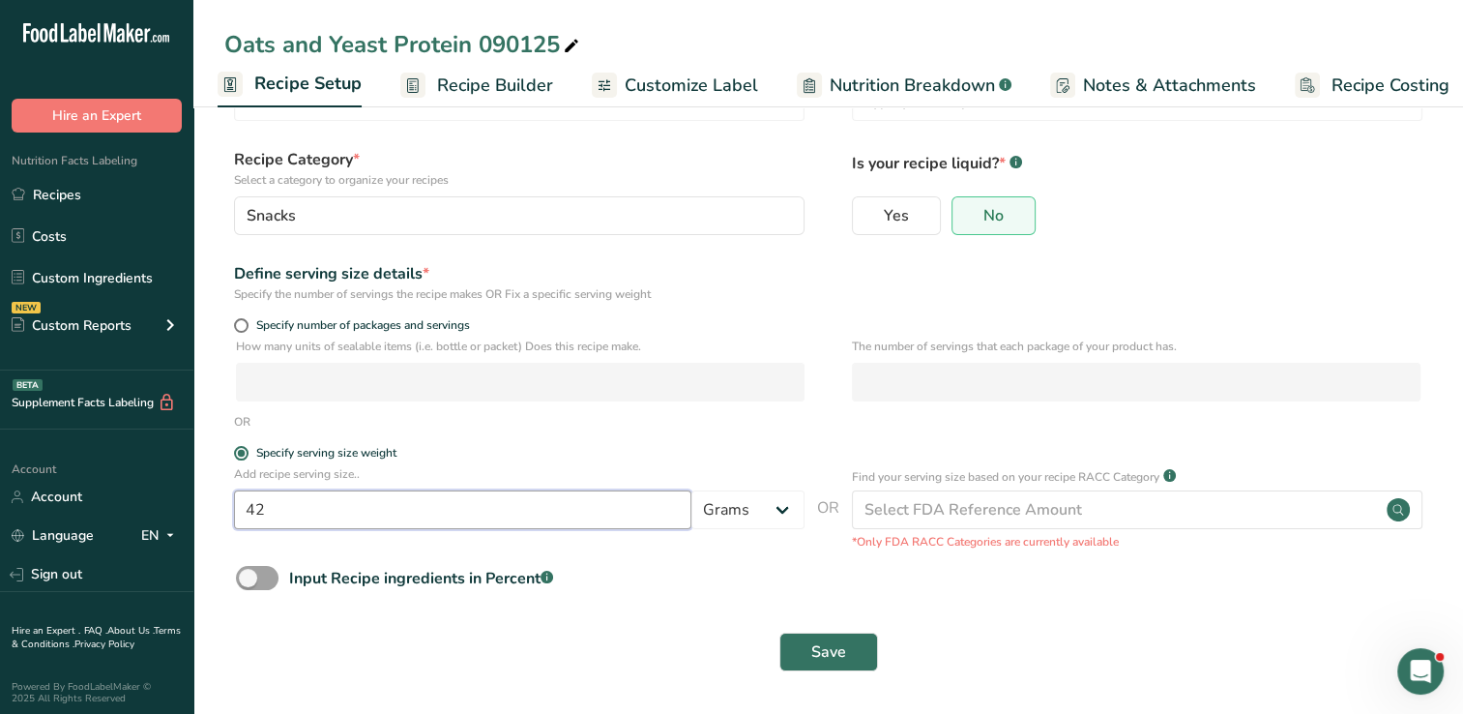
click at [469, 521] on input "42" at bounding box center [462, 509] width 457 height 39
type input "4"
type input "20"
click at [855, 663] on button "Save" at bounding box center [828, 651] width 99 height 39
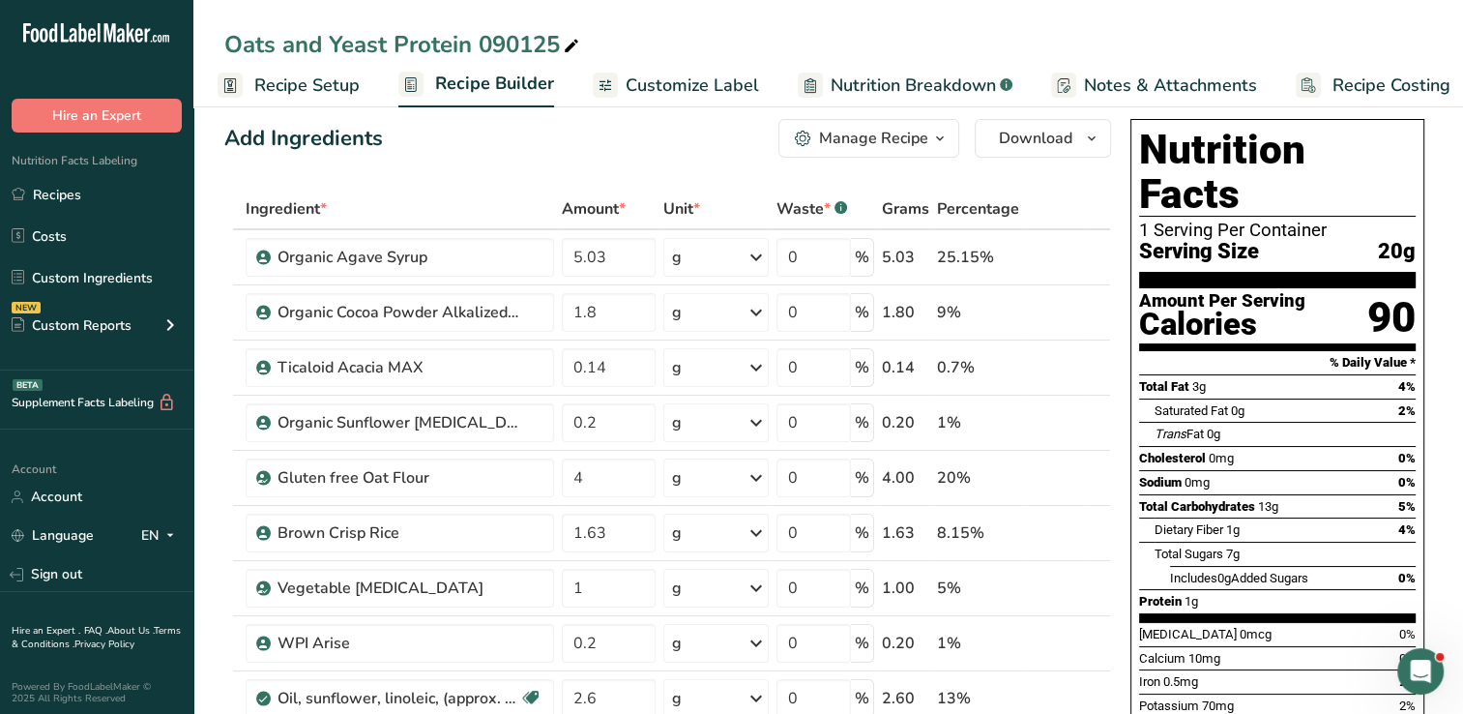
scroll to position [15, 0]
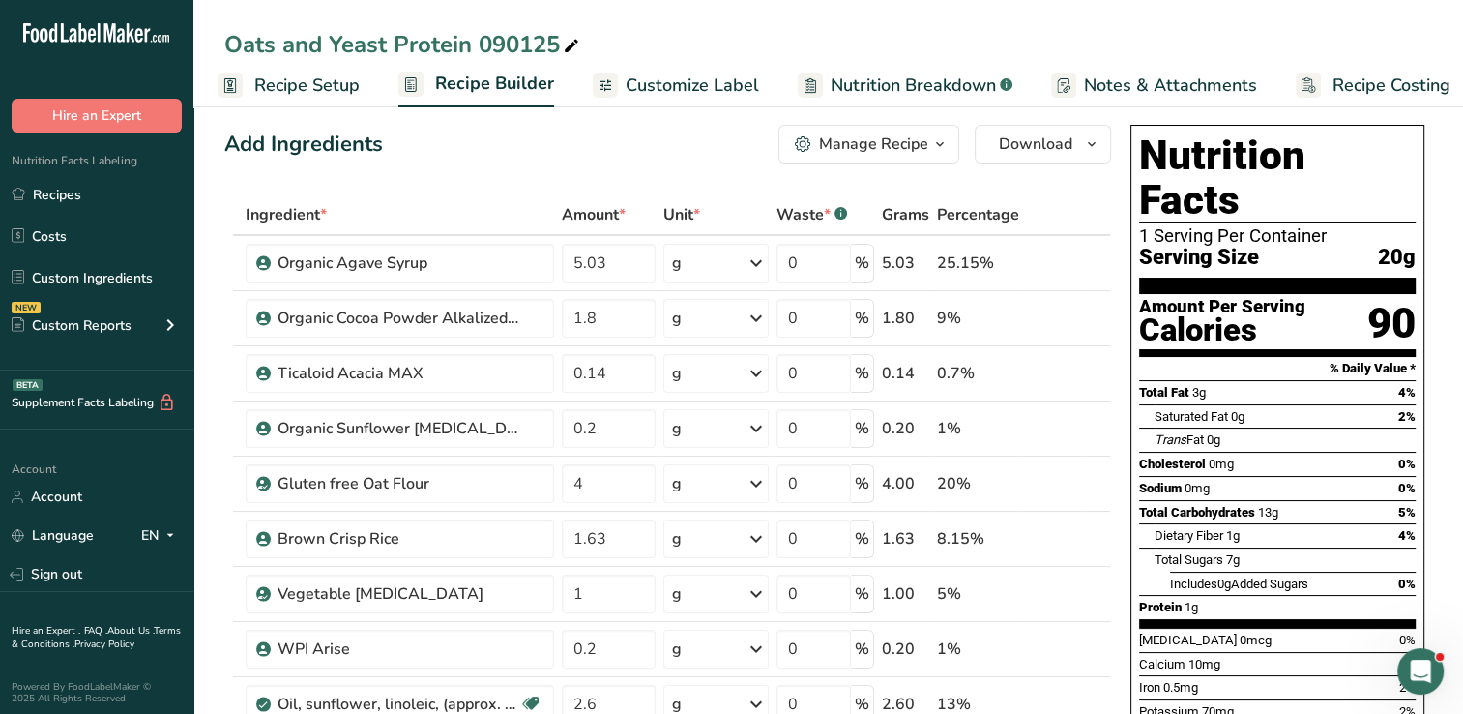
click at [831, 153] on div "Manage Recipe" at bounding box center [873, 143] width 109 height 23
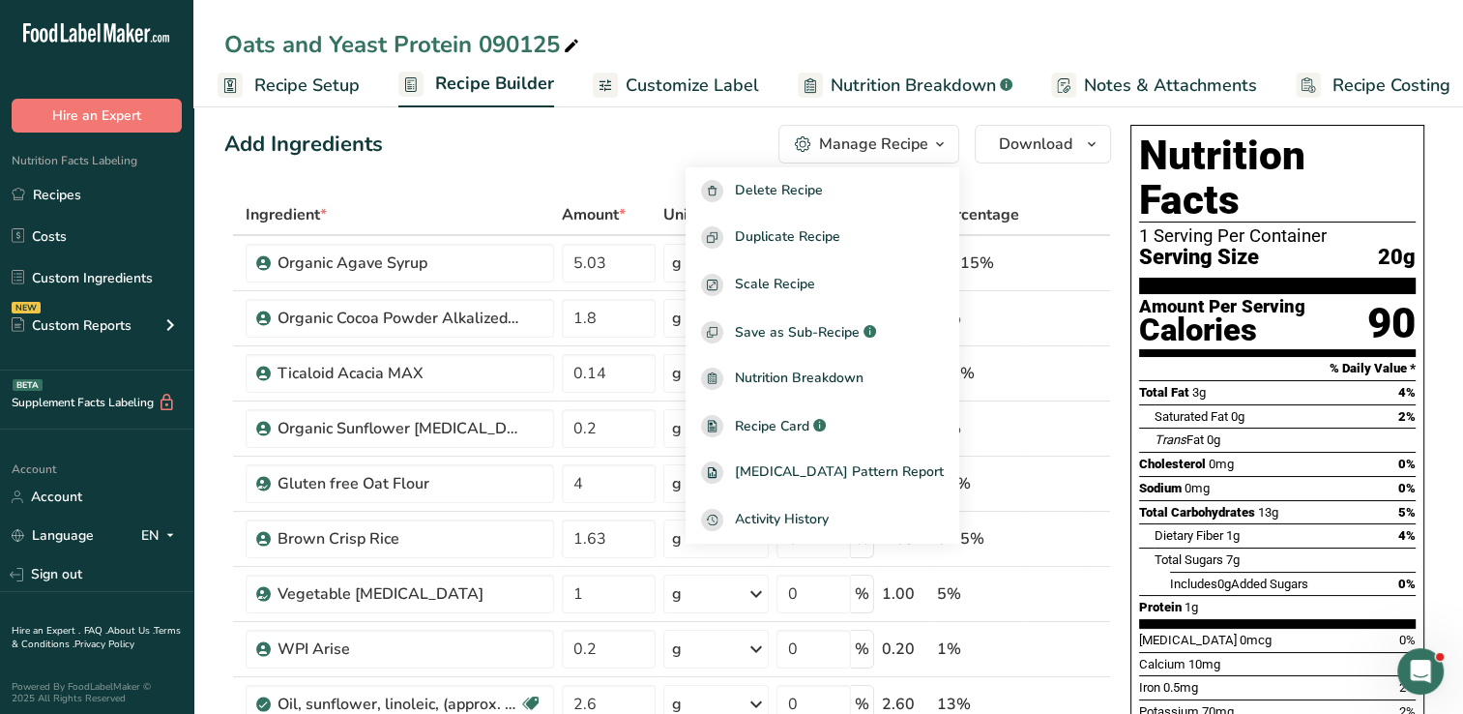
click at [1097, 194] on table "Ingredient * Amount * Unit * Waste * .a-a{fill:#347362;}.b-a{fill:#fff;} Grams …" at bounding box center [667, 578] width 887 height 769
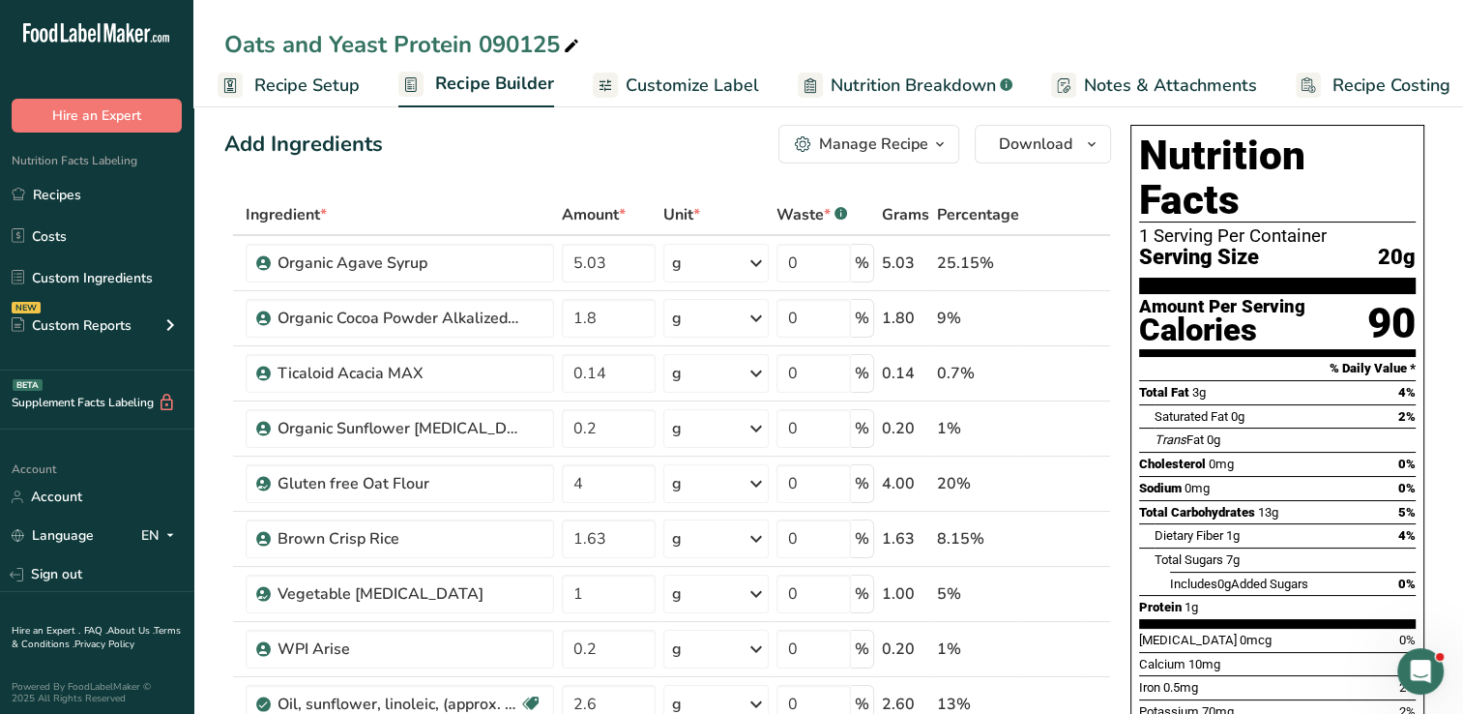
click at [883, 90] on span "Nutrition Breakdown" at bounding box center [913, 86] width 165 height 26
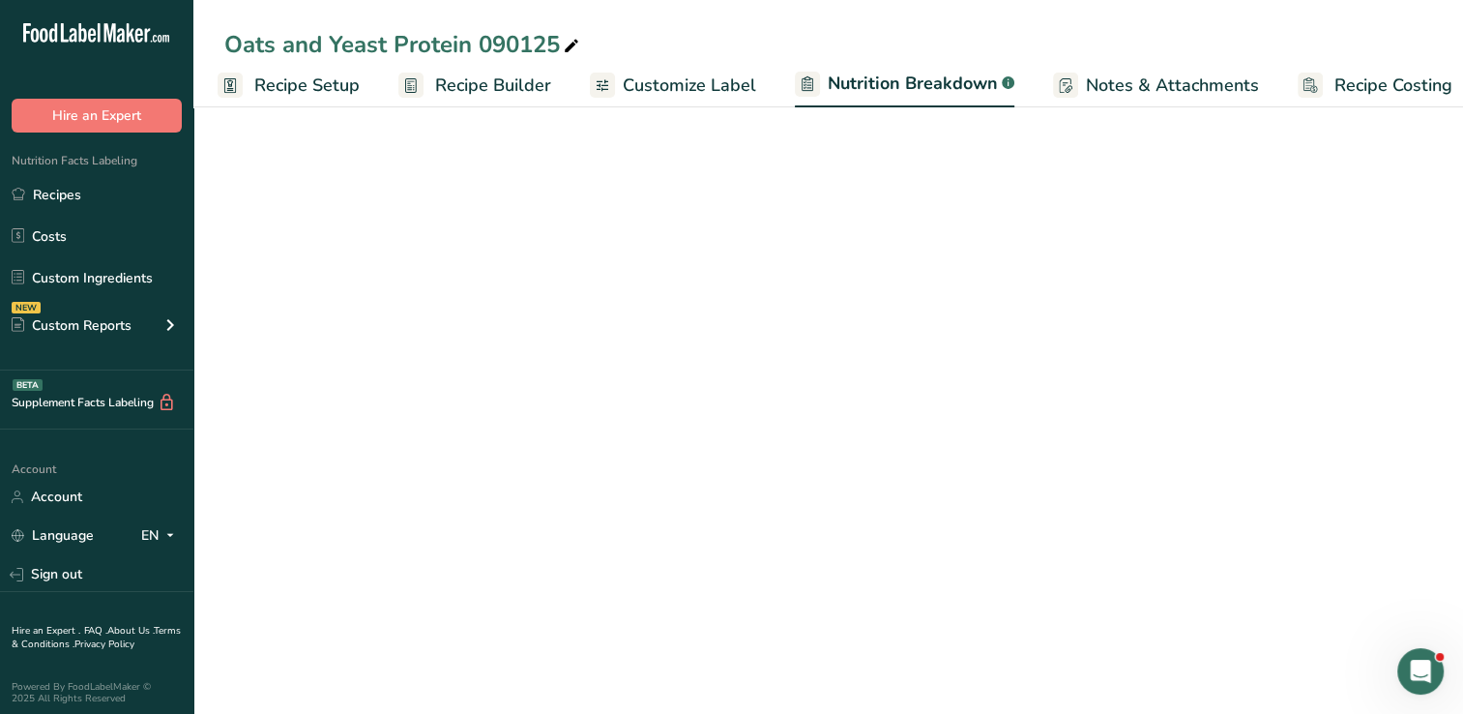
scroll to position [0, 26]
select select "Calories"
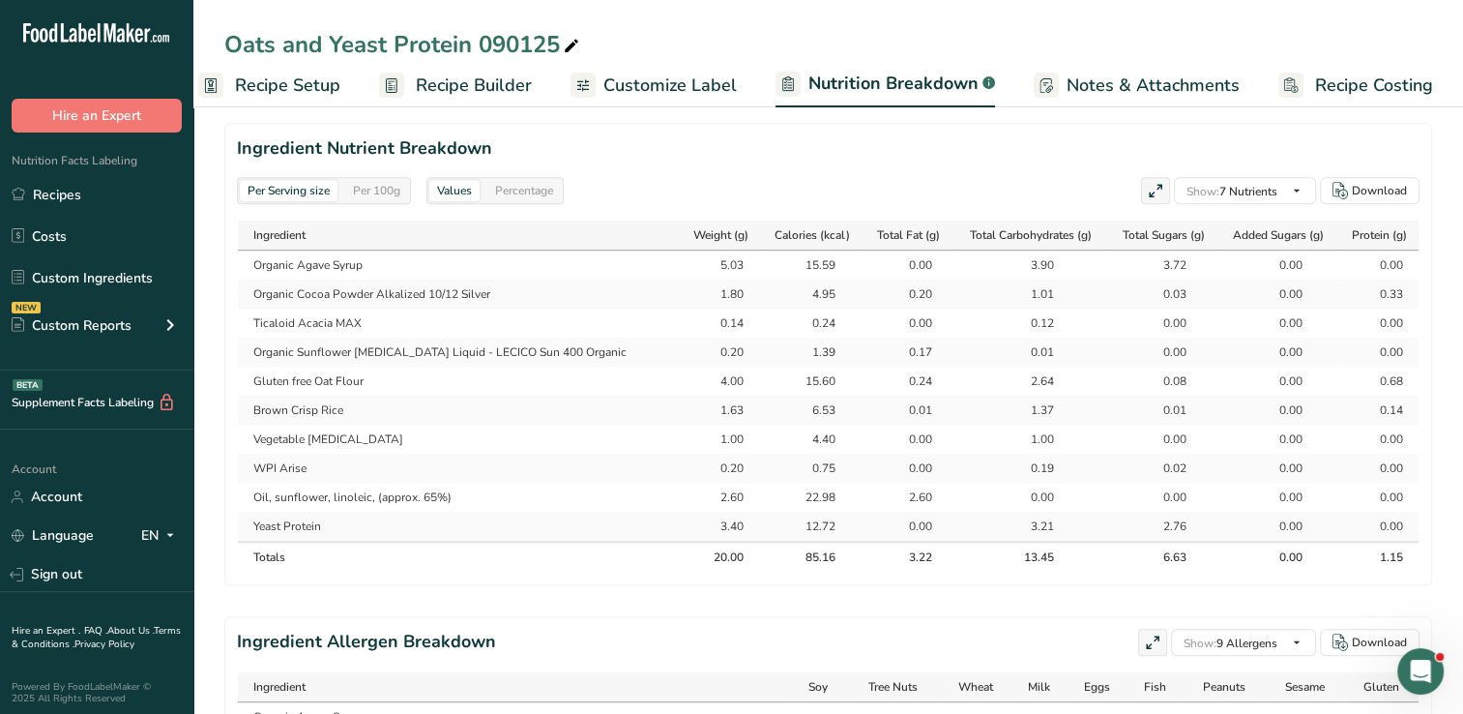
scroll to position [863, 0]
click at [301, 87] on span "Recipe Setup" at bounding box center [287, 86] width 105 height 26
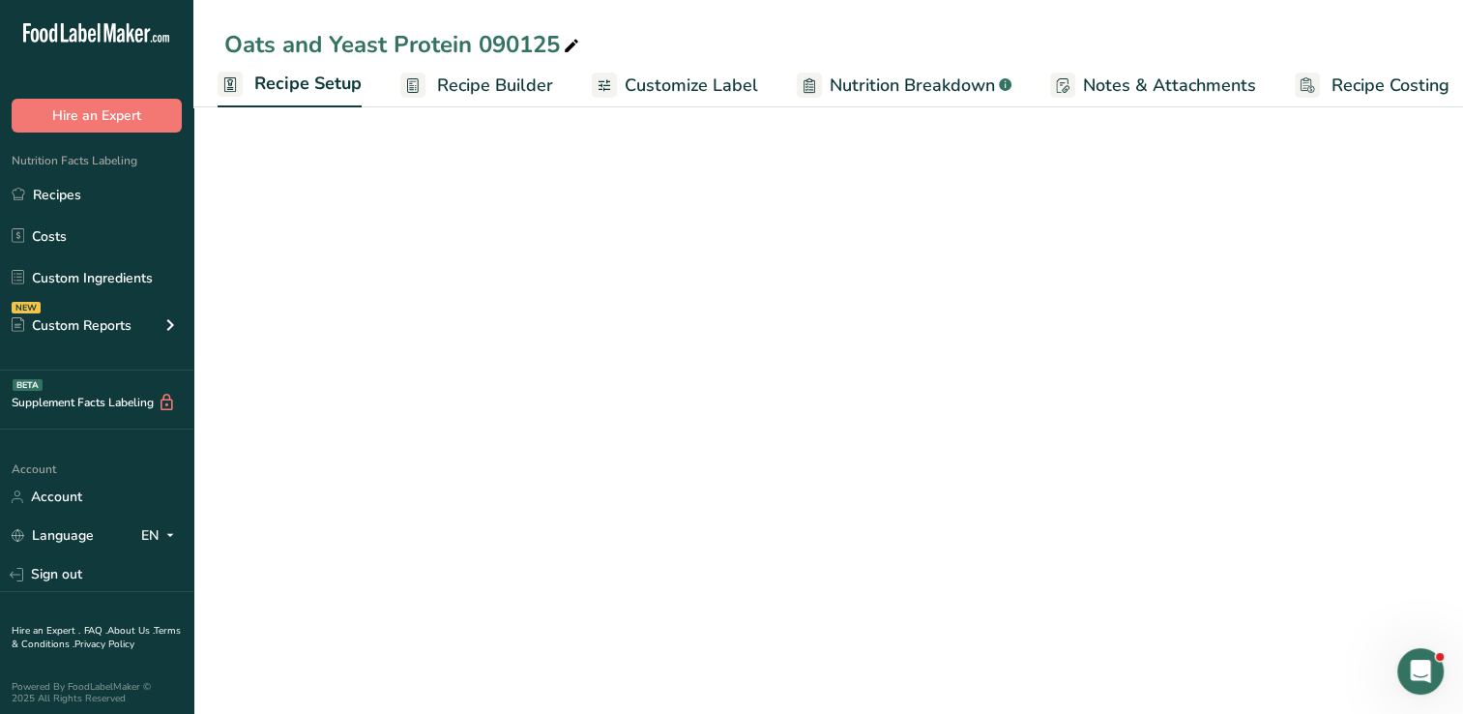
scroll to position [88, 0]
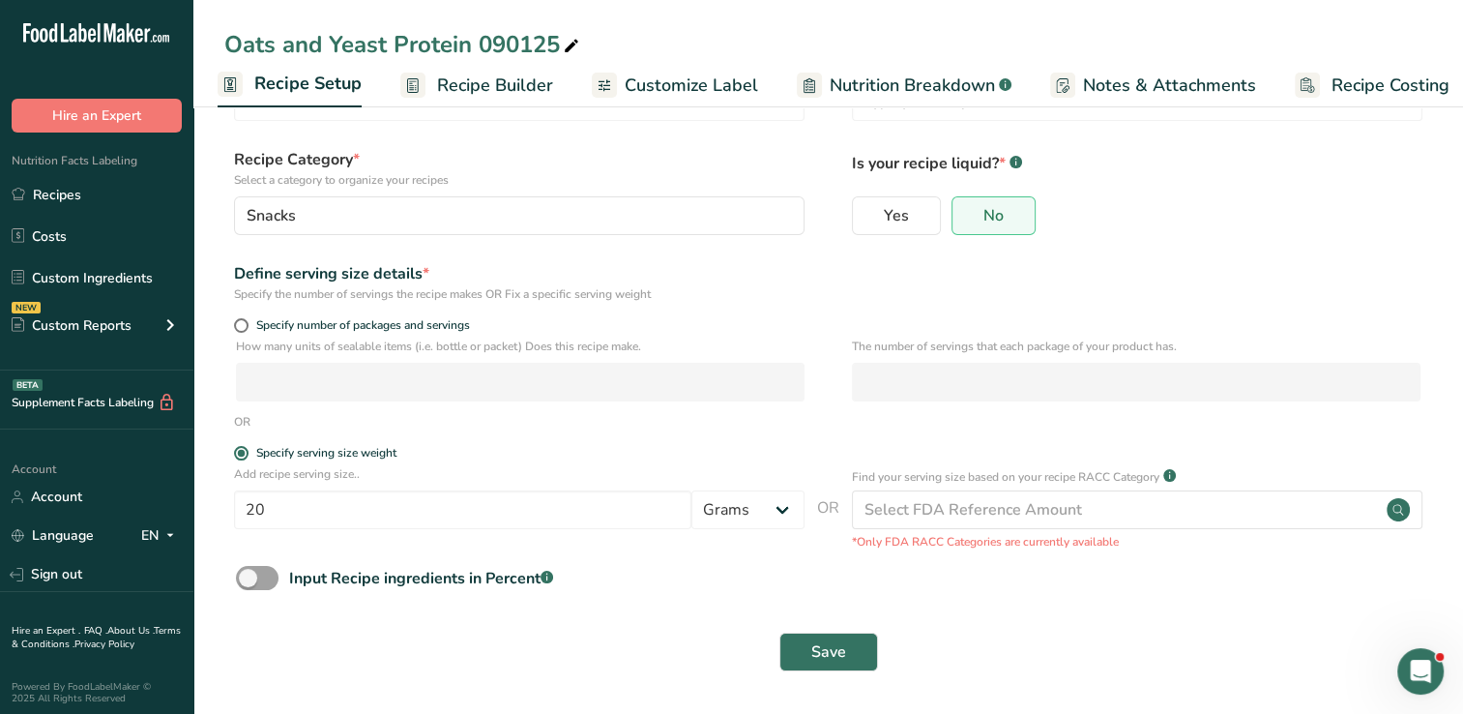
click at [469, 86] on span "Recipe Builder" at bounding box center [495, 86] width 116 height 26
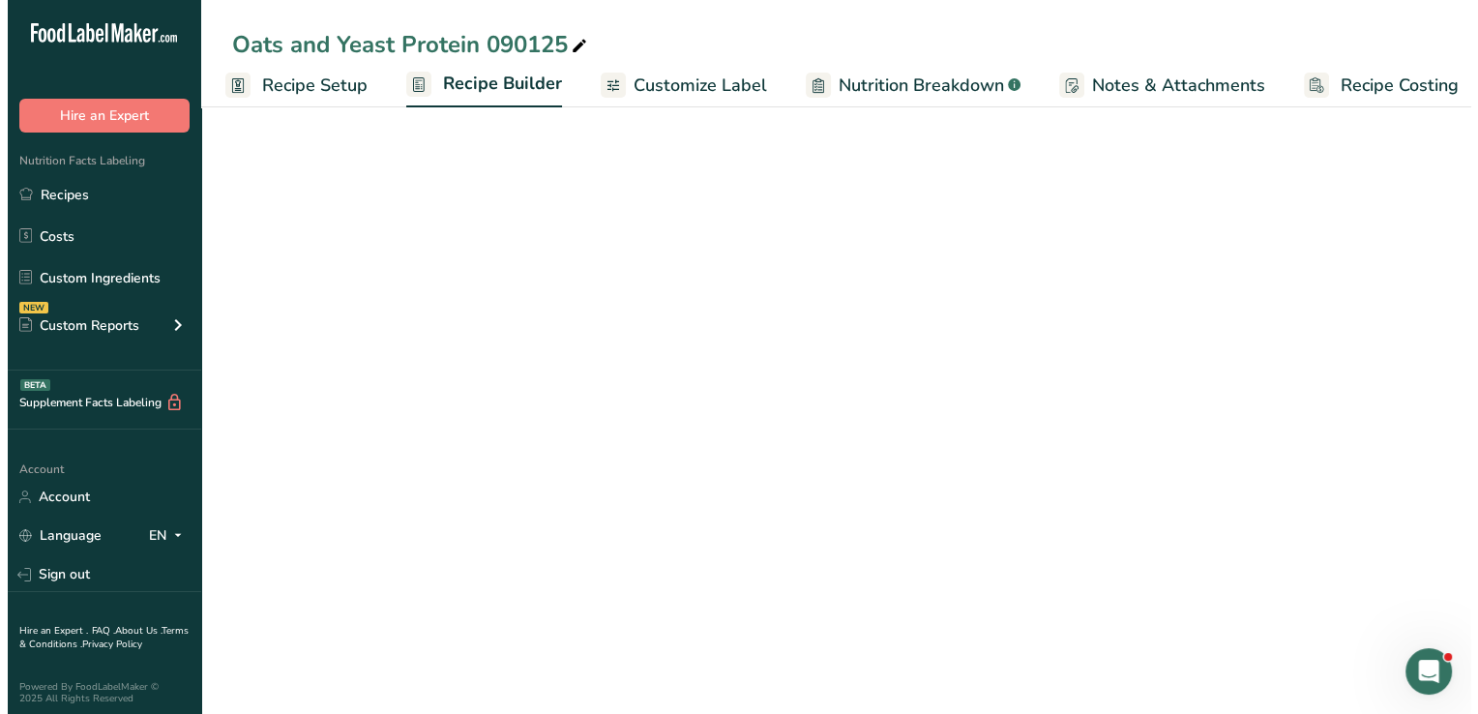
scroll to position [0, 24]
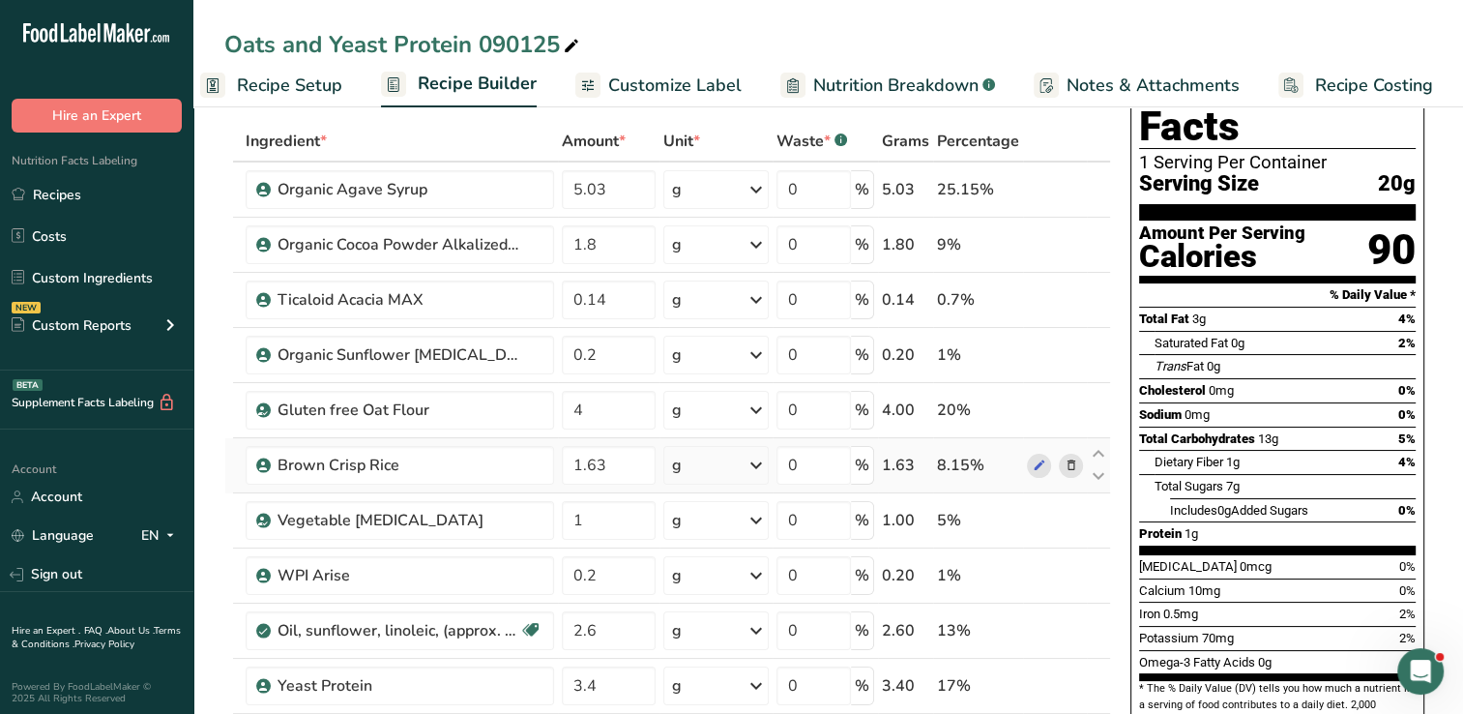
click at [1071, 467] on icon at bounding box center [1071, 465] width 14 height 20
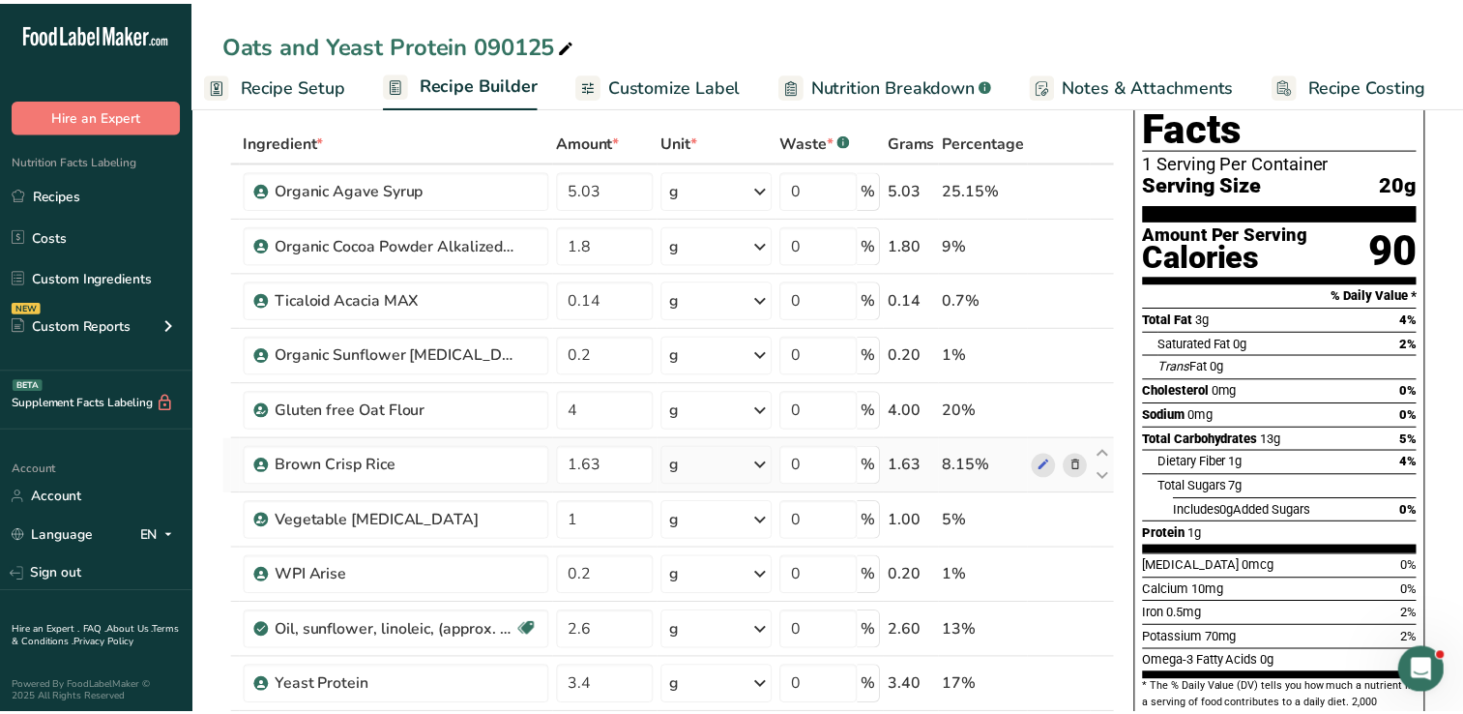
scroll to position [0, 10]
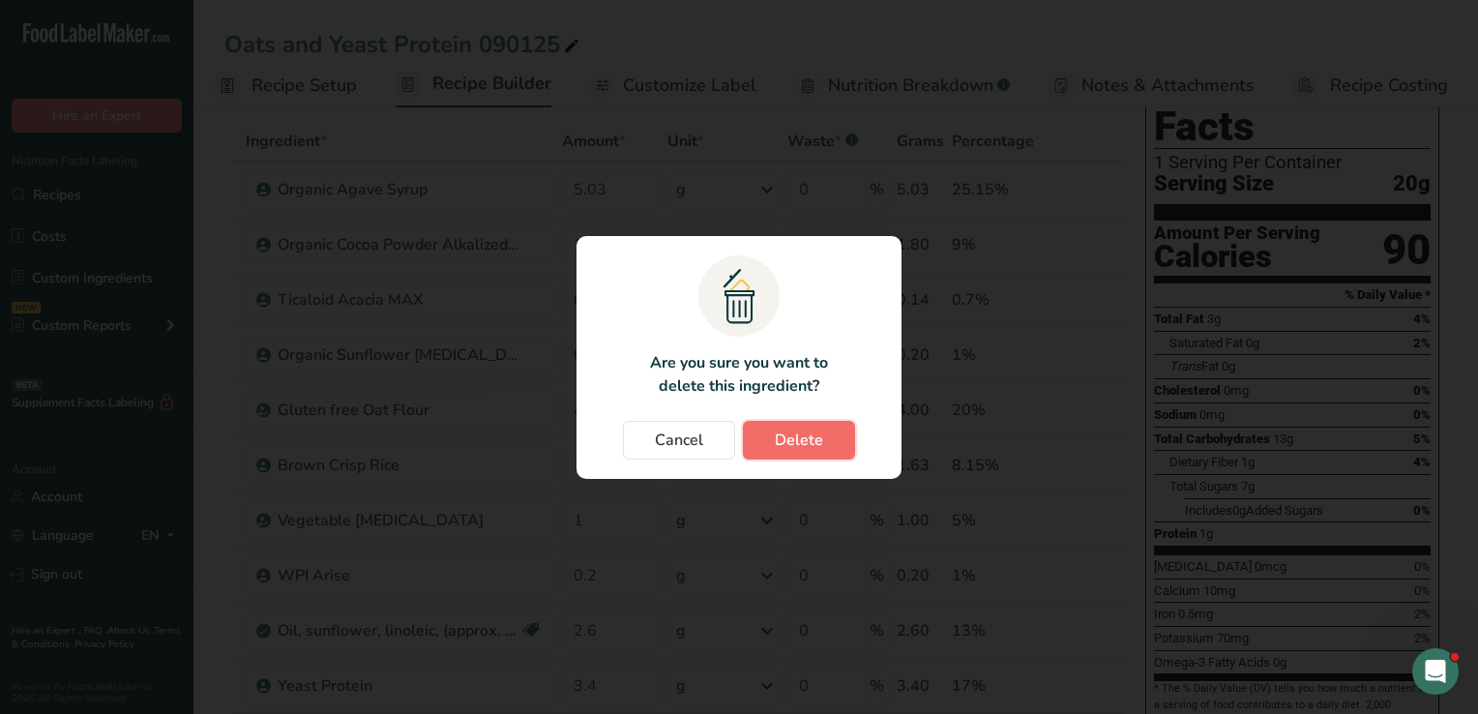
click at [822, 440] on button "Delete" at bounding box center [799, 440] width 112 height 39
type input "1"
type input "0.2"
type input "2.6"
type input "3.4"
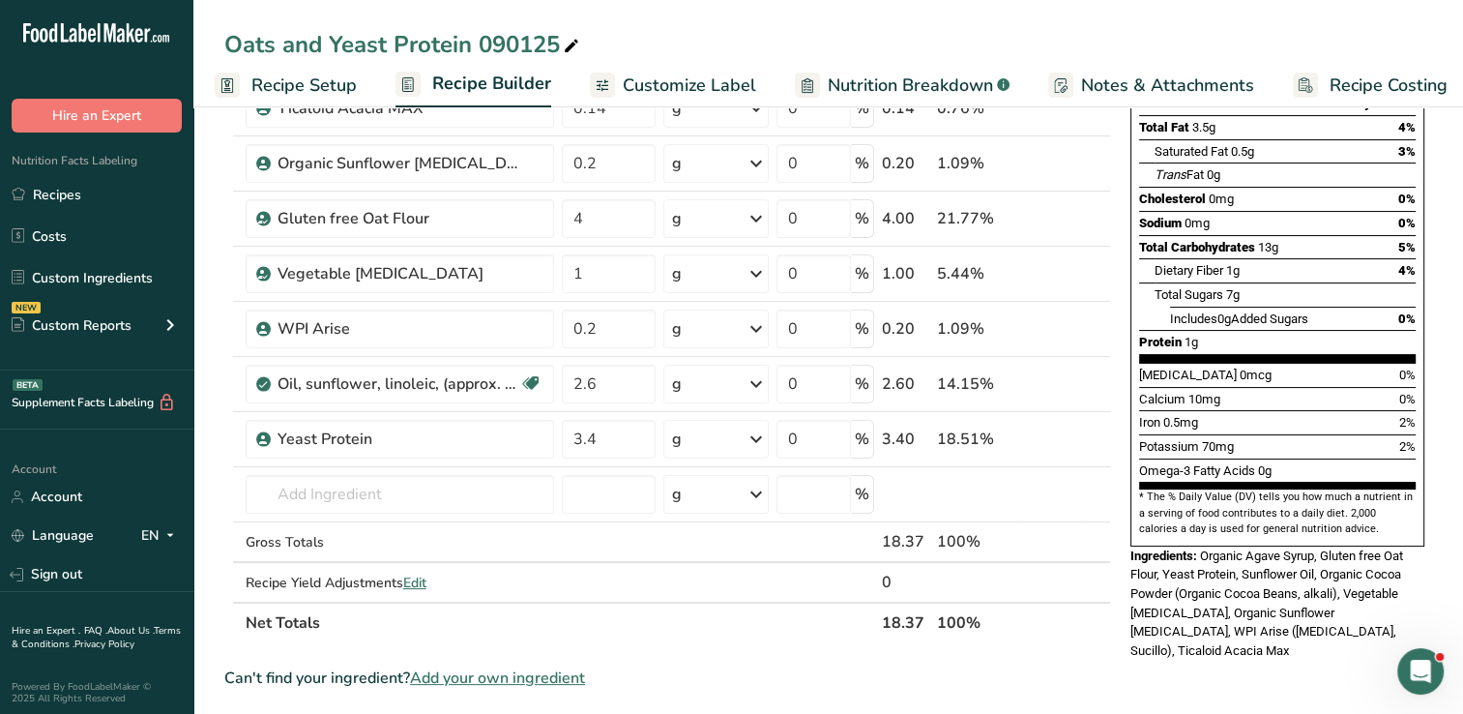
scroll to position [283, 0]
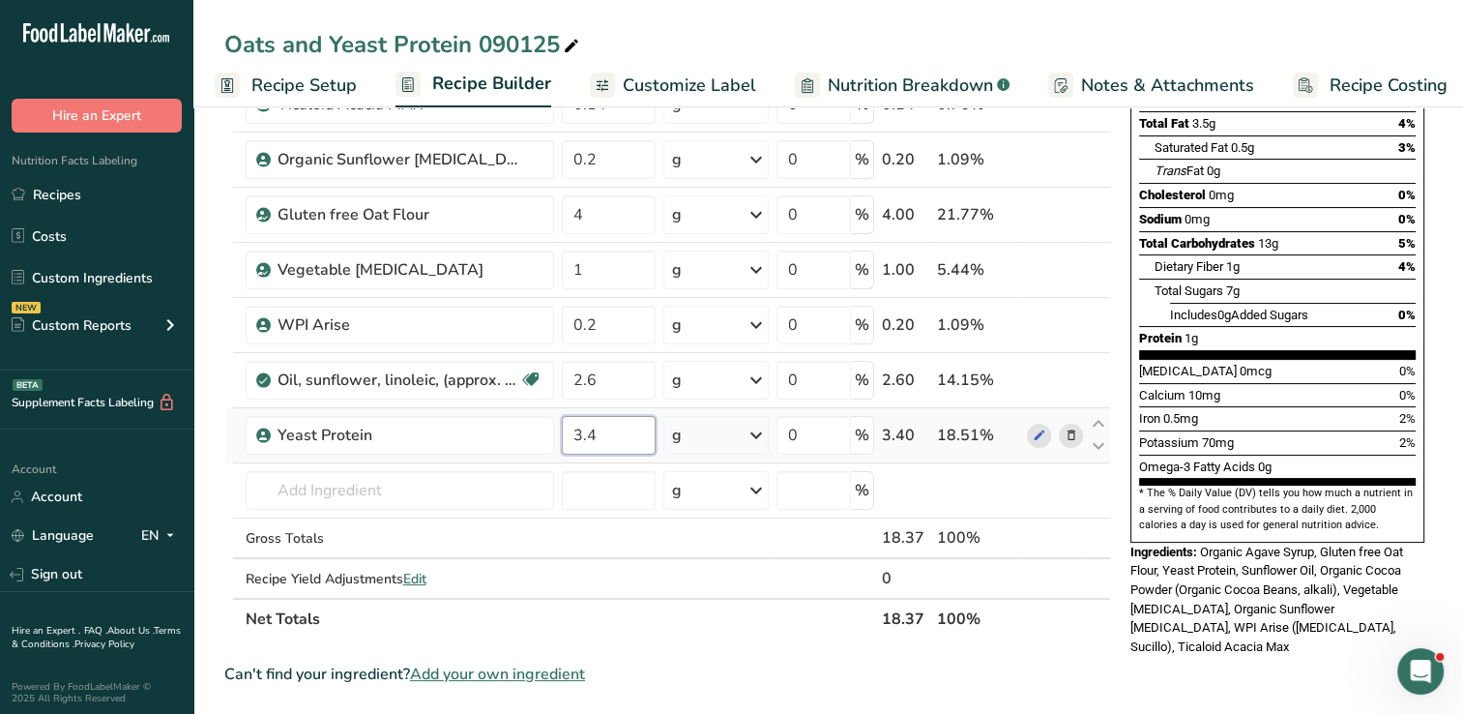
click at [615, 426] on input "3.4" at bounding box center [609, 435] width 94 height 39
type input "3"
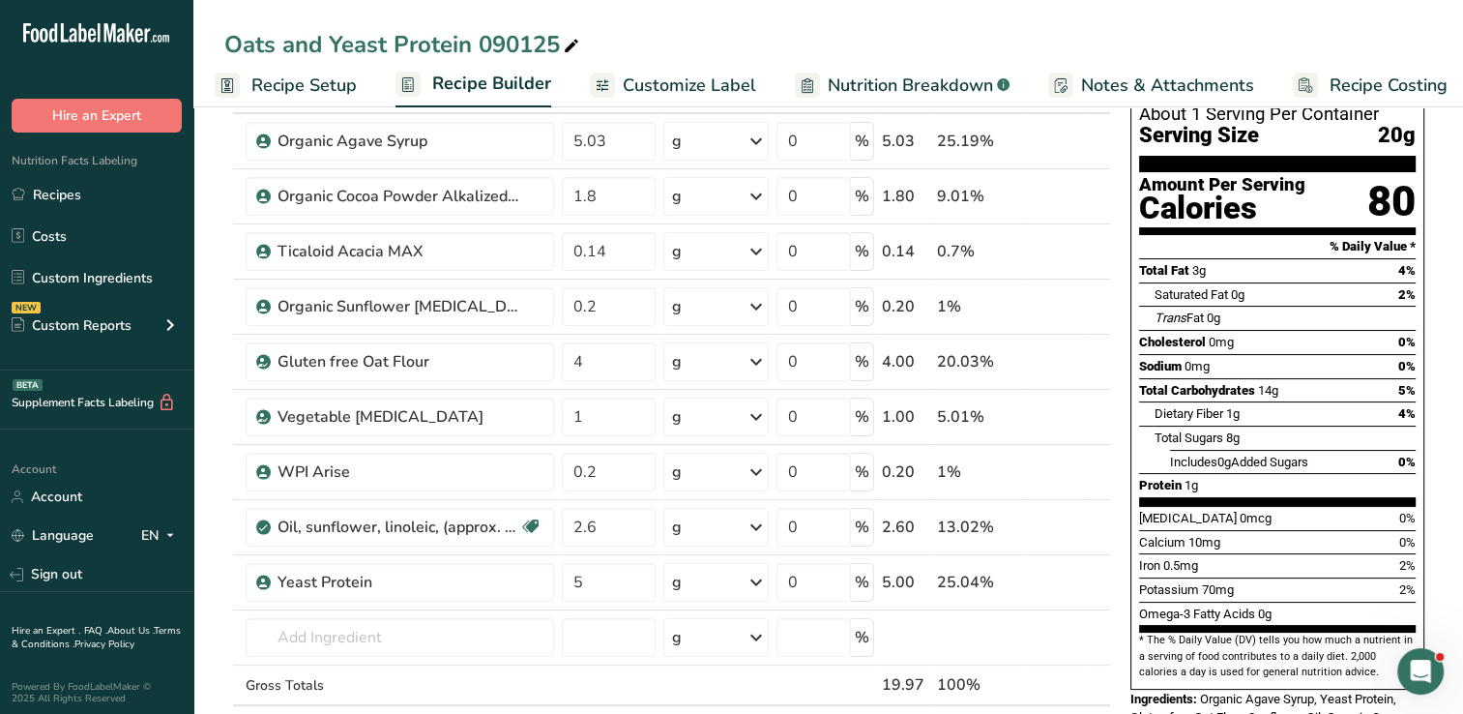
scroll to position [134, 0]
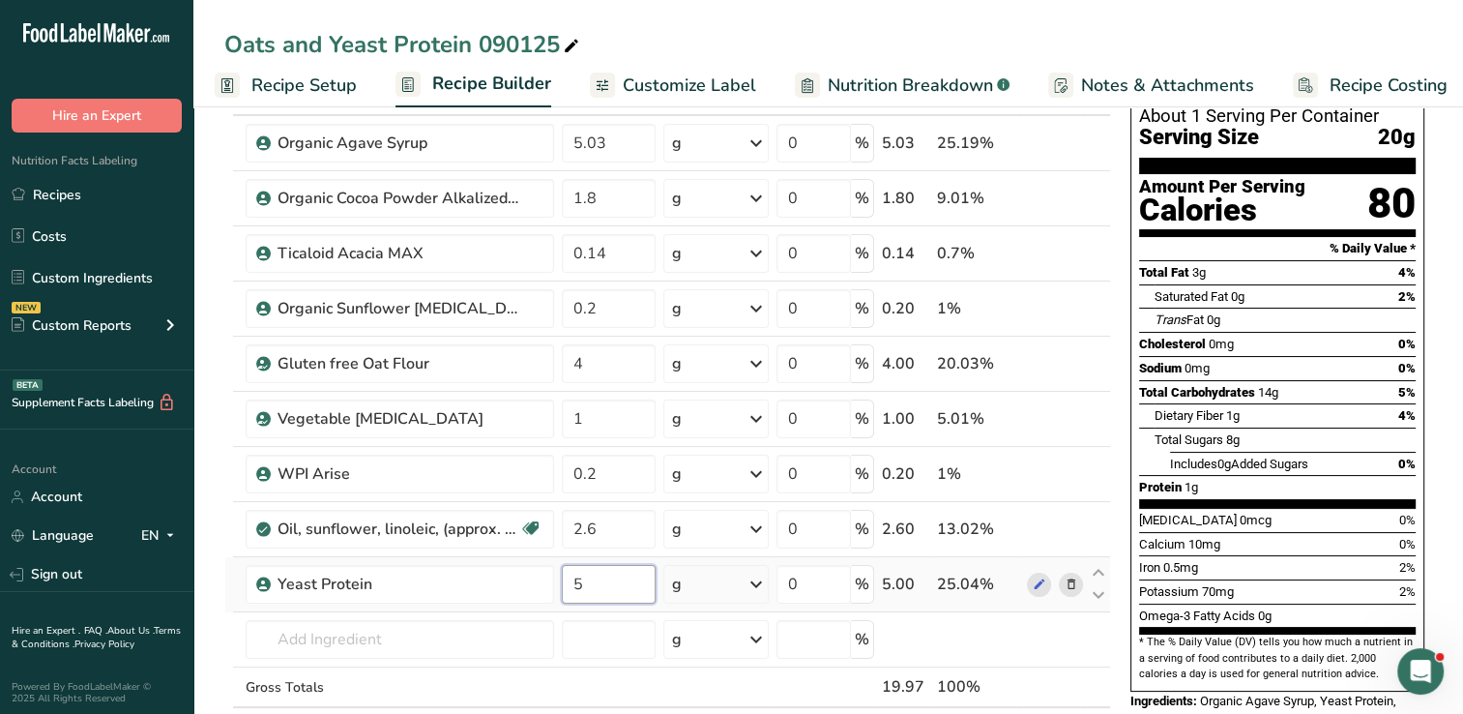
click at [620, 578] on input "5" at bounding box center [609, 584] width 94 height 39
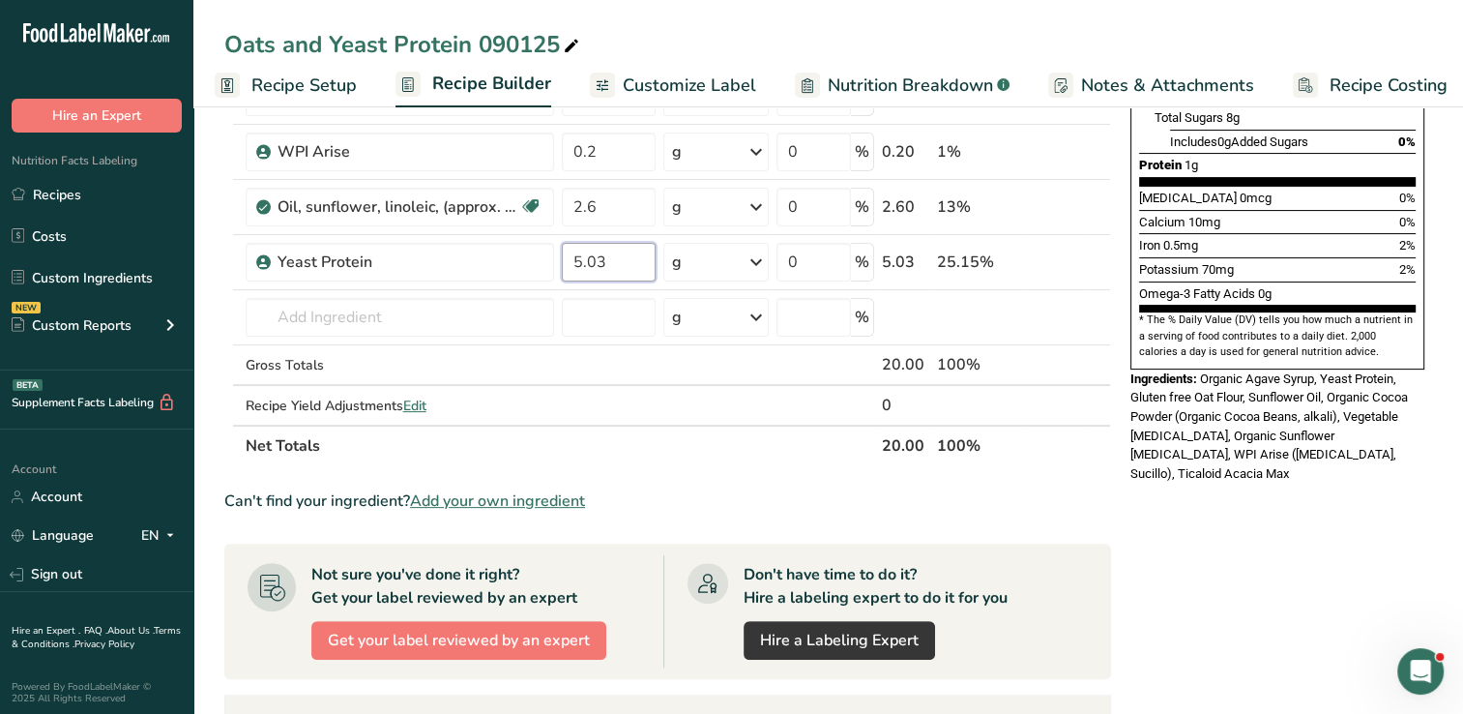
scroll to position [480, 0]
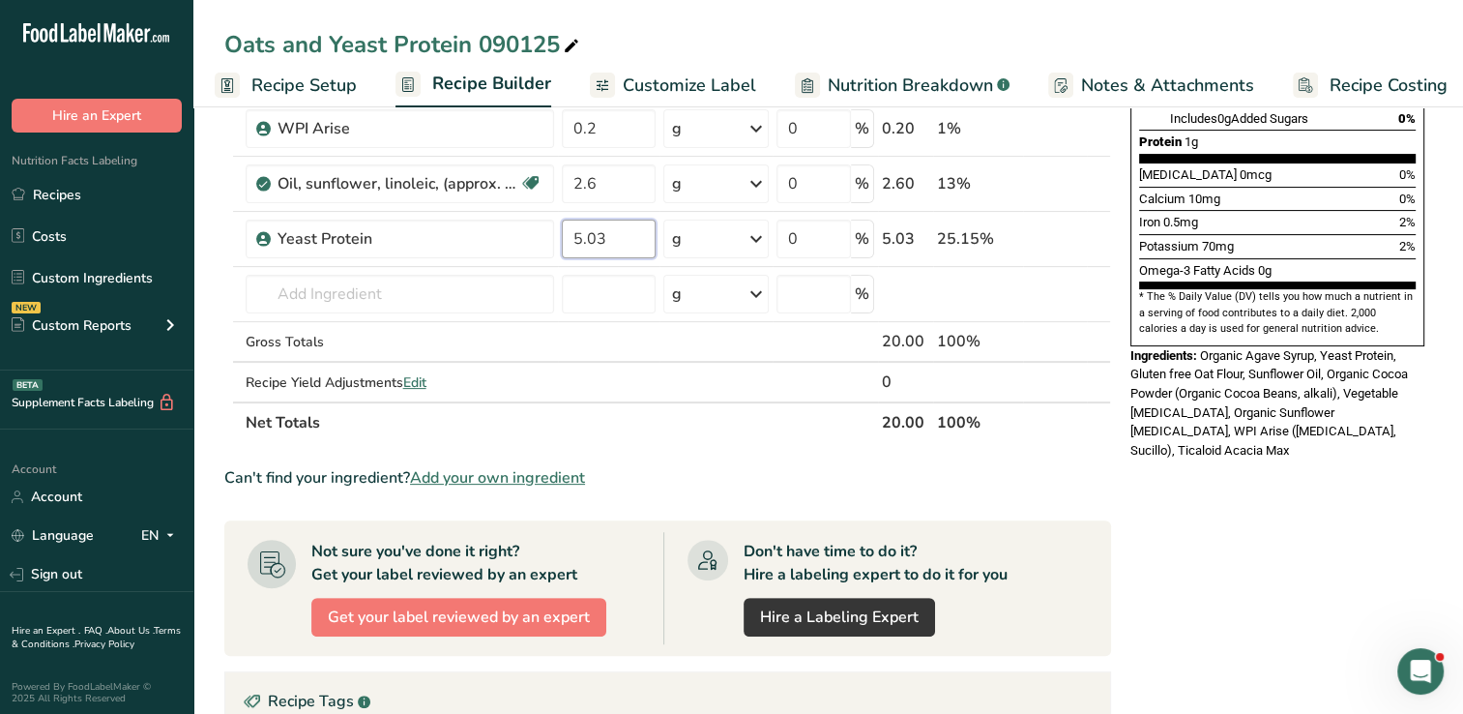
type input "5.03"
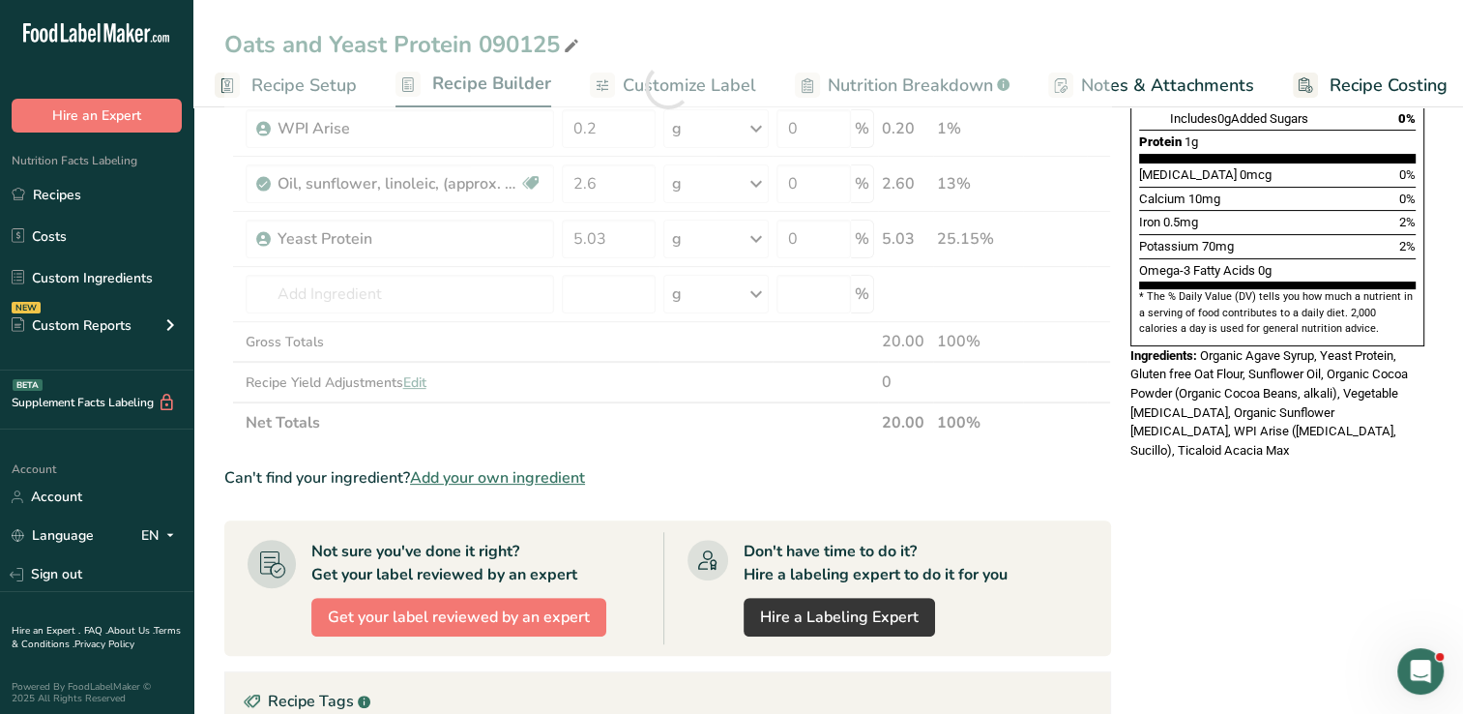
click at [1288, 524] on div "Nutrition Facts About 1 Serving Per Container Serving Size 20g Amount Per Servi…" at bounding box center [1277, 400] width 309 height 1496
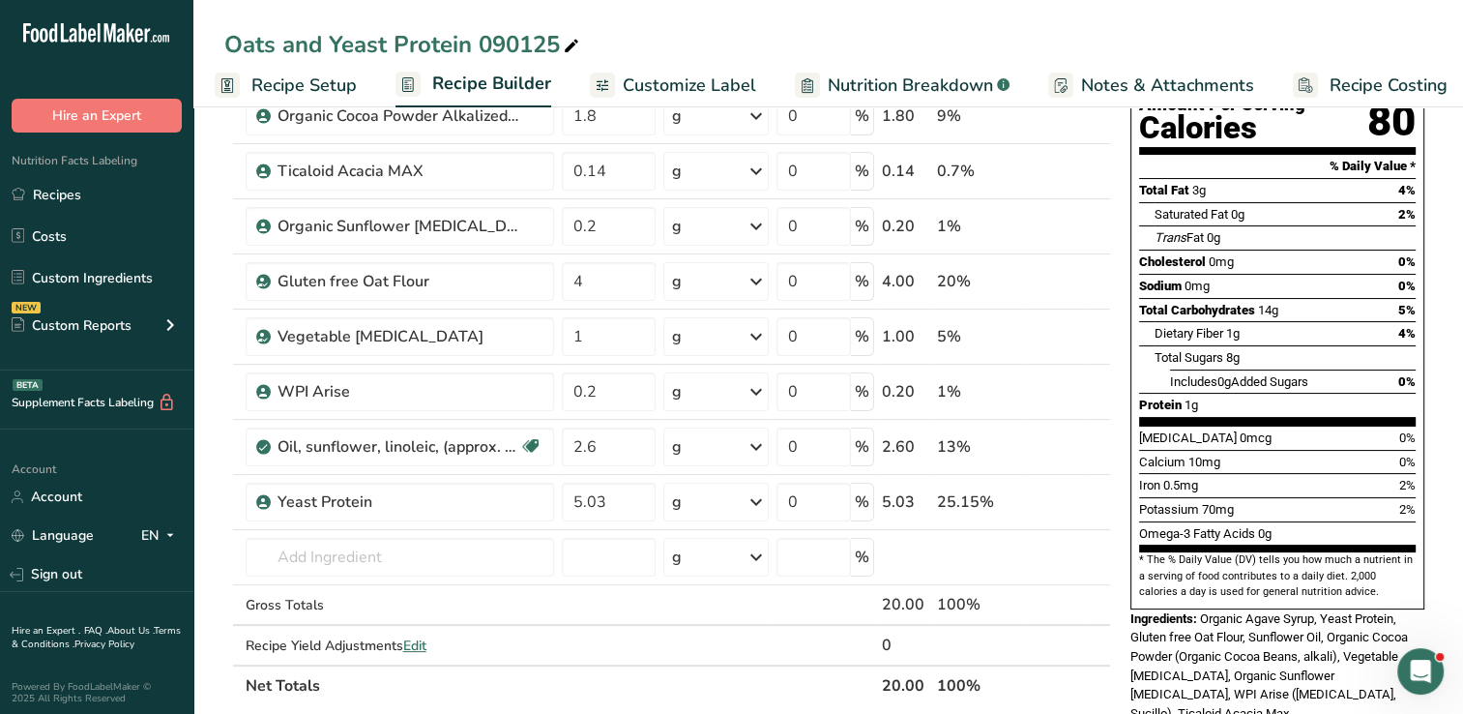
scroll to position [0, 0]
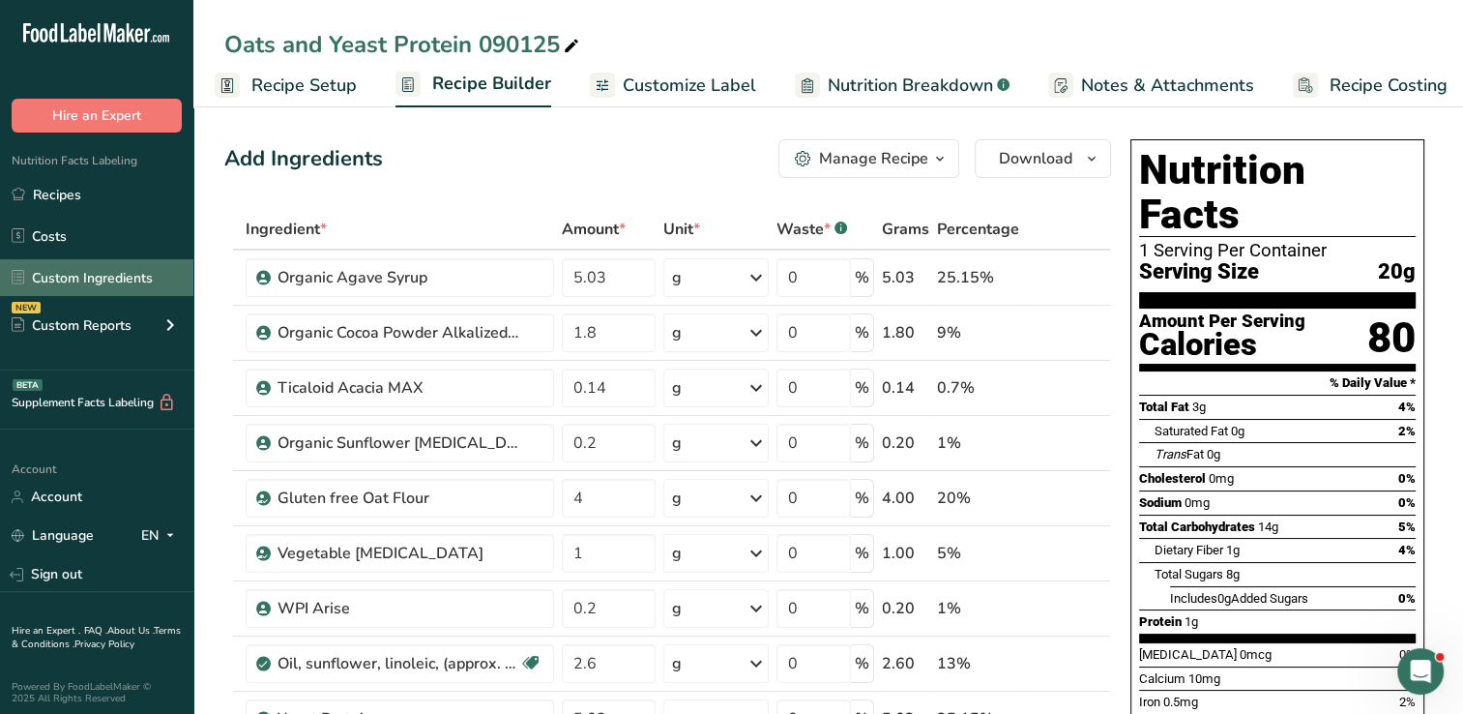
click at [111, 290] on link "Custom Ingredients" at bounding box center [96, 277] width 193 height 37
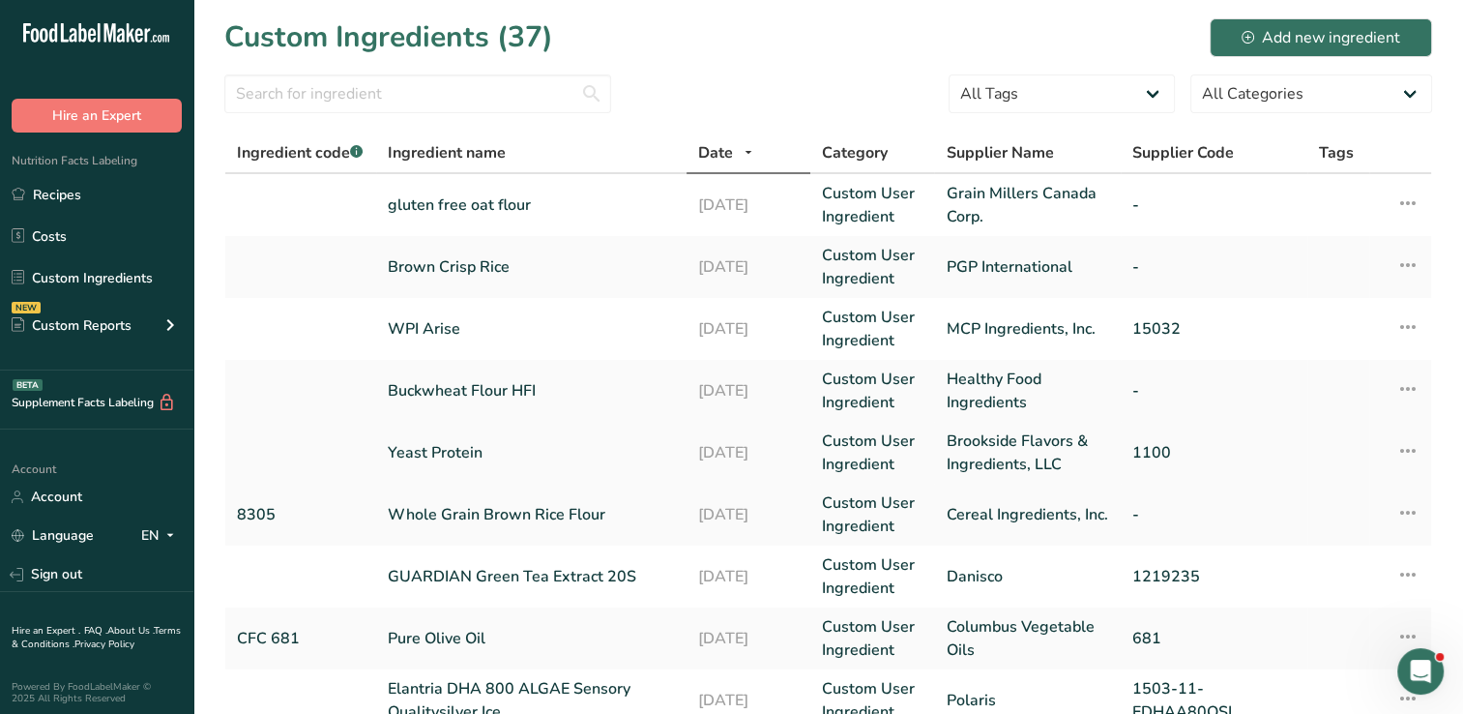
click at [463, 455] on link "Yeast Protein" at bounding box center [531, 452] width 287 height 23
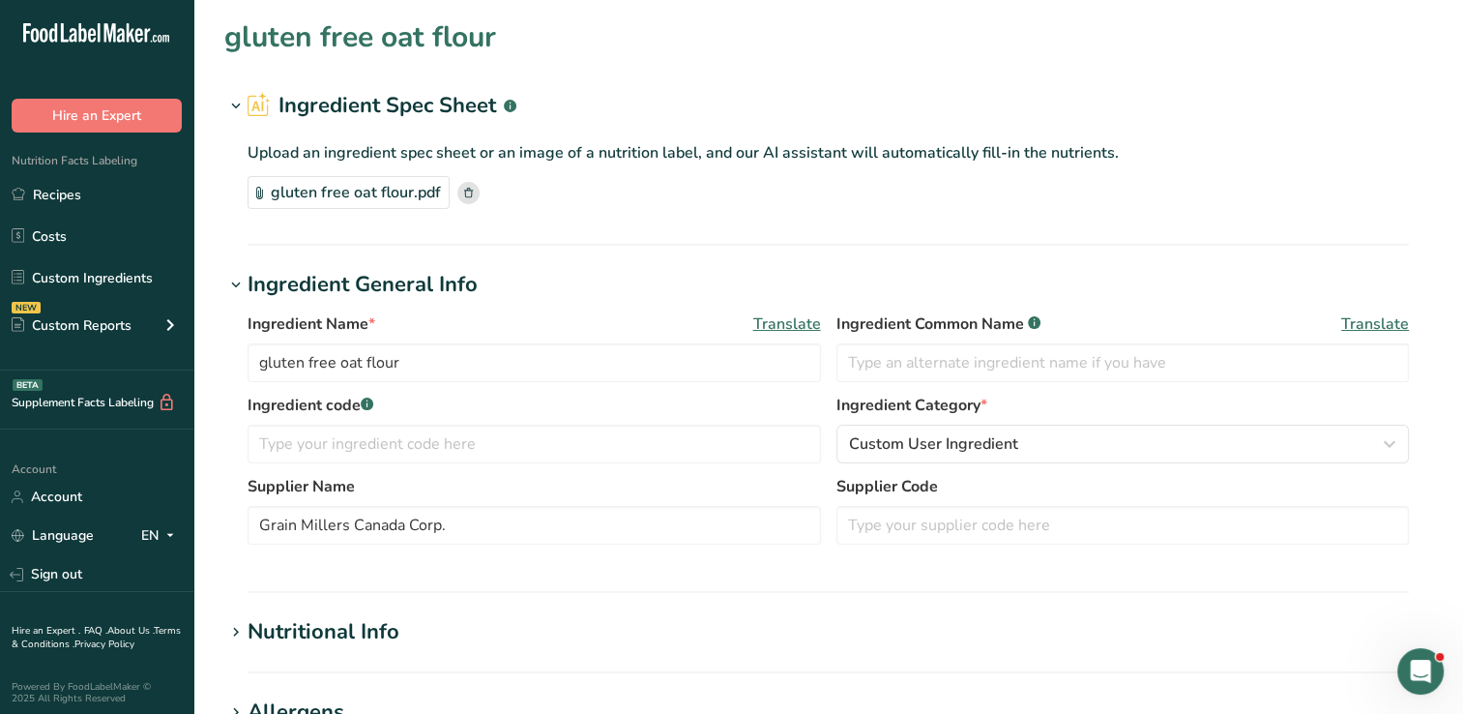
type input "Yeast Protein"
type input "Brookside Flavors & Ingredients, LLC"
type input "1100"
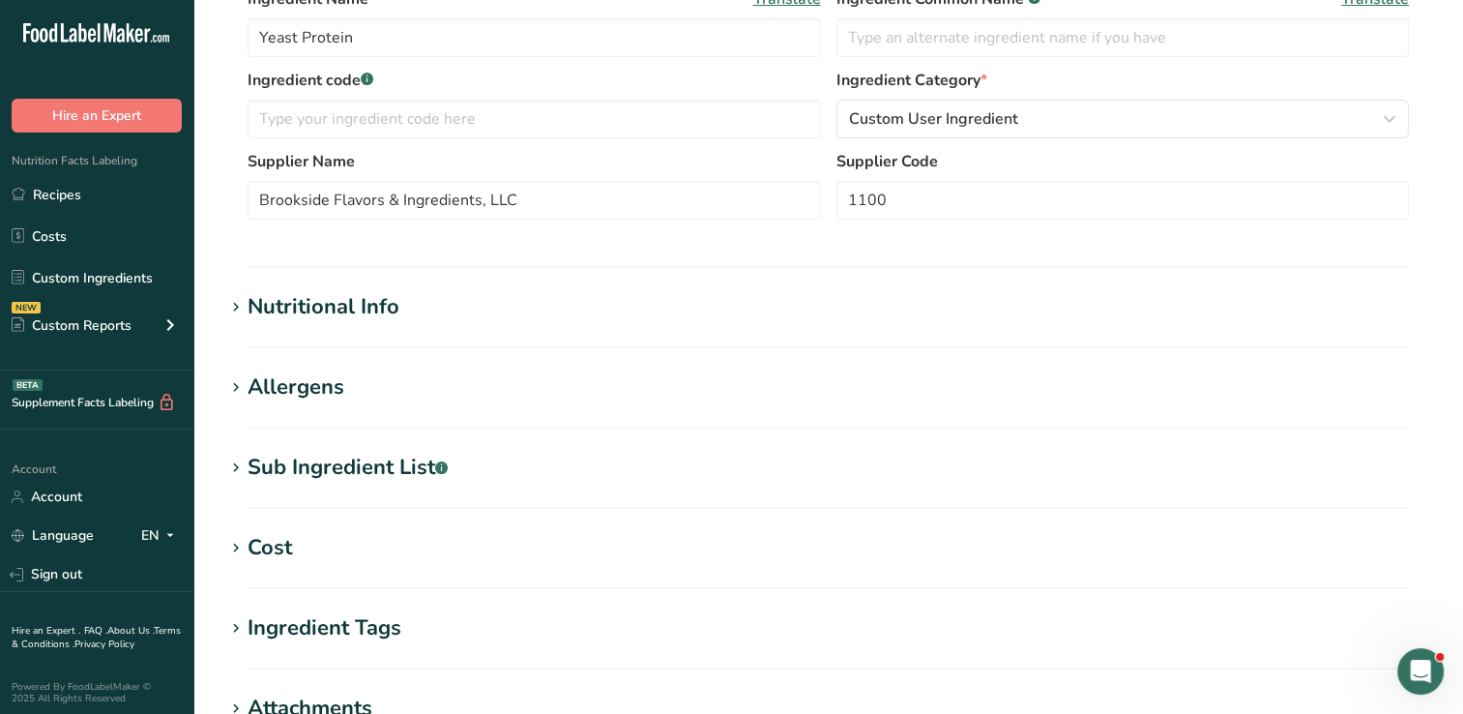
scroll to position [354, 0]
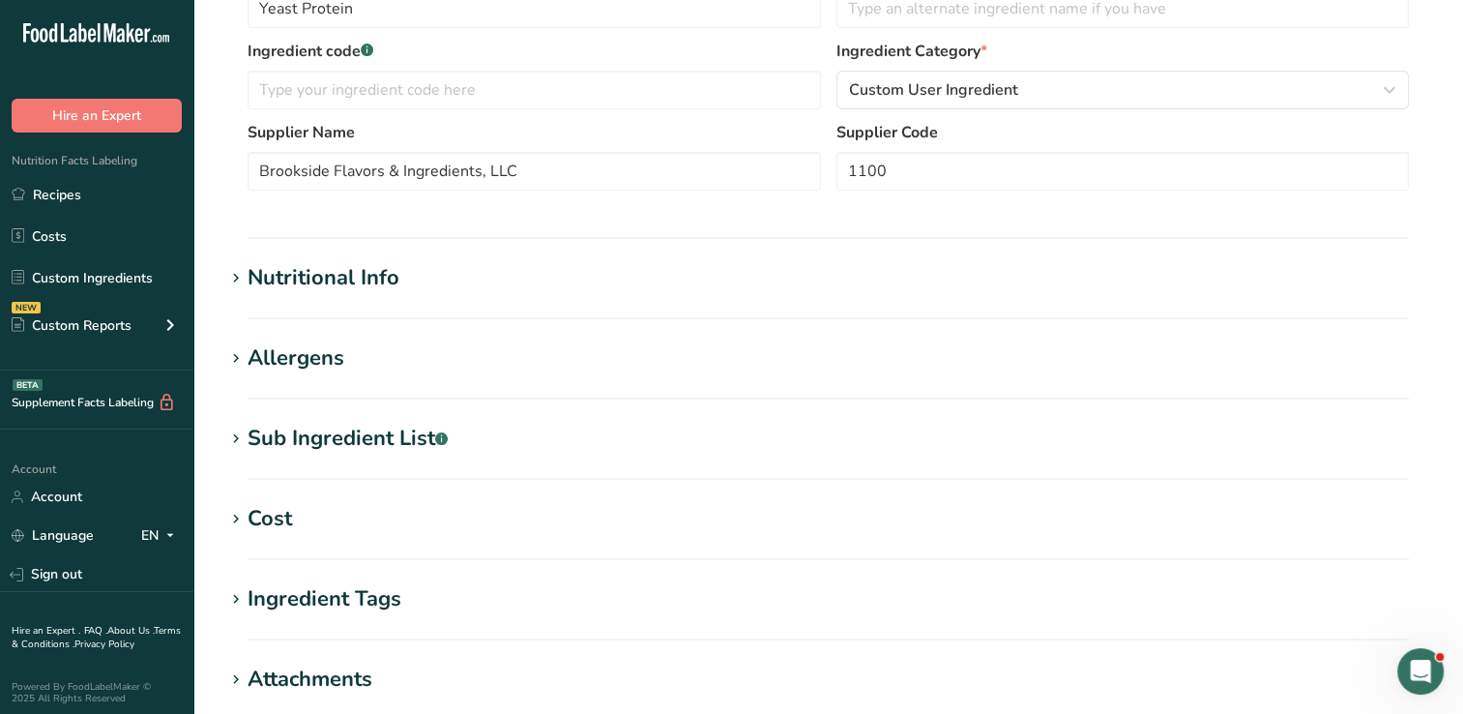
click at [241, 280] on icon at bounding box center [235, 278] width 17 height 27
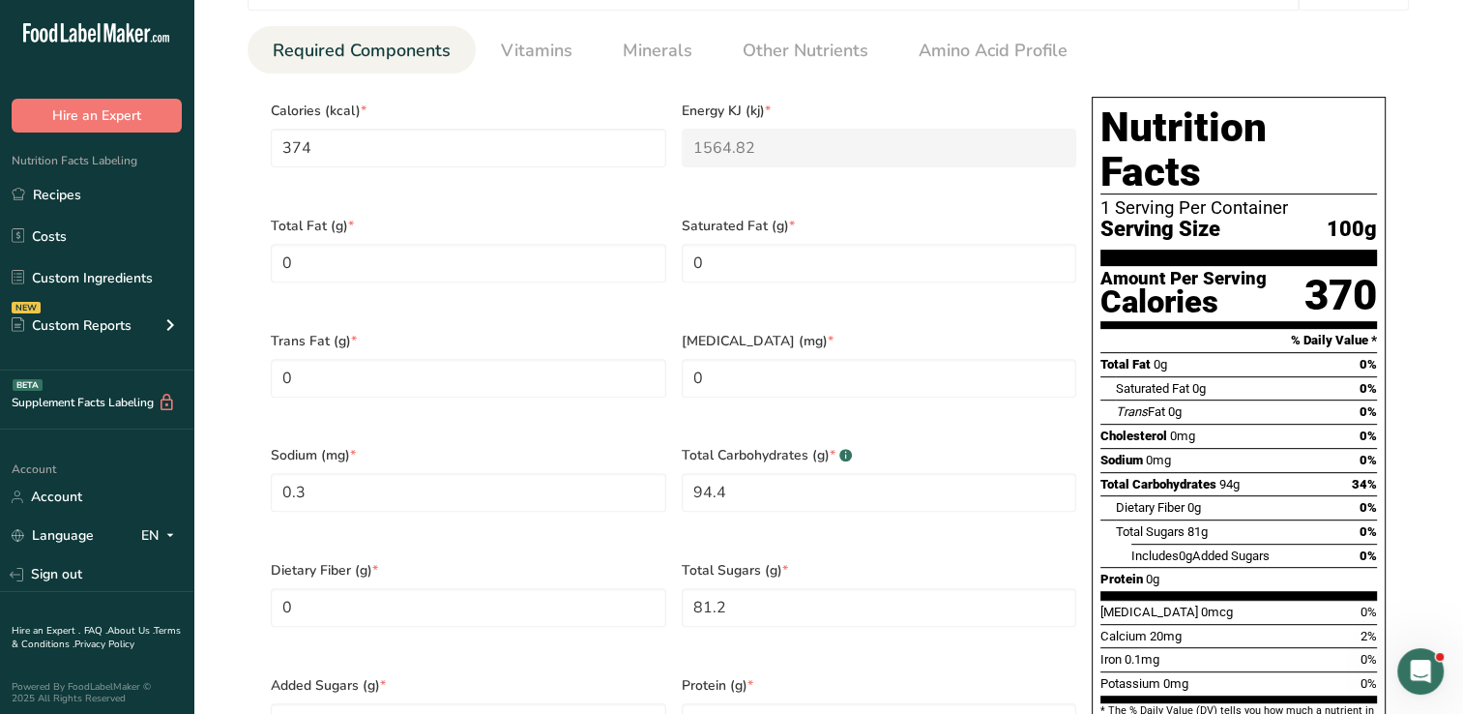
scroll to position [750, 0]
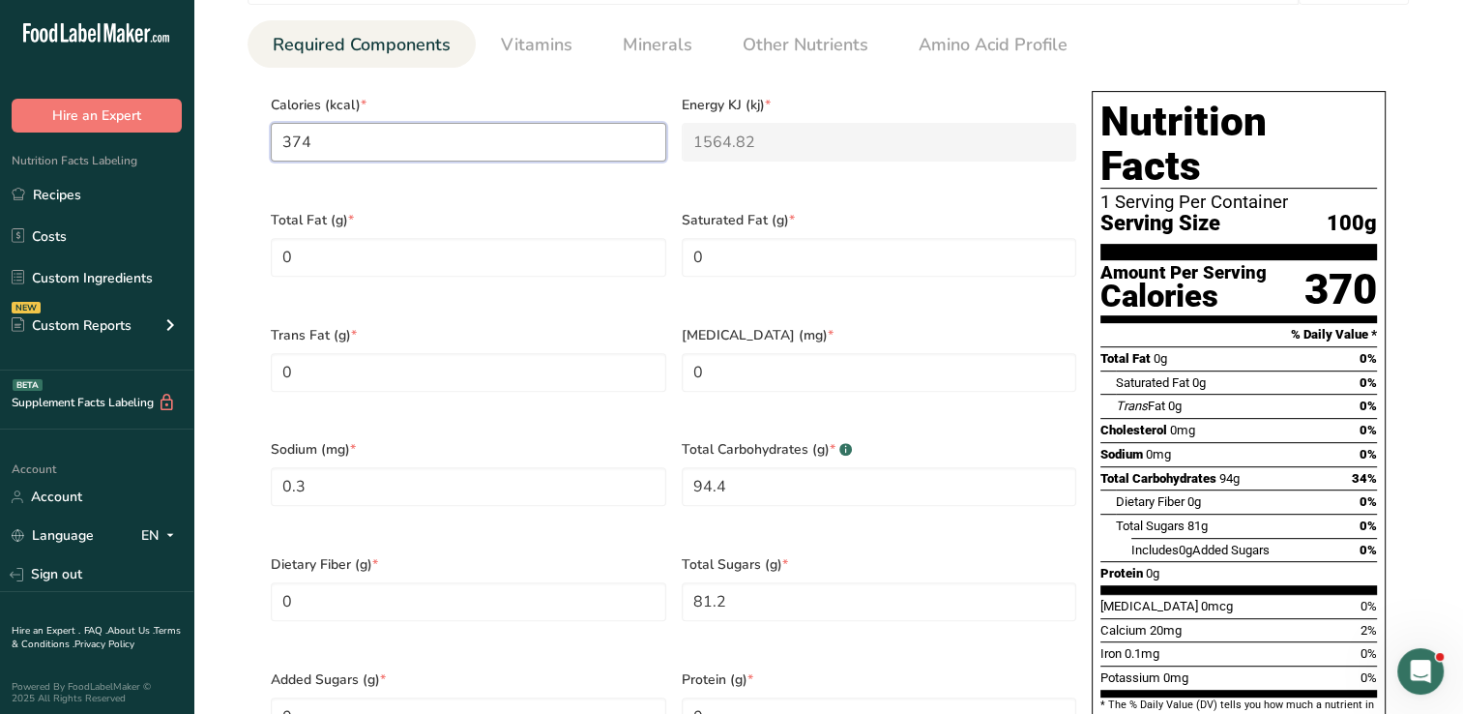
click at [373, 149] on input "374" at bounding box center [468, 142] width 395 height 39
type input "37"
type KJ "154.8"
type input "3"
type KJ "12.6"
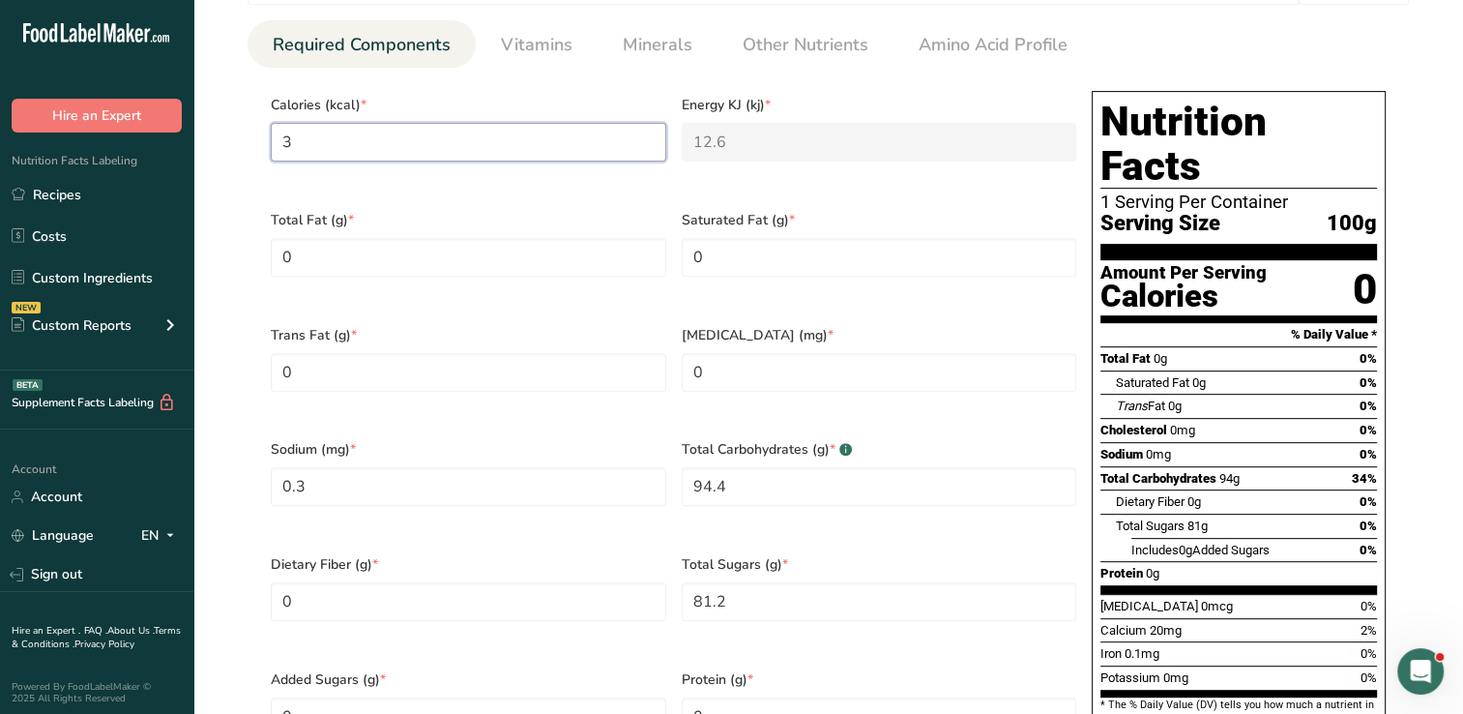
type input "30"
type KJ "125.5"
type input "308"
type KJ "1288.7"
type input "308"
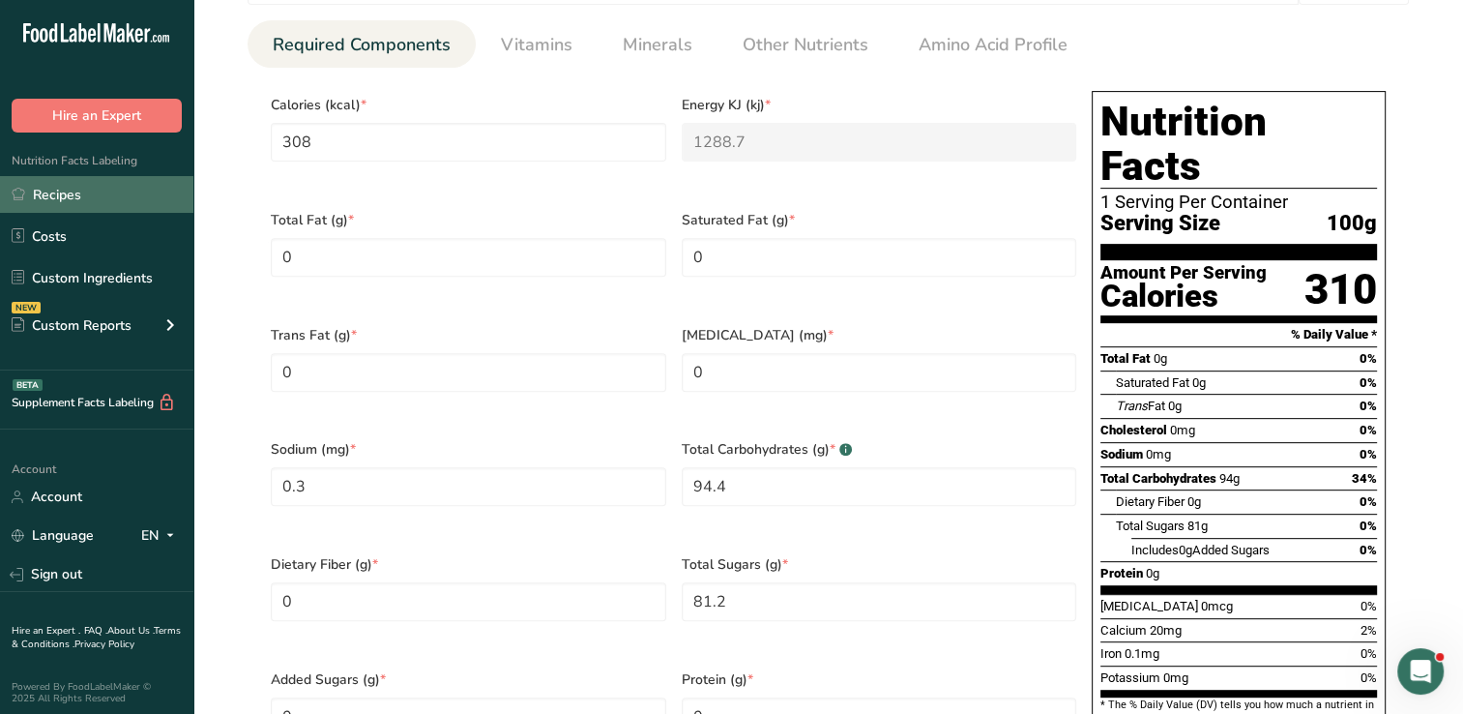
click at [86, 190] on link "Recipes" at bounding box center [96, 194] width 193 height 37
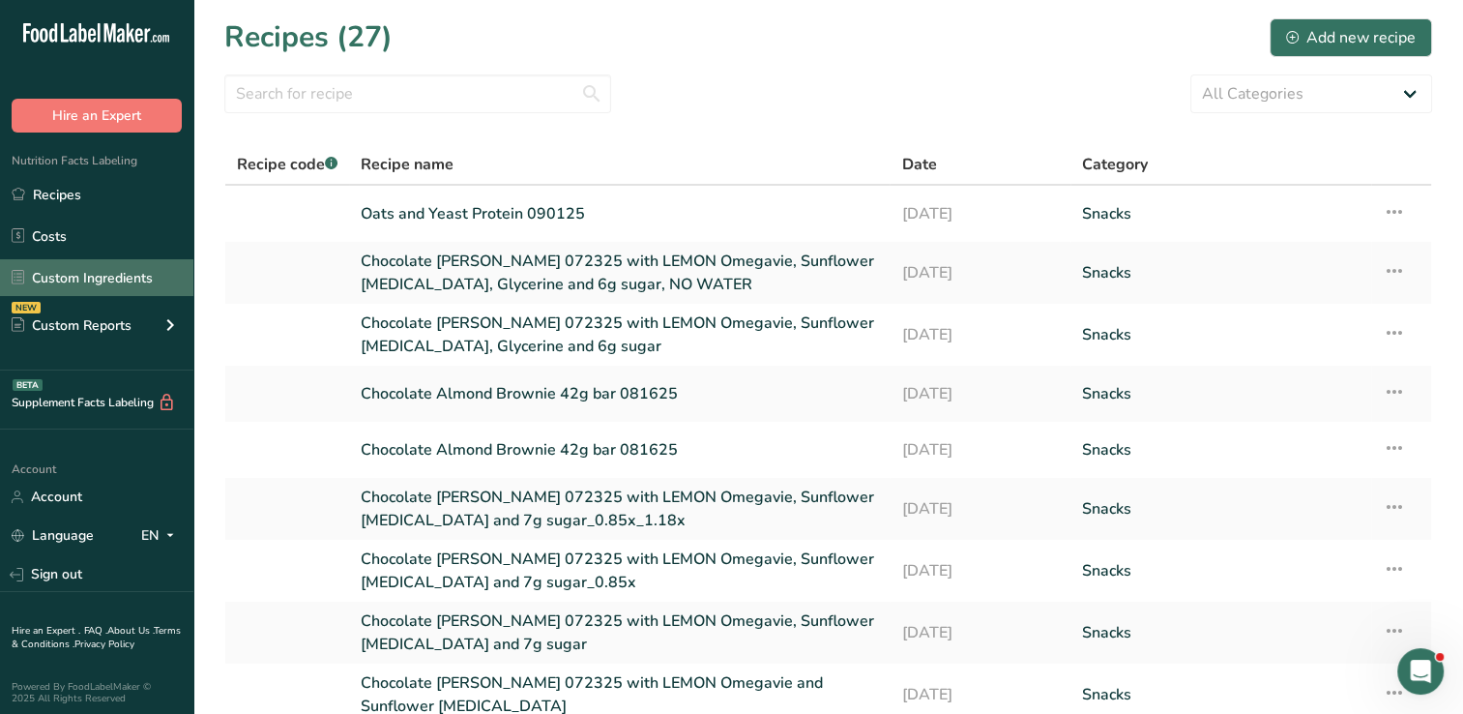
click at [105, 279] on link "Custom Ingredients" at bounding box center [96, 277] width 193 height 37
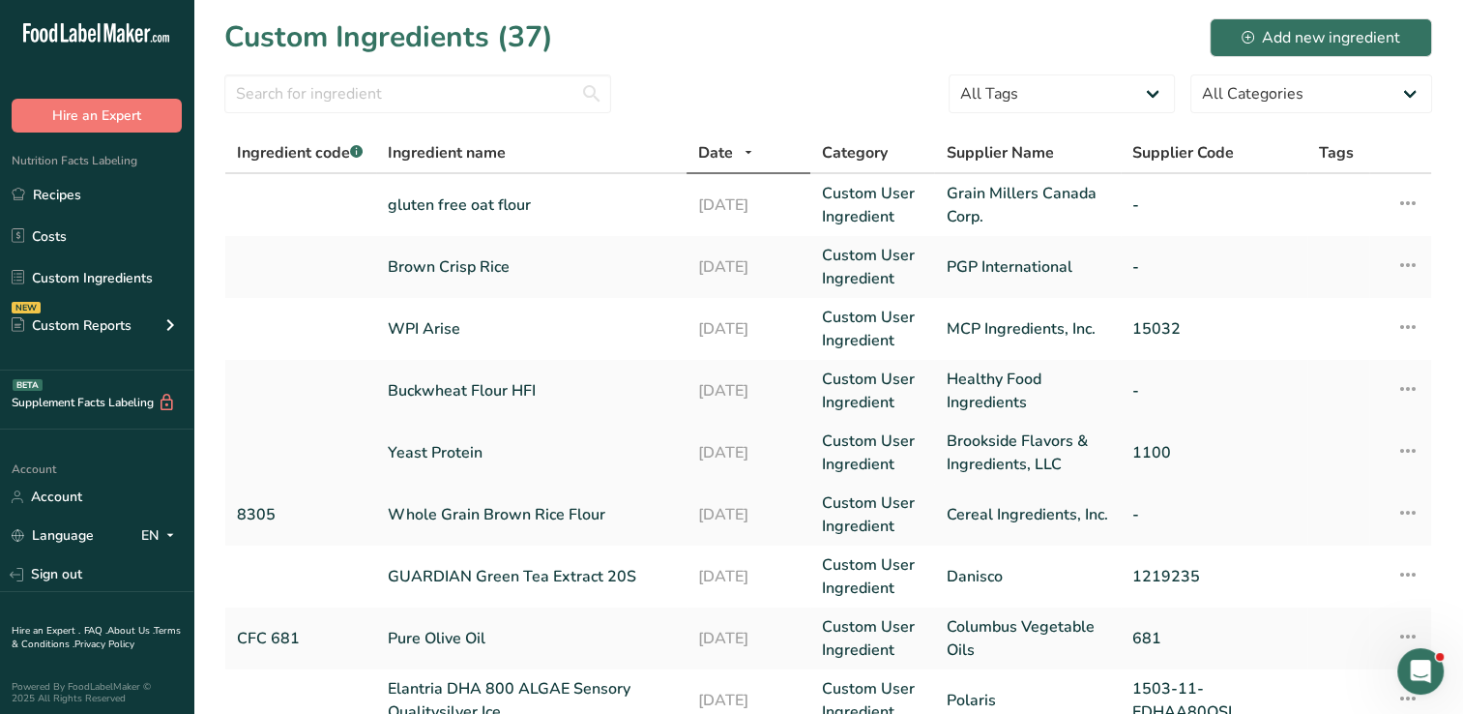
click at [460, 451] on link "Yeast Protein" at bounding box center [531, 452] width 287 height 23
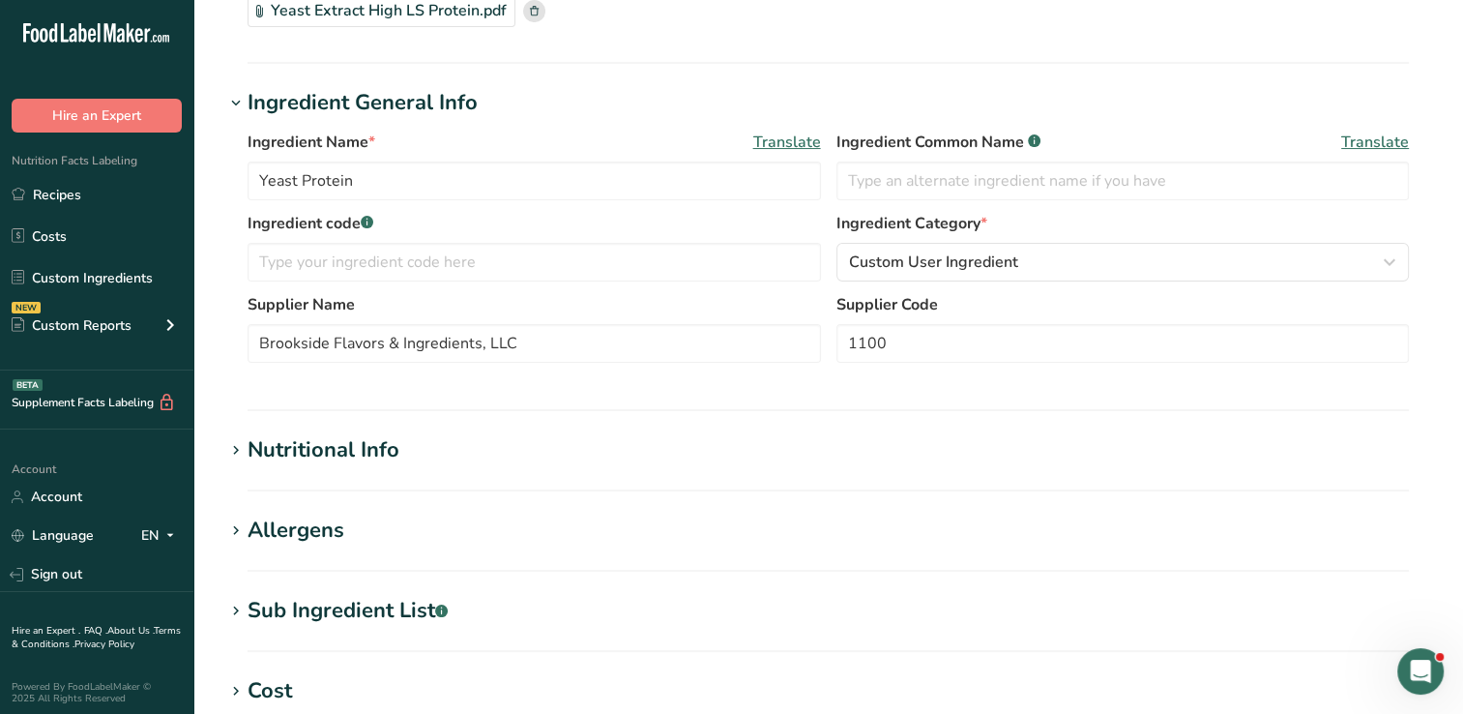
scroll to position [274, 0]
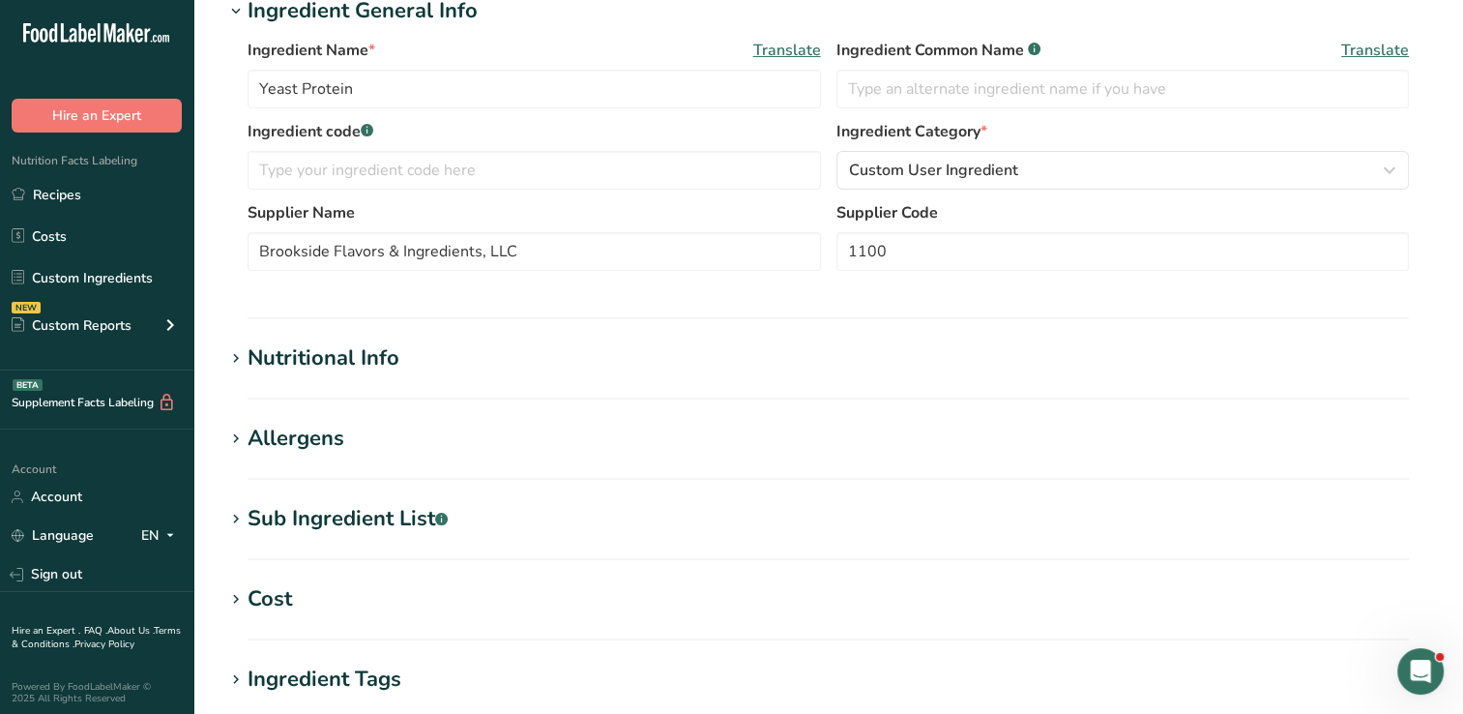
click at [240, 363] on icon at bounding box center [235, 358] width 17 height 27
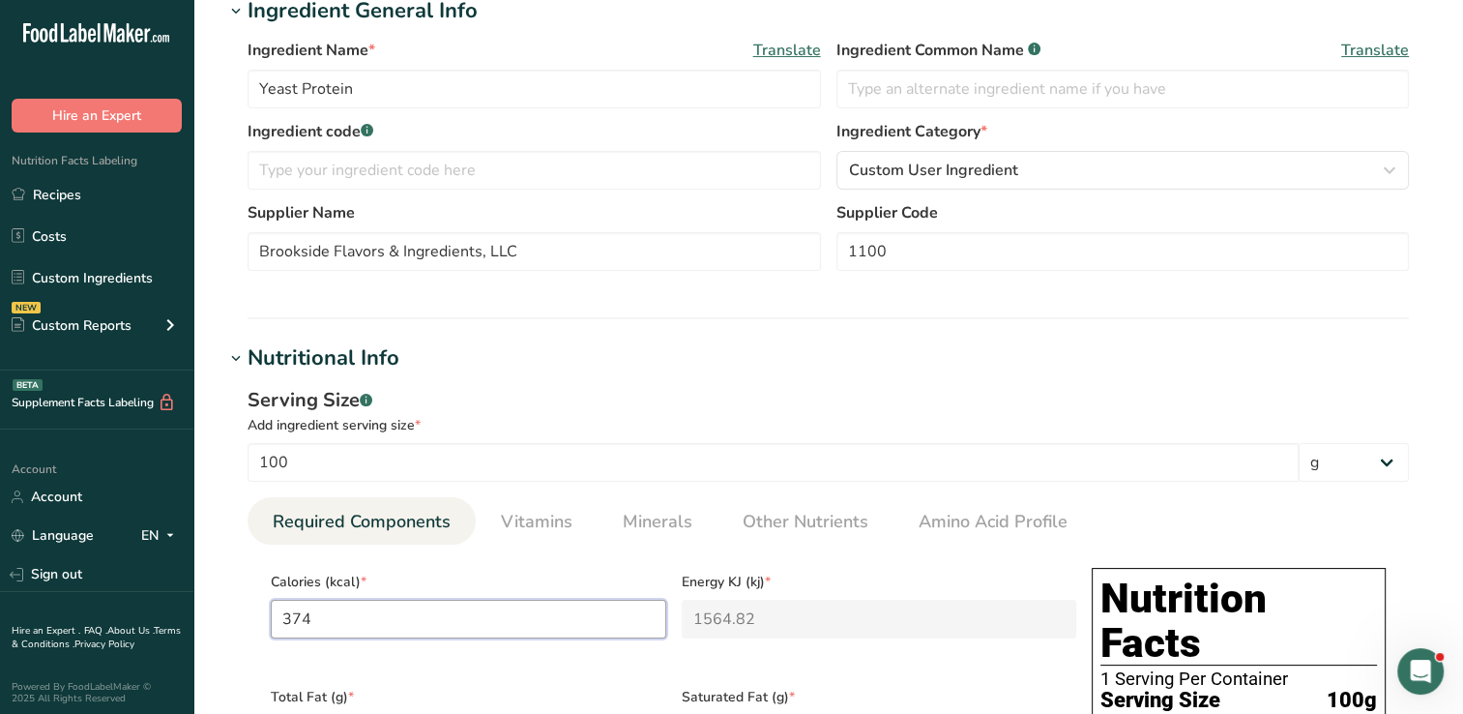
click at [358, 623] on input "374" at bounding box center [468, 619] width 395 height 39
type input "37"
type KJ "154.8"
type input "3"
type KJ "12.6"
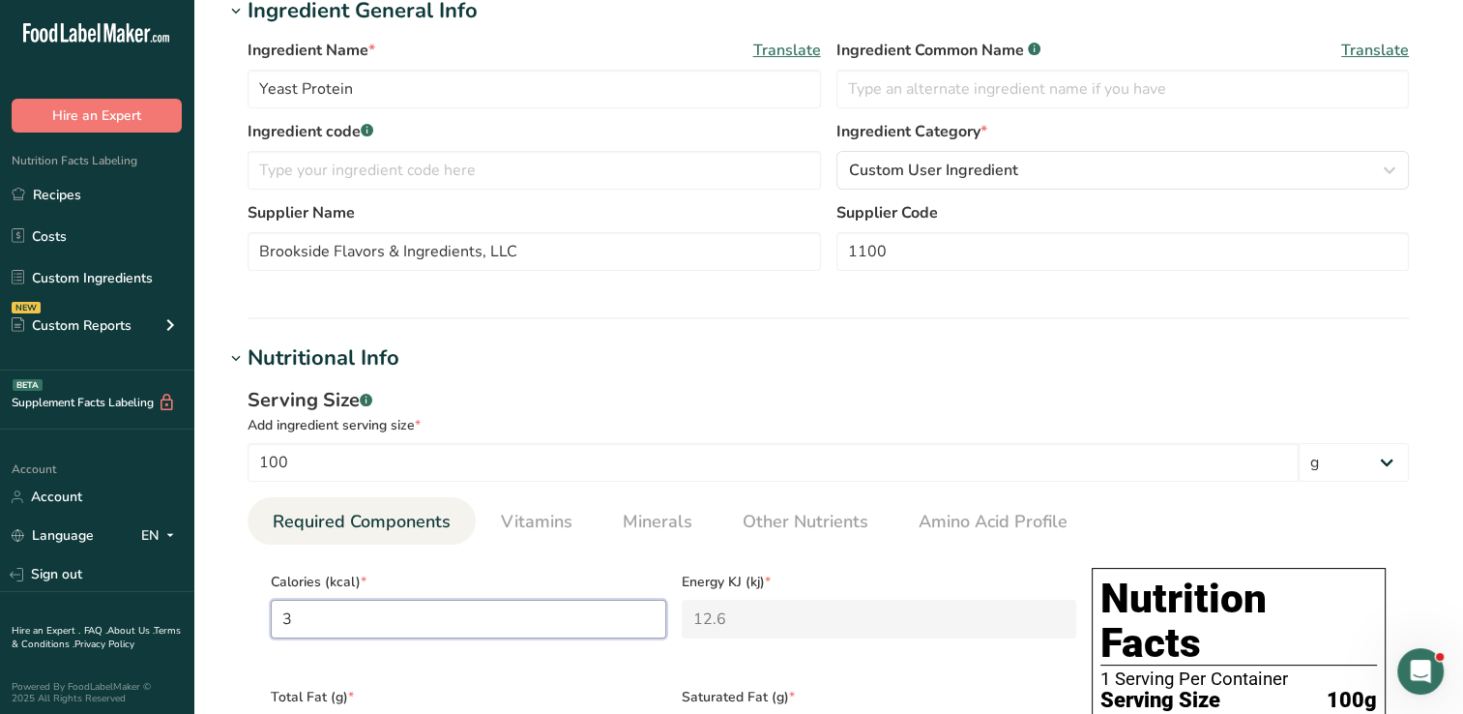
type input "30"
type KJ "125.5"
type input "308"
type KJ "1288.7"
type input "308"
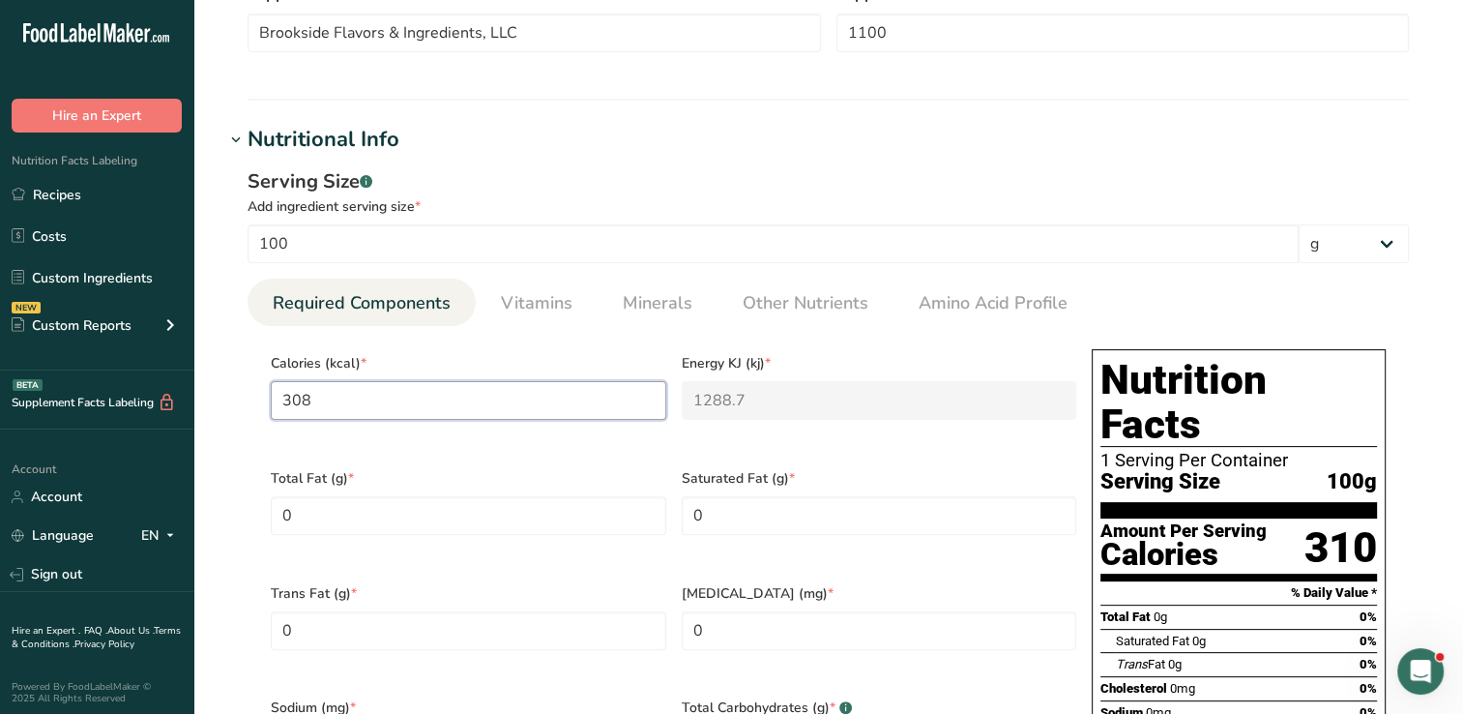
scroll to position [611, 0]
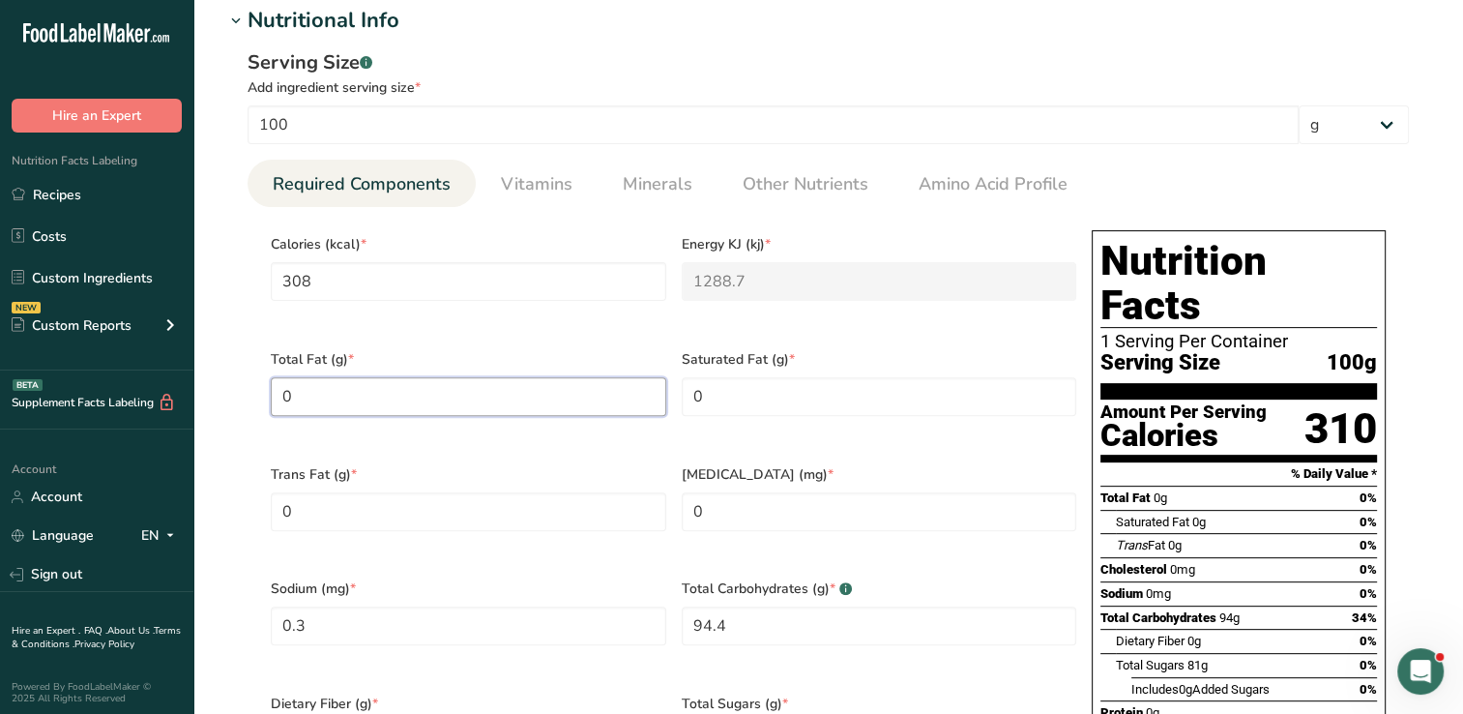
click at [423, 398] on Fat "0" at bounding box center [468, 396] width 395 height 39
type Fat "0.27"
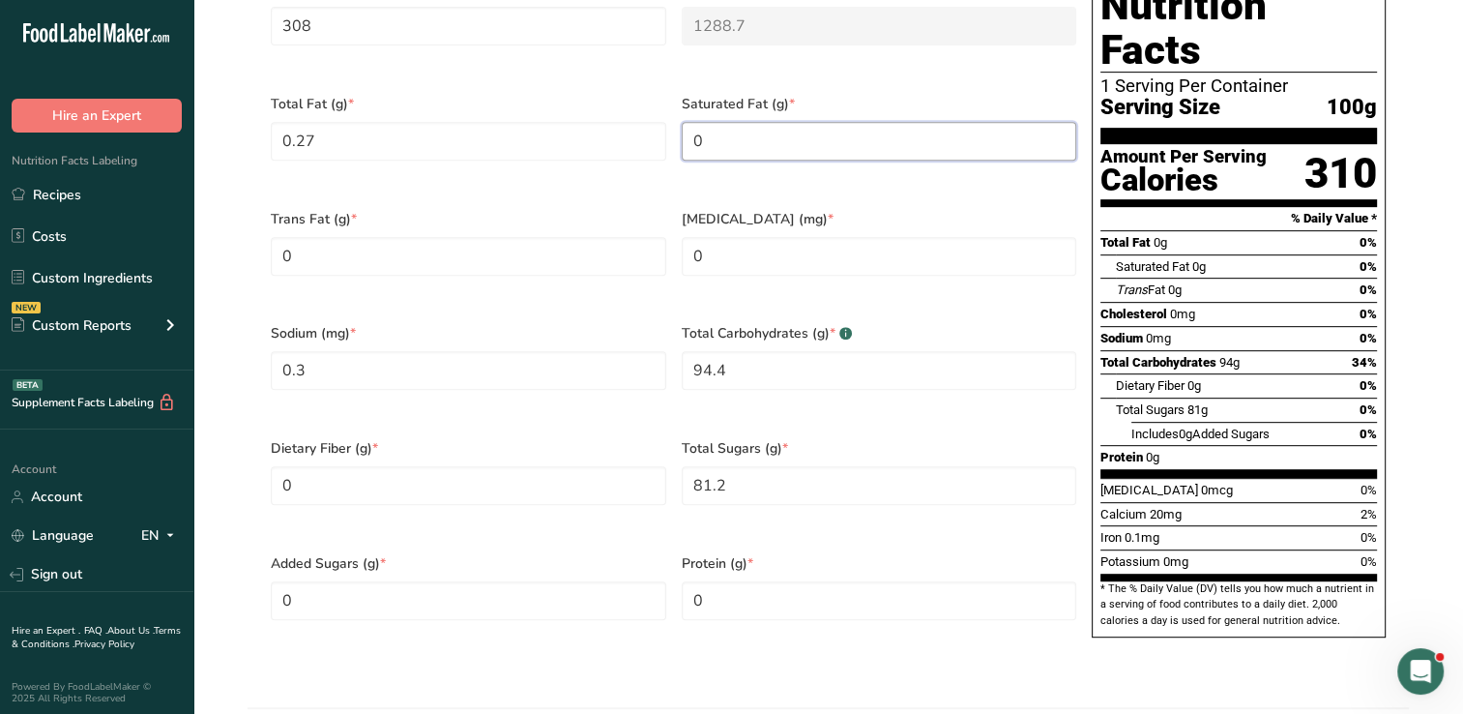
scroll to position [880, 0]
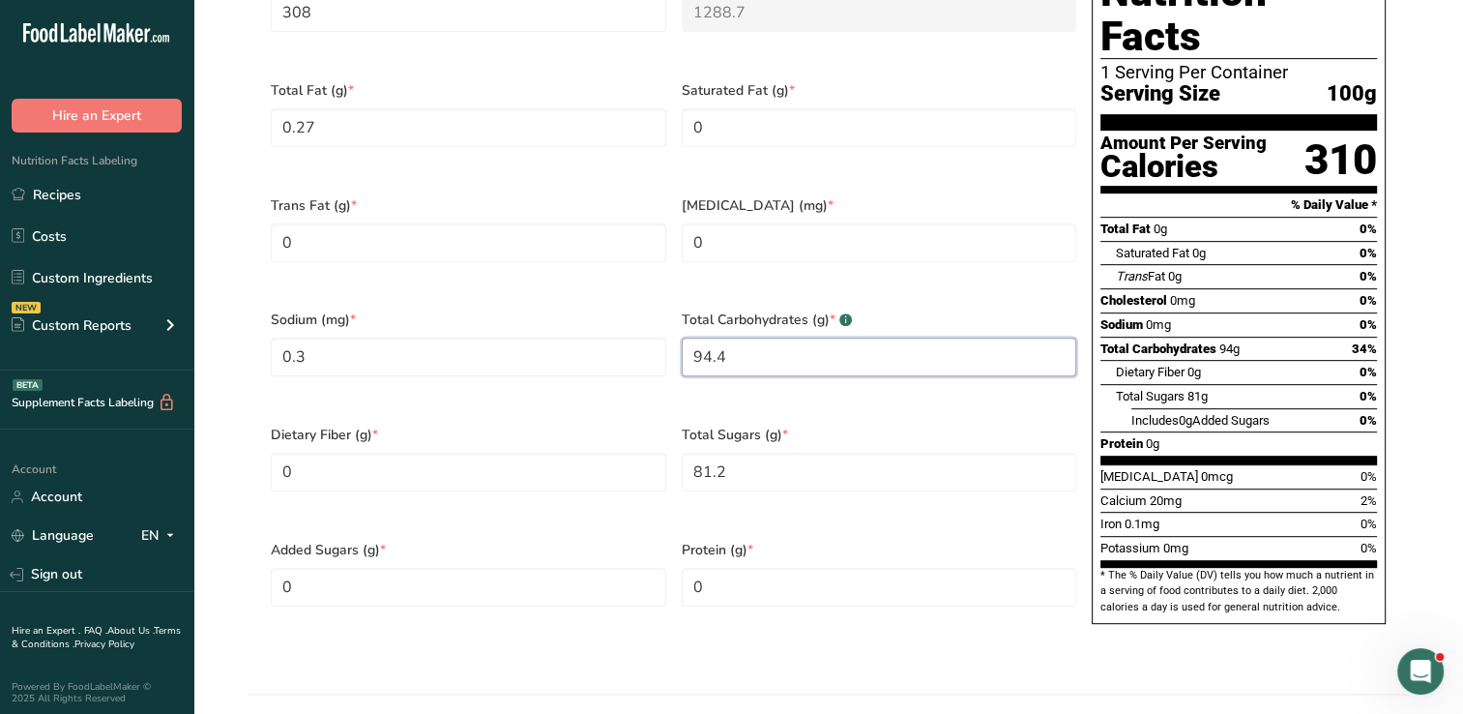
click at [777, 337] on Carbohydrates "94.4" at bounding box center [879, 356] width 395 height 39
type Carbohydrates "0"
type Carbohydrates "7.27"
click at [787, 453] on Sugars "81.2" at bounding box center [879, 472] width 395 height 39
click at [407, 453] on Fiber "0" at bounding box center [468, 472] width 395 height 39
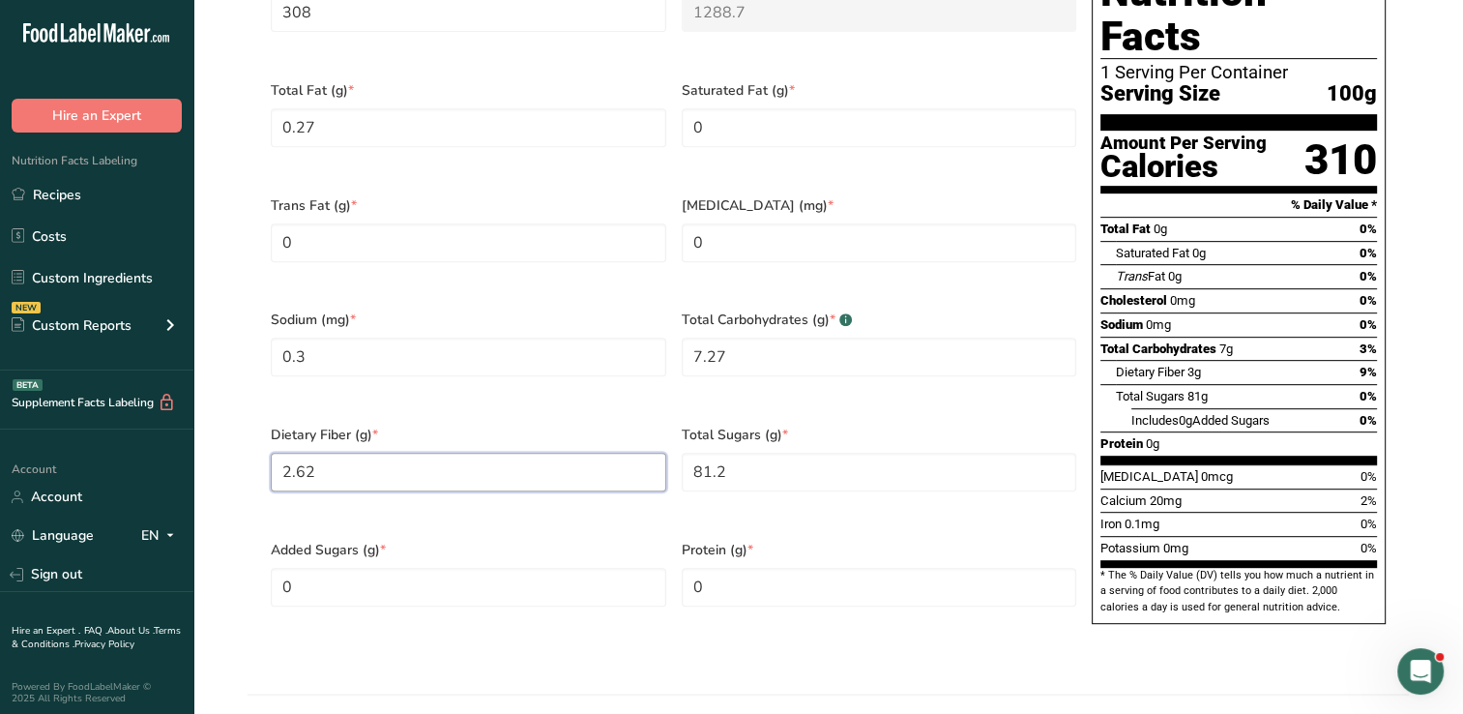
type Fiber "2.62"
type Sugars "0"
click at [726, 568] on input "0" at bounding box center [879, 587] width 395 height 39
type input "69.19"
click at [784, 223] on input "0" at bounding box center [879, 242] width 395 height 39
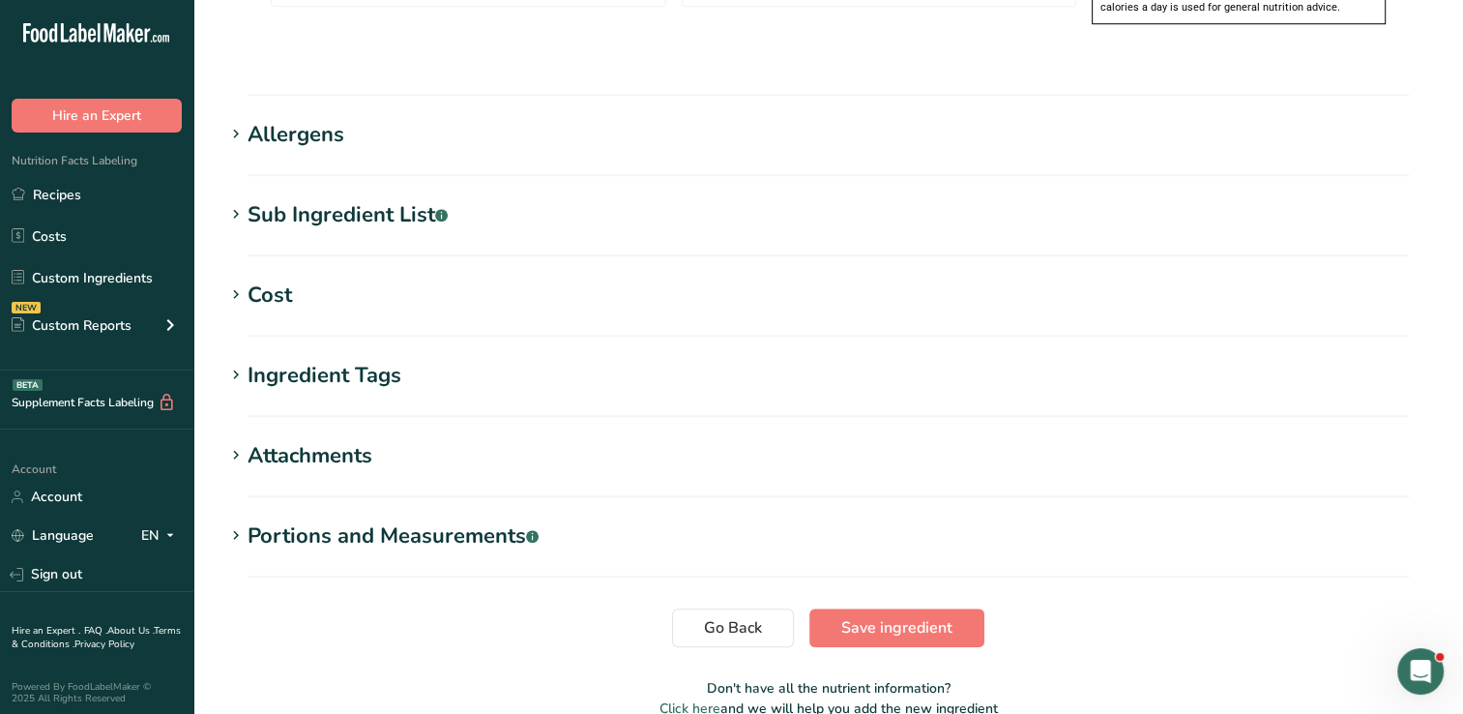
scroll to position [1528, 0]
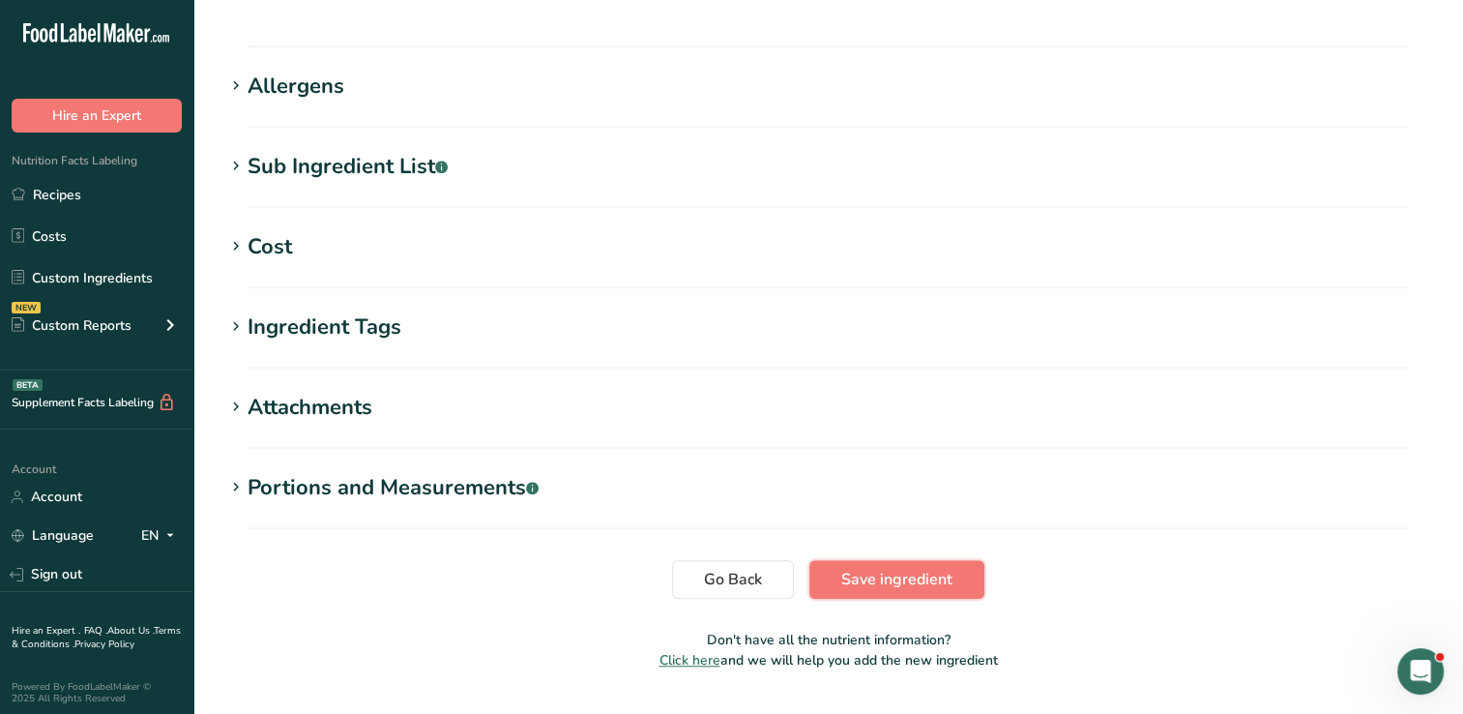
click at [936, 568] on span "Save ingredient" at bounding box center [896, 579] width 111 height 23
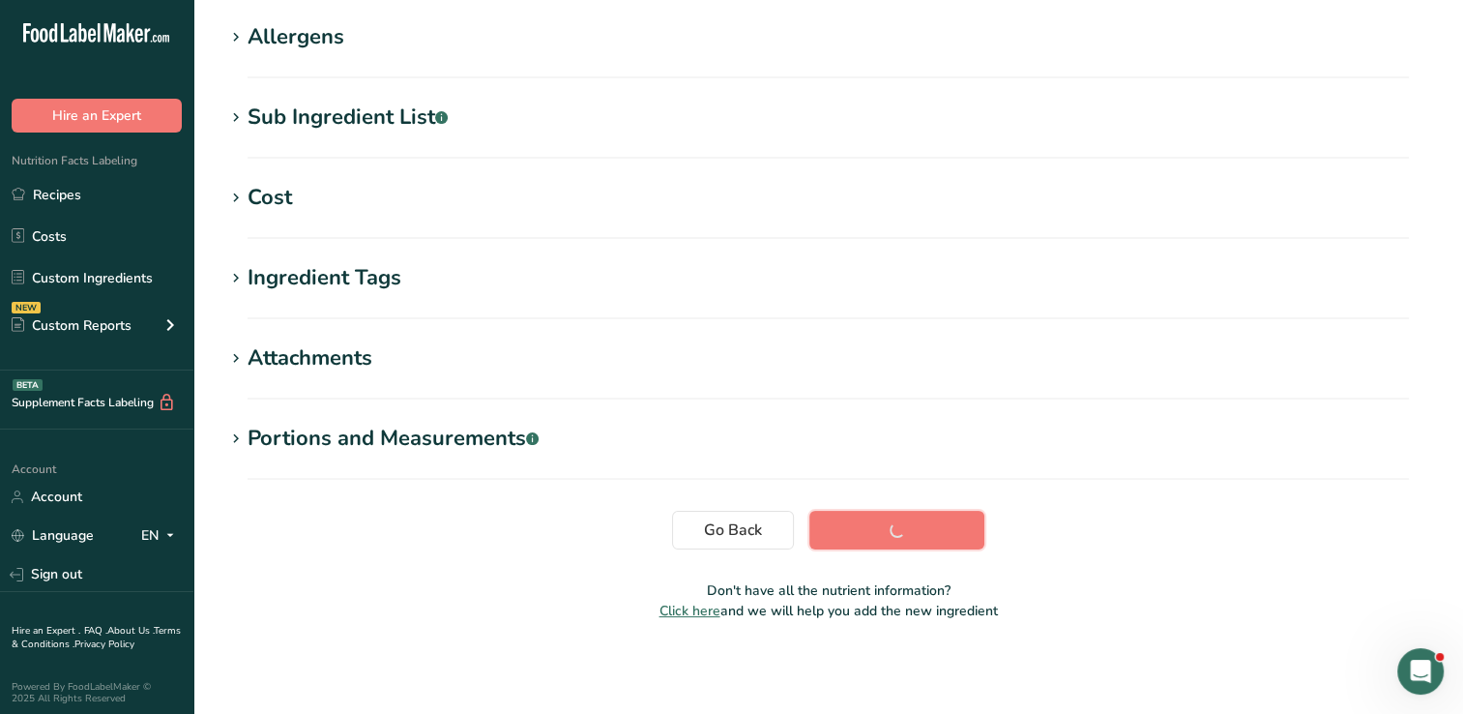
scroll to position [309, 0]
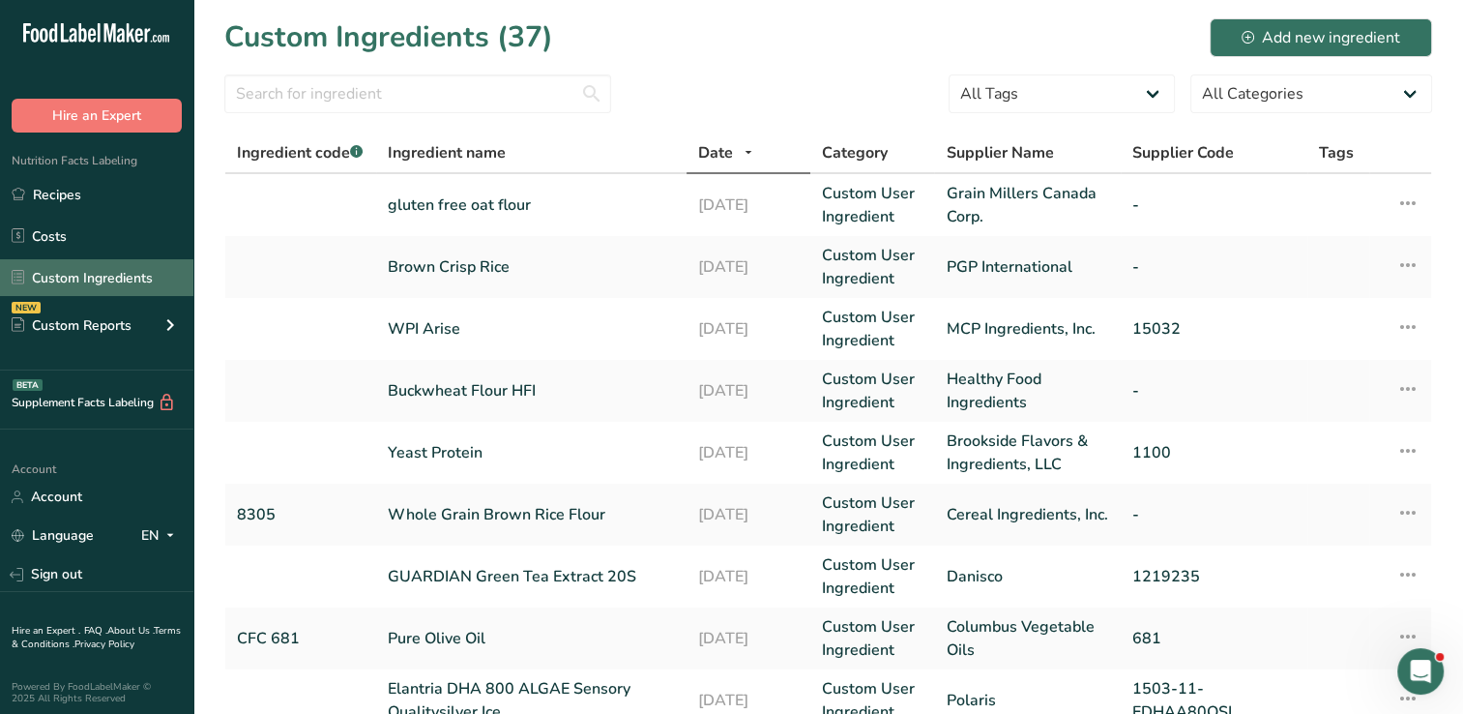
click at [99, 284] on link "Custom Ingredients" at bounding box center [96, 277] width 193 height 37
click at [112, 284] on link "Custom Ingredients" at bounding box center [96, 277] width 193 height 37
click at [433, 457] on link "Yeast Protein" at bounding box center [531, 452] width 287 height 23
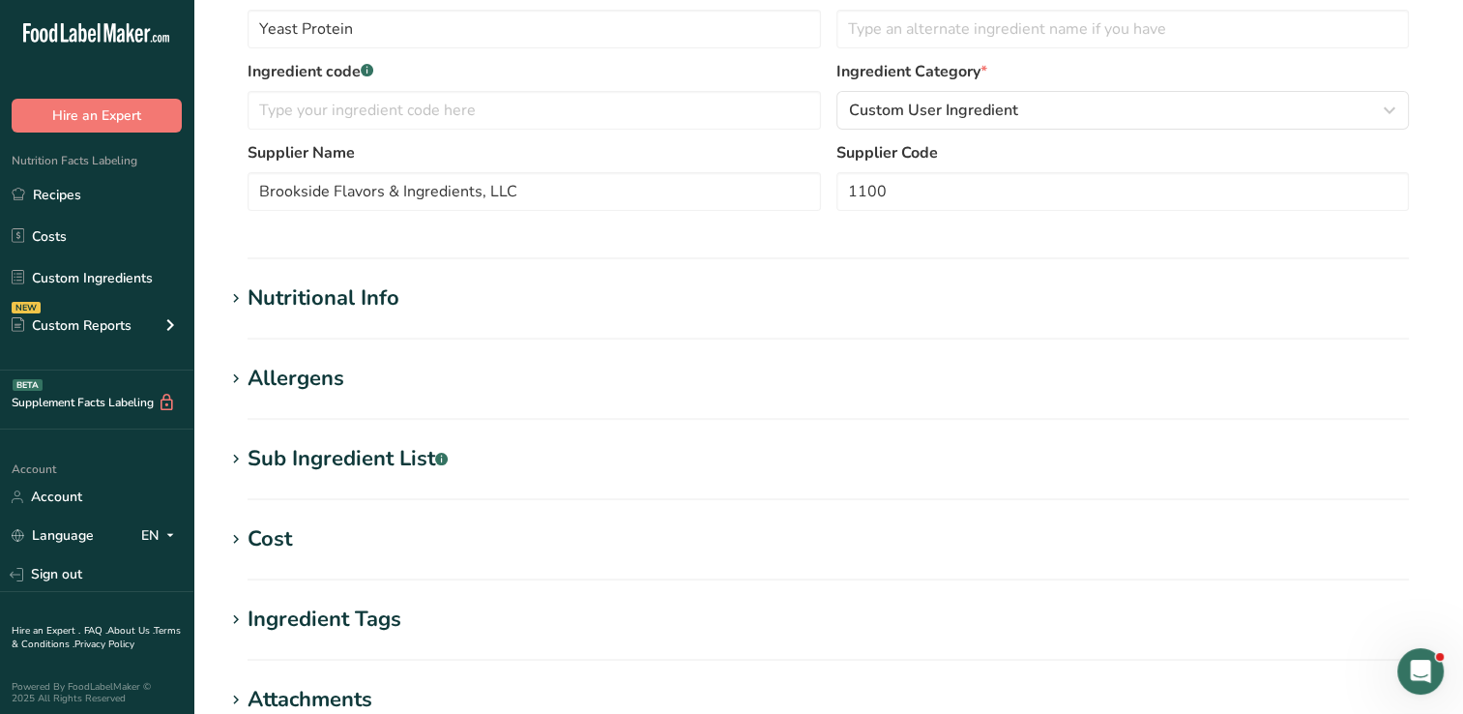
scroll to position [425, 0]
click at [236, 296] on icon at bounding box center [235, 300] width 17 height 27
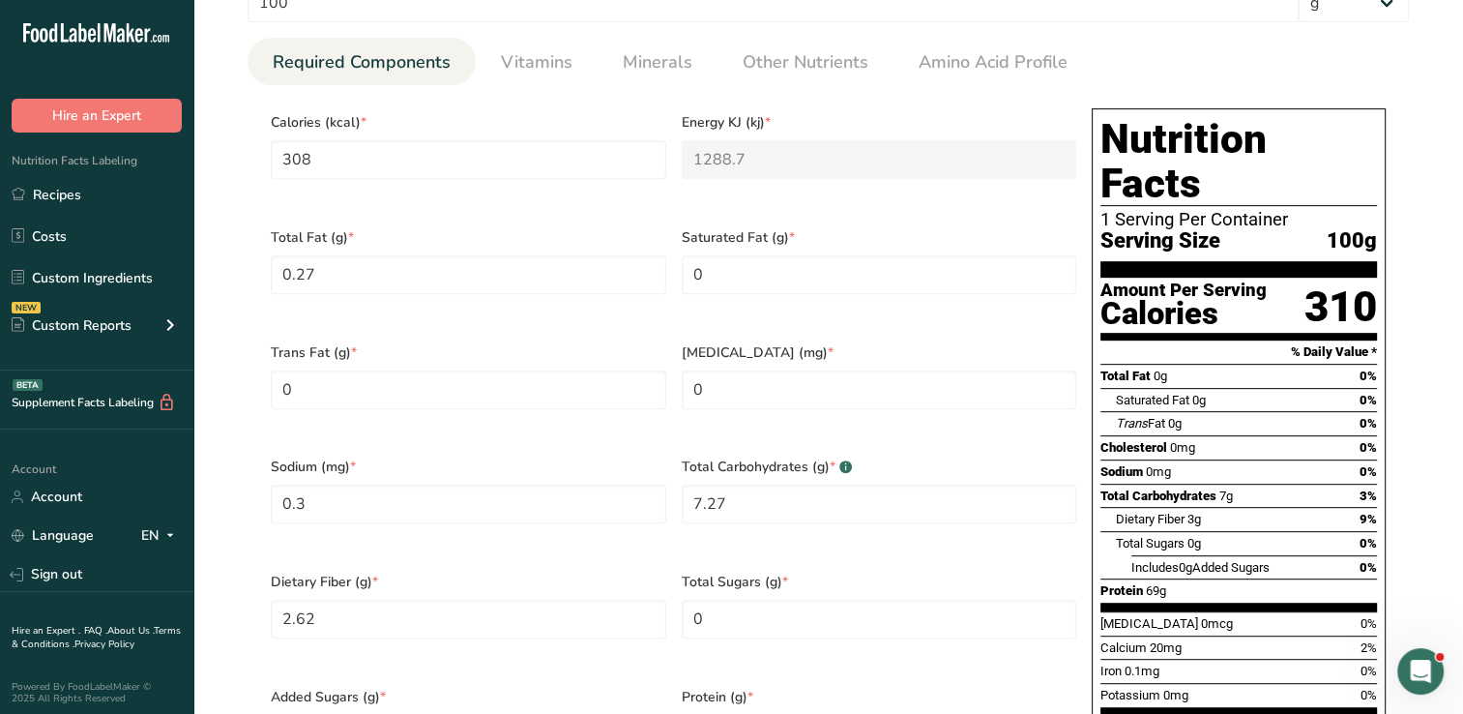
scroll to position [892, 0]
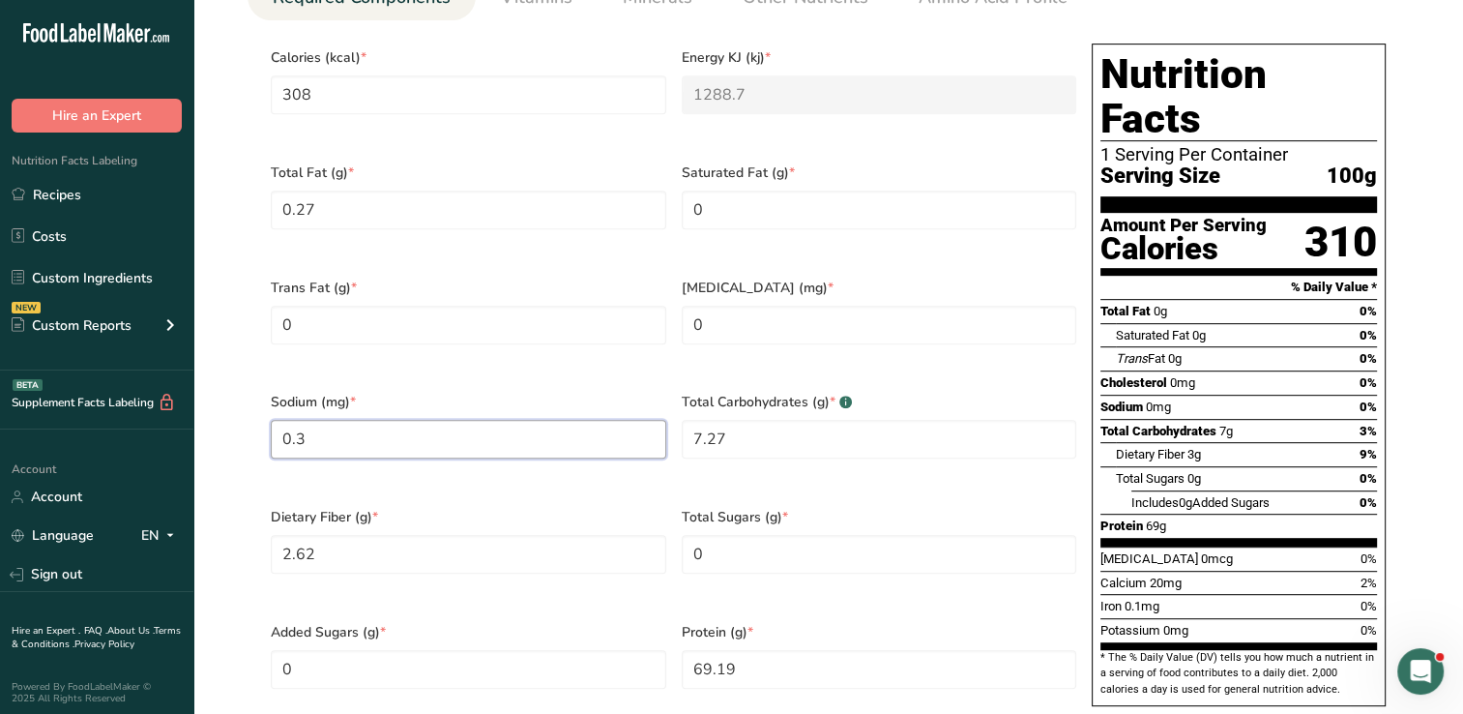
click at [393, 420] on input "0.3" at bounding box center [468, 439] width 395 height 39
type input "0"
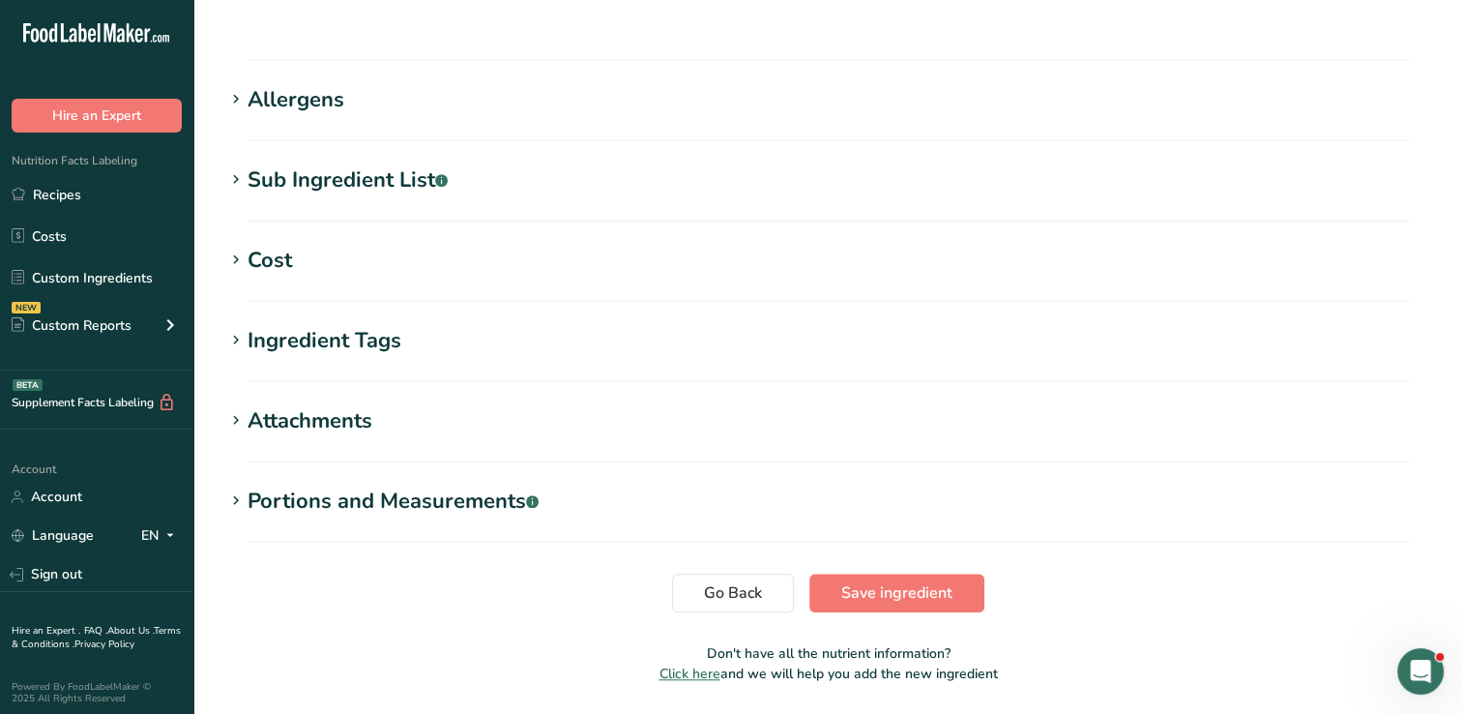
scroll to position [1622, 0]
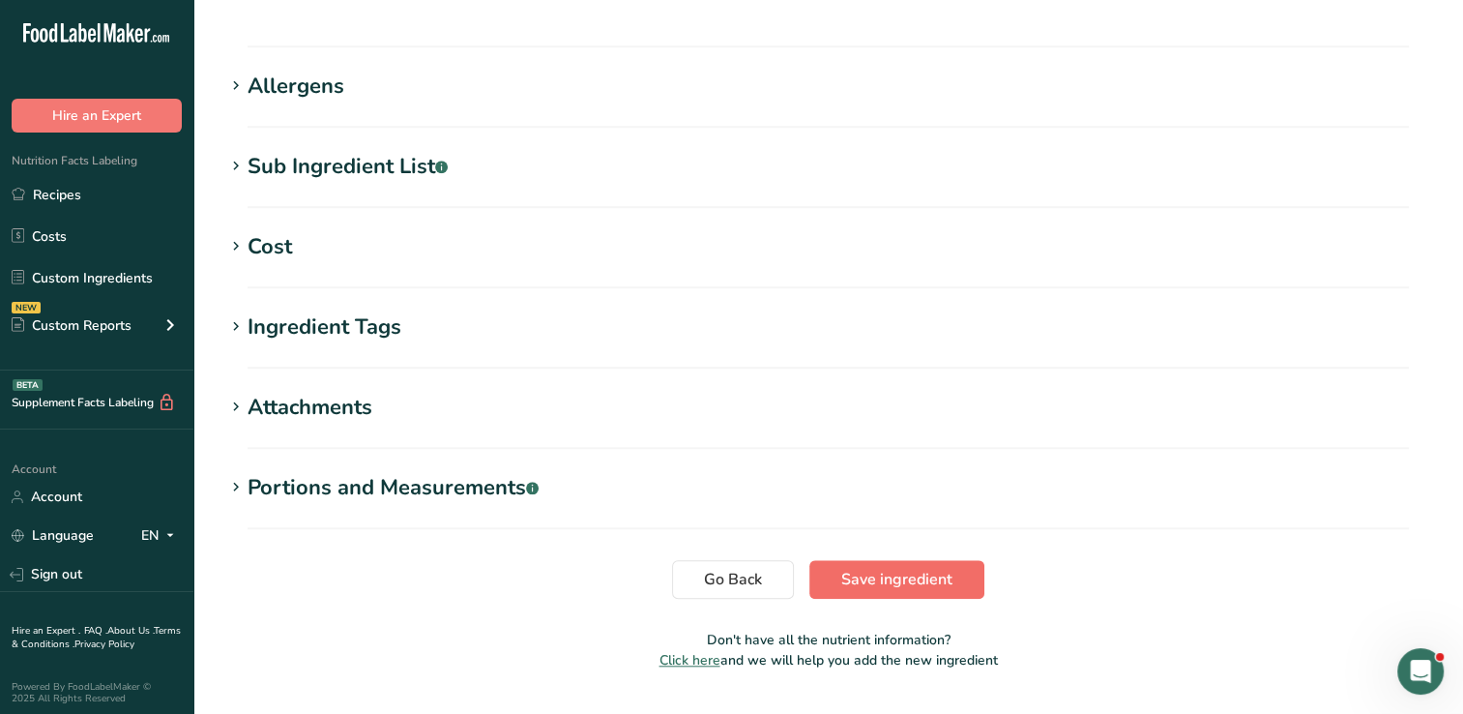
type input "1690"
click at [876, 568] on span "Save ingredient" at bounding box center [896, 579] width 111 height 23
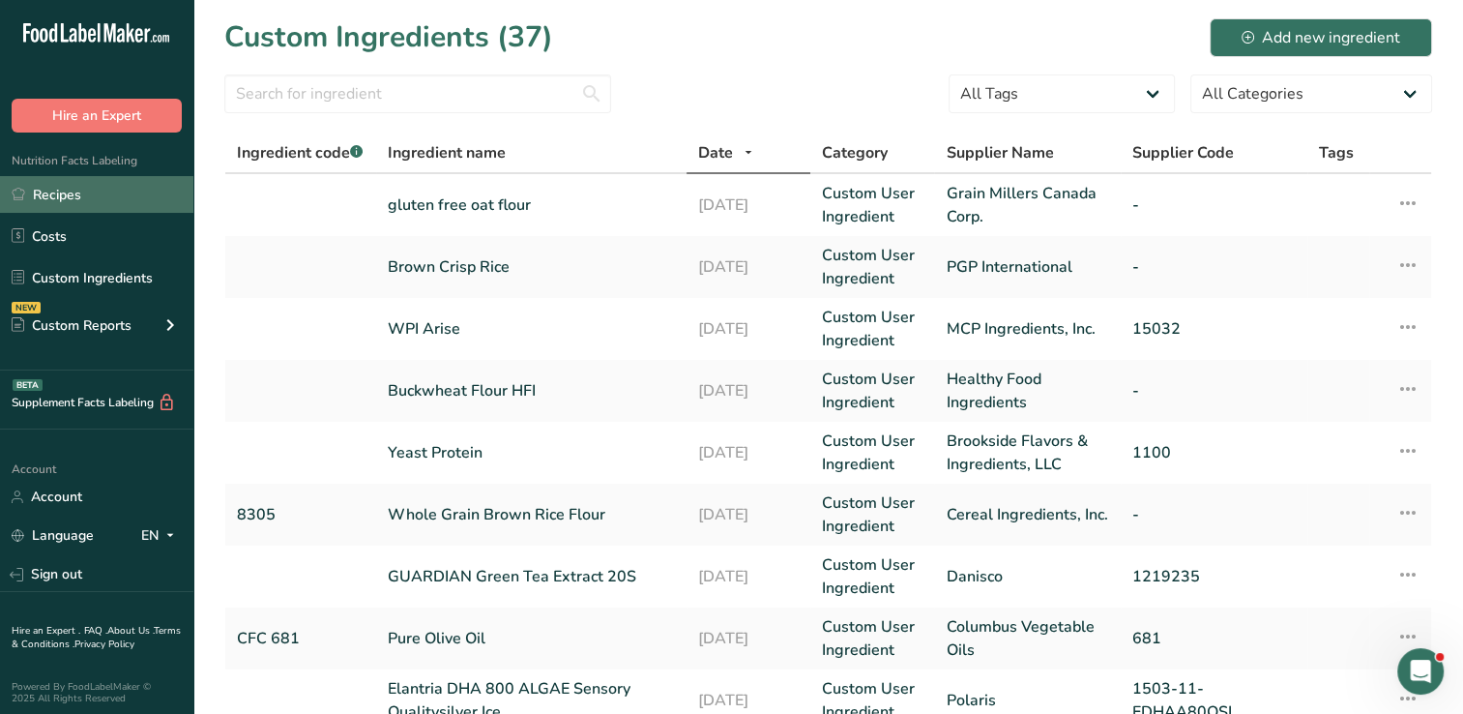
click at [63, 204] on link "Recipes" at bounding box center [96, 194] width 193 height 37
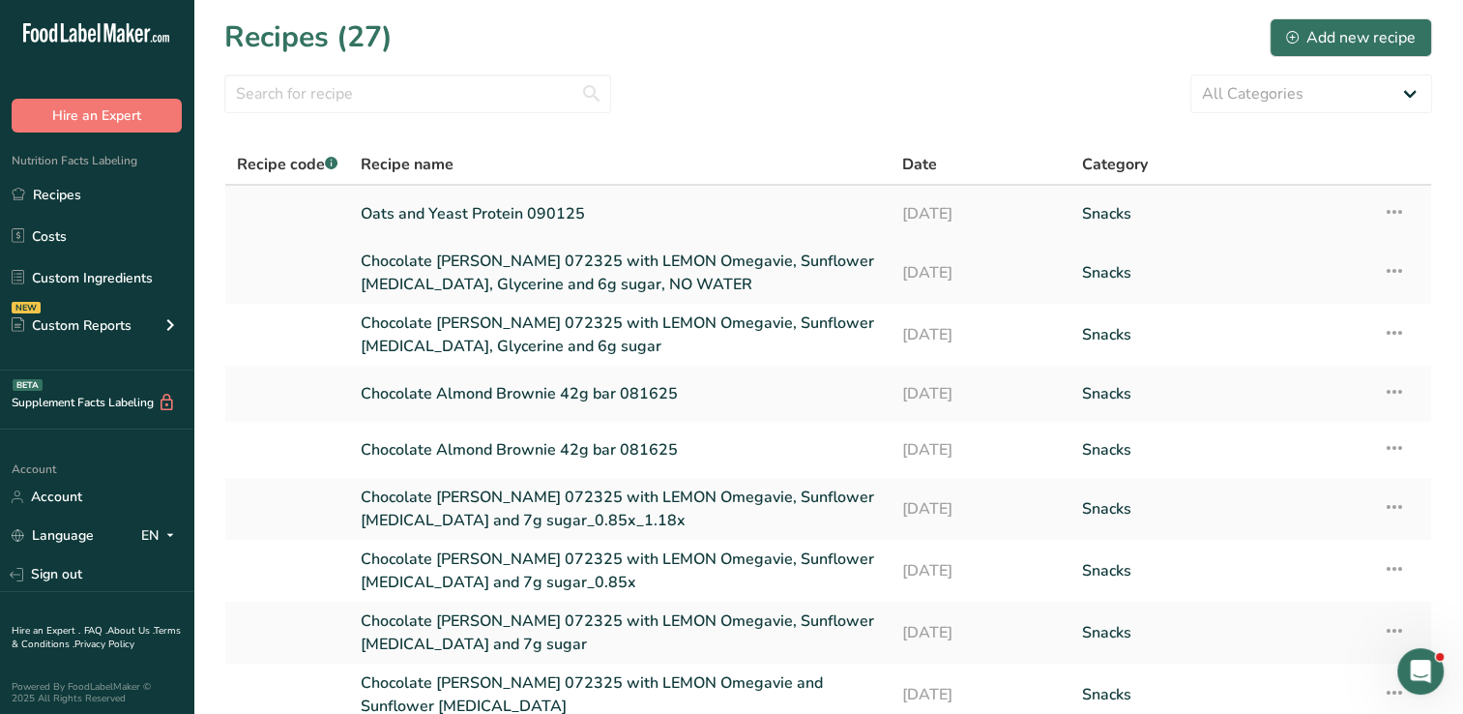
click at [492, 226] on link "Oats and Yeast Protein 090125" at bounding box center [619, 213] width 517 height 41
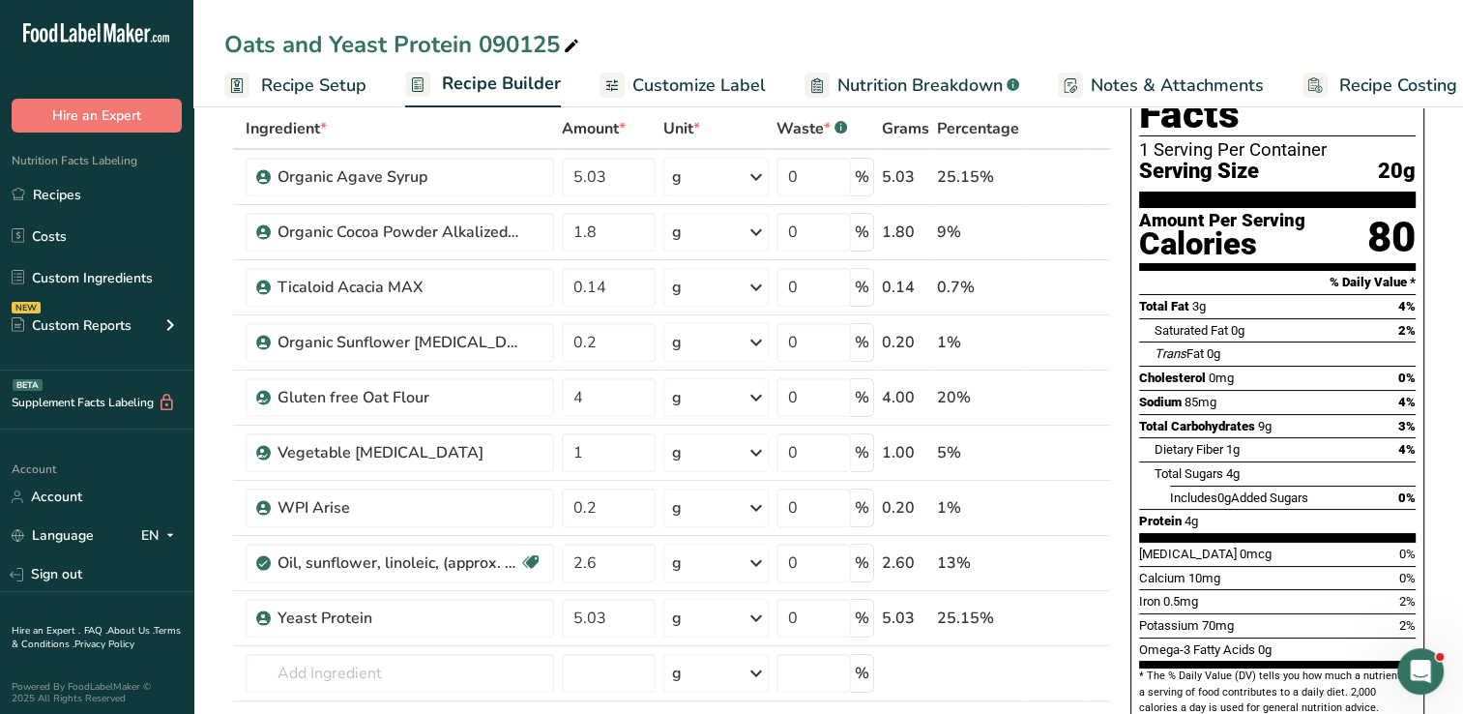
scroll to position [102, 0]
click at [624, 615] on input "5.03" at bounding box center [609, 617] width 94 height 39
type input "5"
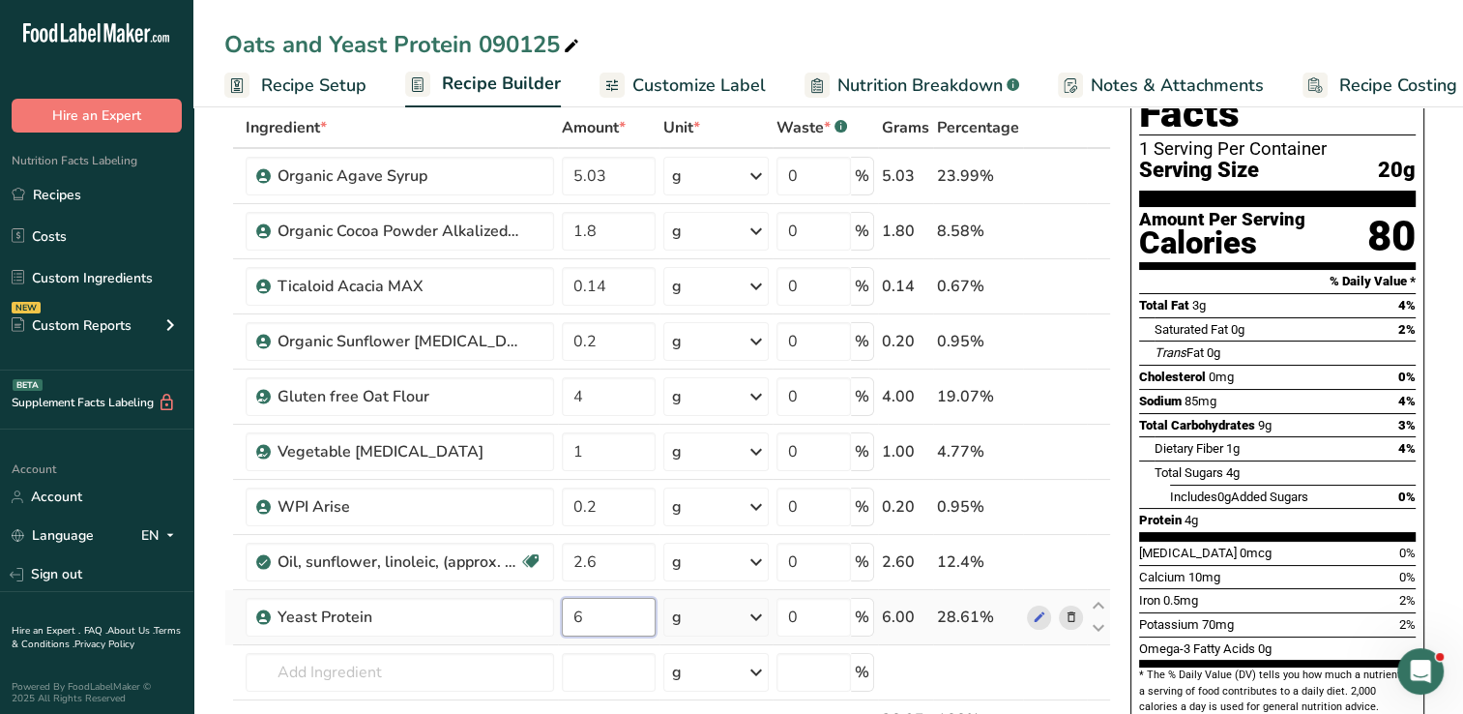
type input "6"
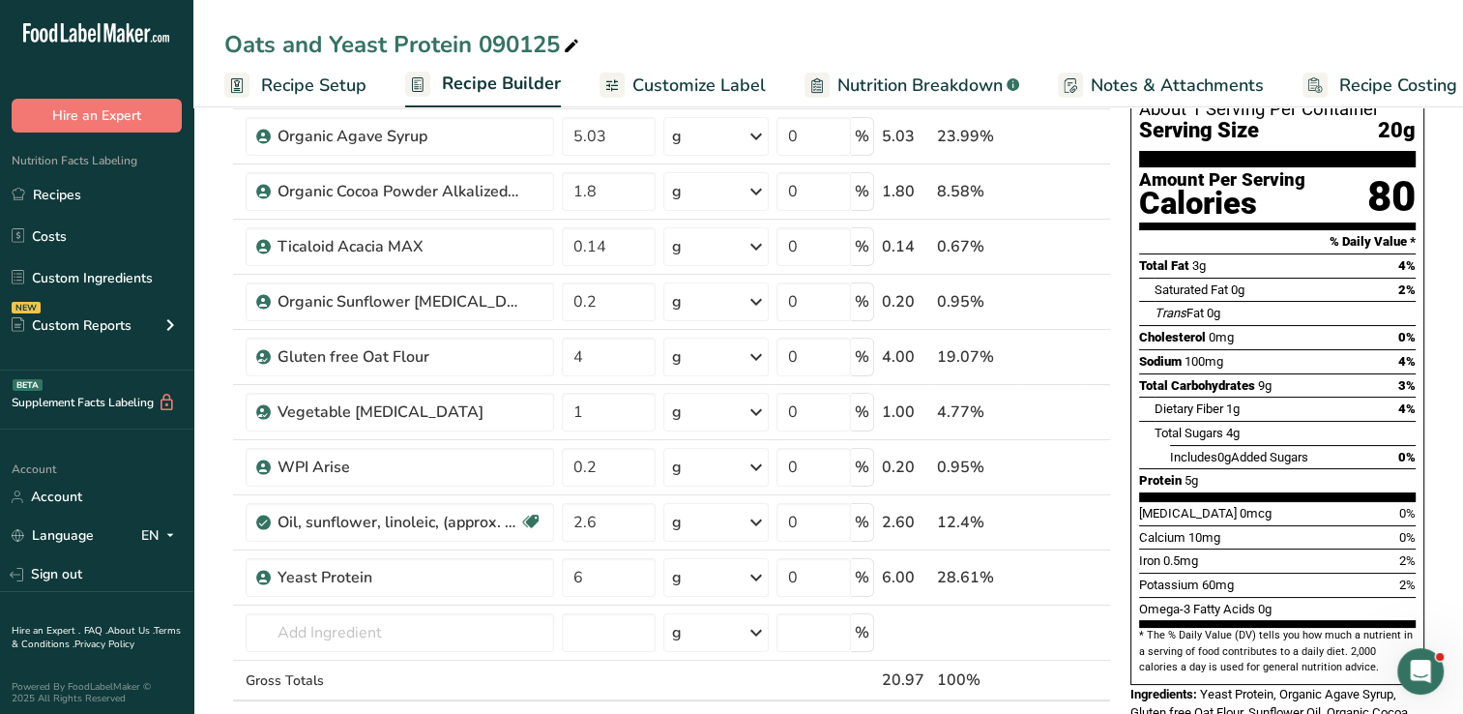
scroll to position [139, 0]
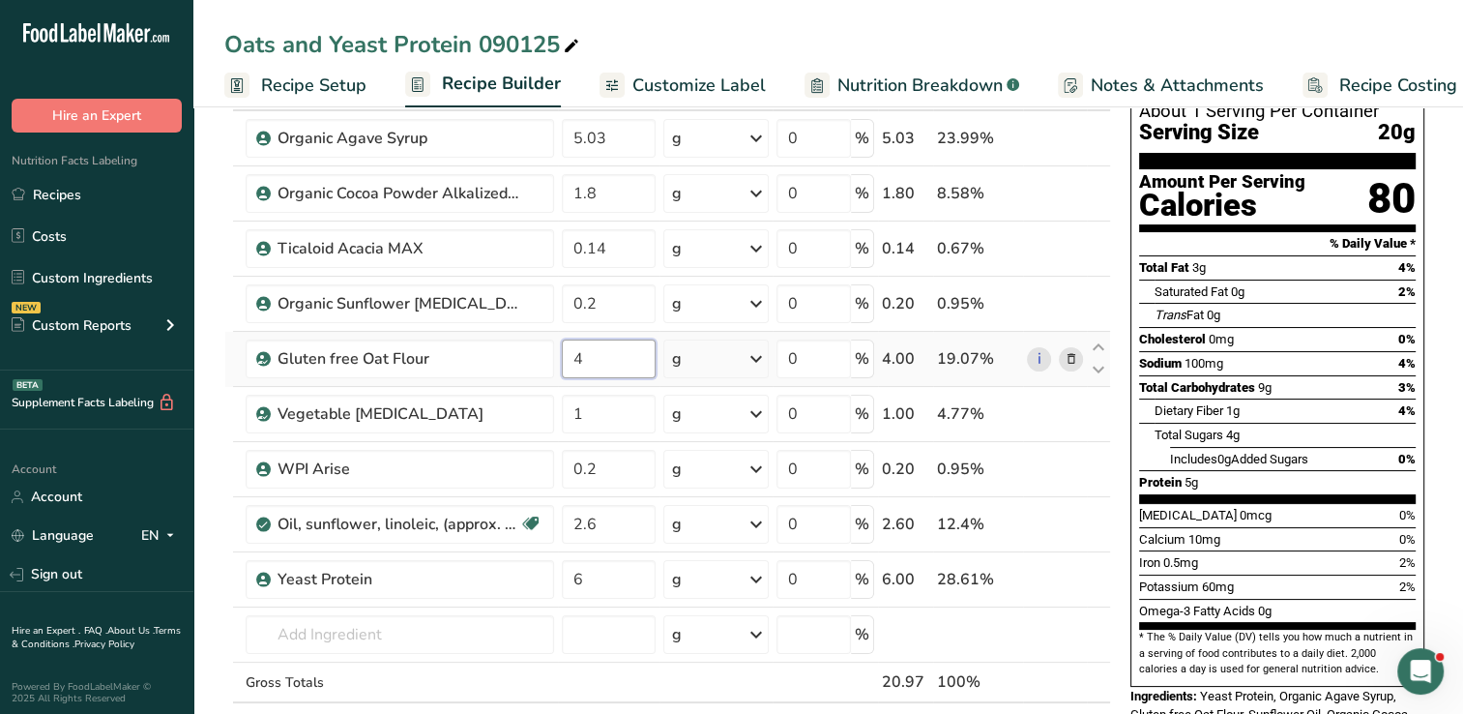
click at [596, 356] on input "4" at bounding box center [609, 358] width 94 height 39
type input "3.03"
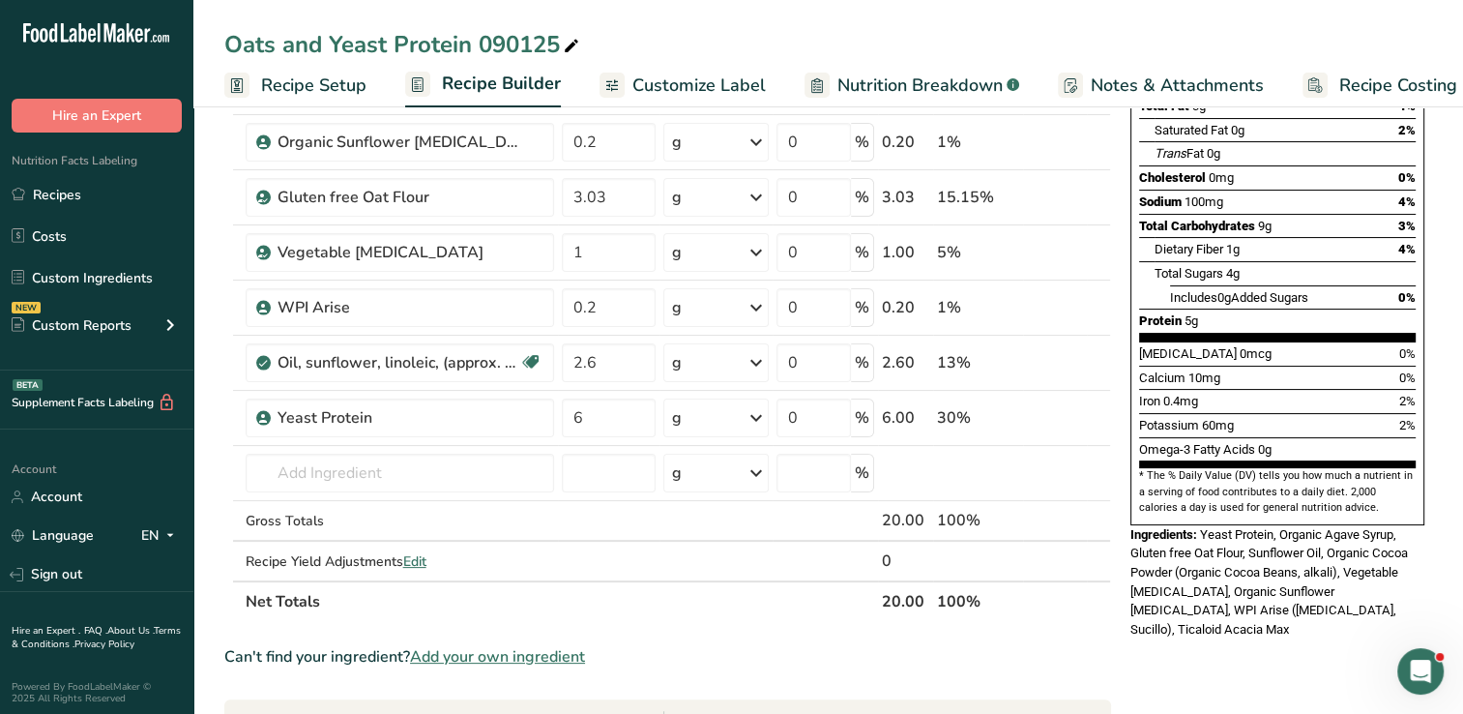
scroll to position [0, 0]
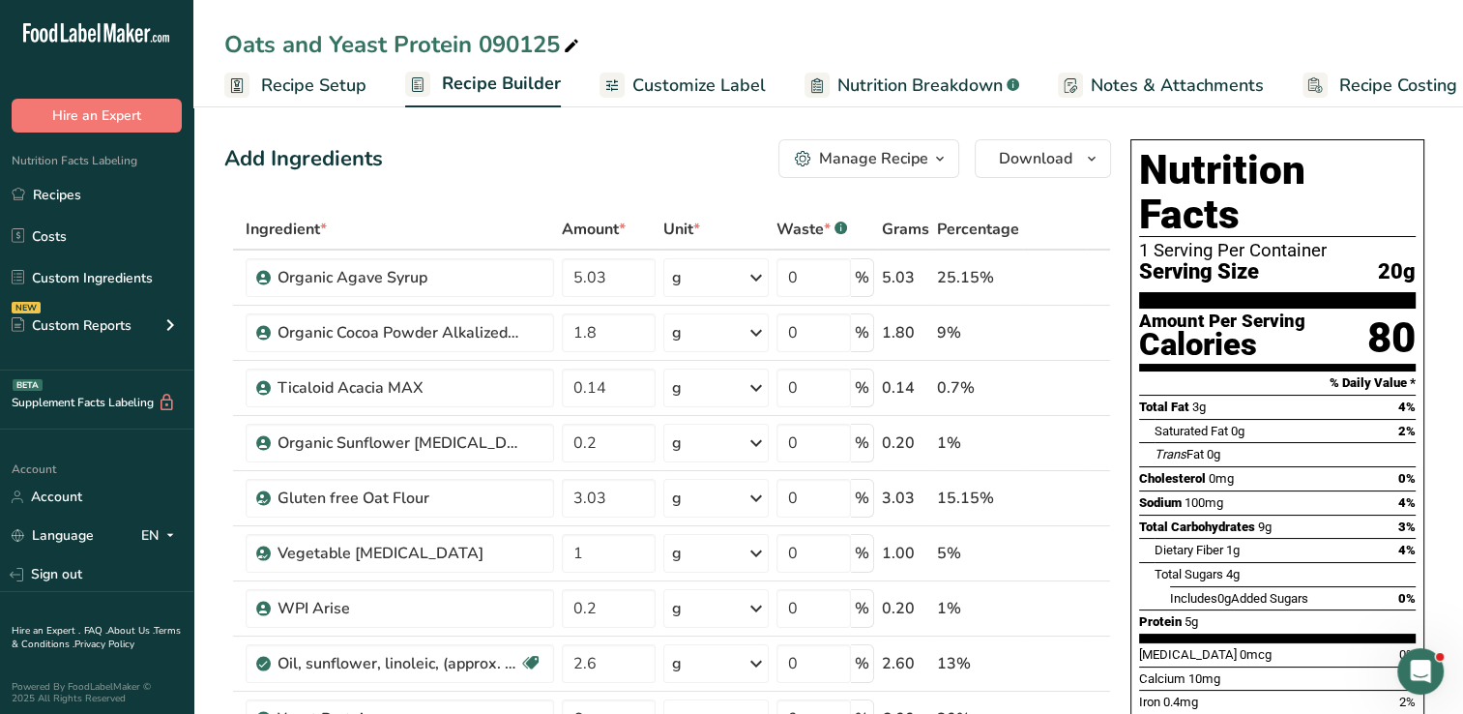
click at [843, 95] on span "Nutrition Breakdown" at bounding box center [919, 86] width 165 height 26
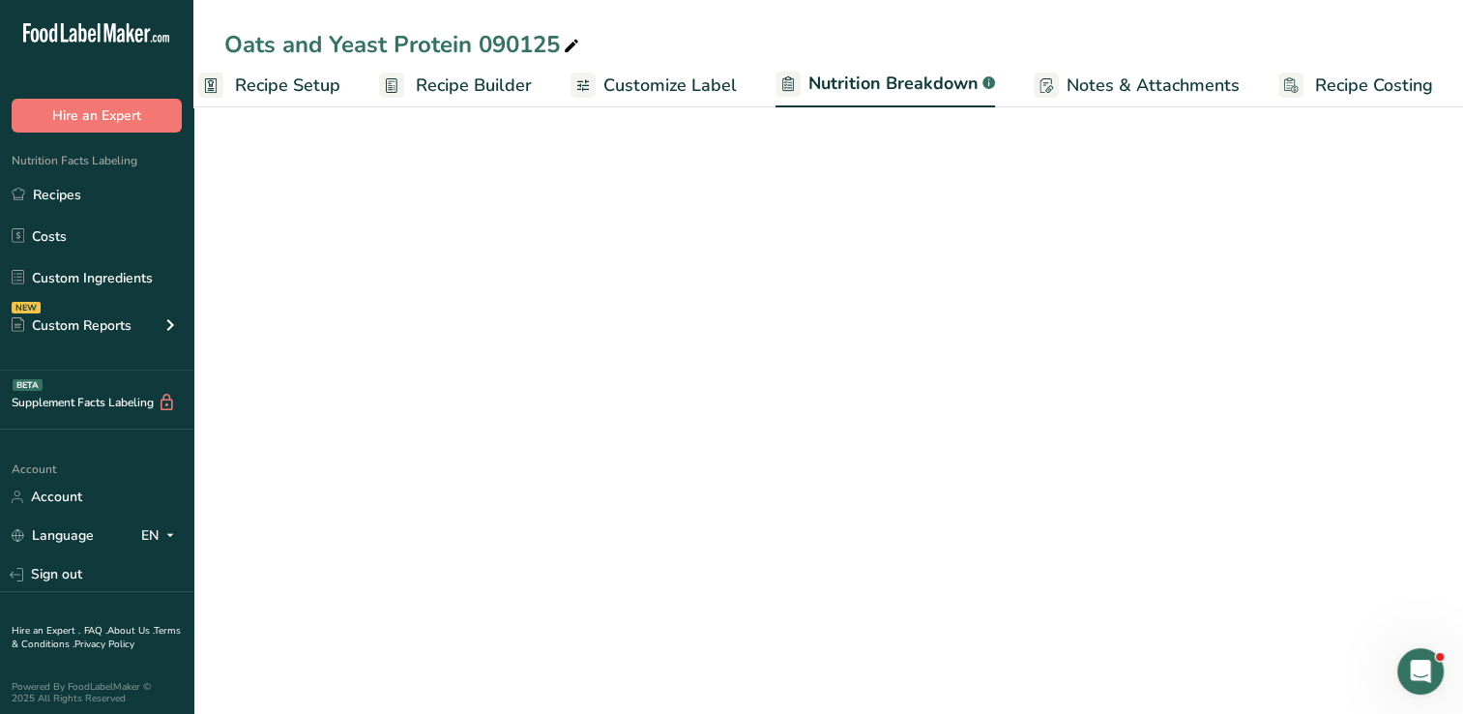
select select "Calories"
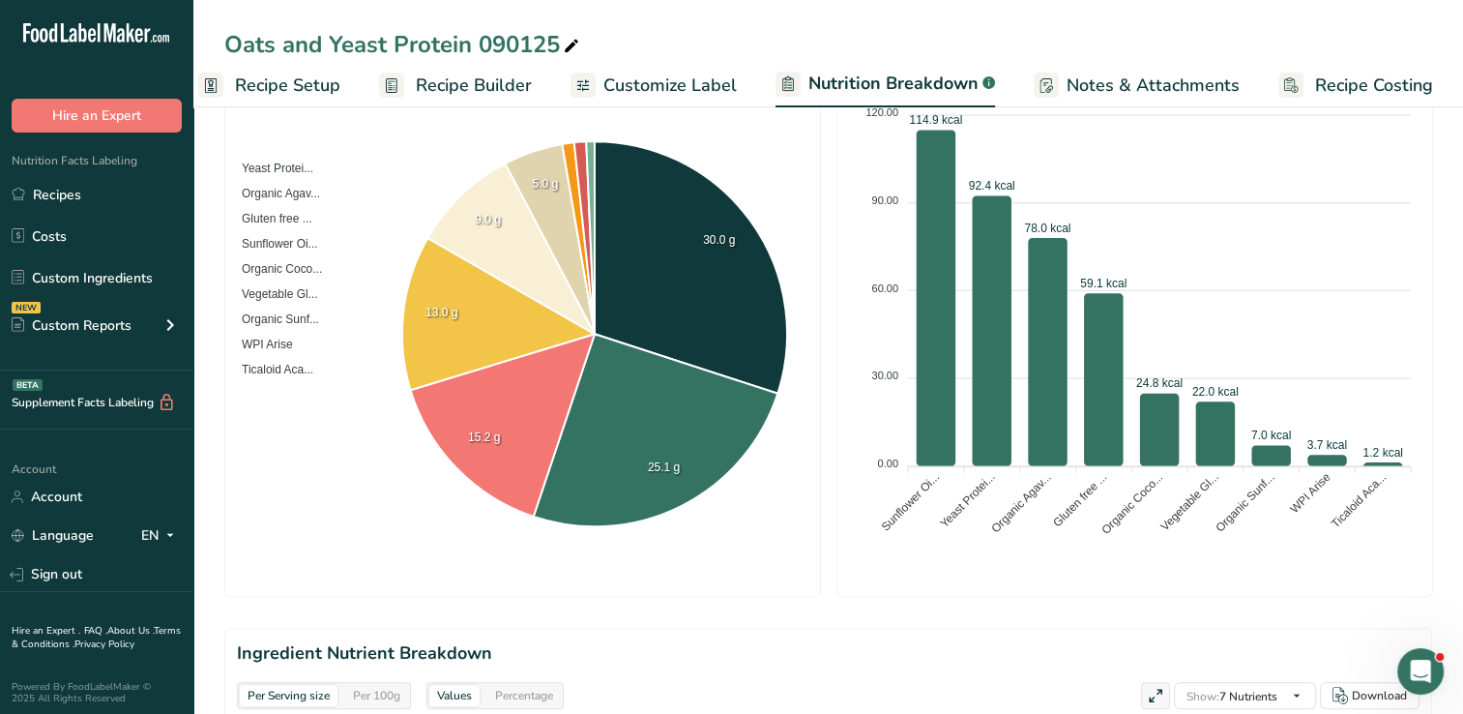
scroll to position [0, 0]
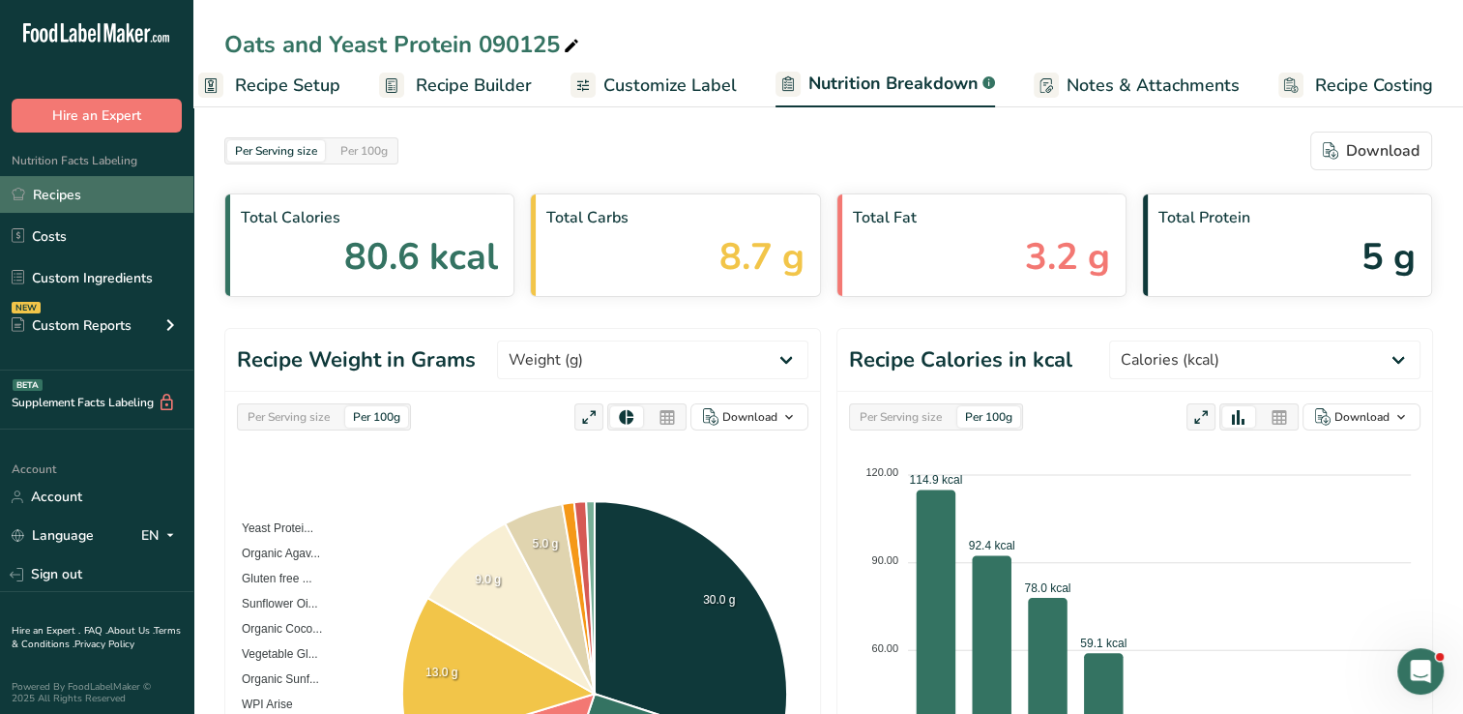
click at [77, 193] on link "Recipes" at bounding box center [96, 194] width 193 height 37
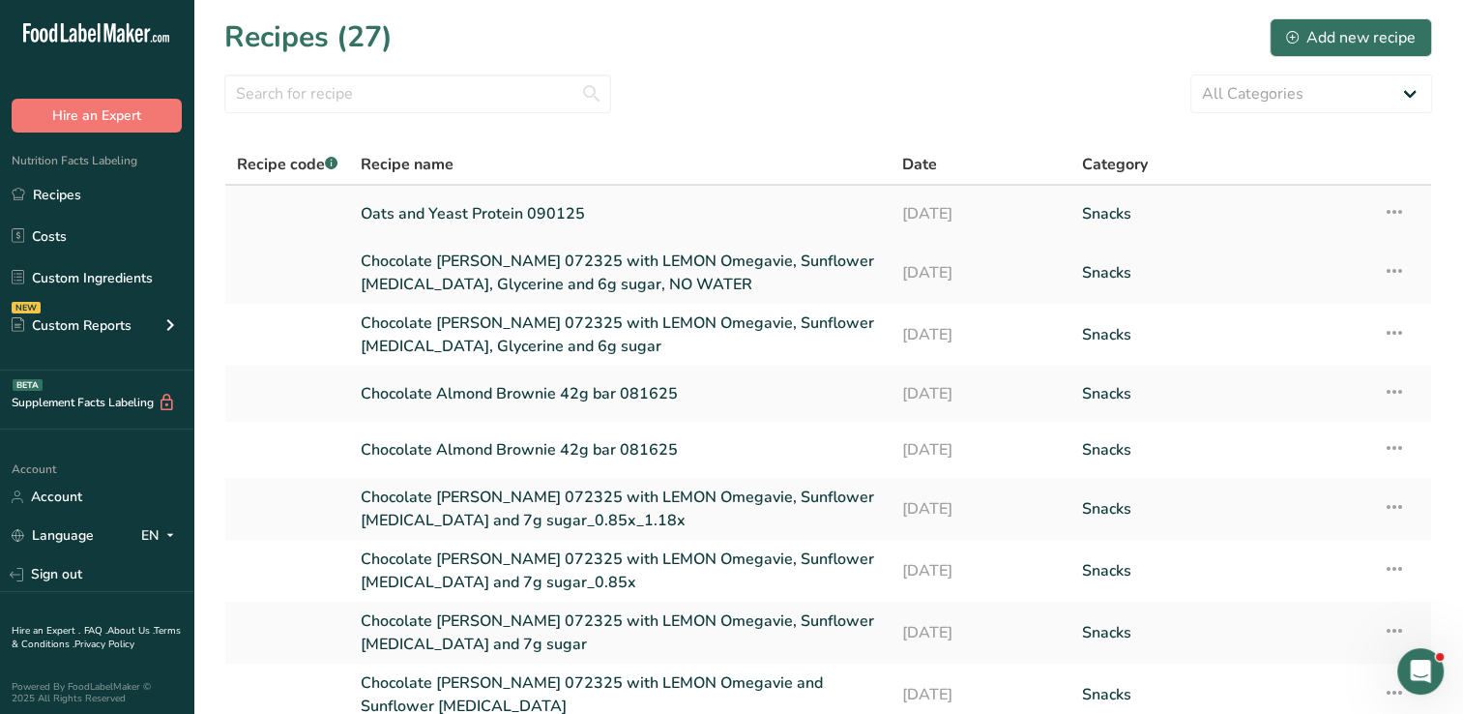
click at [433, 219] on link "Oats and Yeast Protein 090125" at bounding box center [619, 213] width 517 height 41
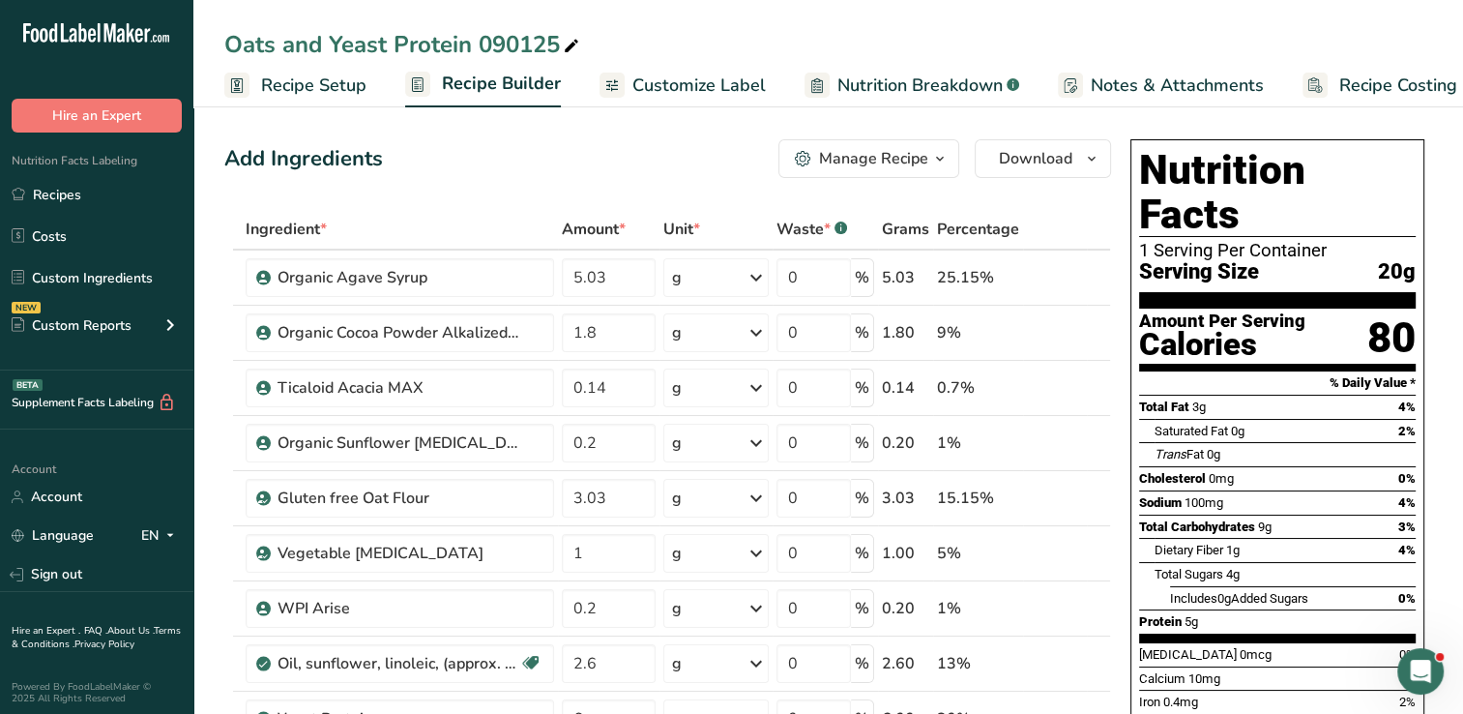
click at [687, 87] on span "Customize Label" at bounding box center [698, 86] width 133 height 26
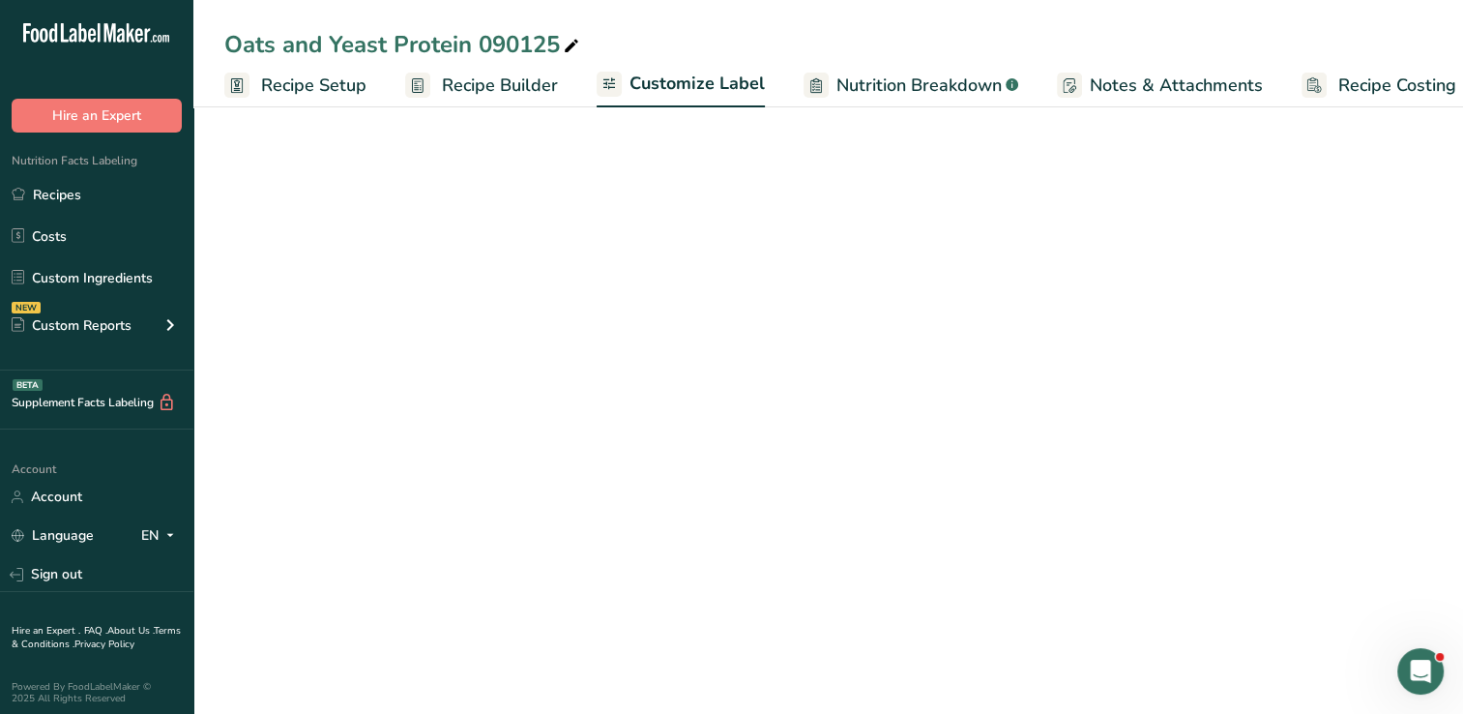
scroll to position [0, 24]
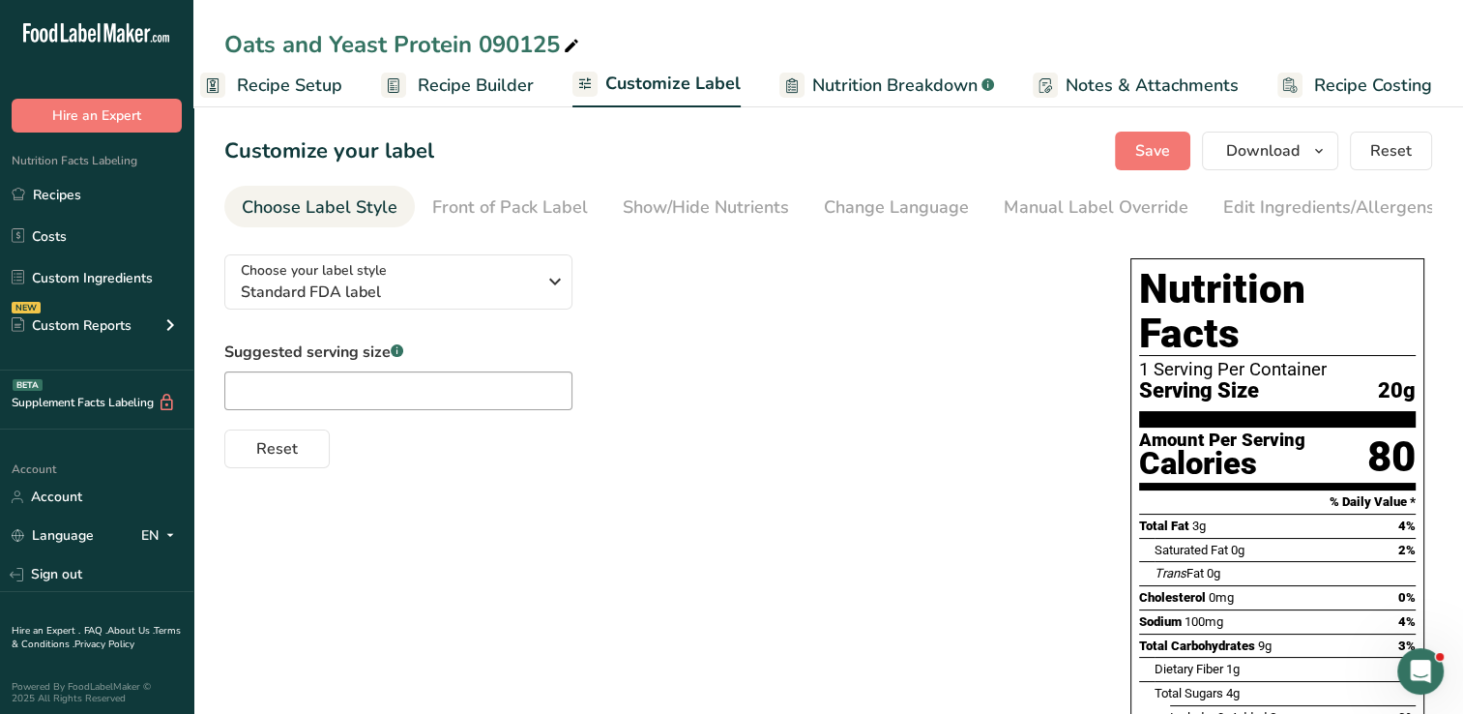
click at [827, 91] on span "Nutrition Breakdown" at bounding box center [894, 86] width 165 height 26
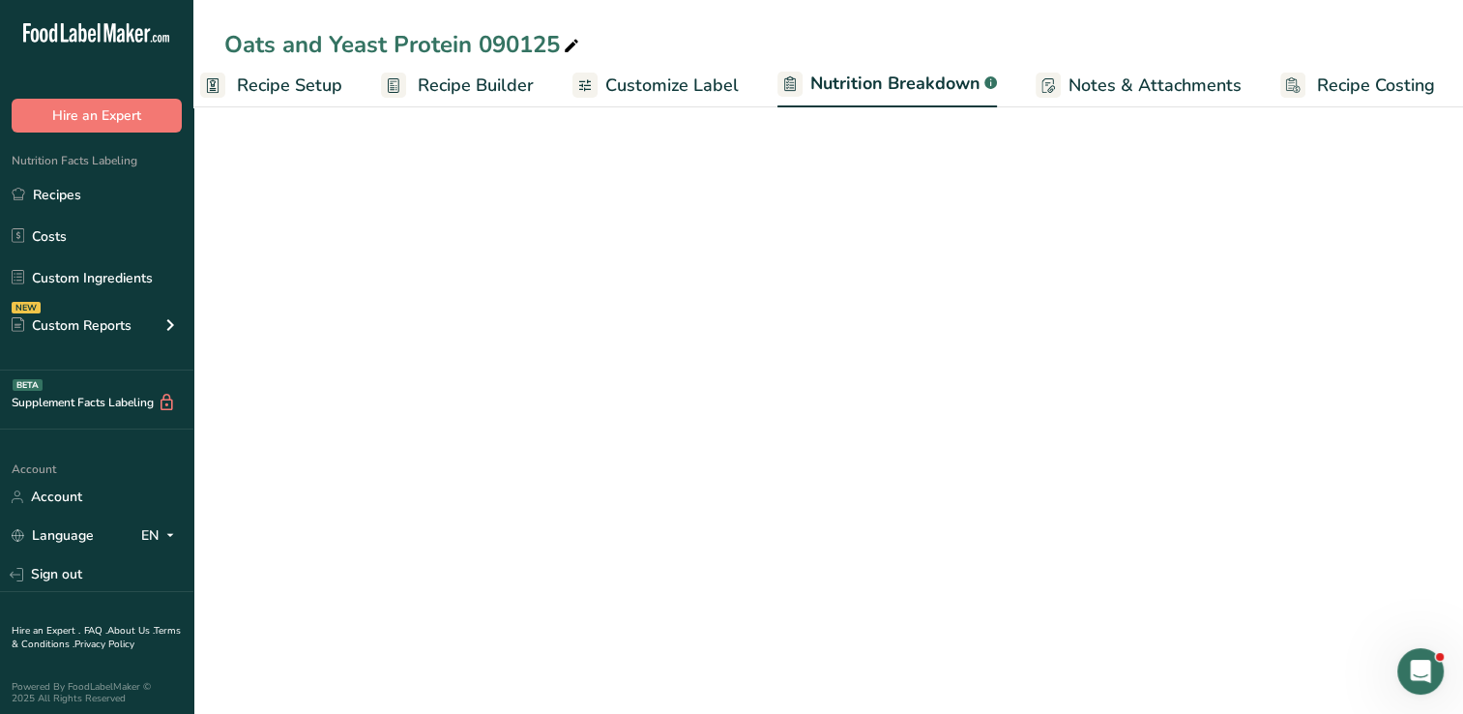
scroll to position [0, 26]
select select "Calories"
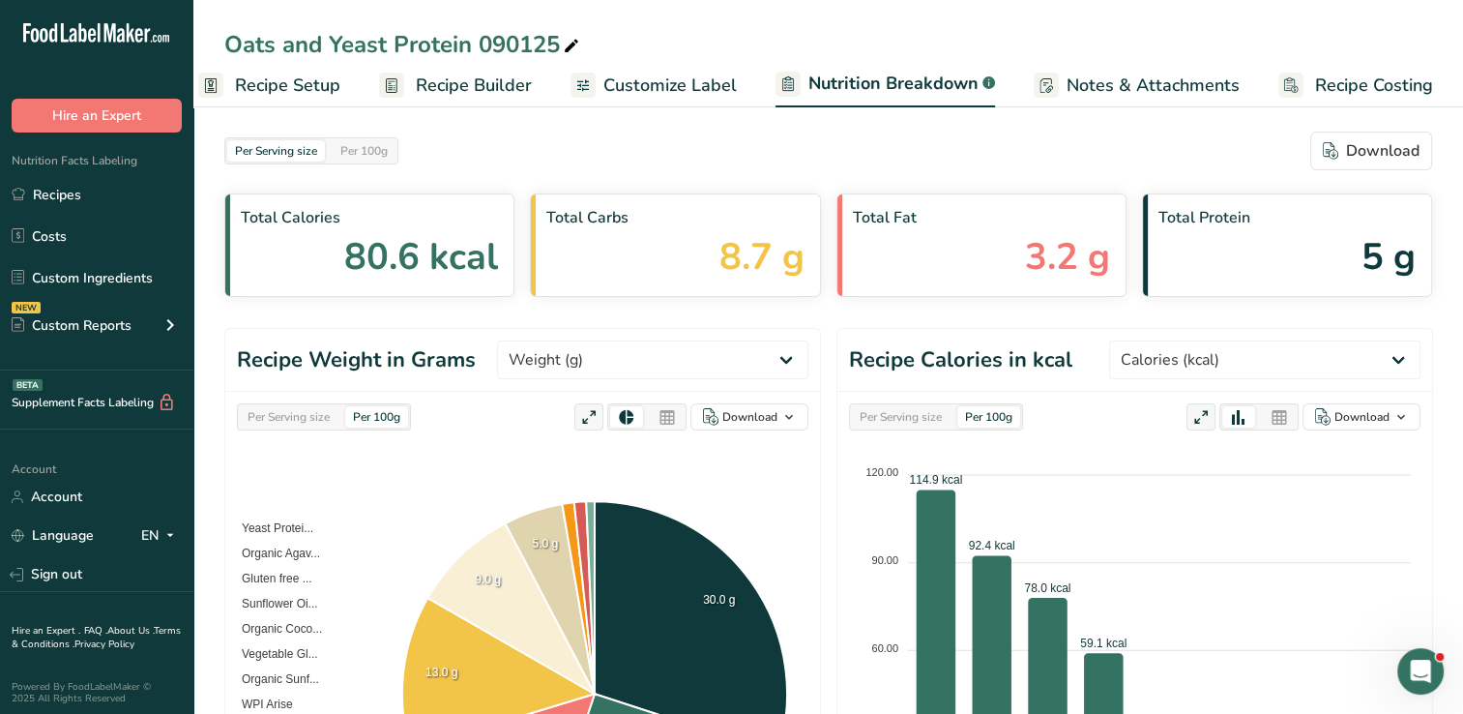
click at [300, 83] on span "Recipe Setup" at bounding box center [287, 86] width 105 height 26
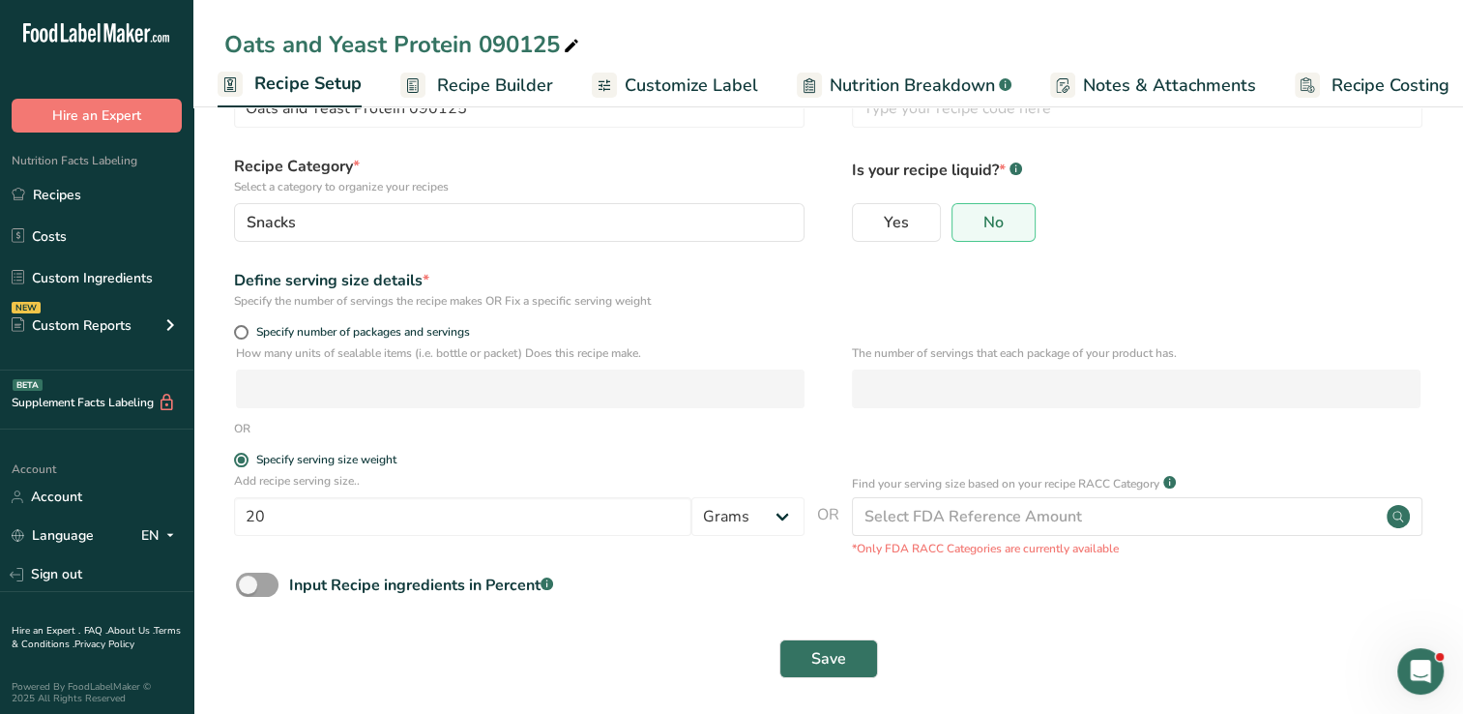
scroll to position [88, 0]
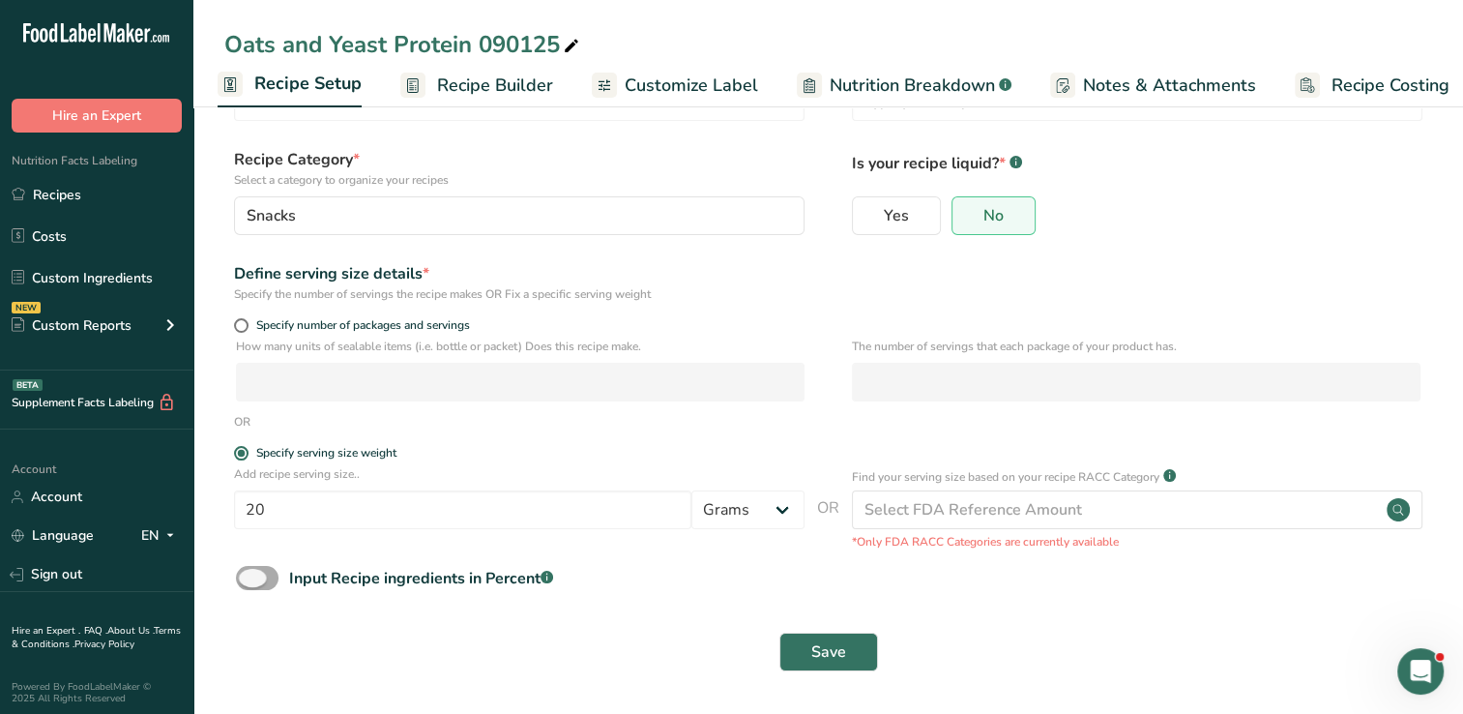
click at [245, 579] on span at bounding box center [257, 578] width 43 height 24
click at [245, 579] on input "Input Recipe ingredients in Percent .a-a{fill:#347362;}.b-a{fill:#fff;}" at bounding box center [242, 577] width 13 height 13
checkbox input "true"
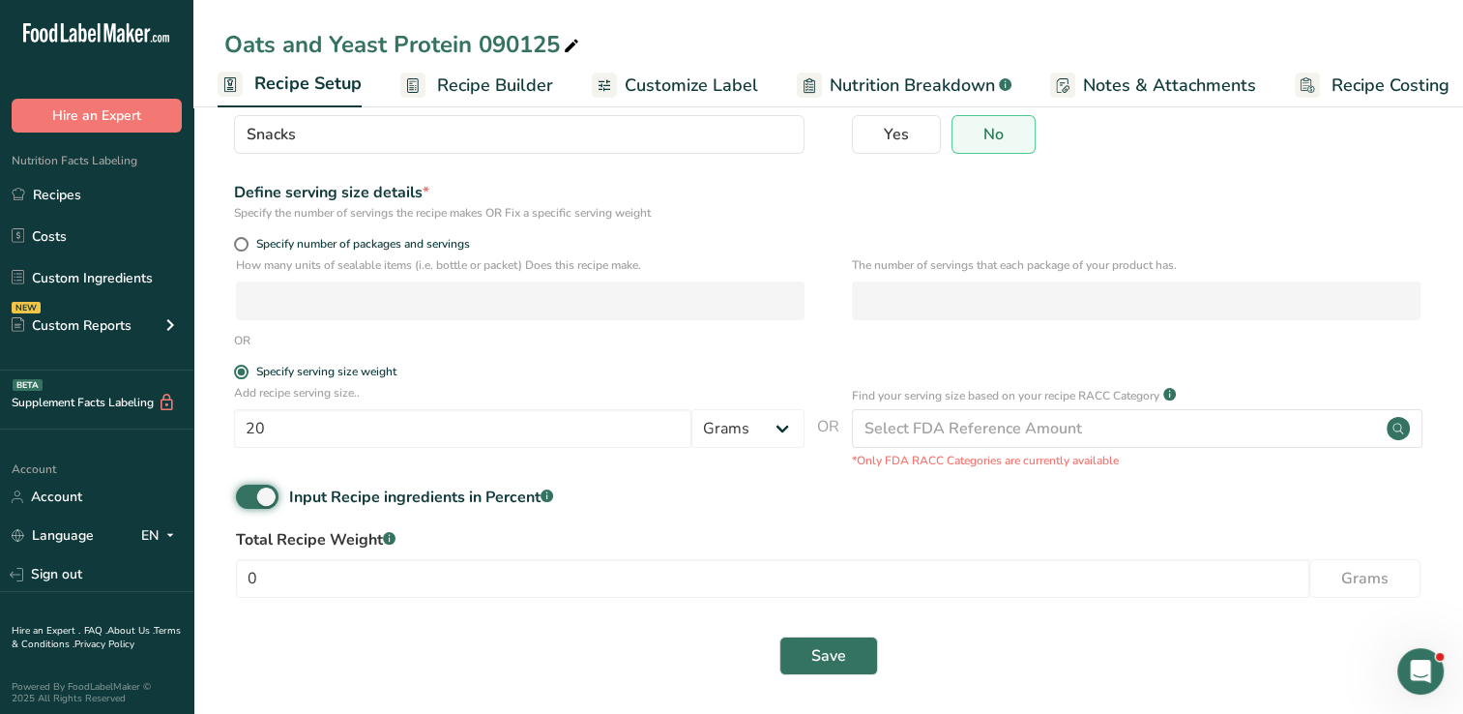
scroll to position [173, 0]
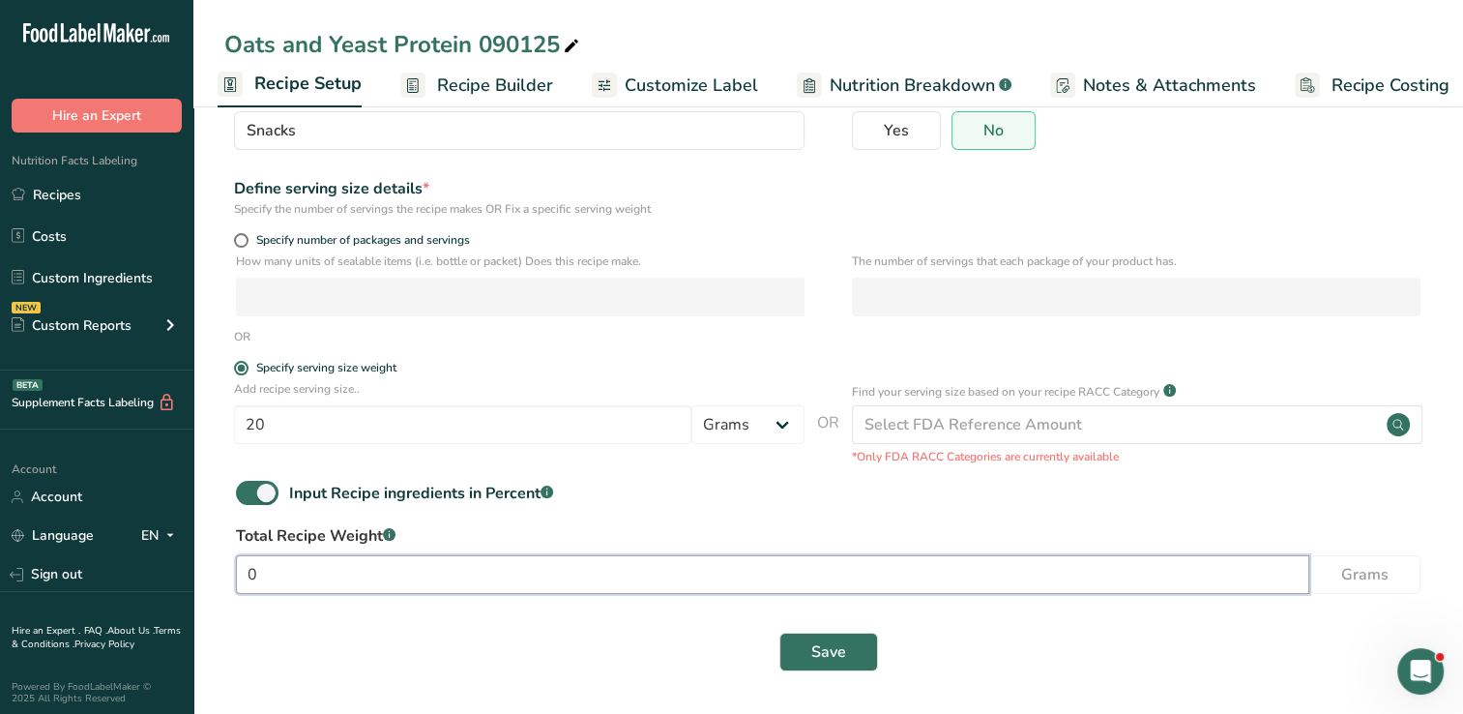
click at [340, 584] on input "0" at bounding box center [772, 574] width 1073 height 39
type input "20"
click at [808, 664] on button "Save" at bounding box center [828, 651] width 99 height 39
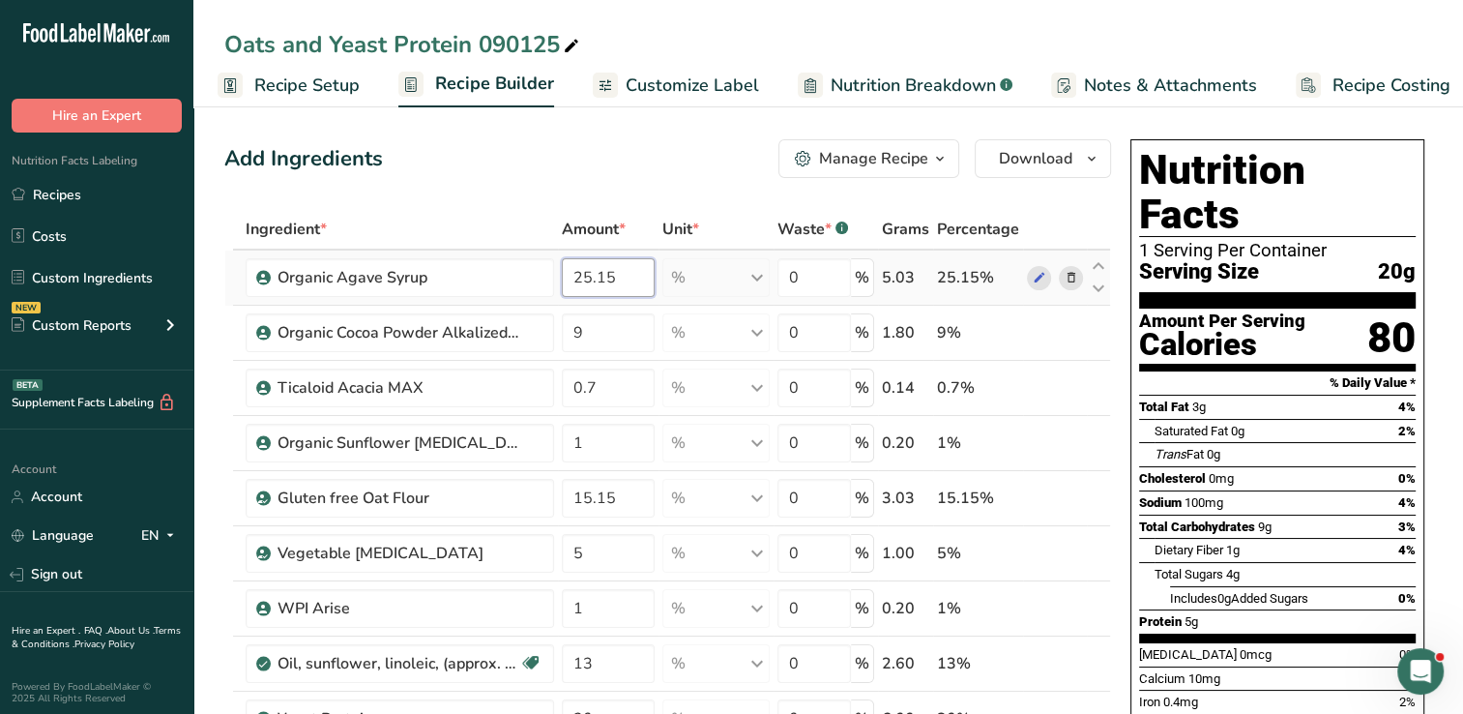
click at [624, 277] on input "25.15" at bounding box center [609, 277] width 94 height 39
type input "2"
type input "20"
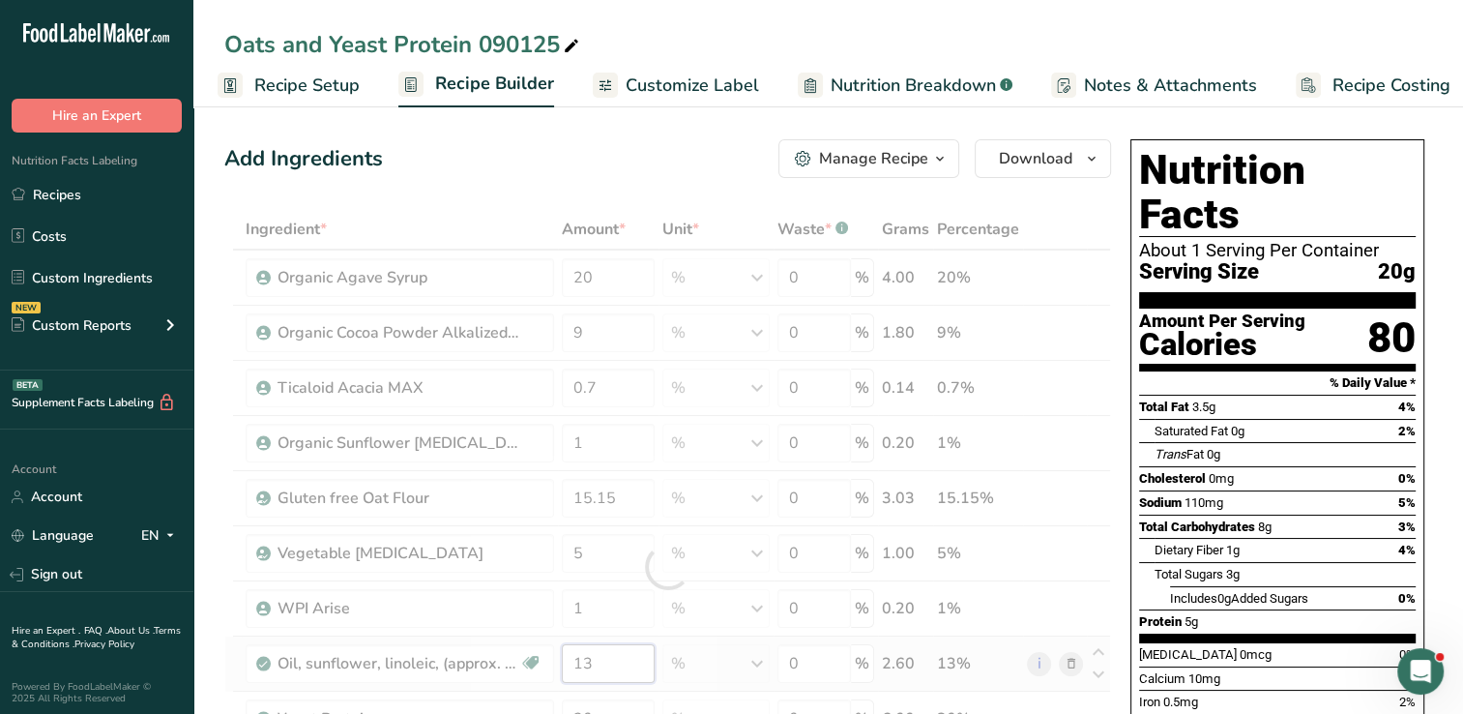
click at [609, 660] on div "Ingredient * Amount * Unit * Waste * .a-a{fill:#347362;}.b-a{fill:#fff;} Grams …" at bounding box center [667, 567] width 887 height 716
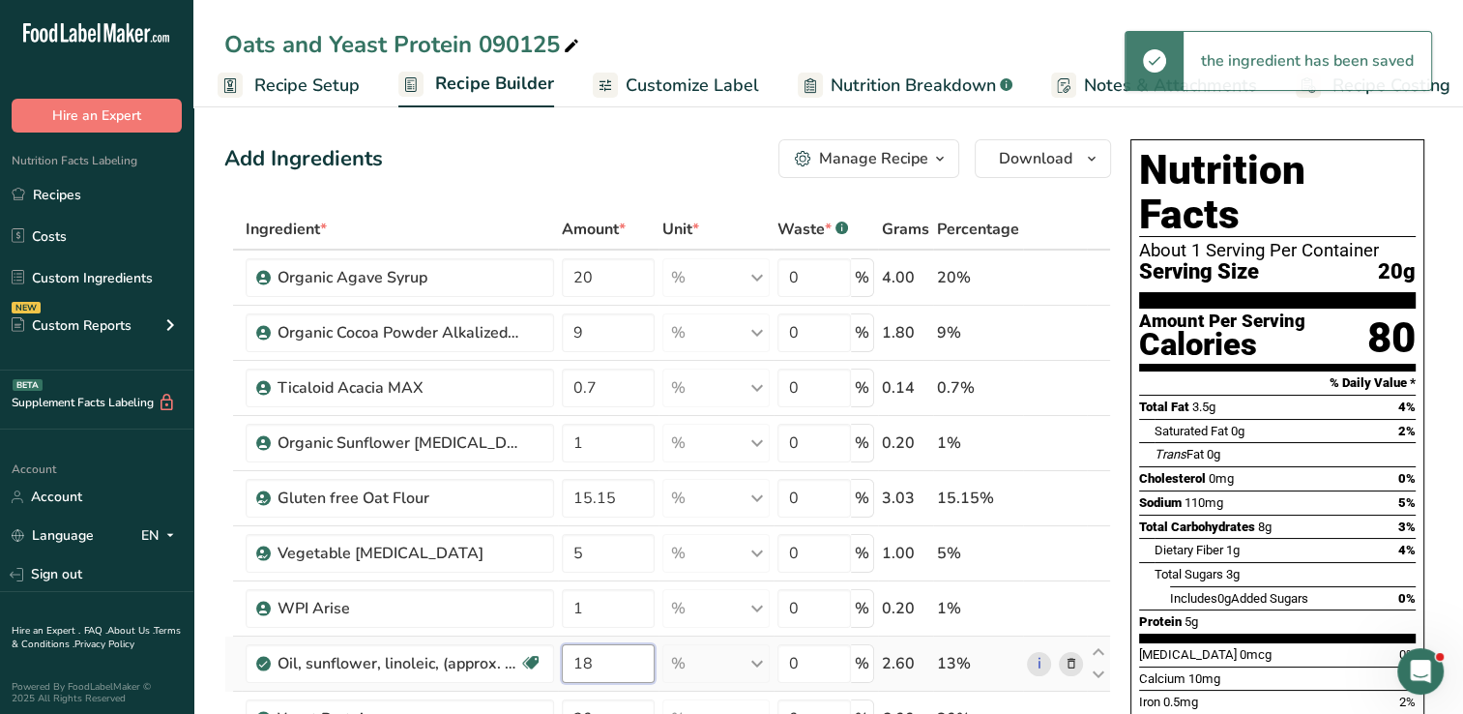
type input "18"
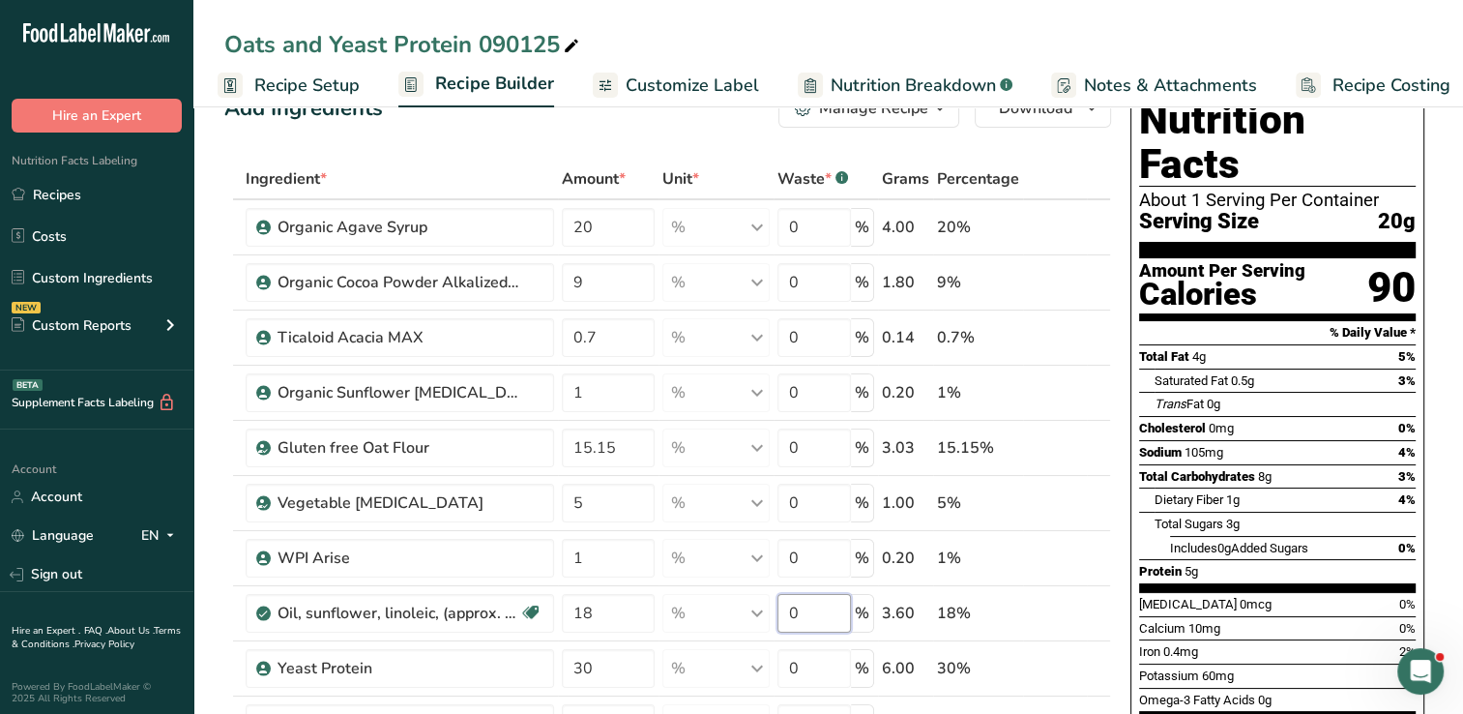
scroll to position [43, 0]
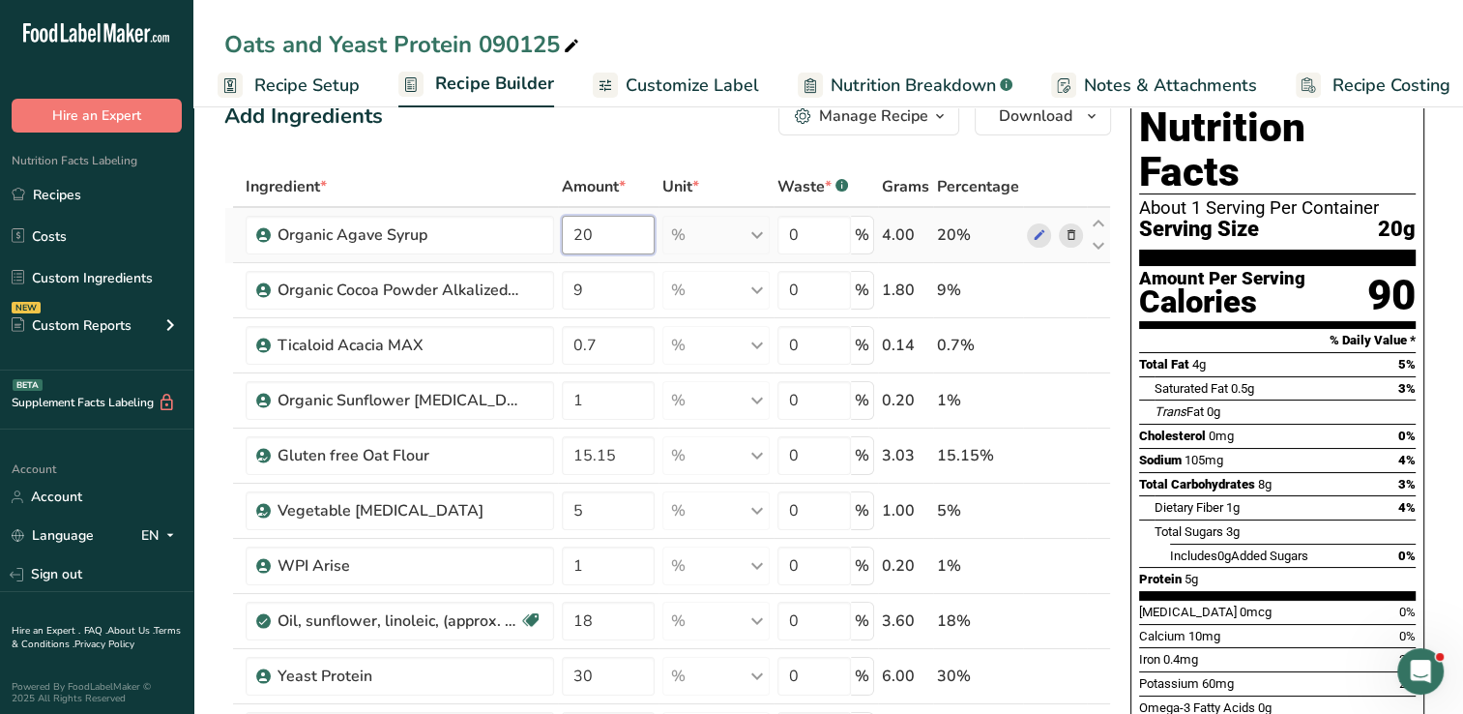
click at [589, 231] on div "Ingredient * Amount * Unit * Waste * .a-a{fill:#347362;}.b-a{fill:#fff;} Grams …" at bounding box center [667, 524] width 887 height 716
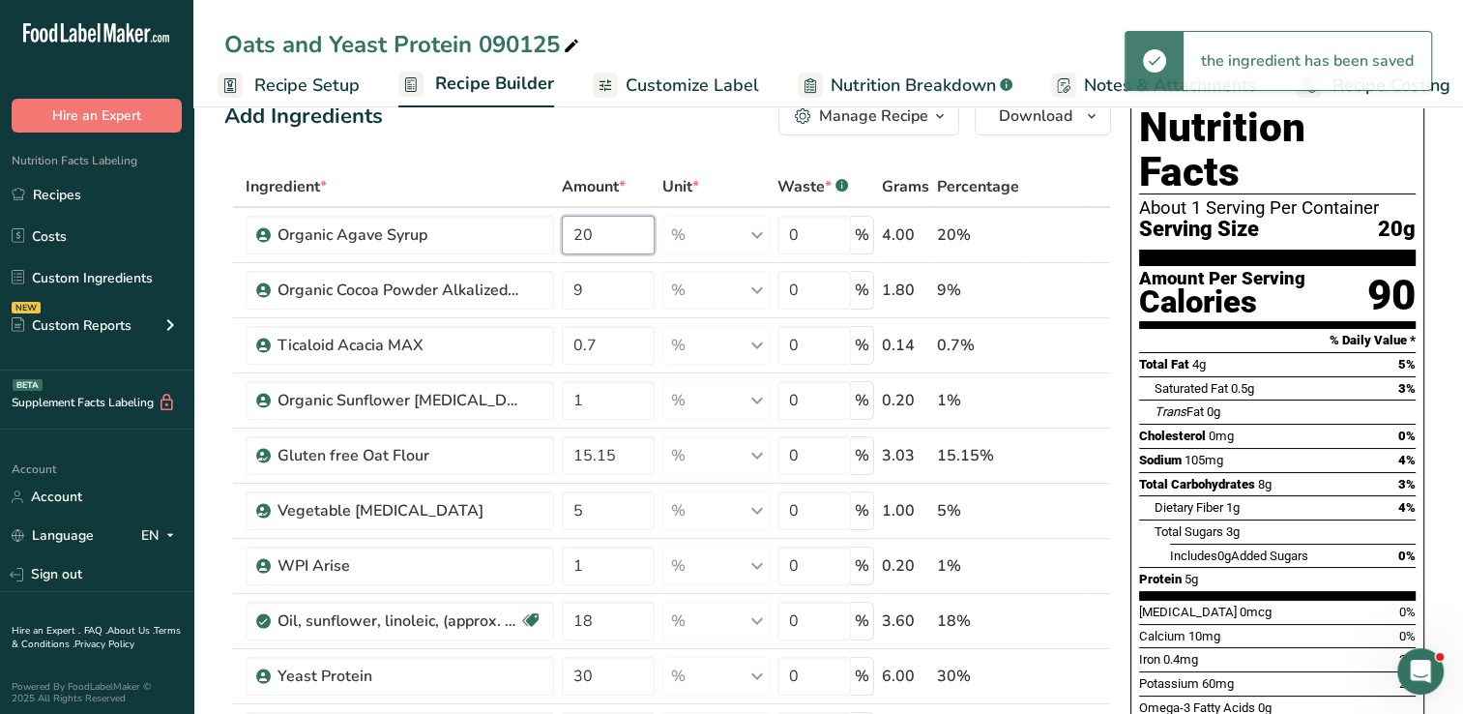
type input "2"
click at [613, 230] on div "Ingredient * Amount * Unit * Waste * .a-a{fill:#347362;}.b-a{fill:#fff;} Grams …" at bounding box center [667, 524] width 887 height 716
type input "1"
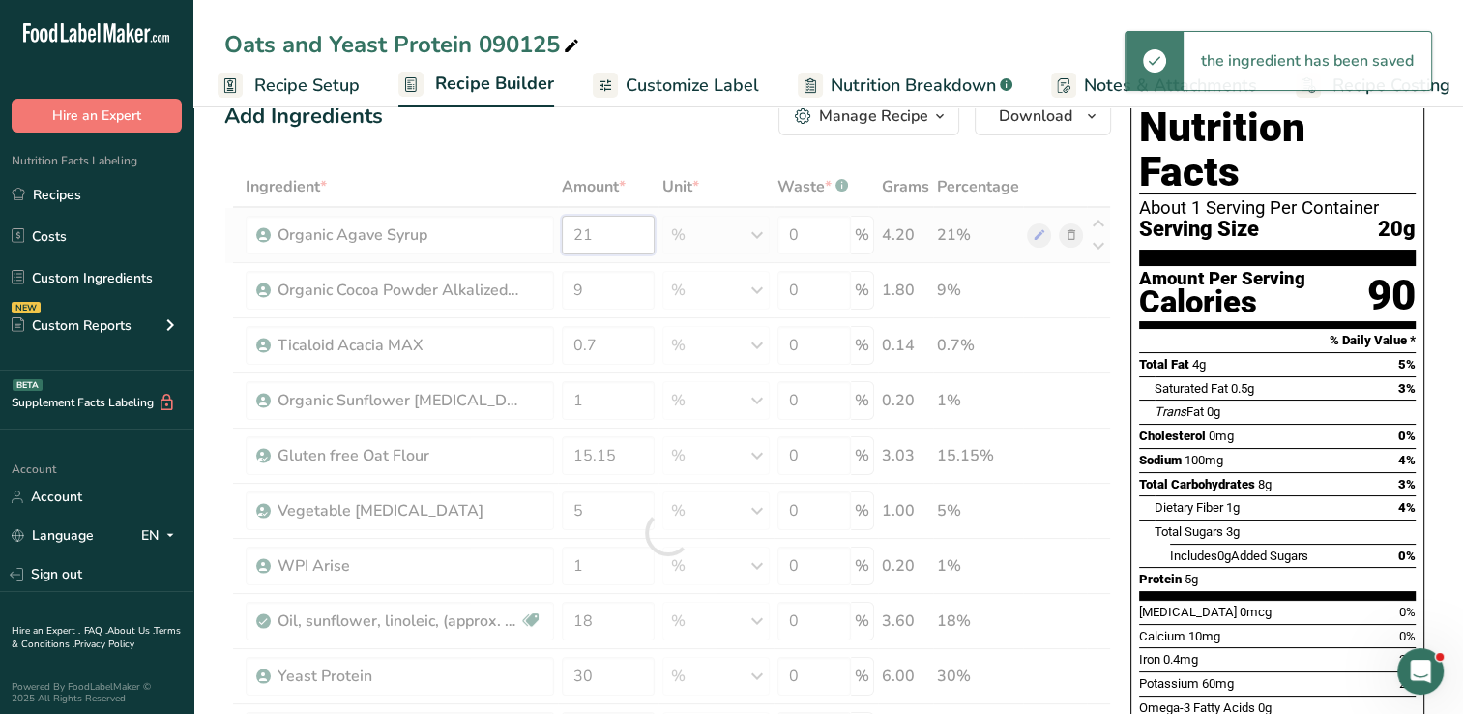
click at [613, 230] on div "Ingredient * Amount * Unit * Waste * .a-a{fill:#347362;}.b-a{fill:#fff;} Grams …" at bounding box center [667, 532] width 887 height 733
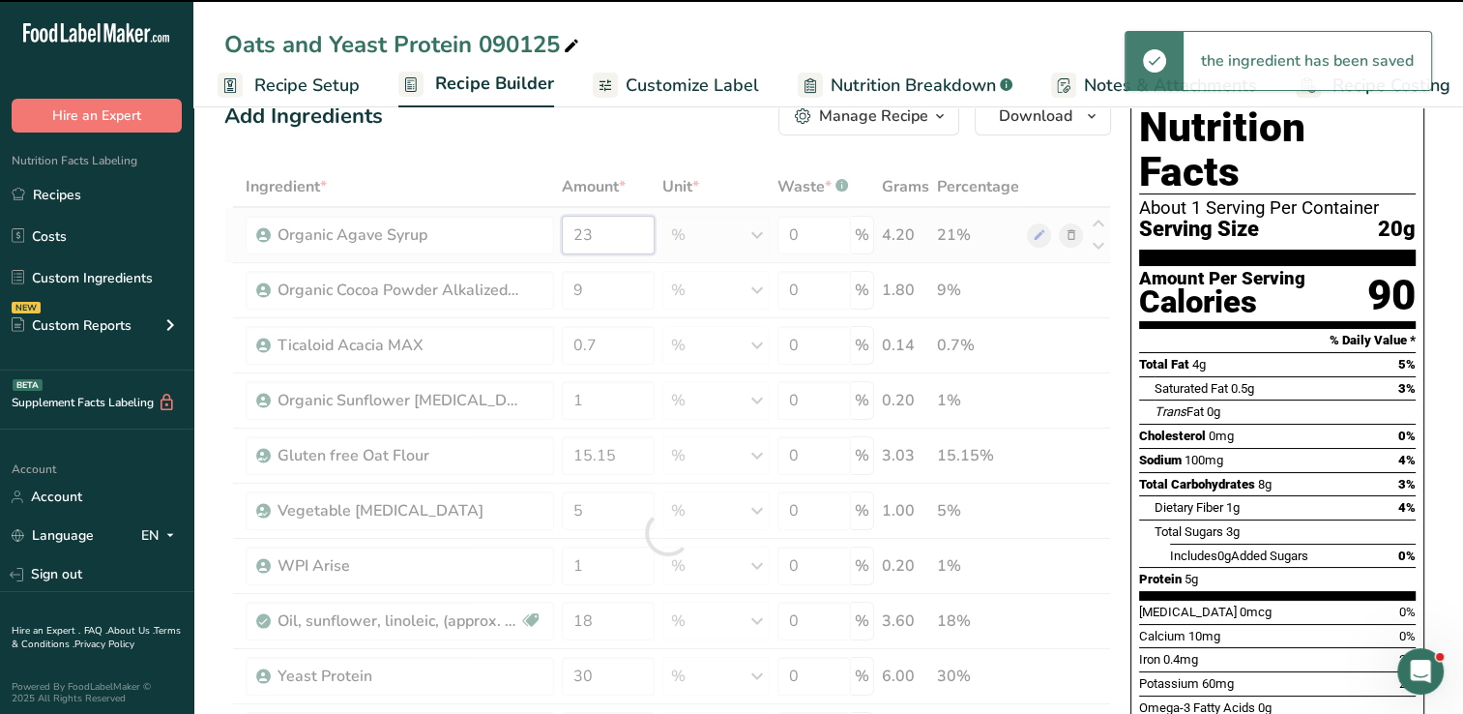
type input "21"
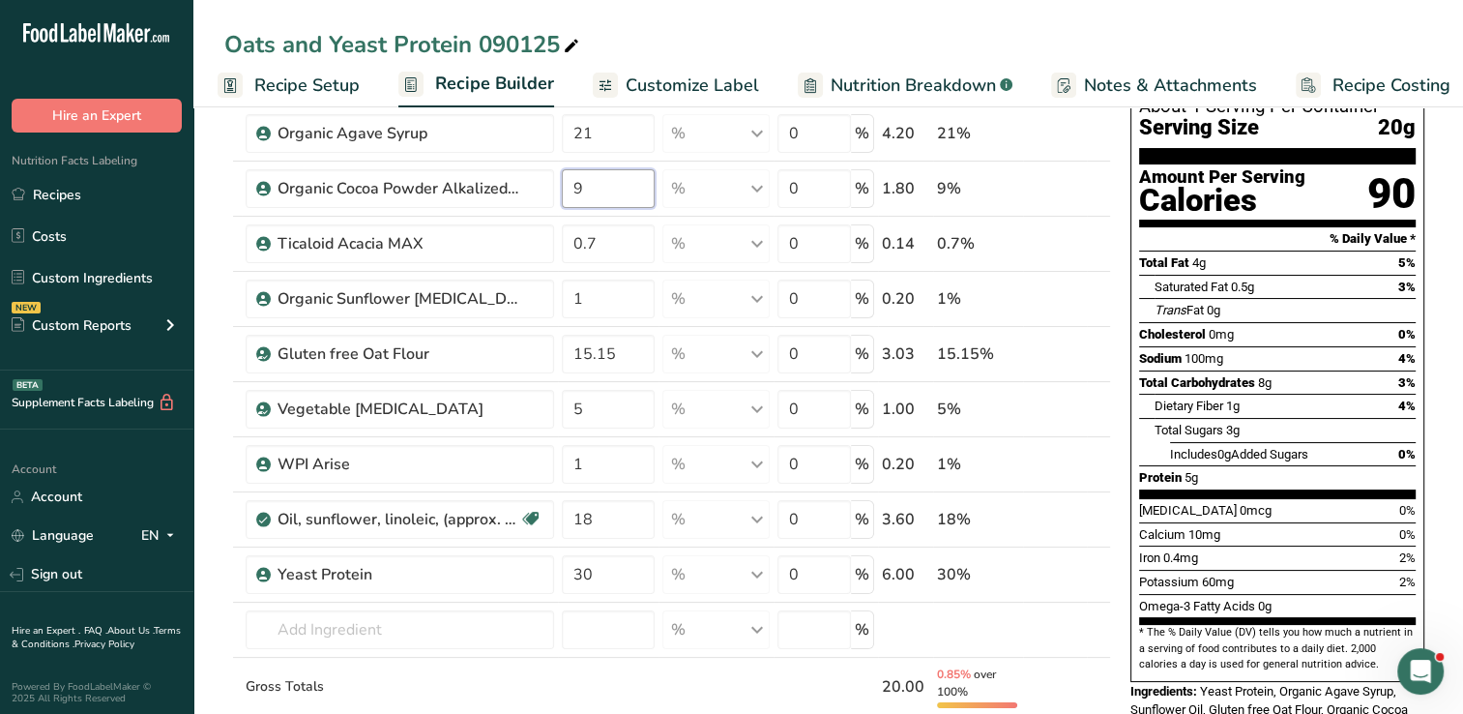
scroll to position [140, 0]
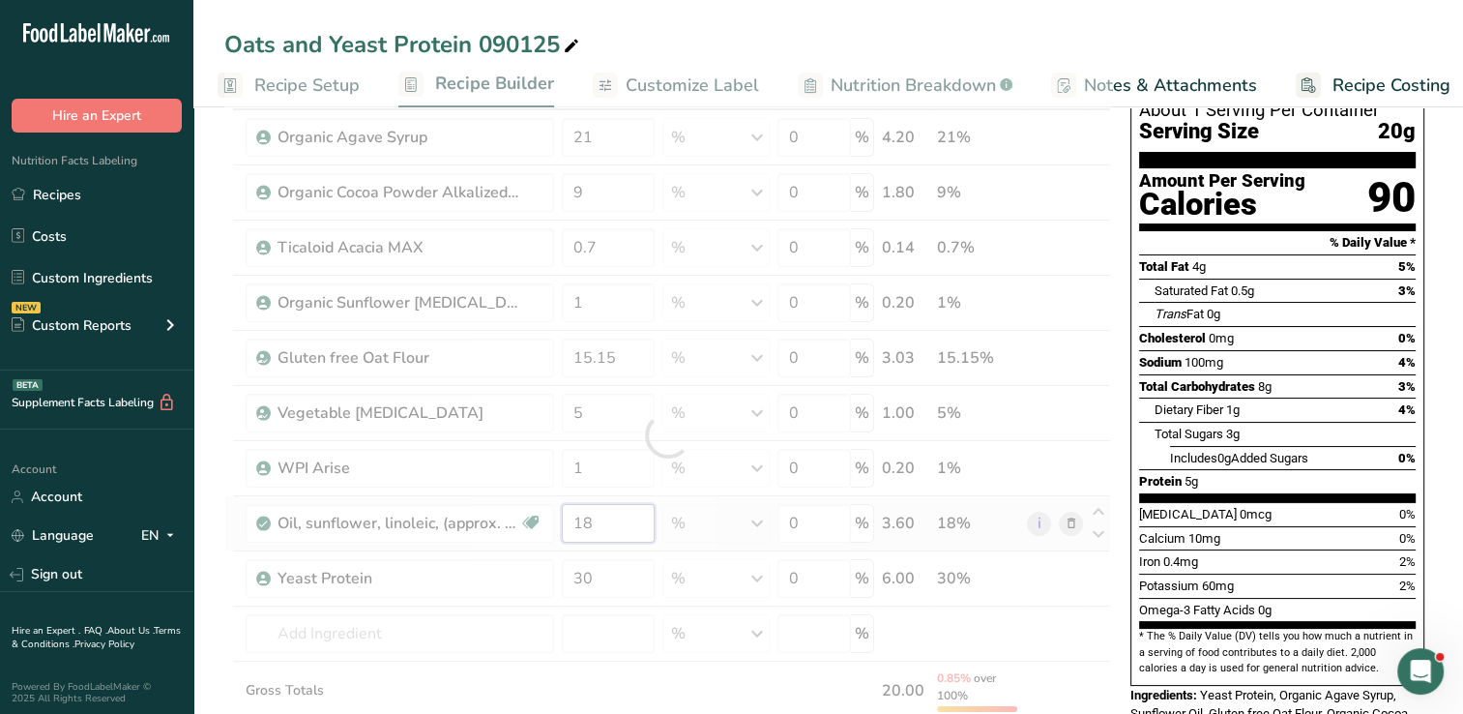
click at [618, 515] on div "Ingredient * Amount * Unit * Waste * .a-a{fill:#347362;}.b-a{fill:#fff;} Grams …" at bounding box center [667, 435] width 887 height 733
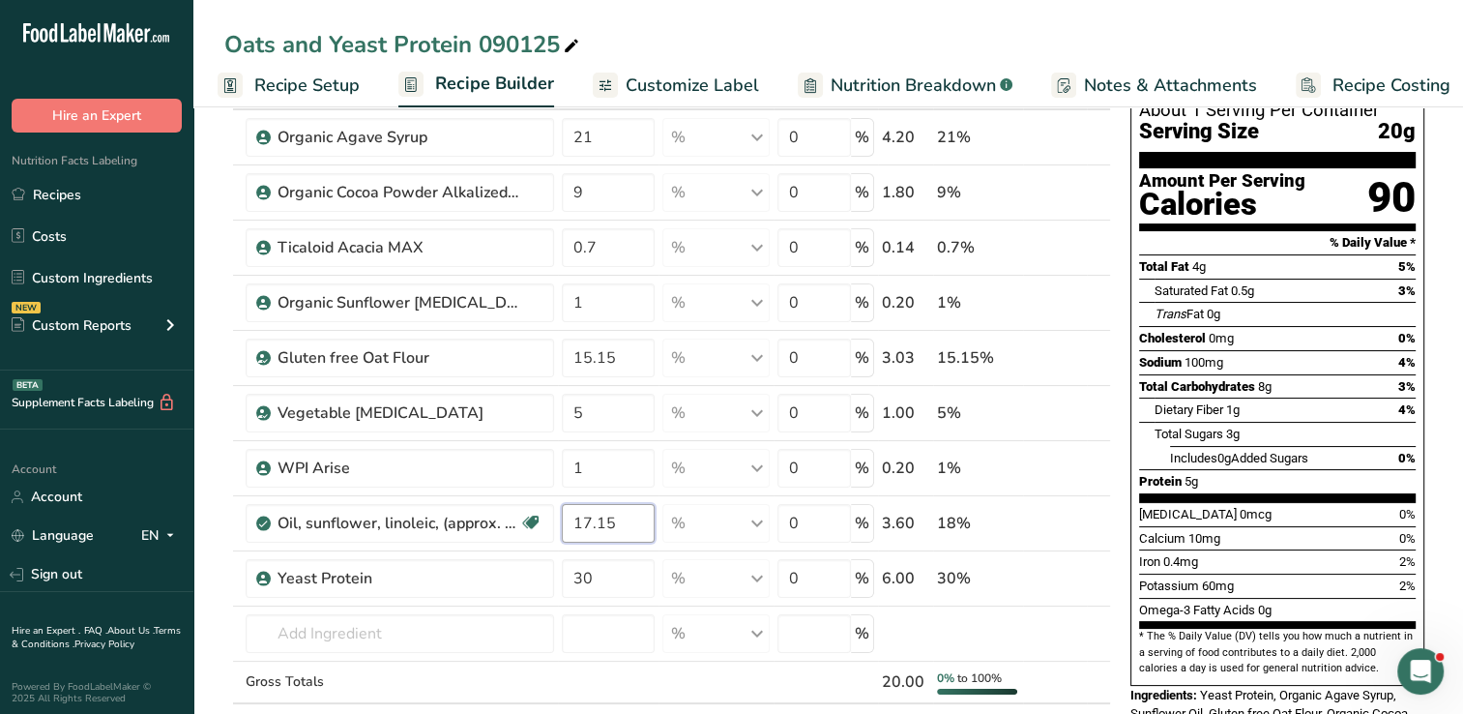
type input "17.15"
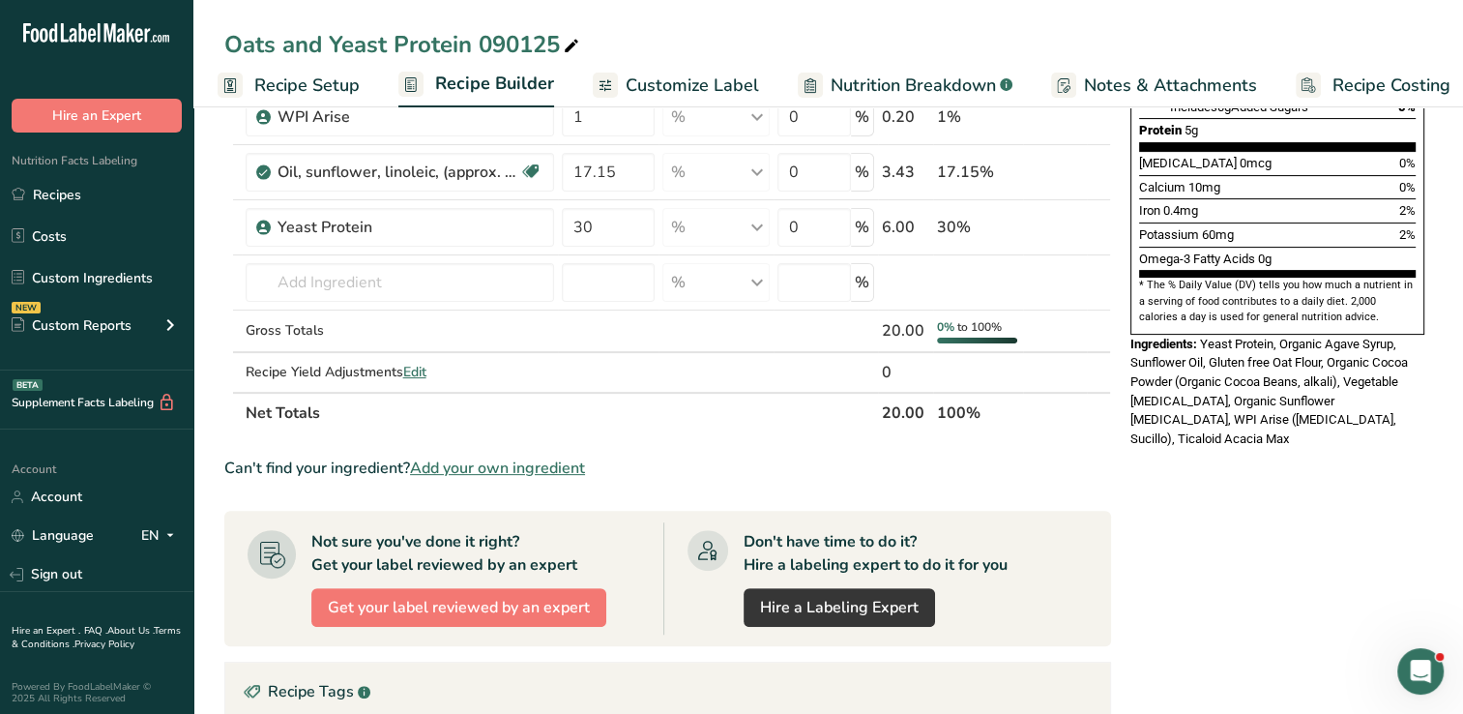
scroll to position [0, 0]
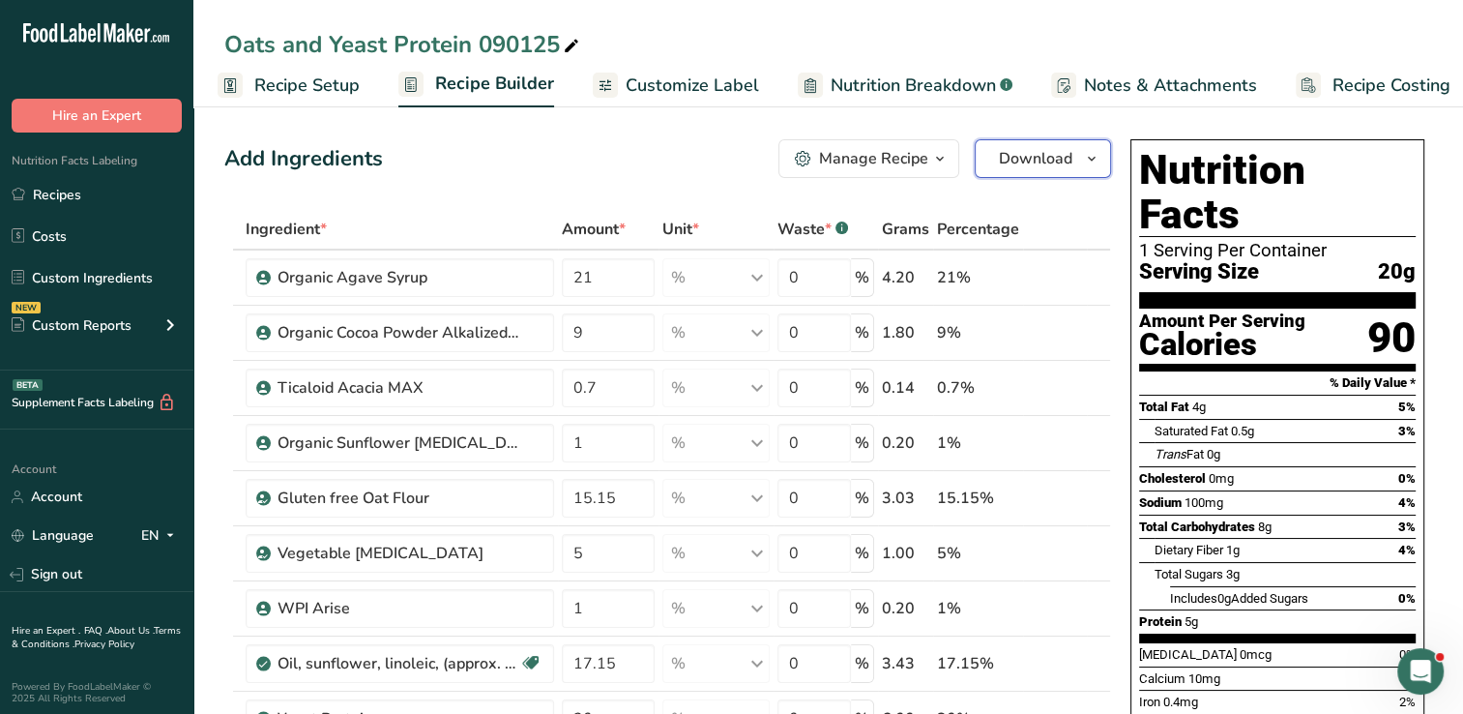
click at [1088, 158] on icon "button" at bounding box center [1091, 159] width 15 height 24
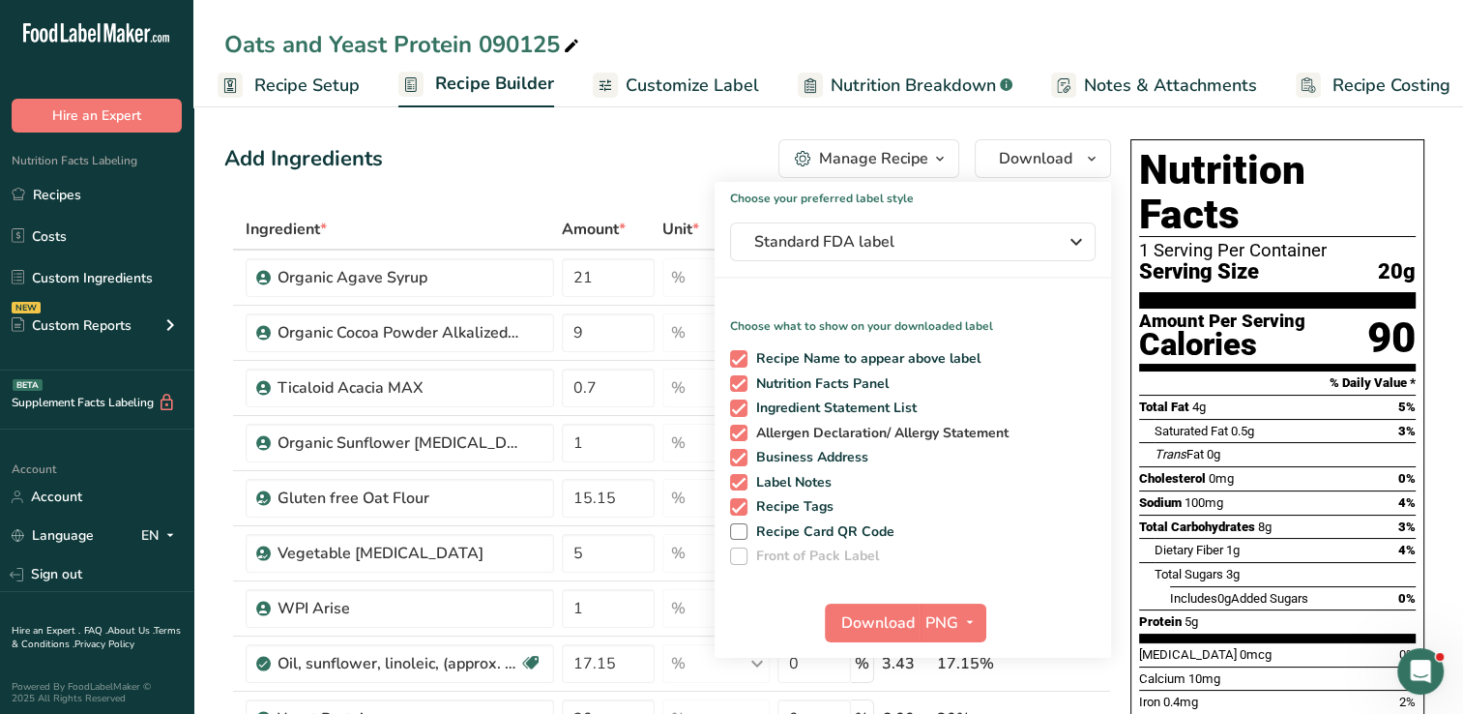
click at [912, 437] on span "Allergen Declaration/ Allergy Statement" at bounding box center [878, 432] width 262 height 17
click at [743, 437] on input "Allergen Declaration/ Allergy Statement" at bounding box center [736, 432] width 13 height 13
checkbox input "false"
click at [1302, 331] on div "Calories" at bounding box center [1222, 345] width 166 height 28
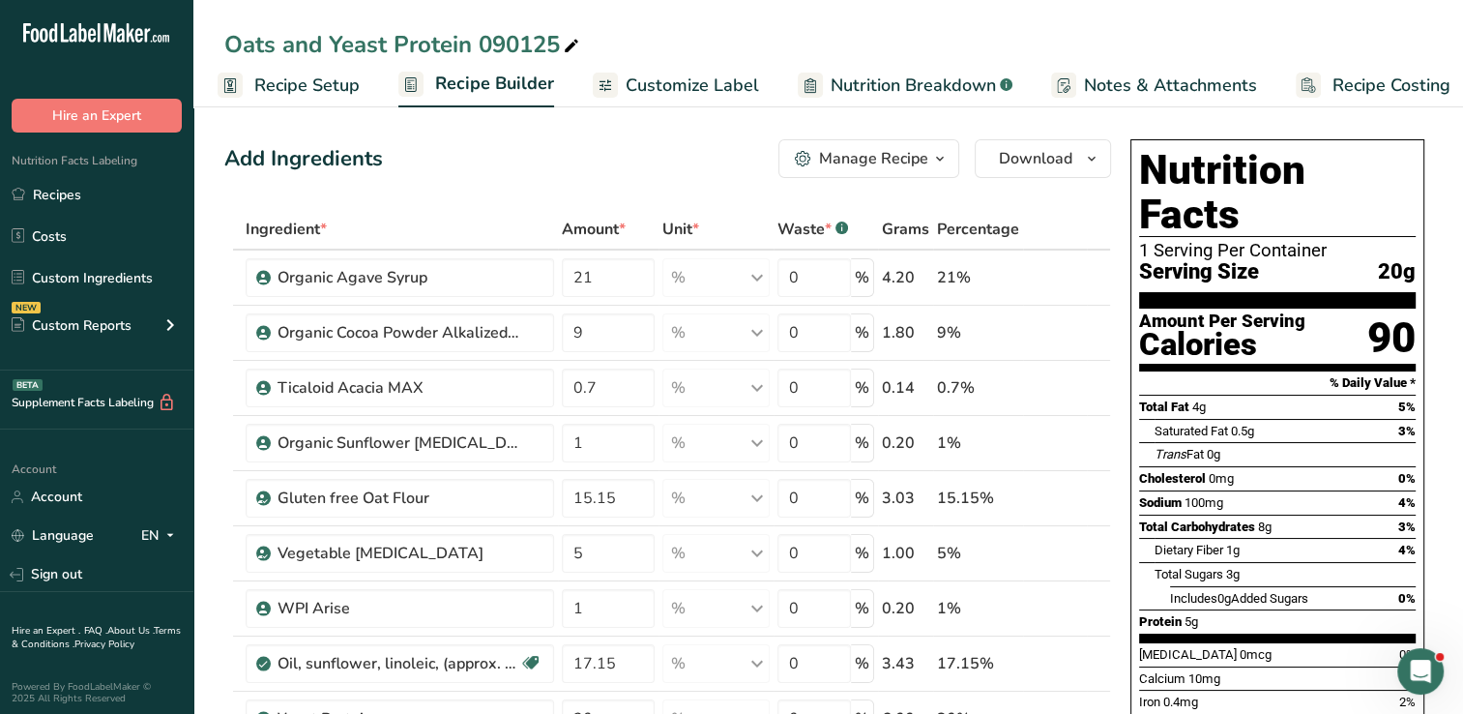
click at [936, 157] on icon "button" at bounding box center [939, 159] width 15 height 24
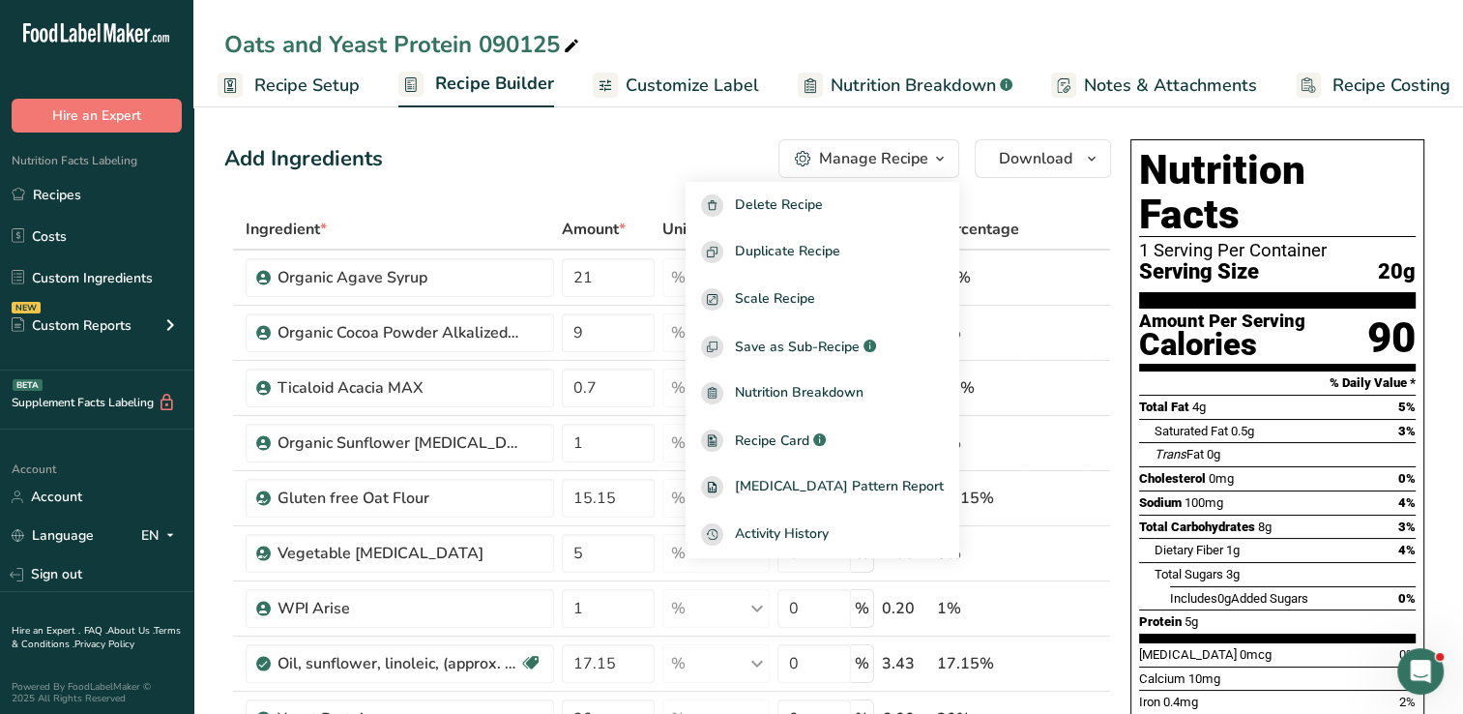
click at [1067, 211] on th at bounding box center [1055, 230] width 64 height 41
click at [1092, 157] on icon "button" at bounding box center [1091, 159] width 15 height 24
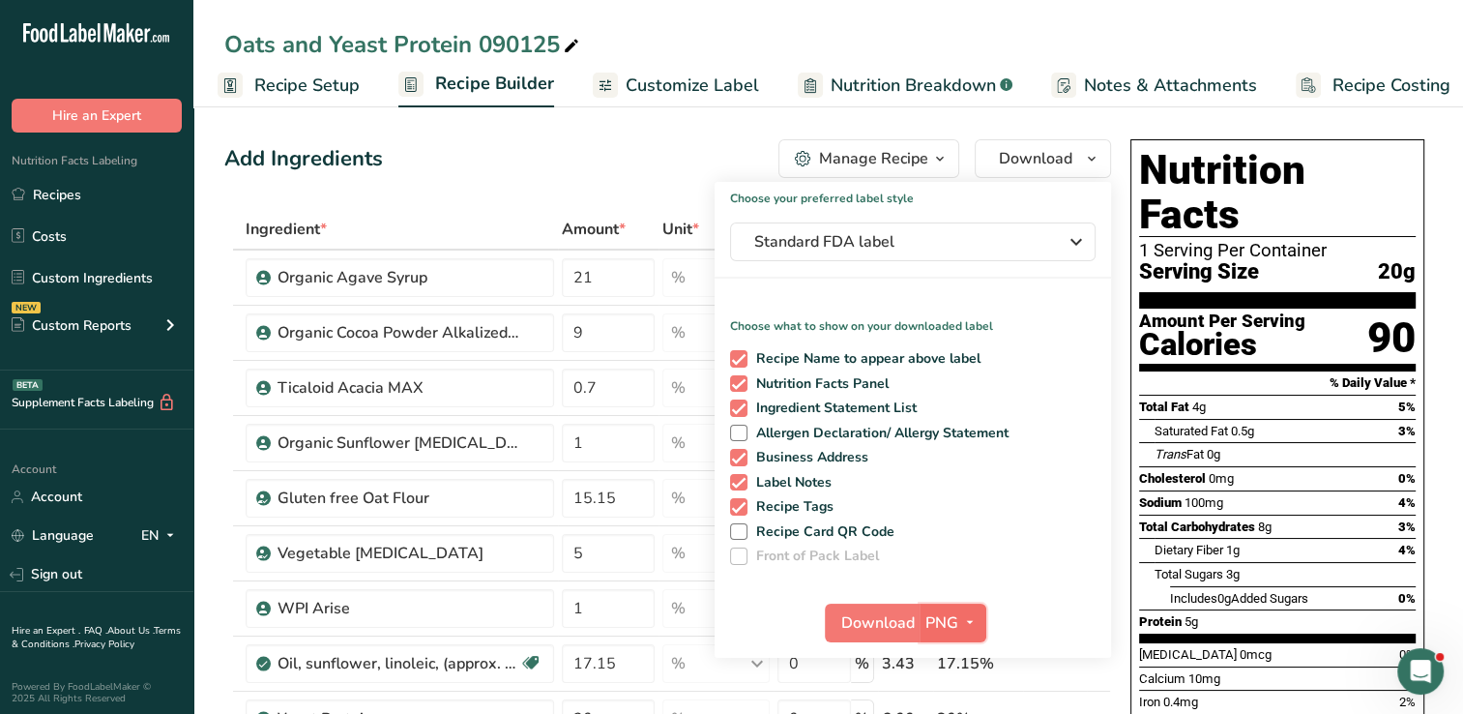
click at [966, 622] on icon "button" at bounding box center [969, 622] width 15 height 24
click at [1048, 524] on label "Recipe Card QR Code" at bounding box center [909, 531] width 359 height 17
click at [743, 525] on input "Recipe Card QR Code" at bounding box center [736, 531] width 13 height 13
checkbox input "true"
click at [814, 87] on div at bounding box center [810, 85] width 25 height 25
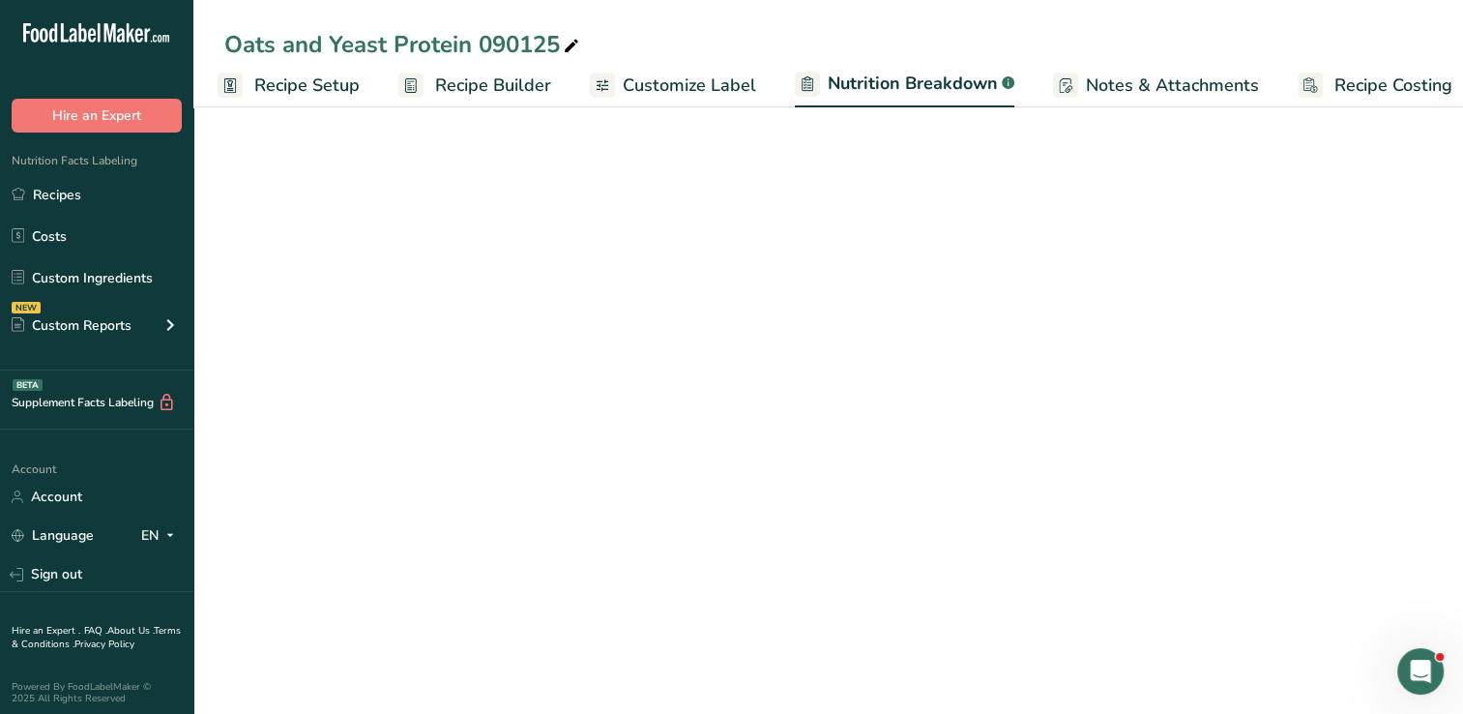
scroll to position [0, 26]
select select "Calories"
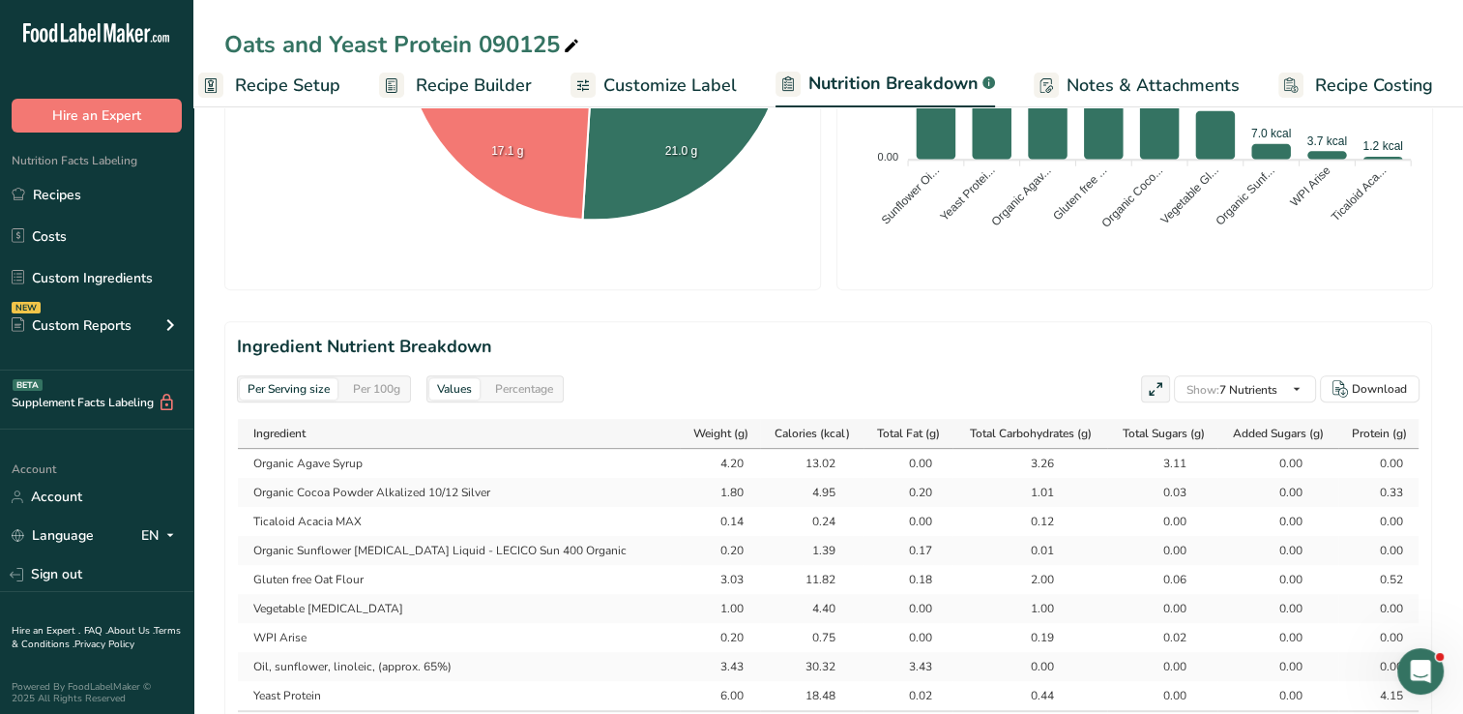
scroll to position [730, 0]
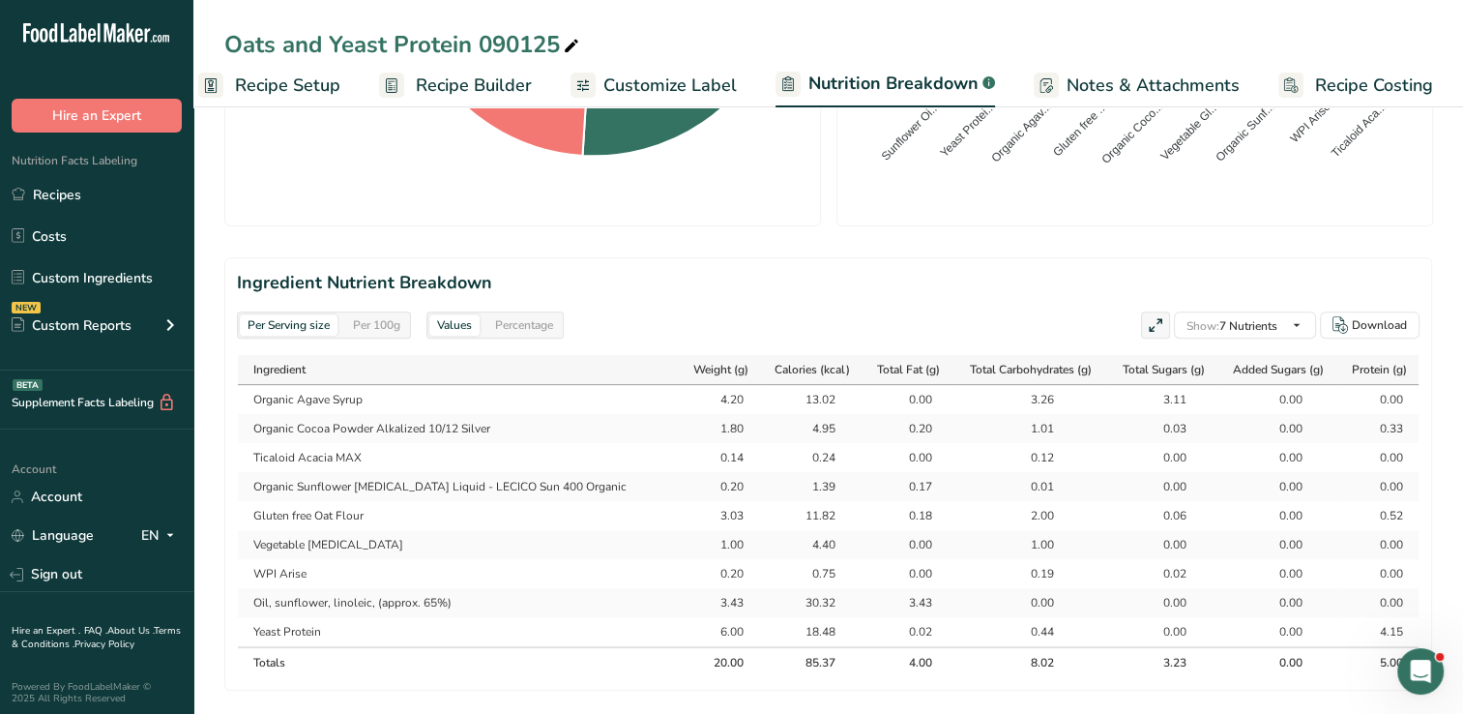
drag, startPoint x: 380, startPoint y: 327, endPoint x: 443, endPoint y: 327, distance: 62.9
click at [443, 327] on div "Per Serving size Per 100g Values Percentage" at bounding box center [400, 324] width 327 height 27
drag, startPoint x: 443, startPoint y: 327, endPoint x: 539, endPoint y: 327, distance: 95.7
click at [539, 327] on div "Percentage" at bounding box center [523, 324] width 73 height 21
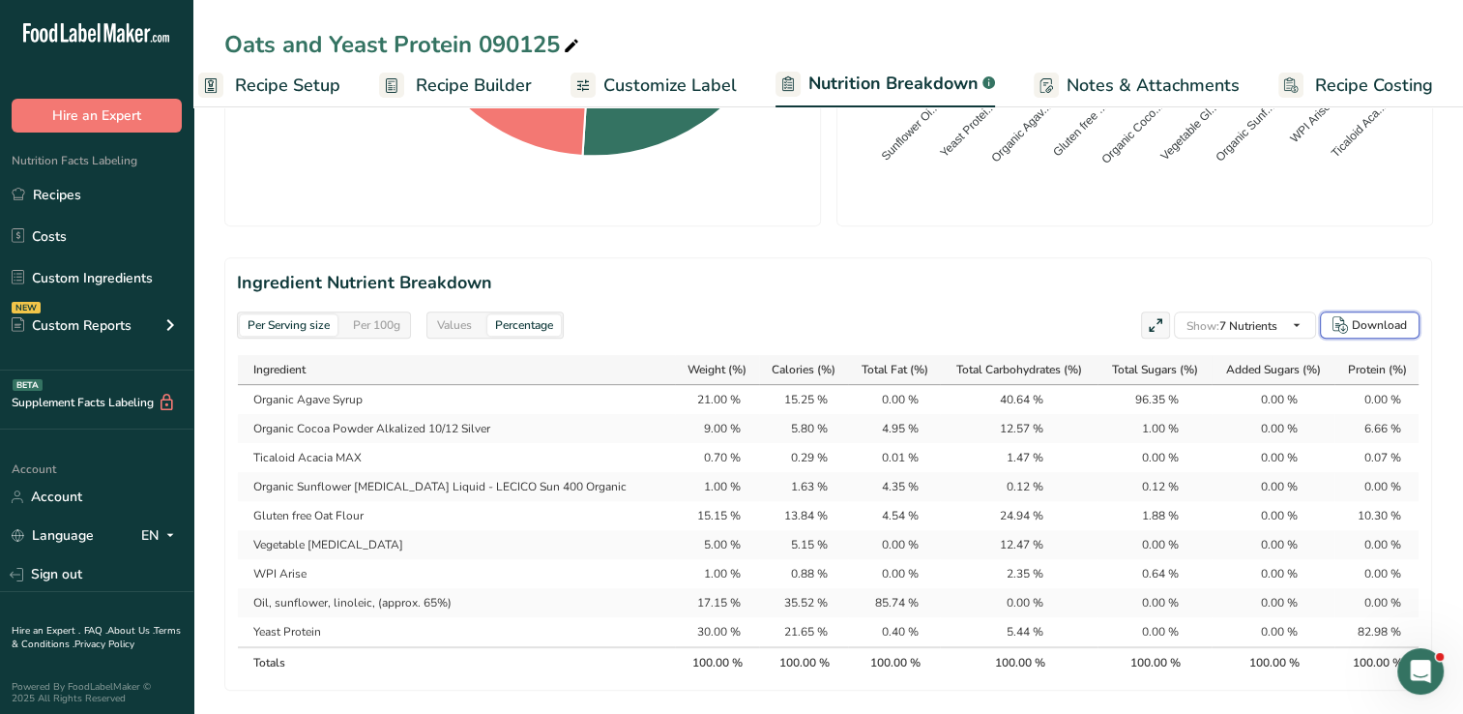
click at [1383, 325] on div "Download" at bounding box center [1379, 324] width 55 height 17
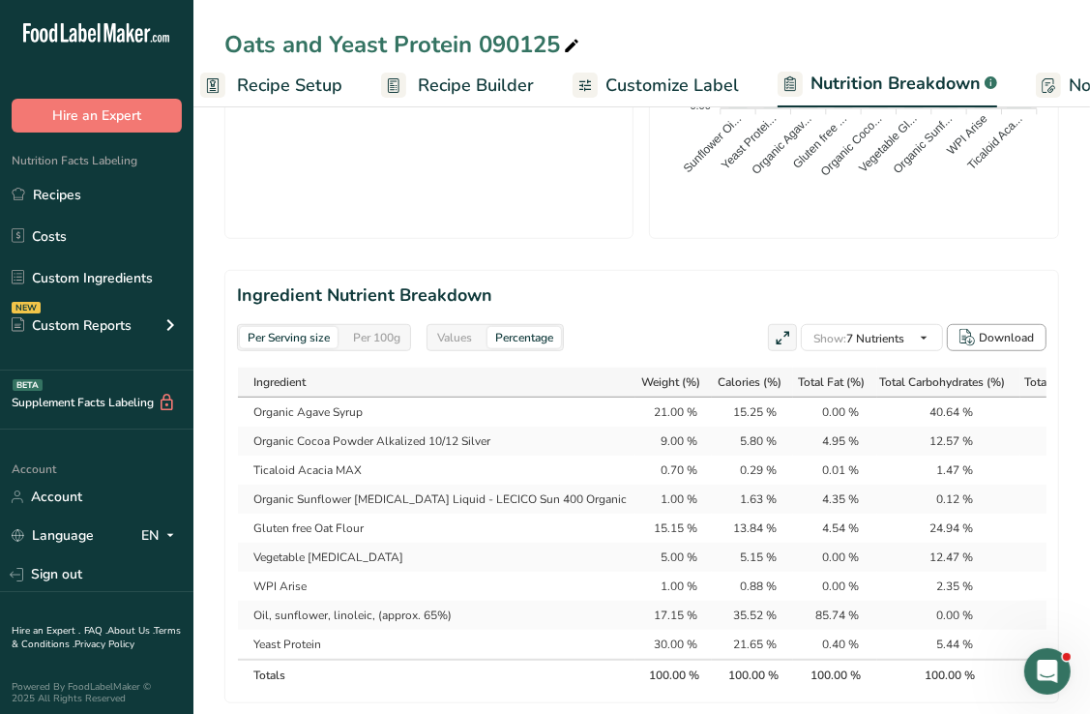
scroll to position [889, 0]
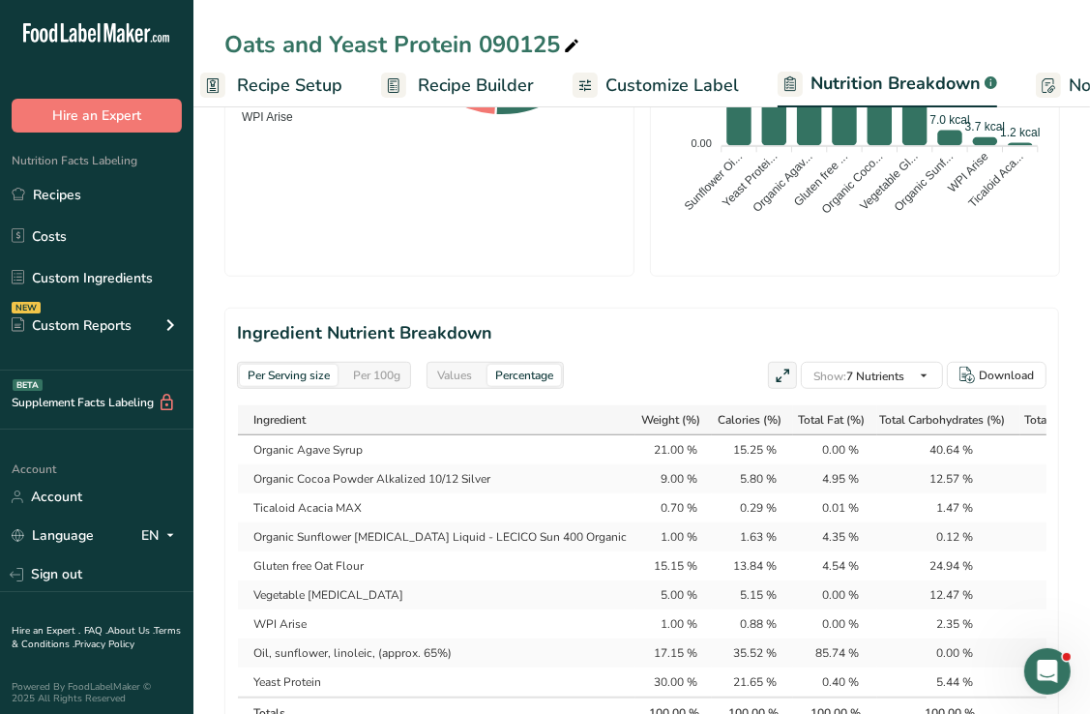
click at [880, 308] on section "Ingredient Nutrient Breakdown Per Serving size Per 100g Values Percentage Show:…" at bounding box center [641, 523] width 834 height 433
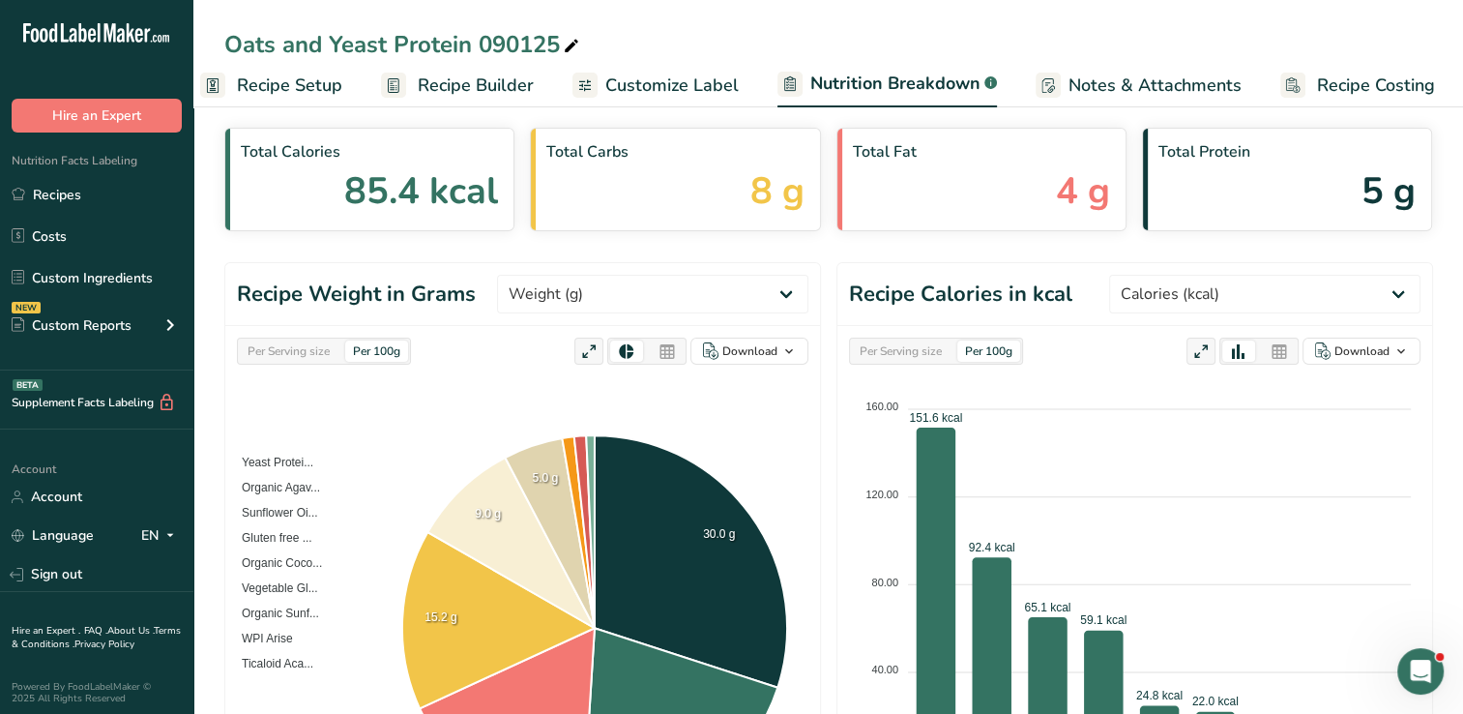
scroll to position [0, 0]
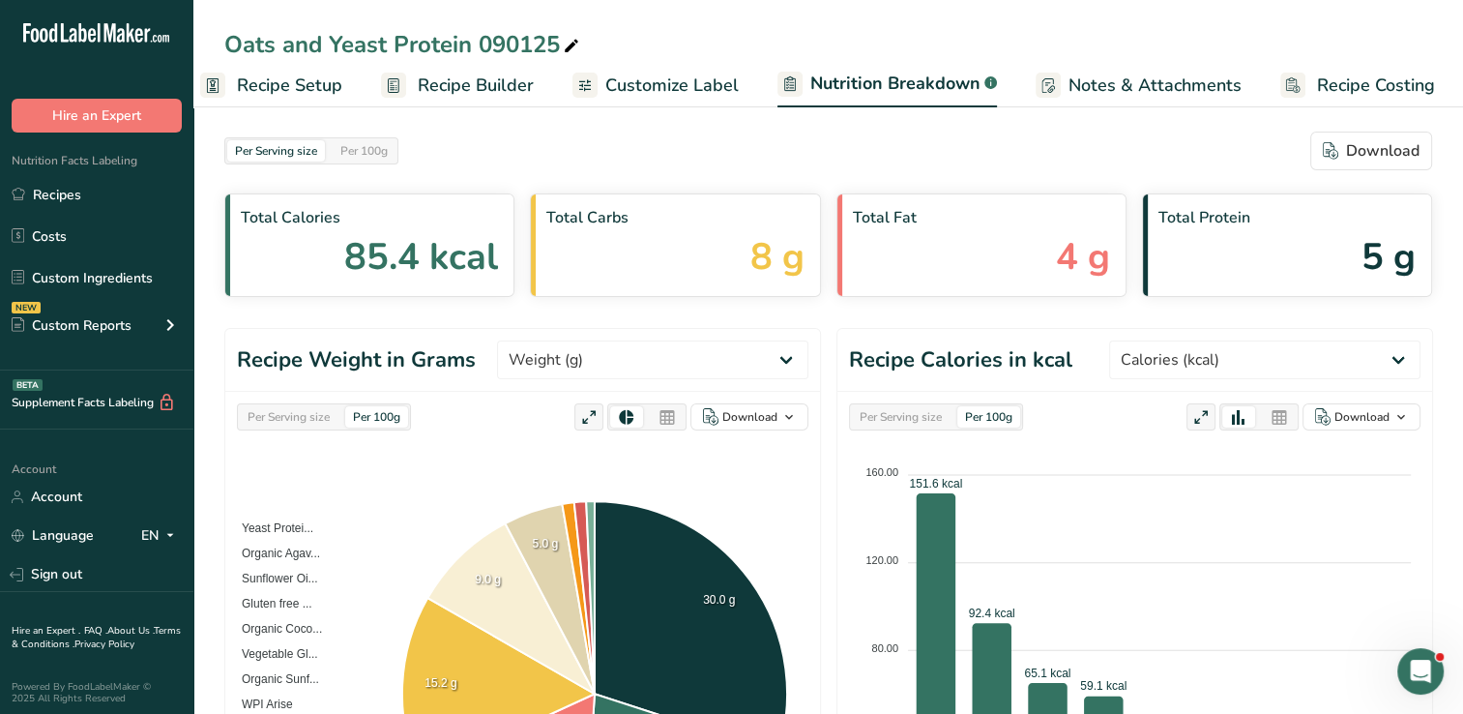
click at [290, 82] on span "Recipe Setup" at bounding box center [289, 86] width 105 height 26
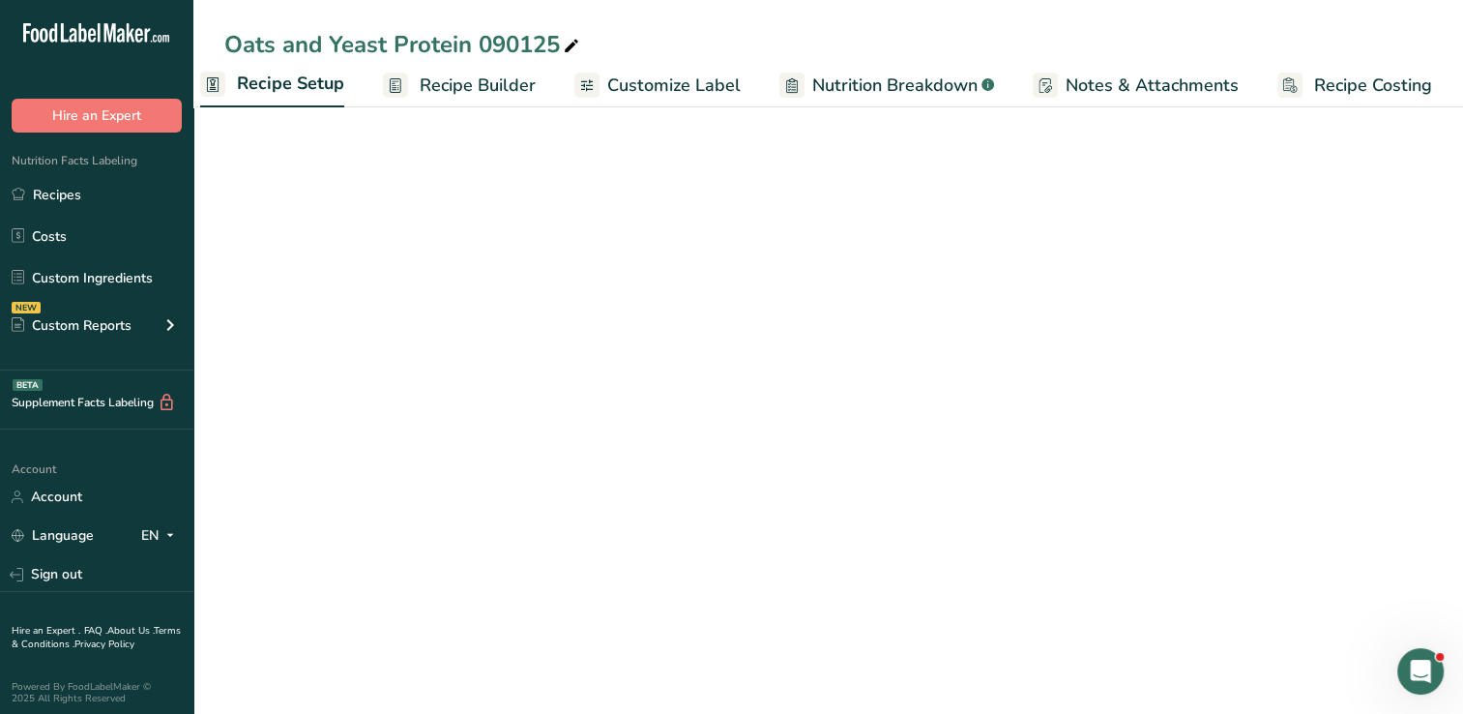
scroll to position [0, 7]
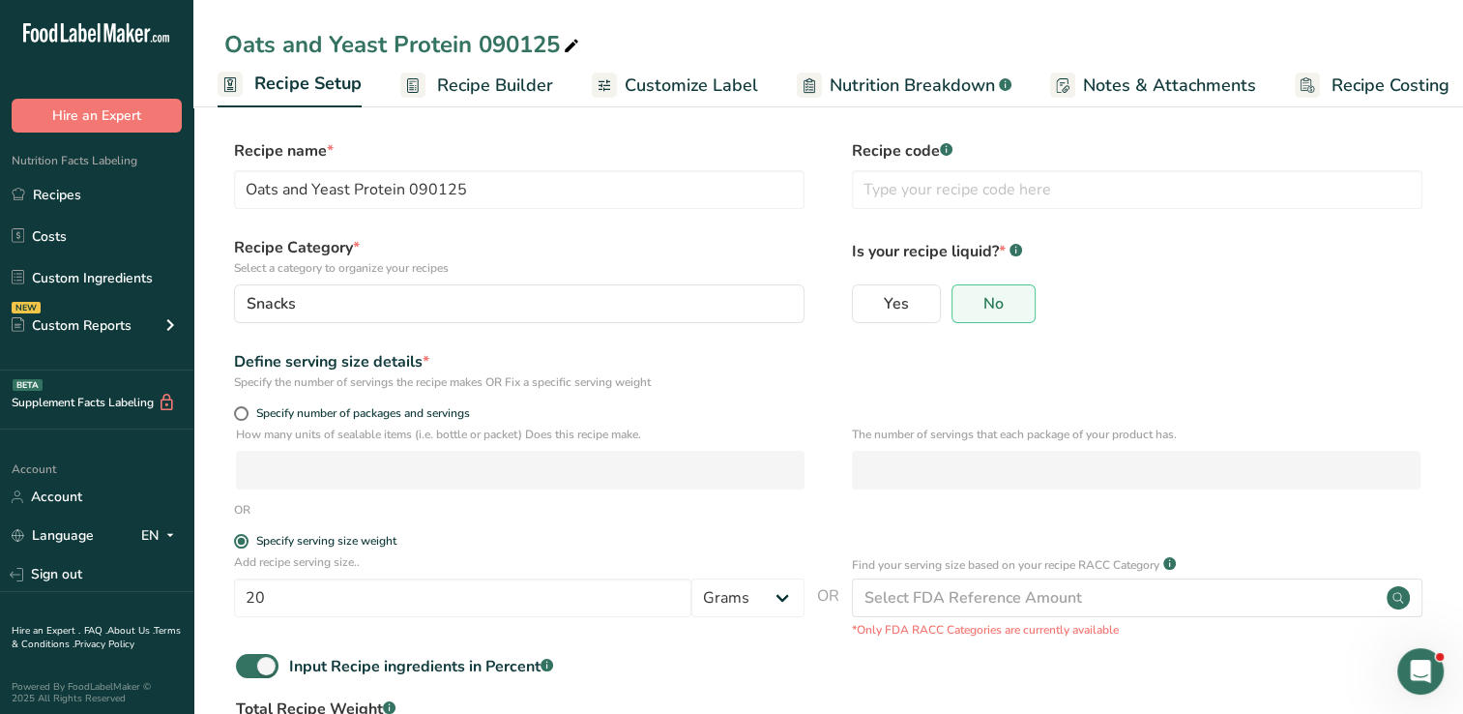
click at [490, 85] on span "Recipe Builder" at bounding box center [495, 86] width 116 height 26
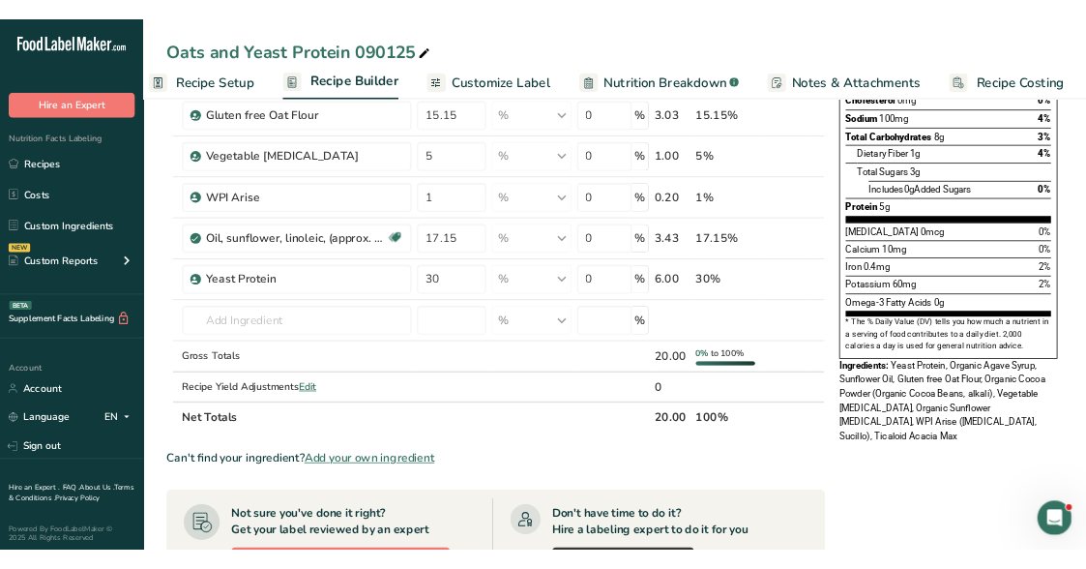
scroll to position [497, 0]
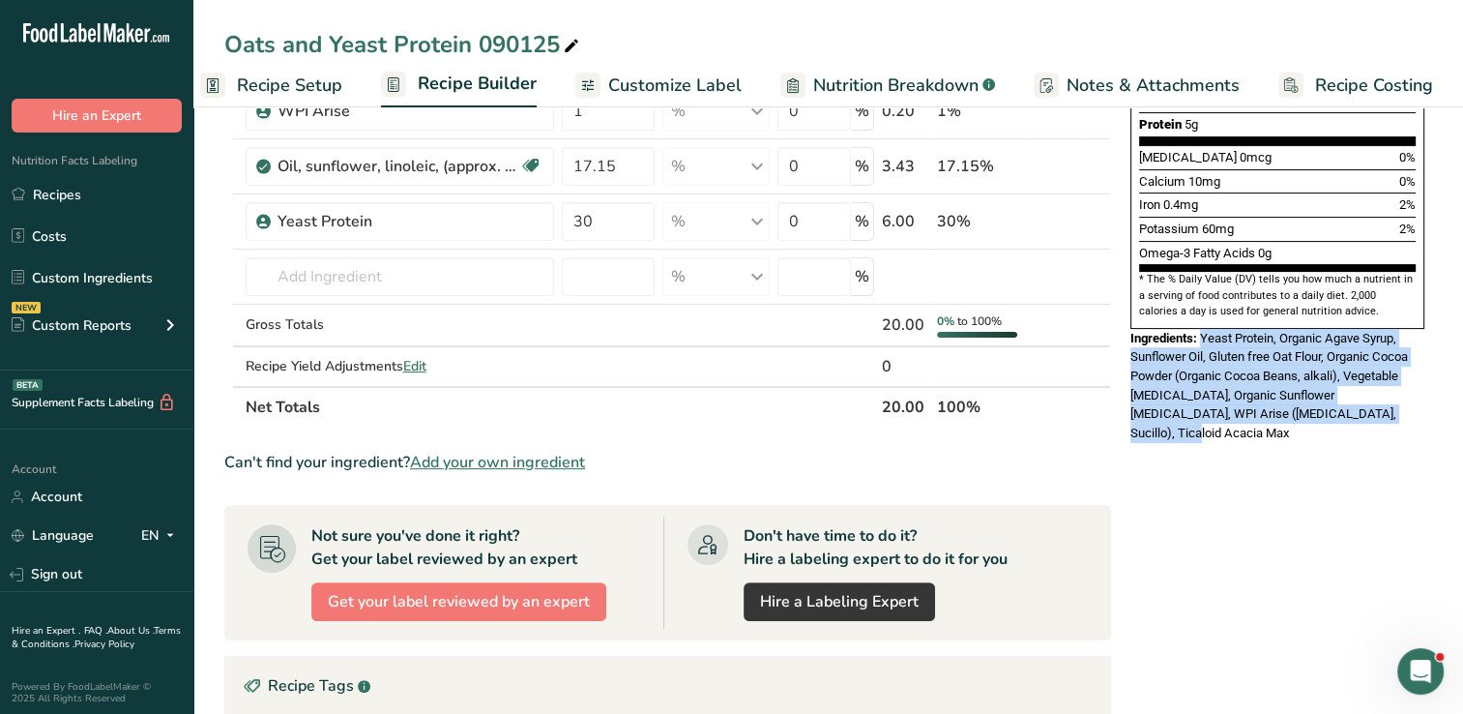
drag, startPoint x: 1203, startPoint y: 288, endPoint x: 1361, endPoint y: 363, distance: 175.2
click at [1361, 363] on span "Yeast Protein, Organic Agave Syrup, Sunflower Oil, Gluten free Oat Flour, Organ…" at bounding box center [1269, 385] width 278 height 109
copy span "Yeast Protein, Organic Agave Syrup, Sunflower Oil, Gluten free Oat Flour, Organ…"
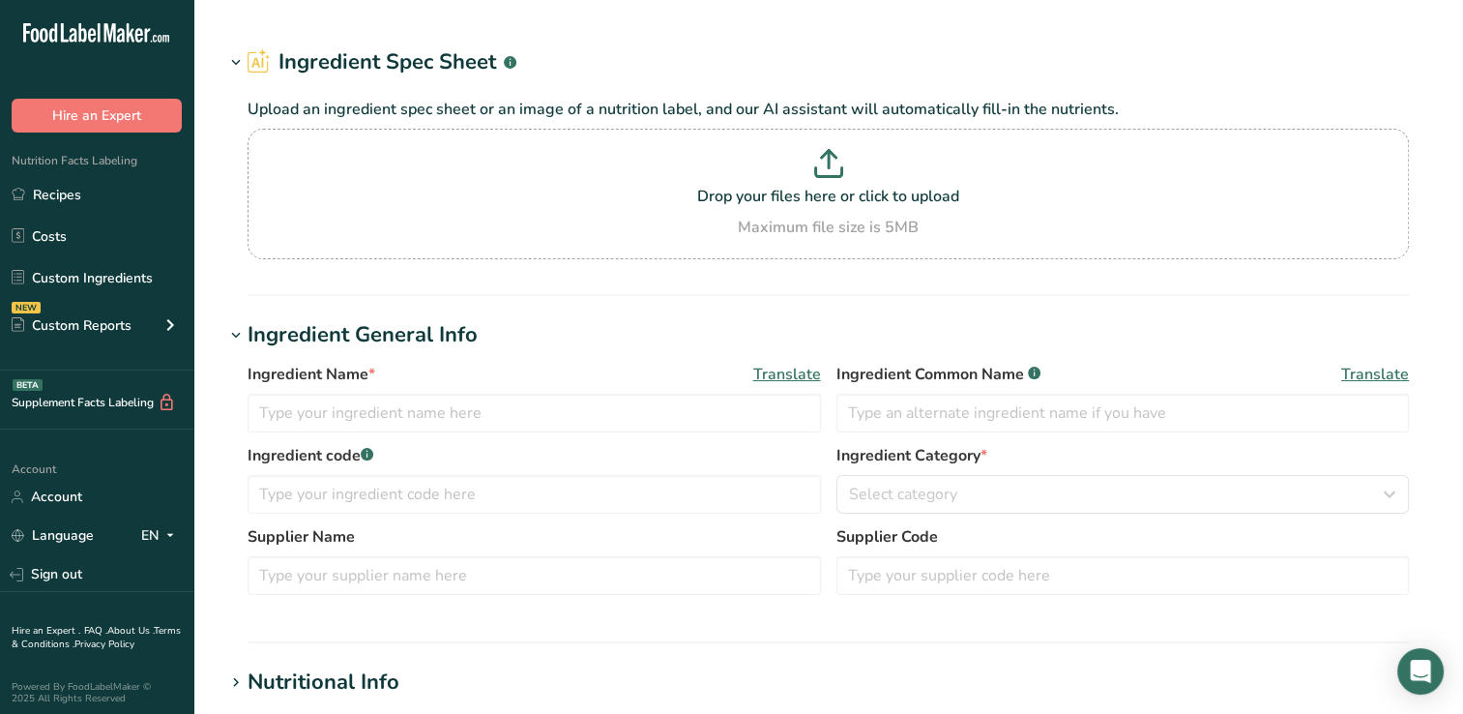
type input "Roasted Small Diced Organic Almonds"
type input "Organic Almonds"
type input "Big Tree Organic Farms"
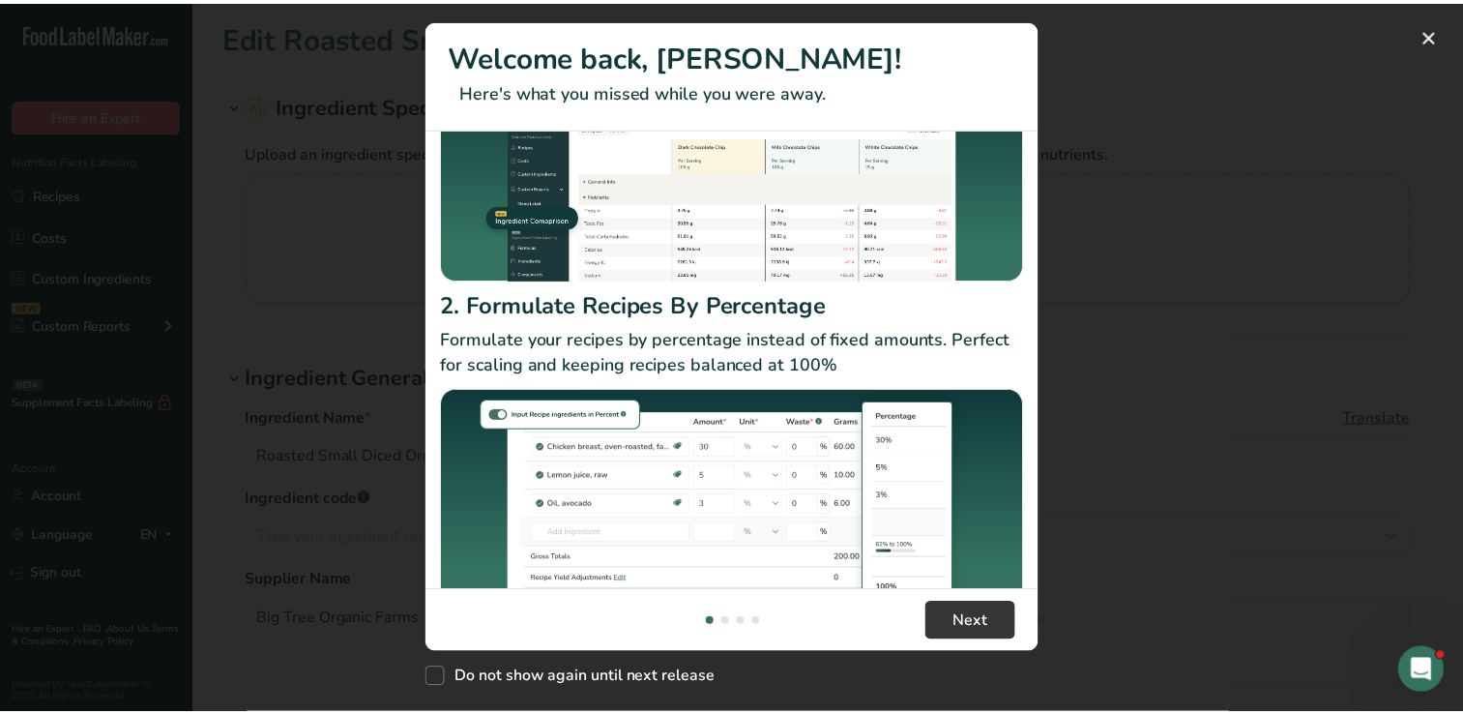
scroll to position [220, 0]
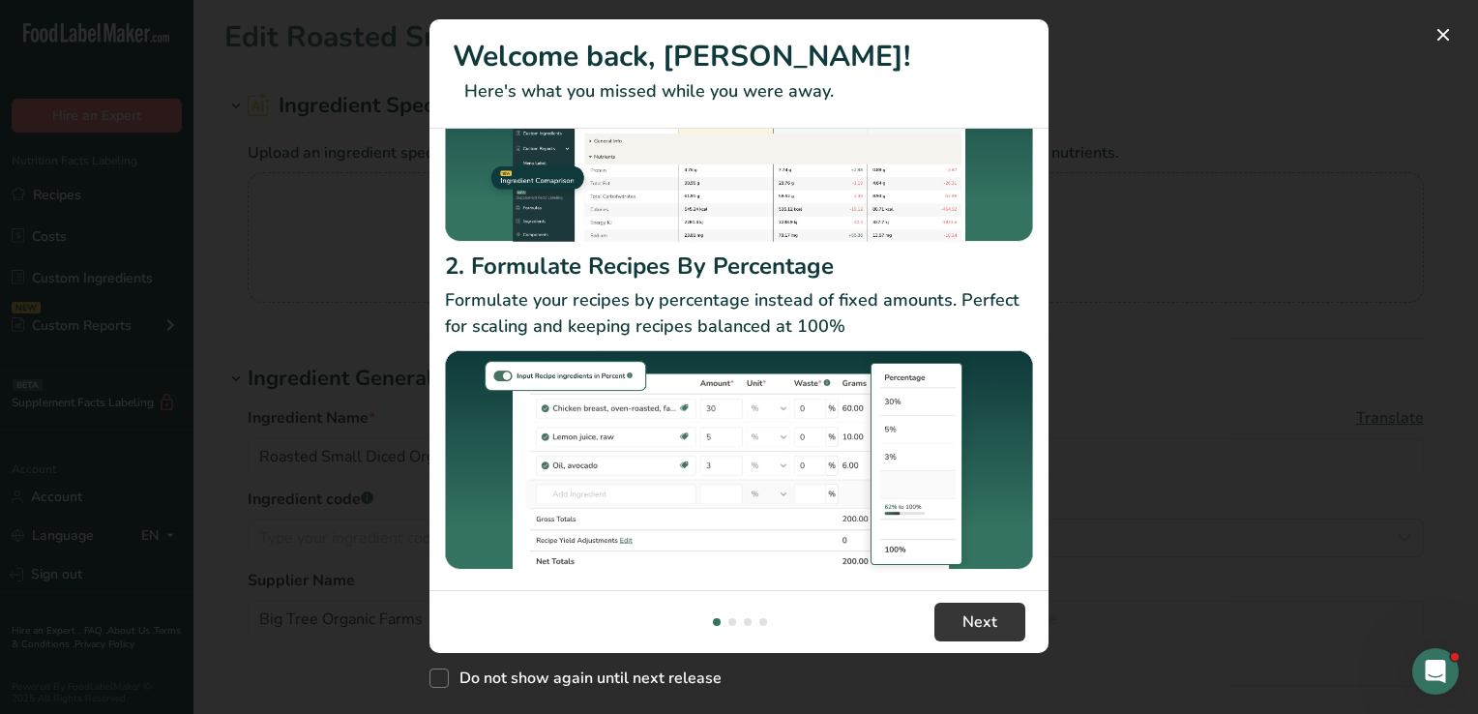
click at [677, 393] on img "New Features" at bounding box center [739, 463] width 588 height 233
click at [441, 672] on span "New Features" at bounding box center [438, 677] width 19 height 19
click at [441, 672] on input "Do not show again until next release" at bounding box center [435, 678] width 13 height 13
checkbox input "true"
click at [1198, 428] on div "New Features" at bounding box center [739, 357] width 1478 height 714
